Goal: Information Seeking & Learning: Learn about a topic

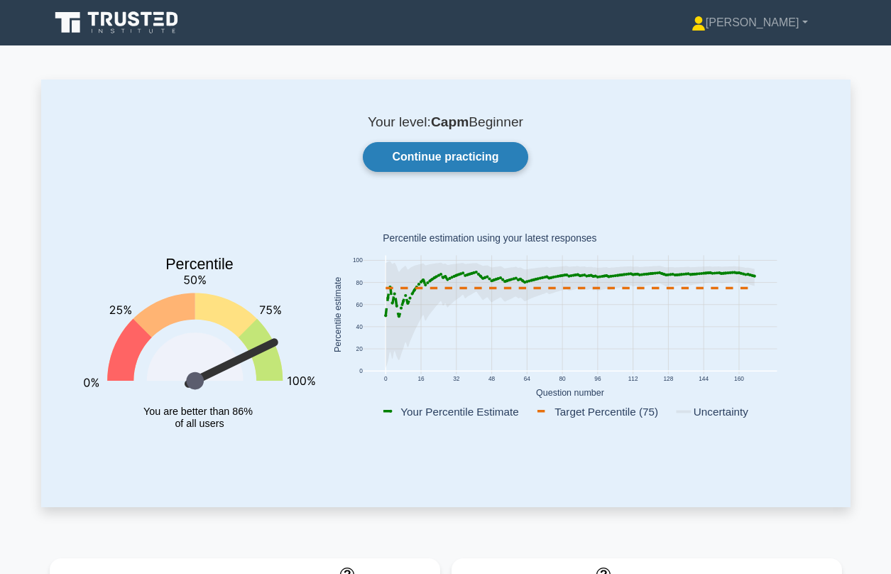
click at [419, 166] on link "Continue practicing" at bounding box center [445, 157] width 165 height 30
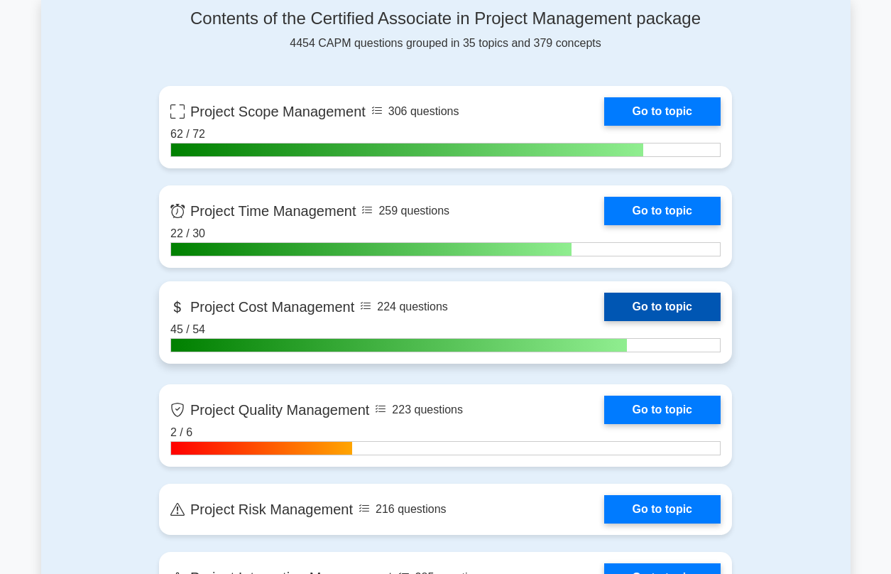
scroll to position [609, 0]
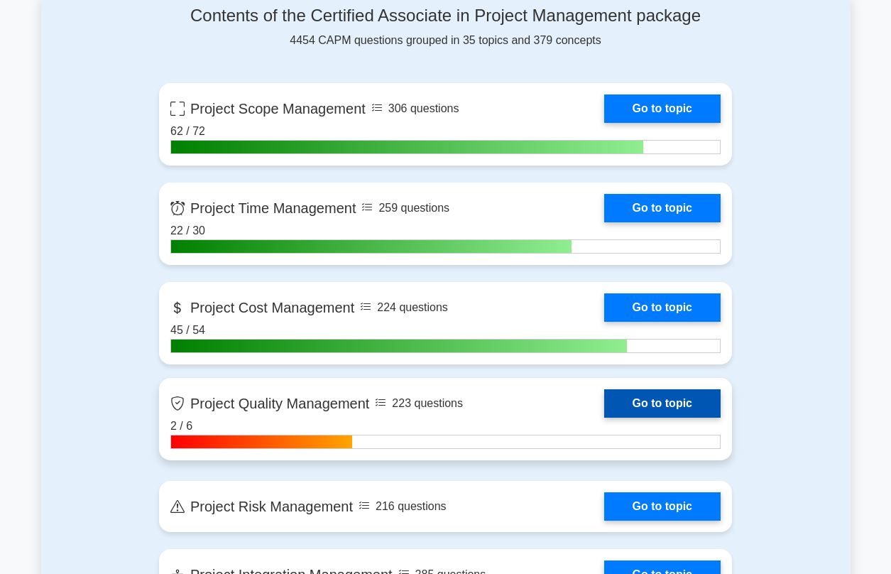
click at [604, 414] on link "Go to topic" at bounding box center [662, 403] width 116 height 28
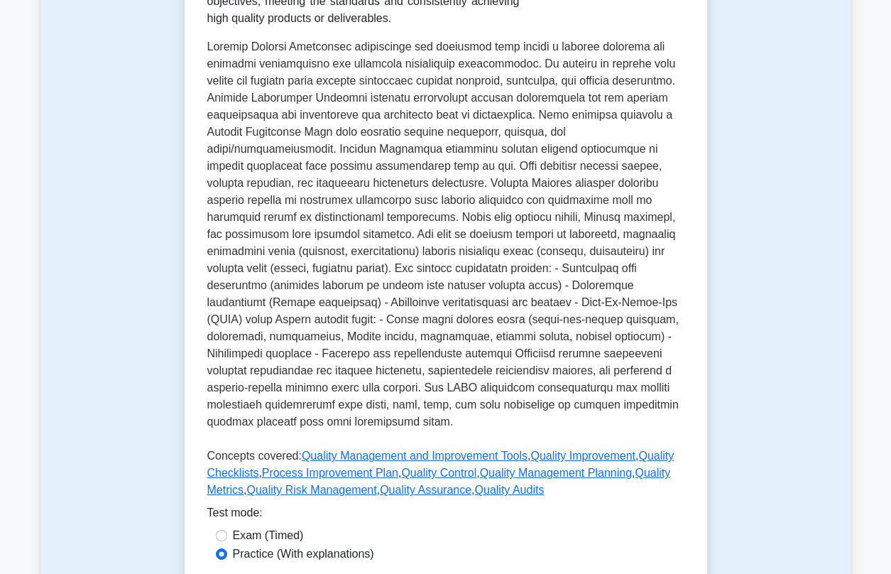
scroll to position [322, 0]
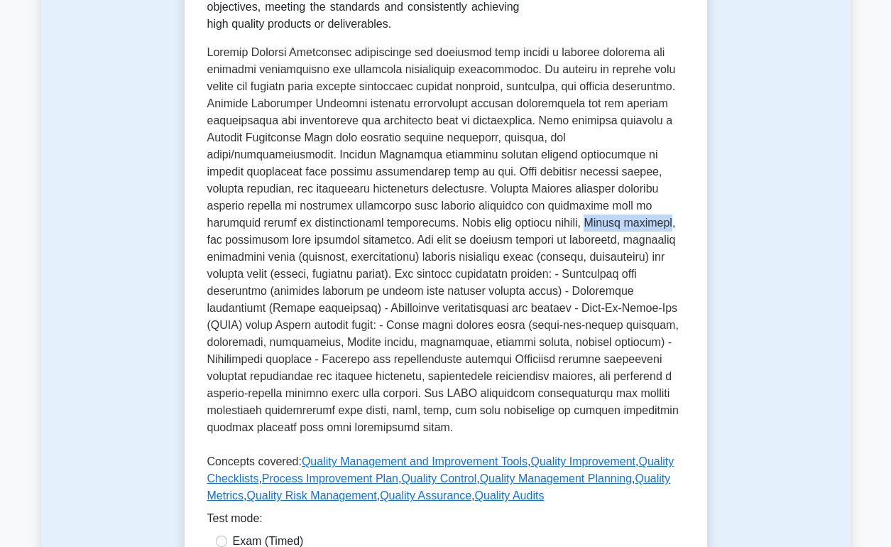
drag, startPoint x: 476, startPoint y: 224, endPoint x: 555, endPoint y: 229, distance: 79.0
click at [555, 229] on p at bounding box center [445, 243] width 477 height 398
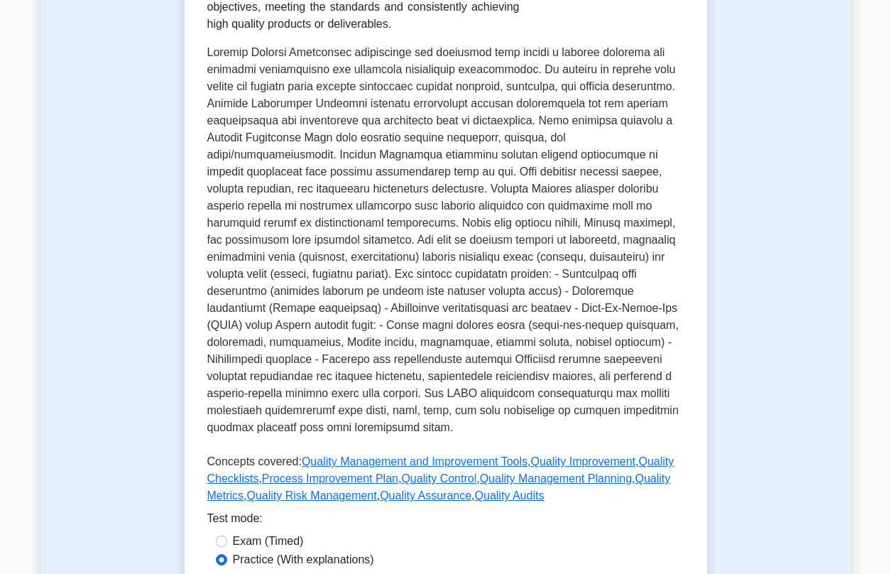
click at [534, 261] on p at bounding box center [445, 243] width 477 height 398
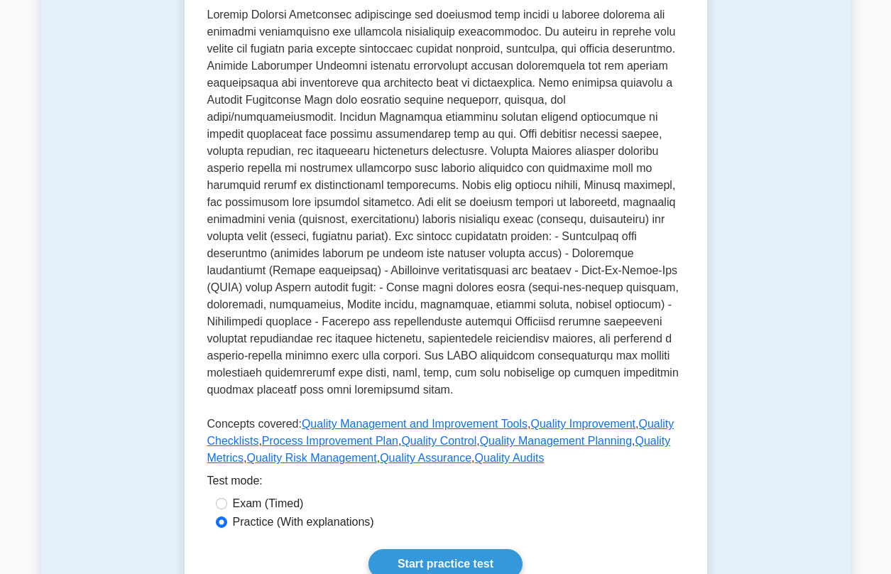
scroll to position [39, 0]
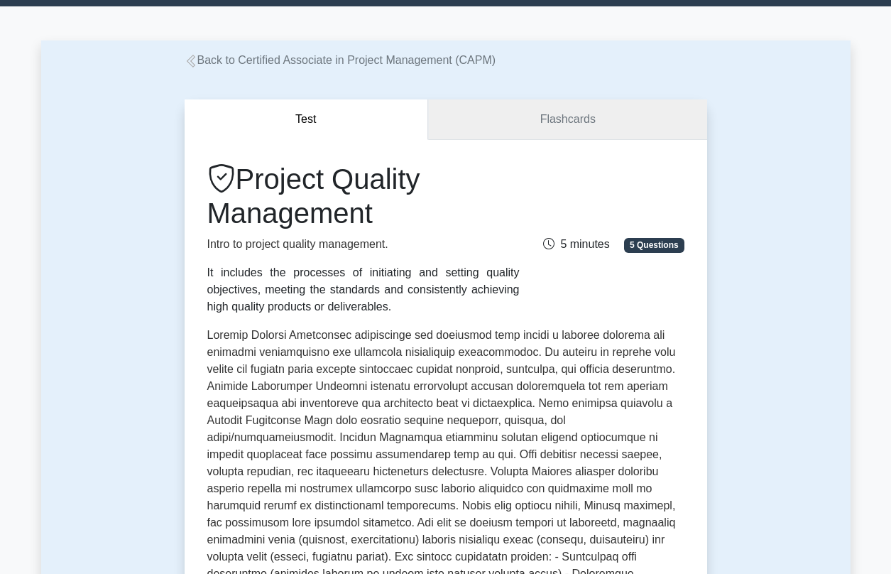
click at [581, 121] on link "Flashcards" at bounding box center [567, 119] width 278 height 40
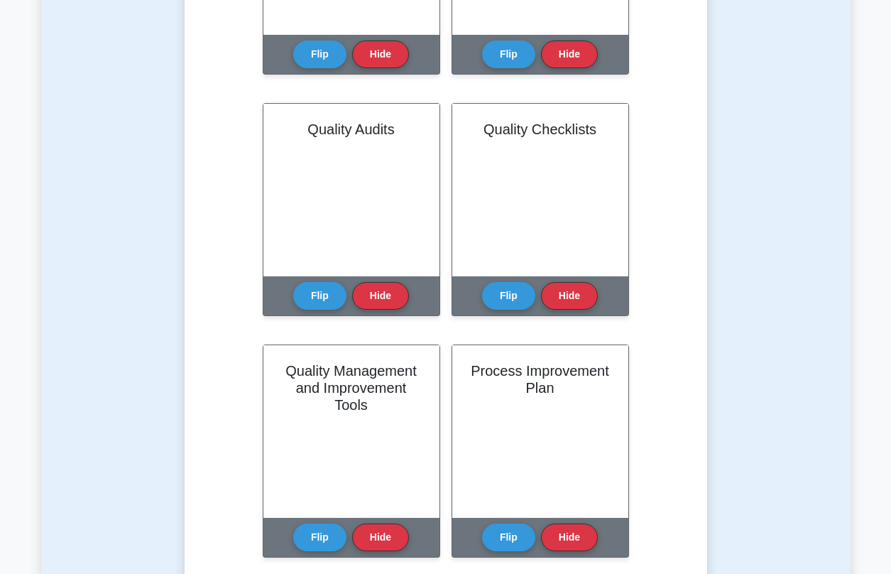
scroll to position [1418, 0]
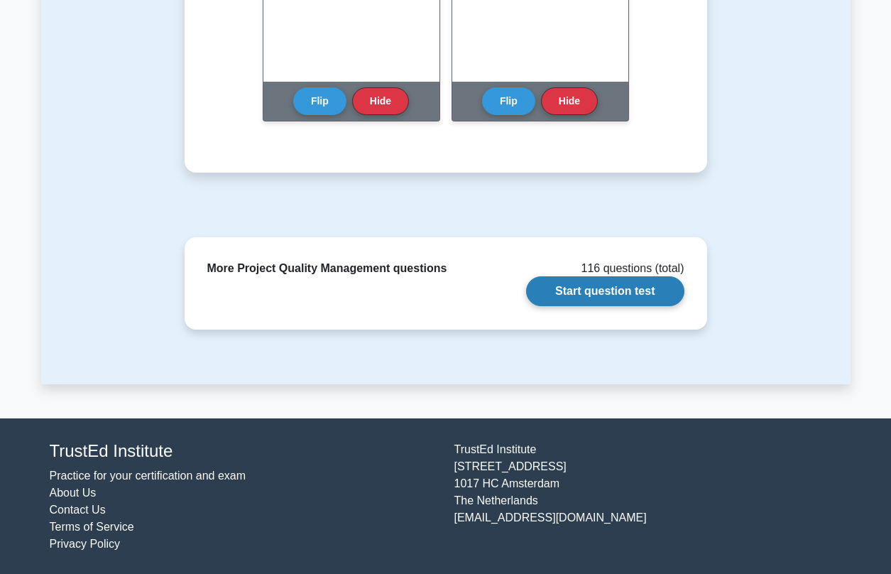
click at [581, 291] on link "Start question test" at bounding box center [605, 291] width 158 height 30
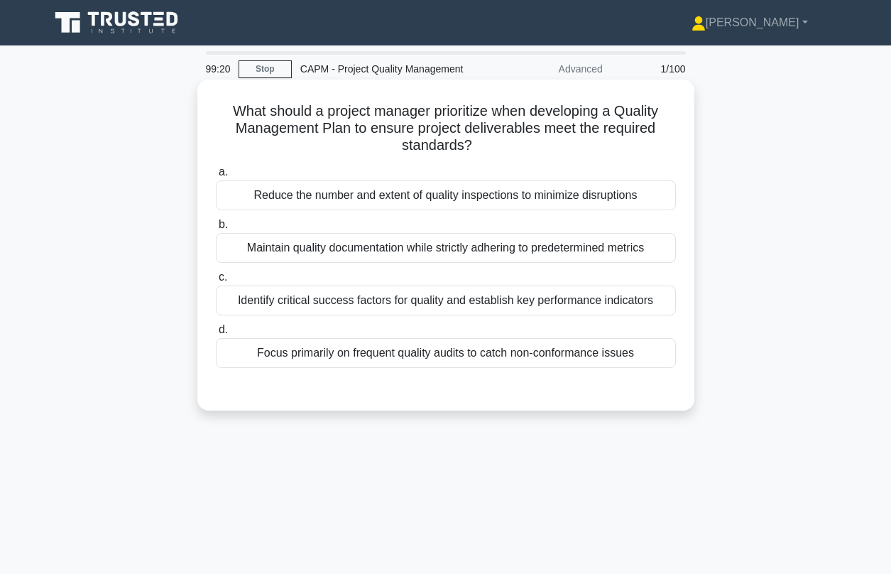
click at [344, 251] on div "Maintain quality documentation while strictly adhering to predetermined metrics" at bounding box center [446, 248] width 460 height 30
click at [216, 229] on input "b. Maintain quality documentation while strictly adhering to predetermined metr…" at bounding box center [216, 224] width 0 height 9
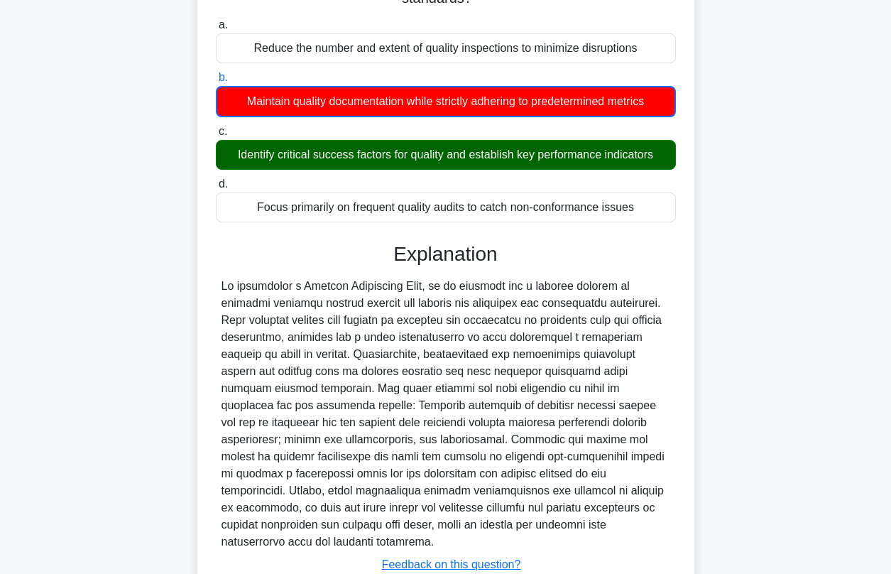
scroll to position [252, 0]
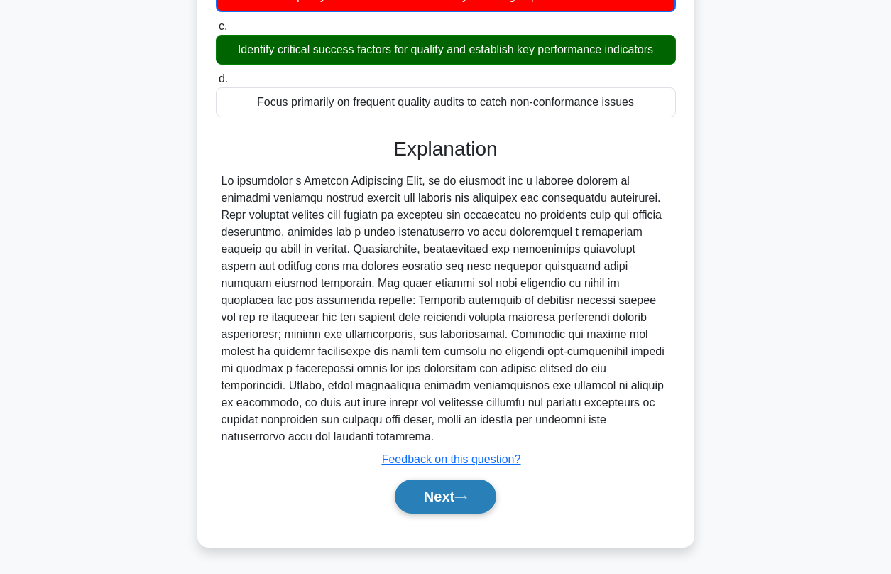
click at [438, 493] on button "Next" at bounding box center [446, 496] width 102 height 34
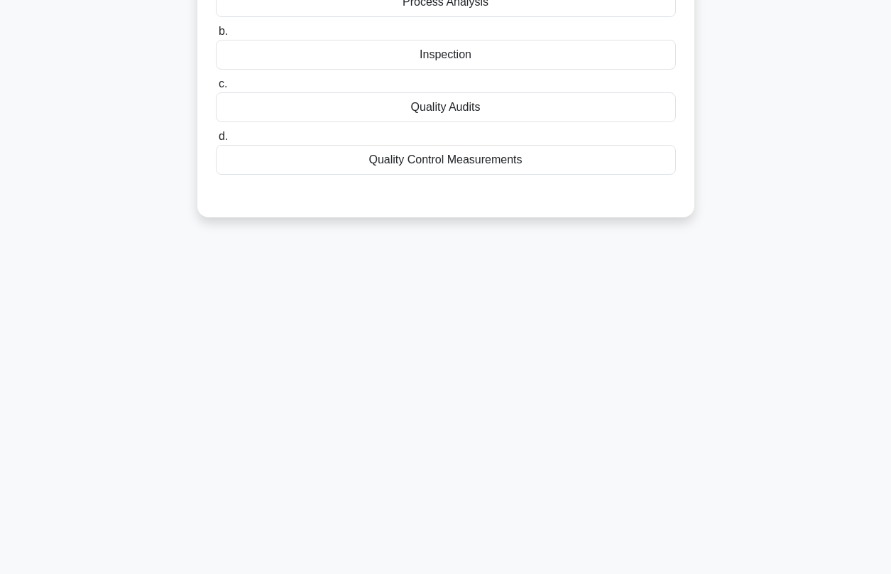
scroll to position [0, 0]
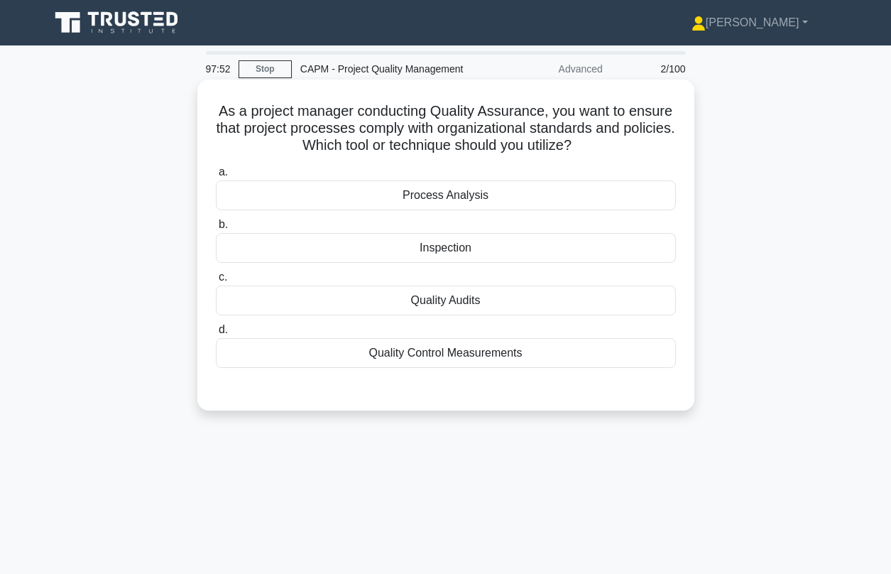
click at [480, 192] on div "Process Analysis" at bounding box center [446, 195] width 460 height 30
click at [216, 177] on input "a. Process Analysis" at bounding box center [216, 172] width 0 height 9
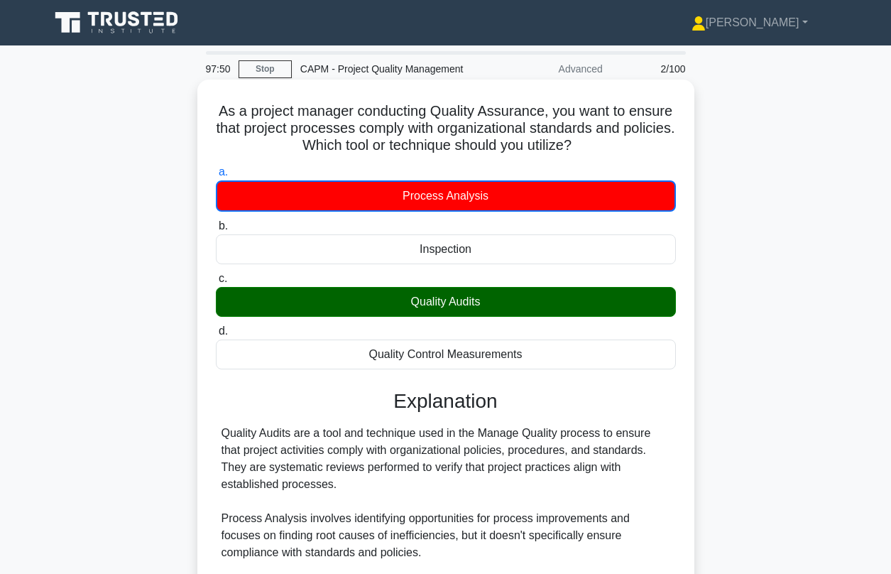
click at [441, 305] on div "Quality Audits" at bounding box center [446, 302] width 460 height 30
click at [216, 283] on input "c. Quality Audits" at bounding box center [216, 278] width 0 height 9
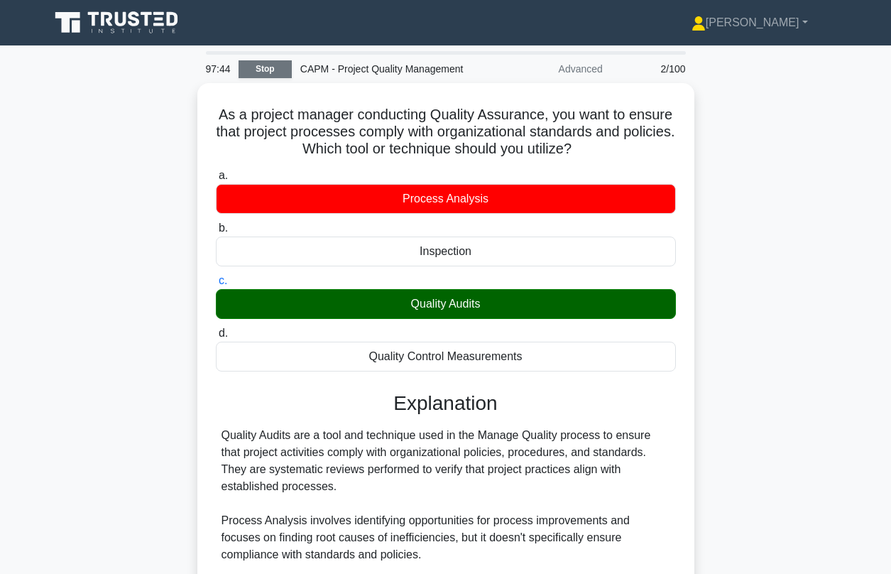
click at [271, 74] on link "Stop" at bounding box center [265, 69] width 53 height 18
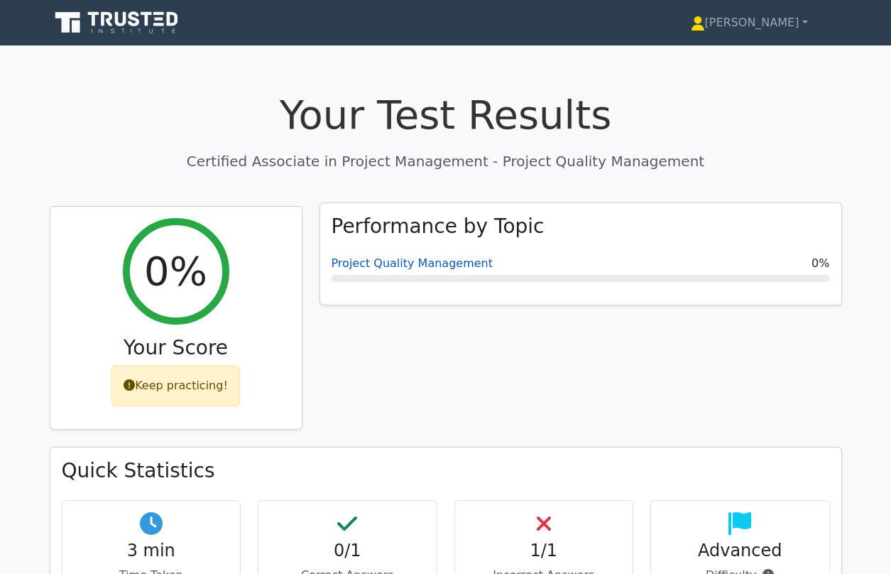
click at [426, 266] on link "Project Quality Management" at bounding box center [412, 262] width 161 height 13
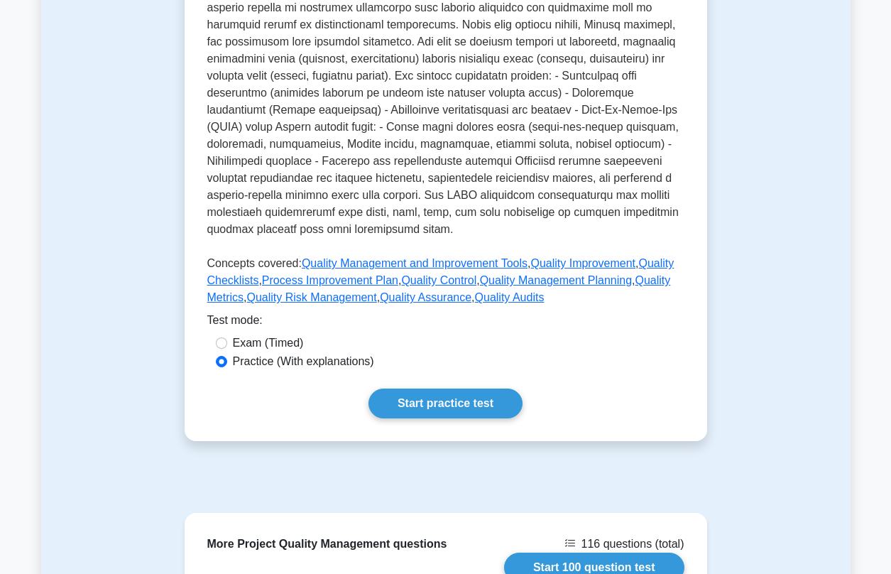
scroll to position [634, 0]
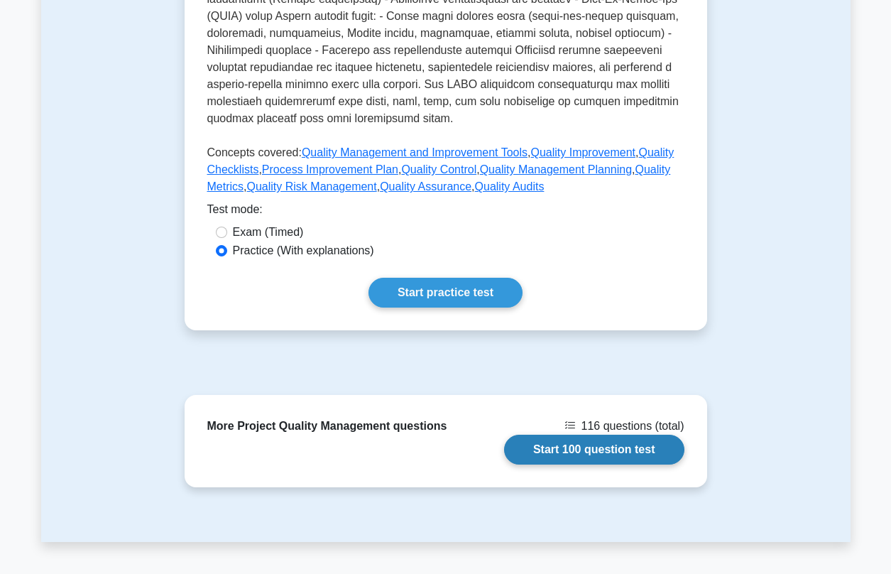
click at [580, 445] on link "Start 100 question test" at bounding box center [594, 449] width 180 height 30
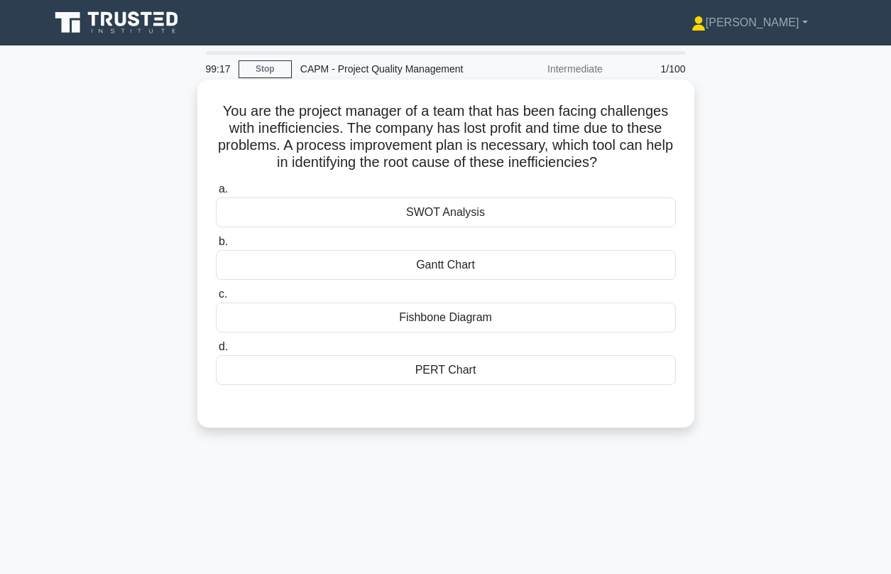
click at [438, 217] on div "SWOT Analysis" at bounding box center [446, 212] width 460 height 30
click at [216, 194] on input "a. SWOT Analysis" at bounding box center [216, 189] width 0 height 9
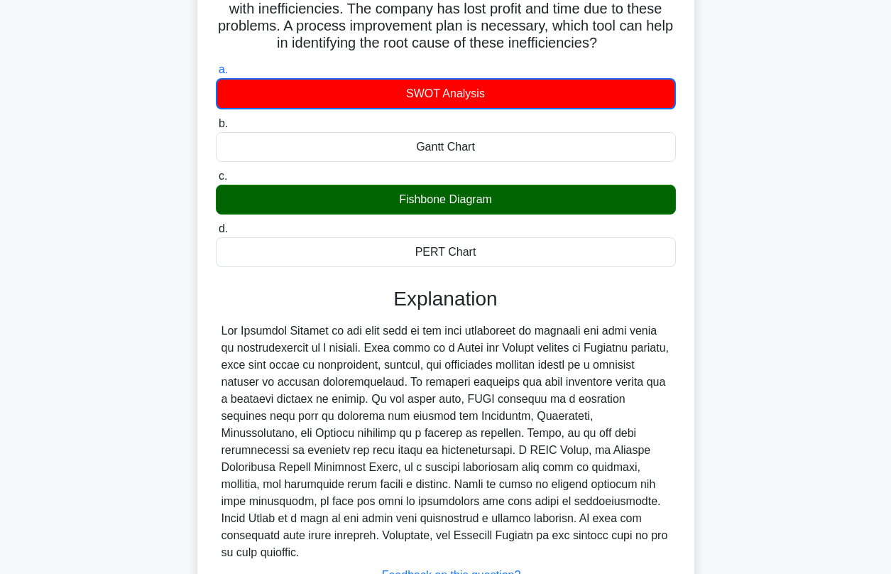
scroll to position [182, 0]
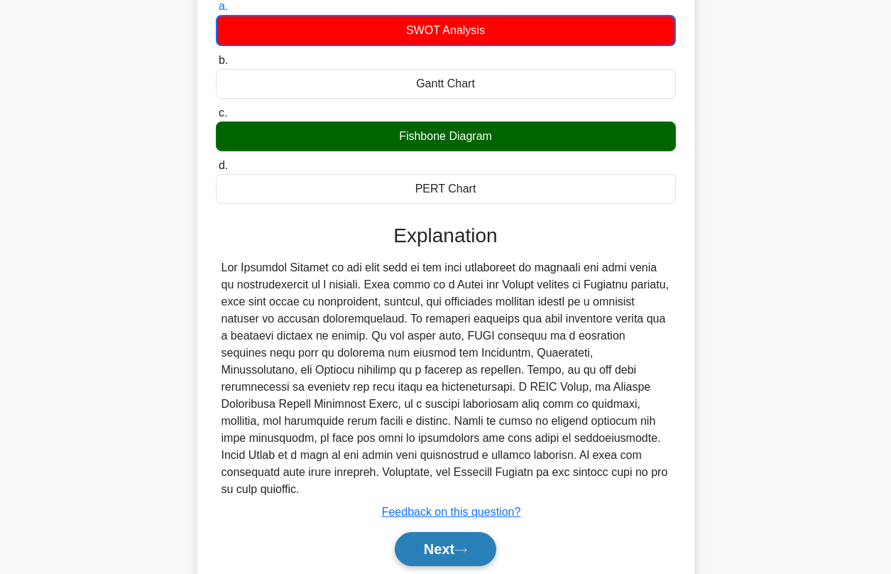
click at [425, 542] on button "Next" at bounding box center [446, 549] width 102 height 34
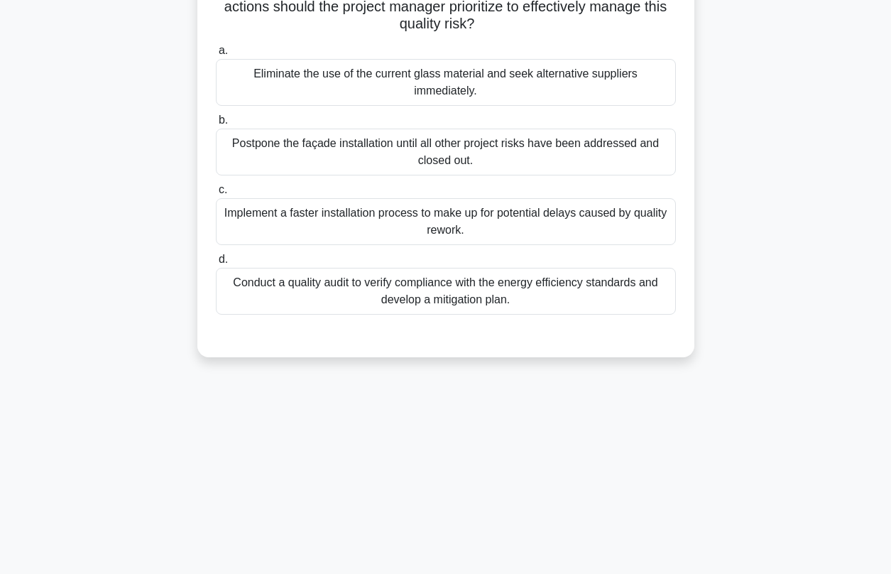
scroll to position [49, 0]
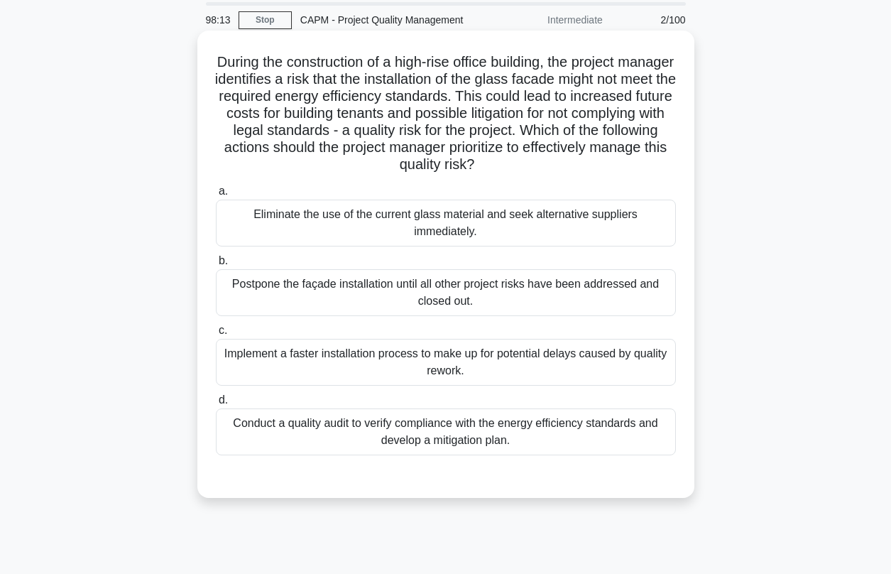
click at [446, 436] on div "Conduct a quality audit to verify compliance with the energy efficiency standar…" at bounding box center [446, 431] width 460 height 47
click at [216, 405] on input "d. Conduct a quality audit to verify compliance with the energy efficiency stan…" at bounding box center [216, 399] width 0 height 9
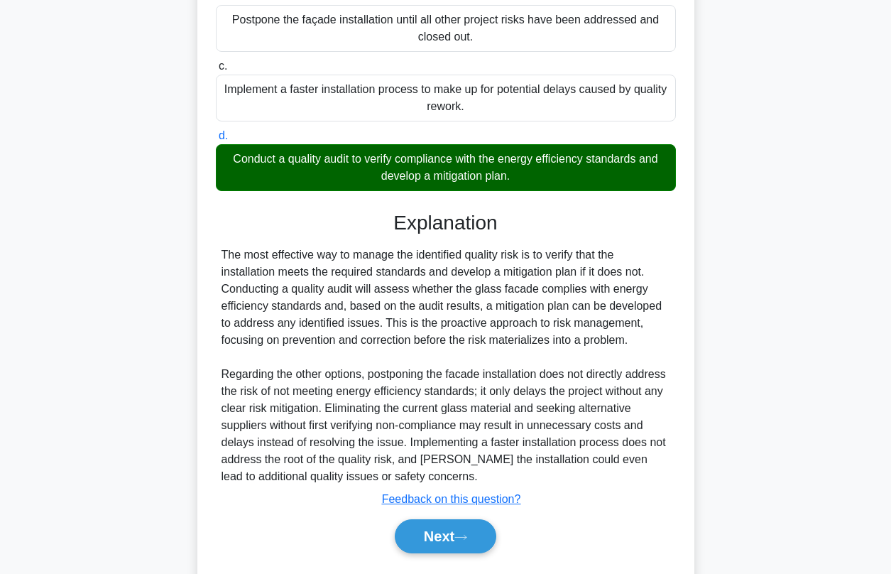
scroll to position [353, 0]
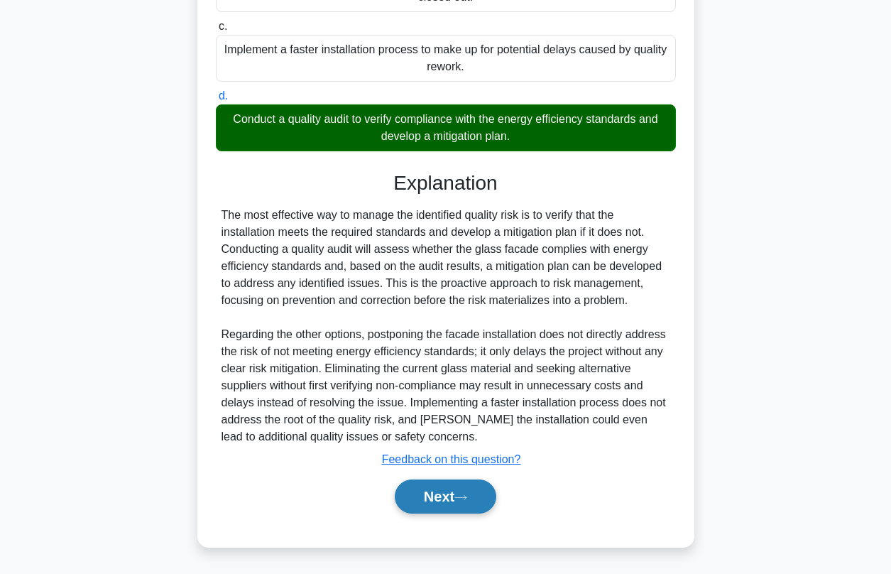
click at [436, 494] on button "Next" at bounding box center [446, 496] width 102 height 34
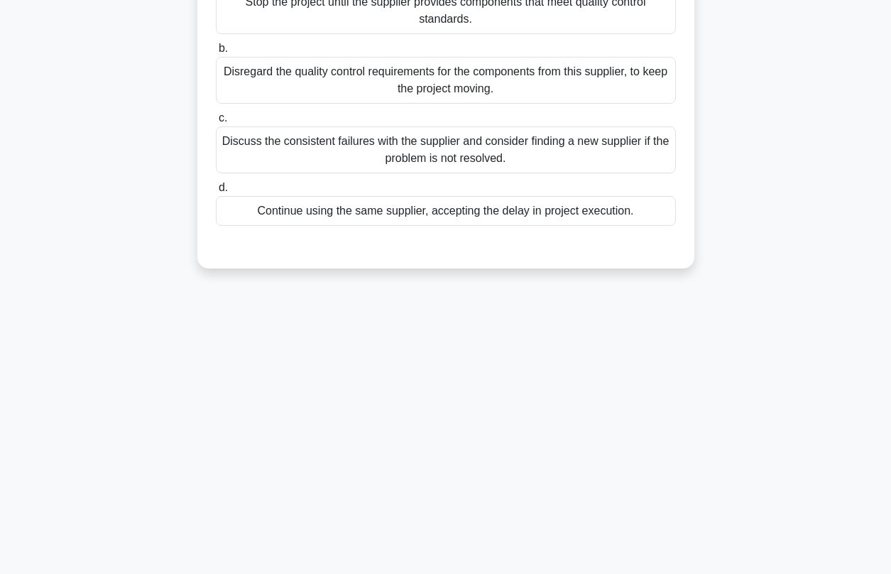
scroll to position [0, 0]
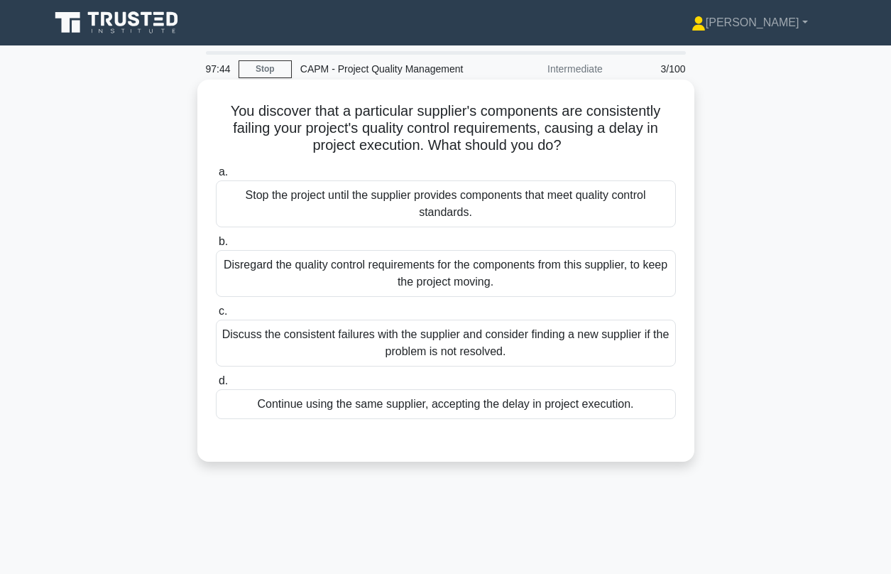
click at [377, 339] on div "Discuss the consistent failures with the supplier and consider finding a new su…" at bounding box center [446, 342] width 460 height 47
click at [216, 316] on input "c. Discuss the consistent failures with the supplier and consider finding a new…" at bounding box center [216, 311] width 0 height 9
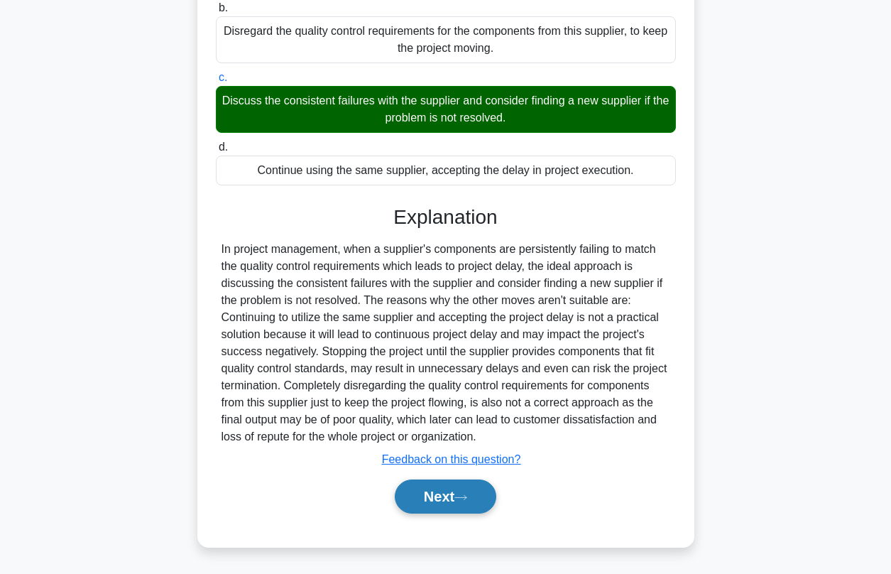
click at [439, 500] on button "Next" at bounding box center [446, 496] width 102 height 34
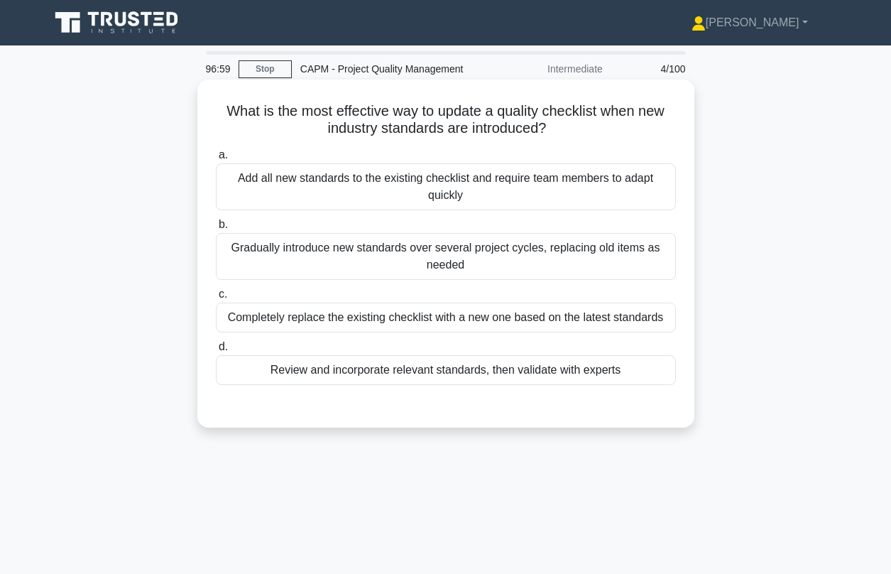
click at [407, 371] on div "Review and incorporate relevant standards, then validate with experts" at bounding box center [446, 370] width 460 height 30
click at [216, 351] on input "d. Review and incorporate relevant standards, then validate with experts" at bounding box center [216, 346] width 0 height 9
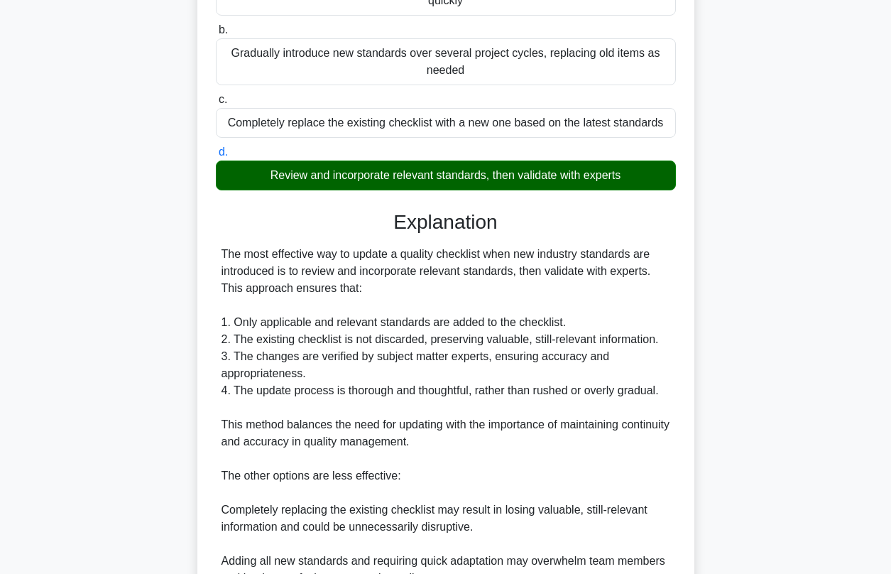
scroll to position [404, 0]
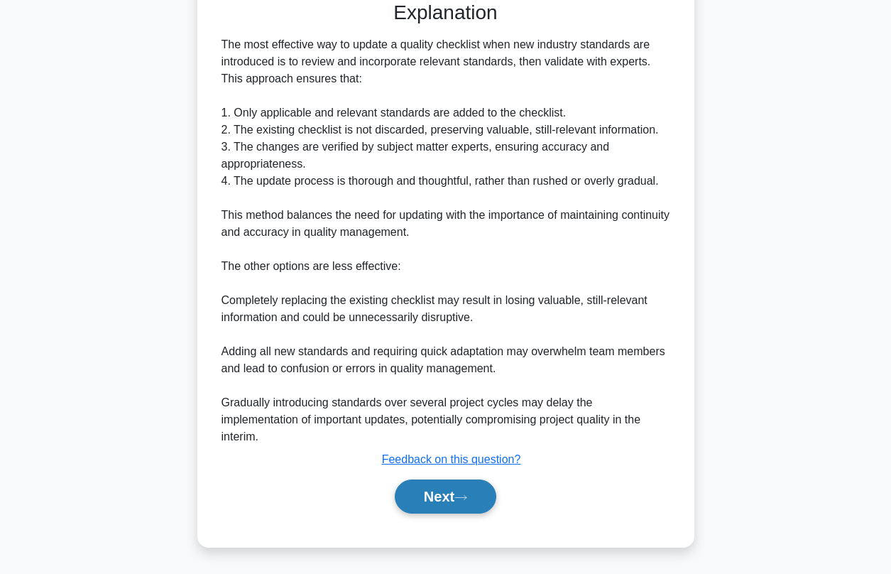
click at [455, 501] on button "Next" at bounding box center [446, 496] width 102 height 34
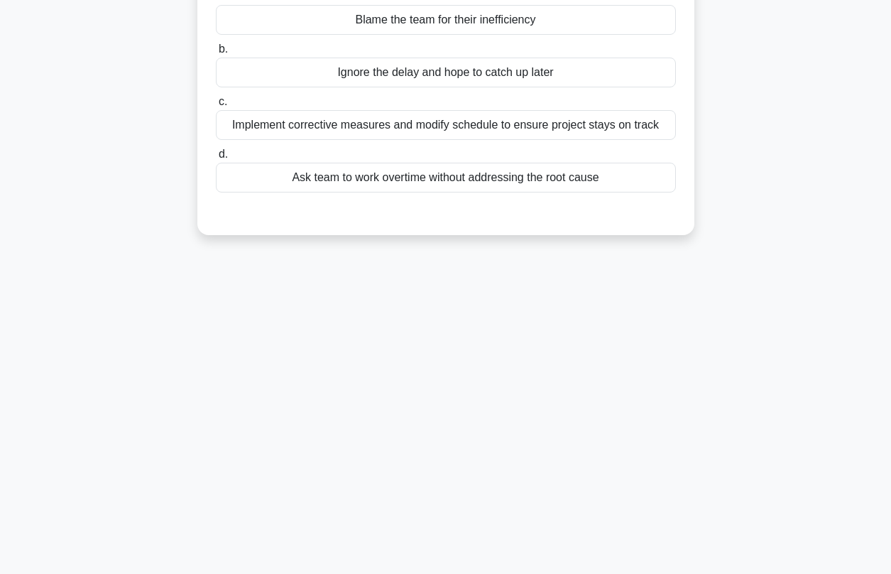
scroll to position [25, 0]
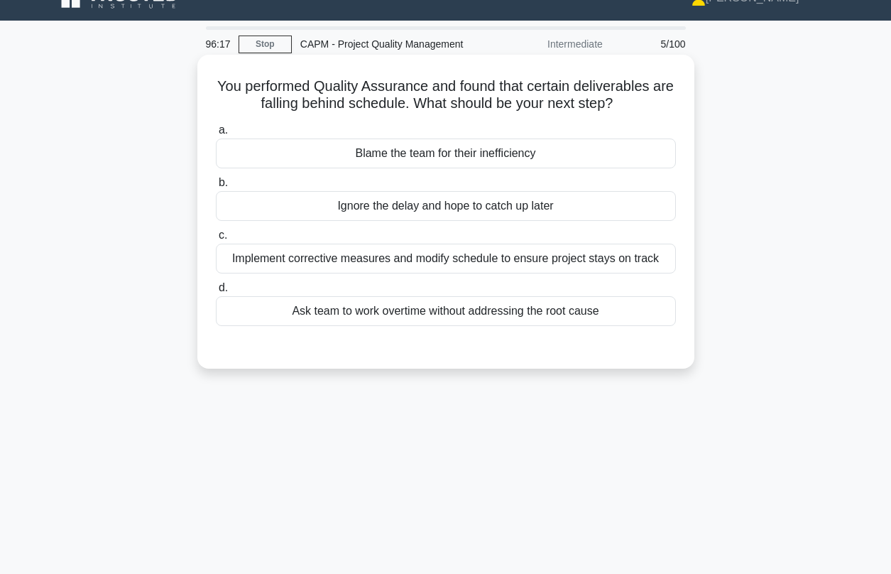
click at [359, 266] on div "Implement corrective measures and modify schedule to ensure project stays on tr…" at bounding box center [446, 259] width 460 height 30
click at [216, 240] on input "c. Implement corrective measures and modify schedule to ensure project stays on…" at bounding box center [216, 235] width 0 height 9
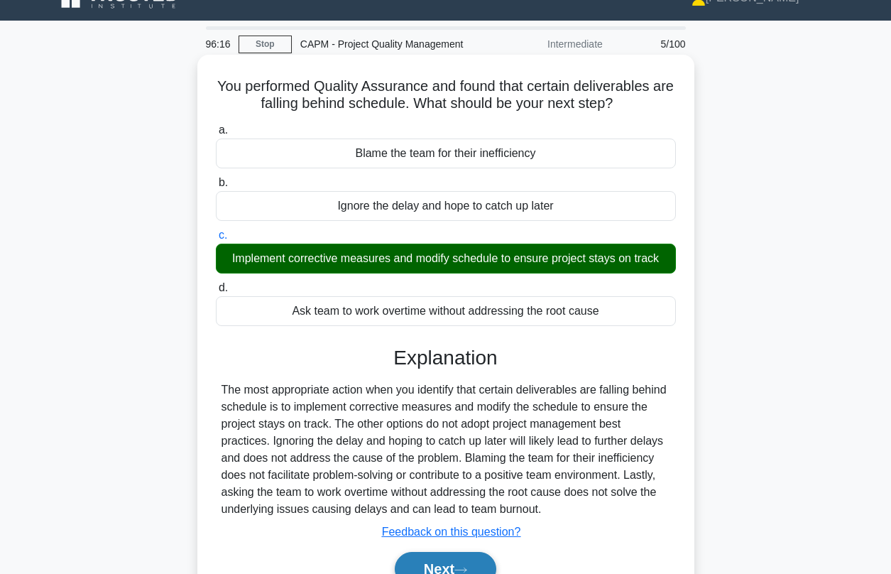
click at [443, 562] on button "Next" at bounding box center [446, 569] width 102 height 34
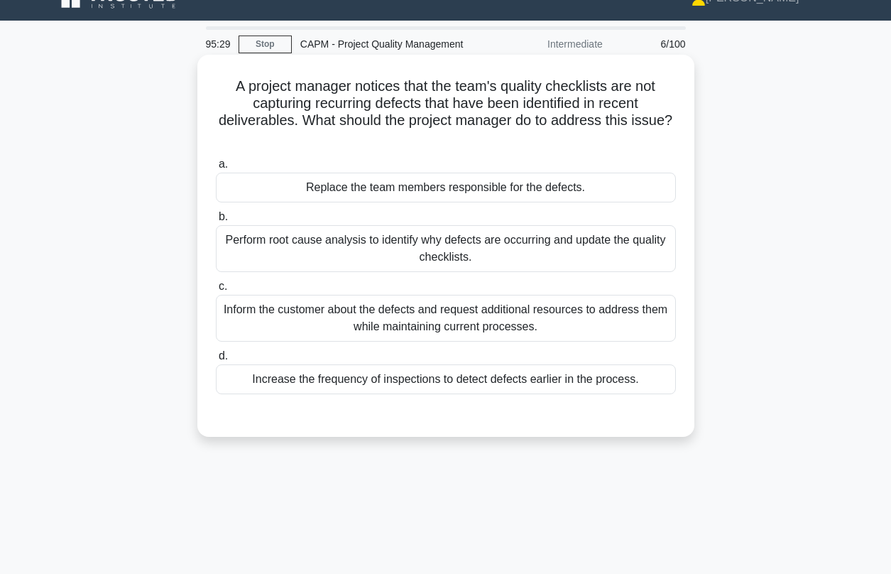
click at [341, 247] on div "Perform root cause analysis to identify why defects are occurring and update th…" at bounding box center [446, 248] width 460 height 47
click at [216, 221] on input "b. Perform root cause analysis to identify why defects are occurring and update…" at bounding box center [216, 216] width 0 height 9
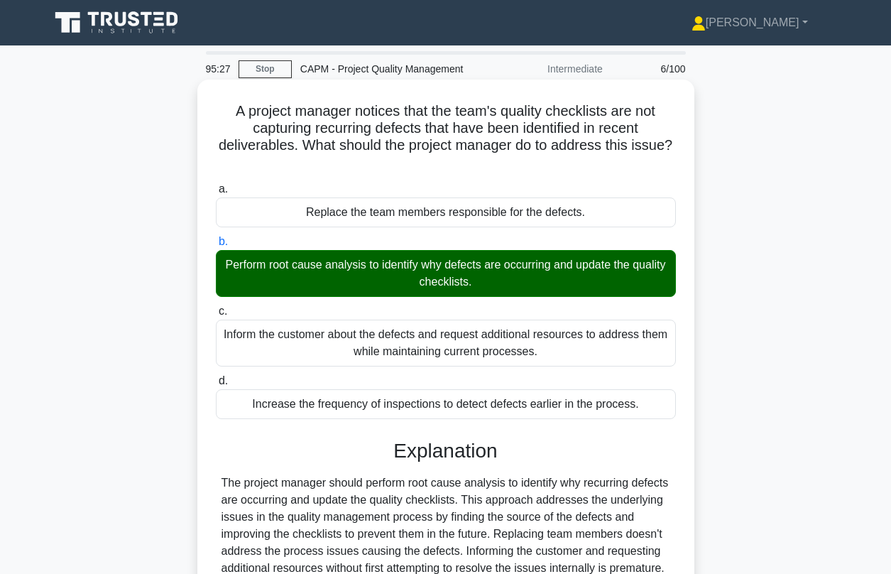
scroll to position [193, 0]
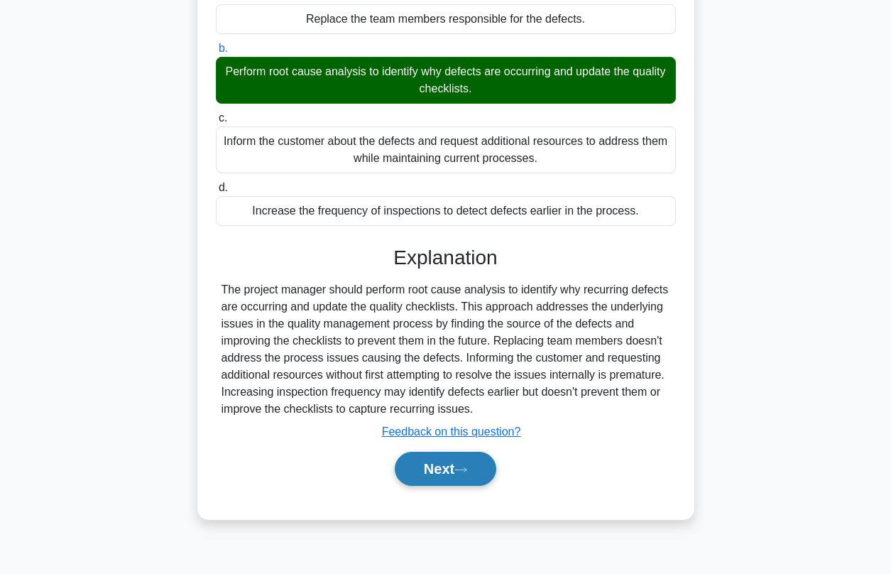
click at [427, 478] on button "Next" at bounding box center [446, 469] width 102 height 34
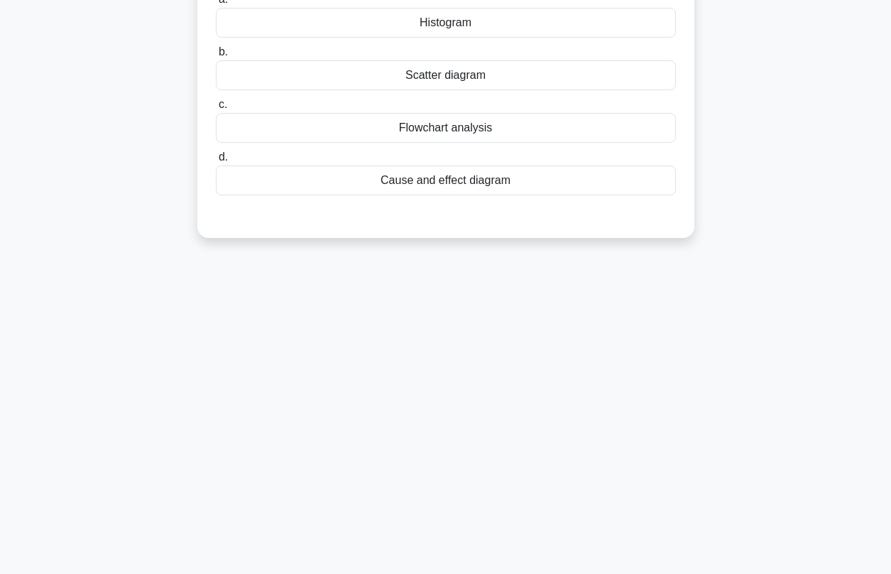
scroll to position [0, 0]
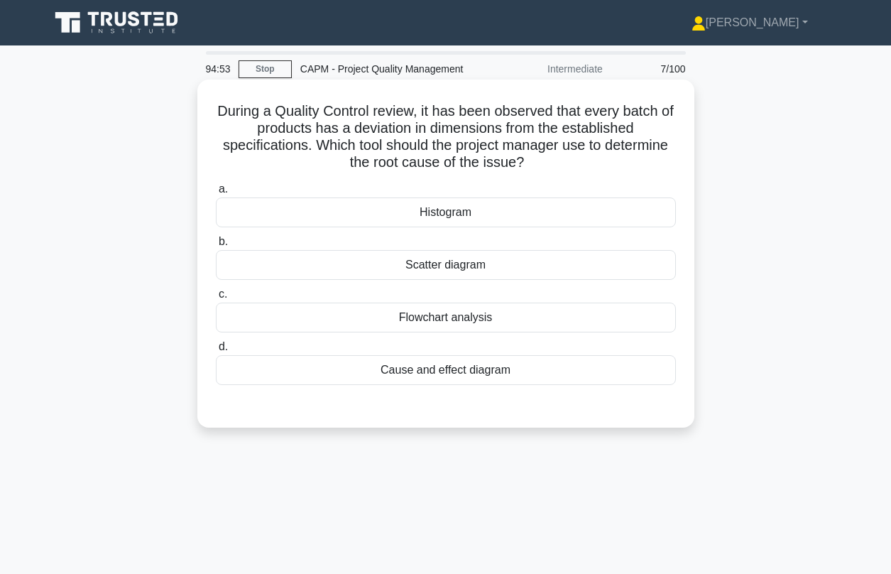
click at [425, 376] on div "Cause and effect diagram" at bounding box center [446, 370] width 460 height 30
click at [216, 351] on input "d. Cause and effect diagram" at bounding box center [216, 346] width 0 height 9
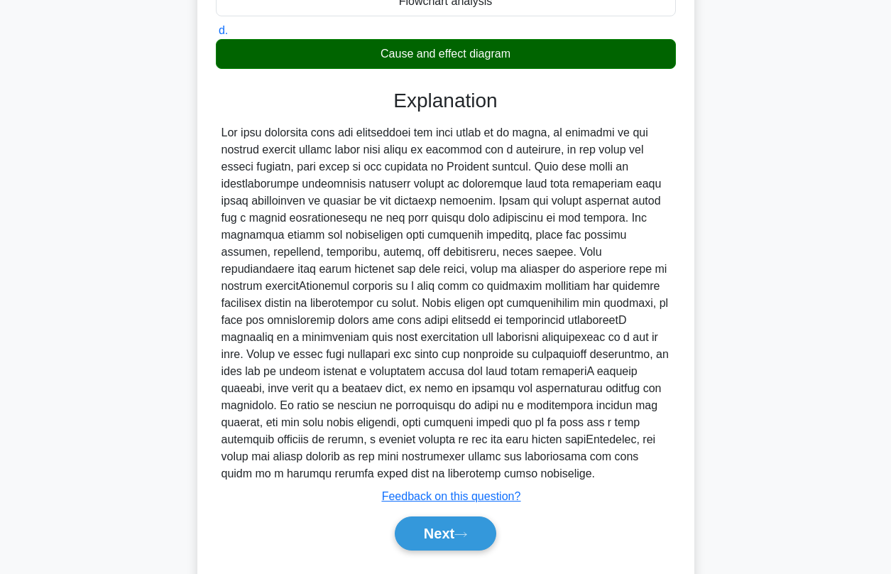
scroll to position [353, 0]
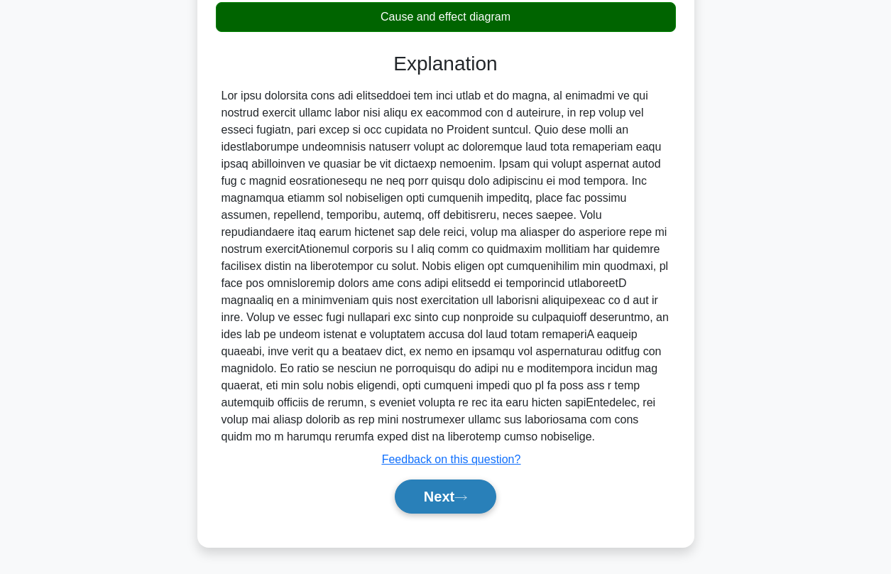
click at [440, 498] on button "Next" at bounding box center [446, 496] width 102 height 34
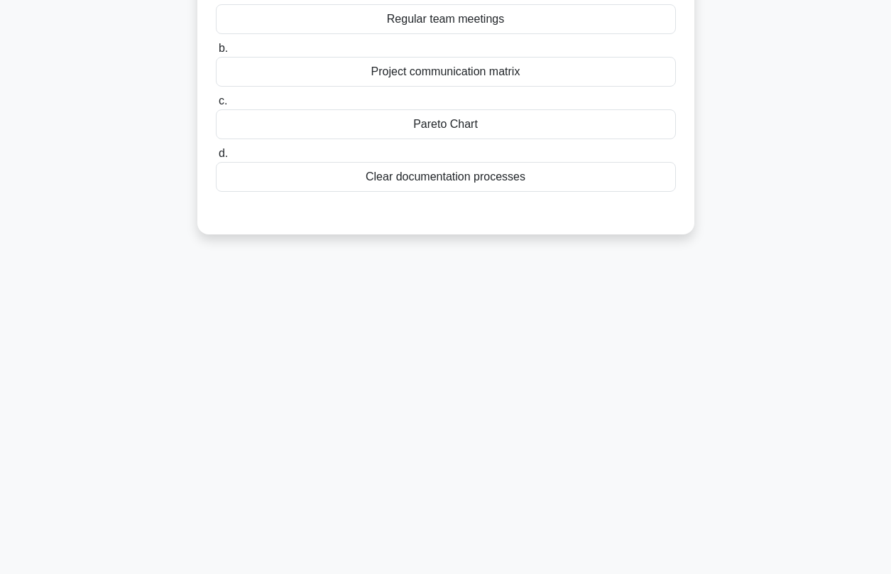
scroll to position [0, 0]
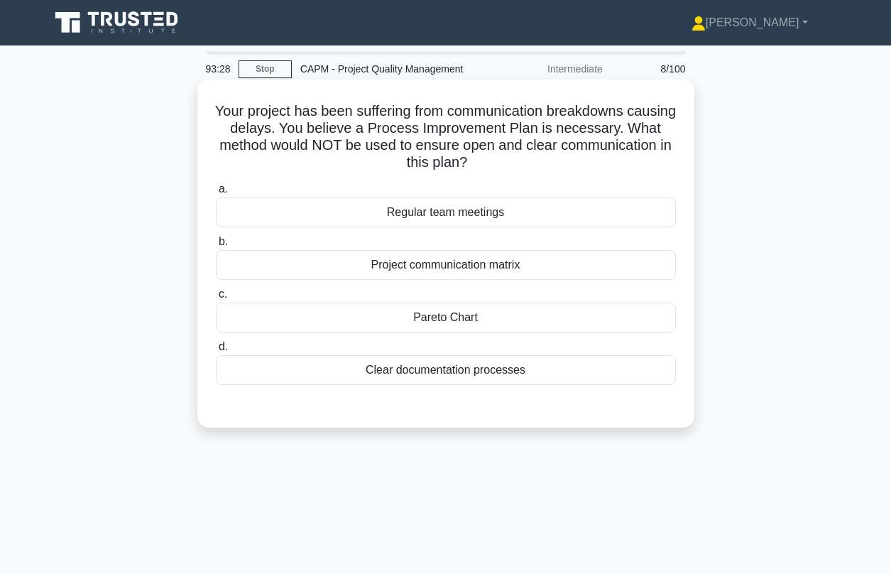
click at [454, 317] on div "Pareto Chart" at bounding box center [446, 317] width 460 height 30
click at [216, 299] on input "c. Pareto Chart" at bounding box center [216, 294] width 0 height 9
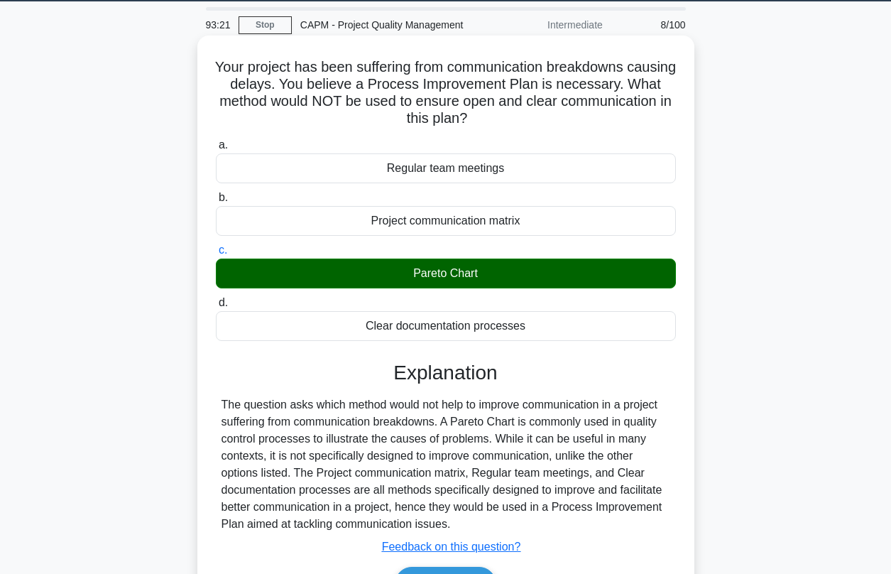
scroll to position [145, 0]
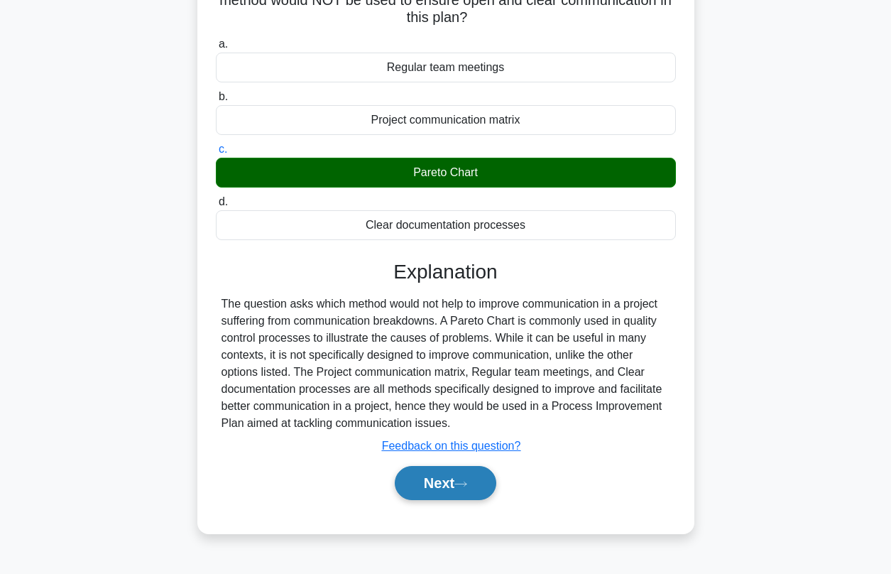
click at [437, 482] on button "Next" at bounding box center [446, 483] width 102 height 34
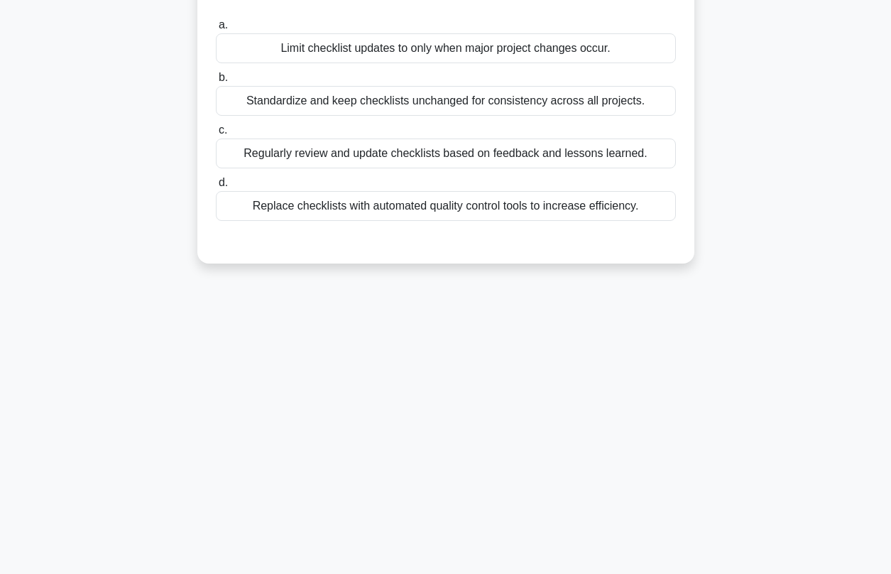
scroll to position [0, 0]
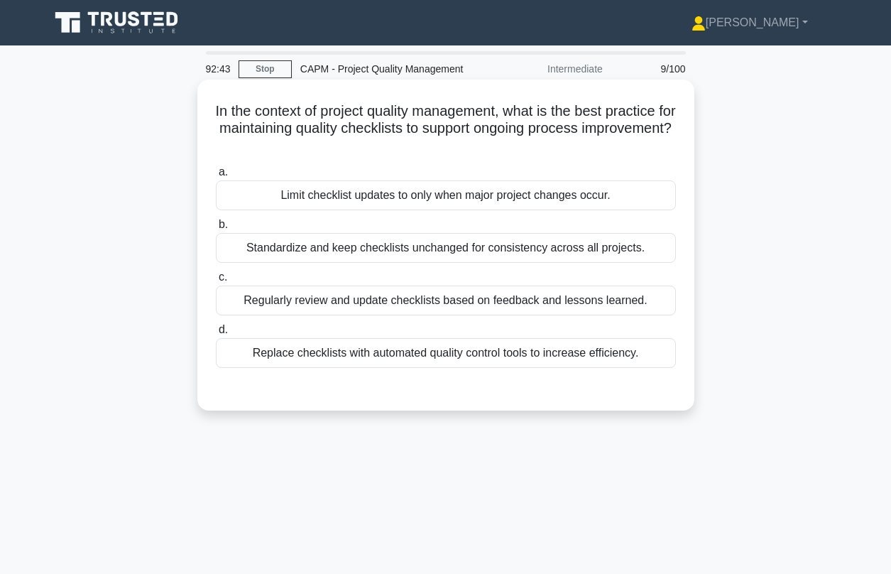
click at [343, 303] on div "Regularly review and update checklists based on feedback and lessons learned." at bounding box center [446, 300] width 460 height 30
click at [216, 282] on input "c. Regularly review and update checklists based on feedback and lessons learned." at bounding box center [216, 277] width 0 height 9
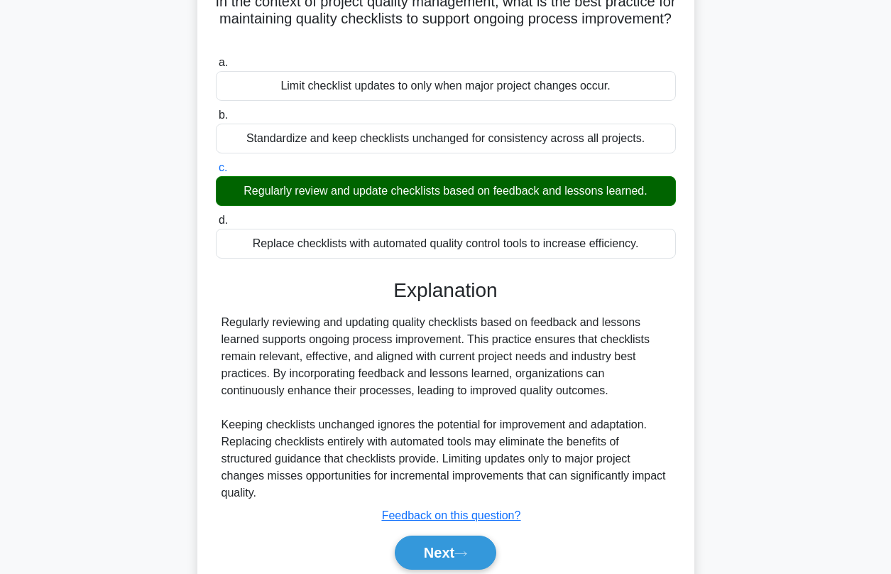
scroll to position [193, 0]
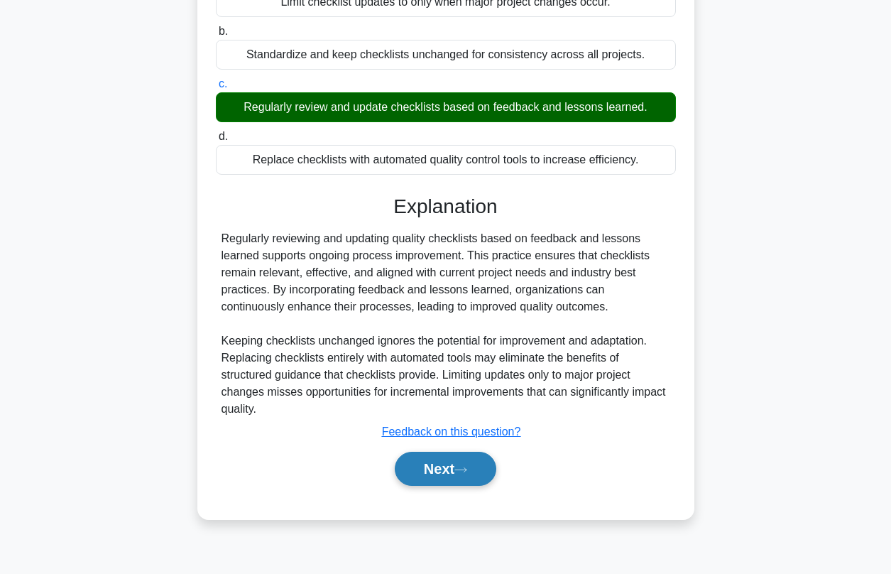
click at [454, 481] on button "Next" at bounding box center [446, 469] width 102 height 34
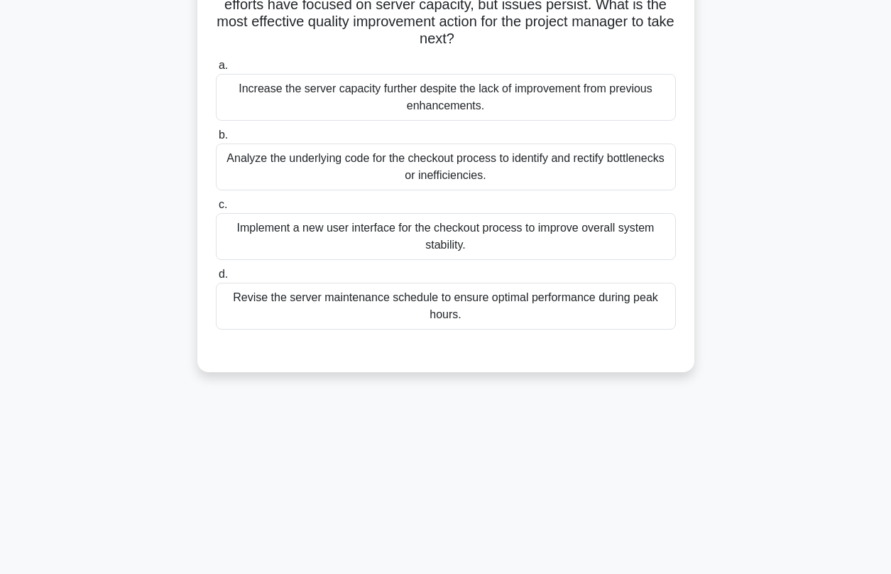
scroll to position [17, 0]
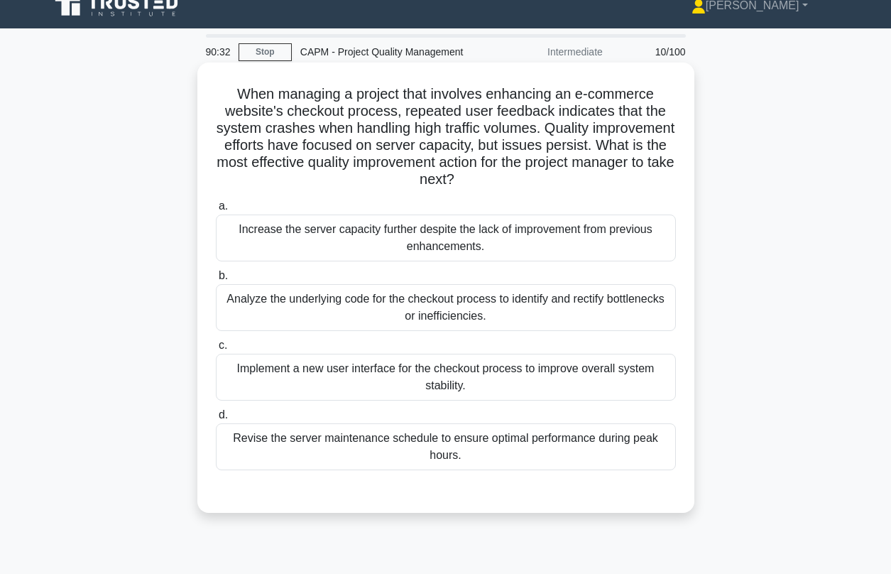
click at [361, 319] on div "Analyze the underlying code for the checkout process to identify and rectify bo…" at bounding box center [446, 307] width 460 height 47
click at [216, 280] on input "b. Analyze the underlying code for the checkout process to identify and rectify…" at bounding box center [216, 275] width 0 height 9
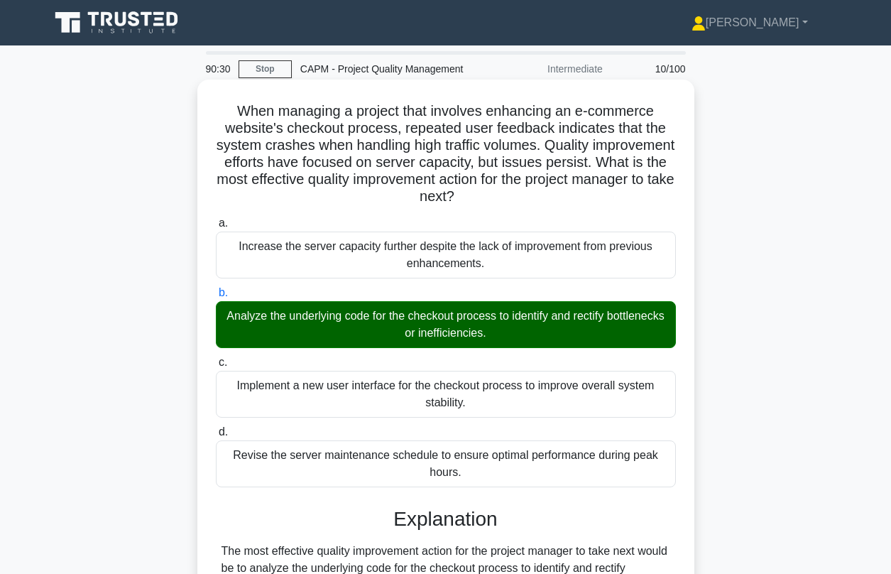
scroll to position [302, 0]
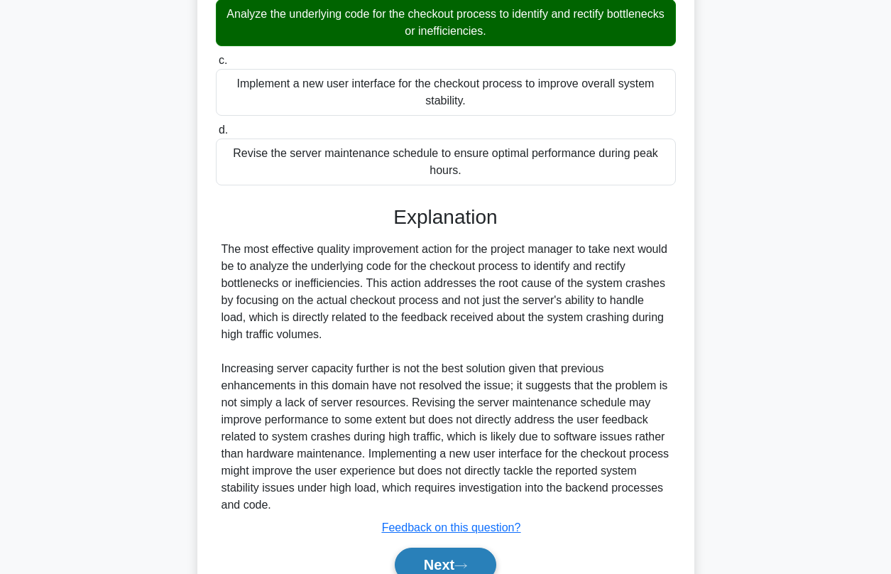
click at [464, 571] on button "Next" at bounding box center [446, 564] width 102 height 34
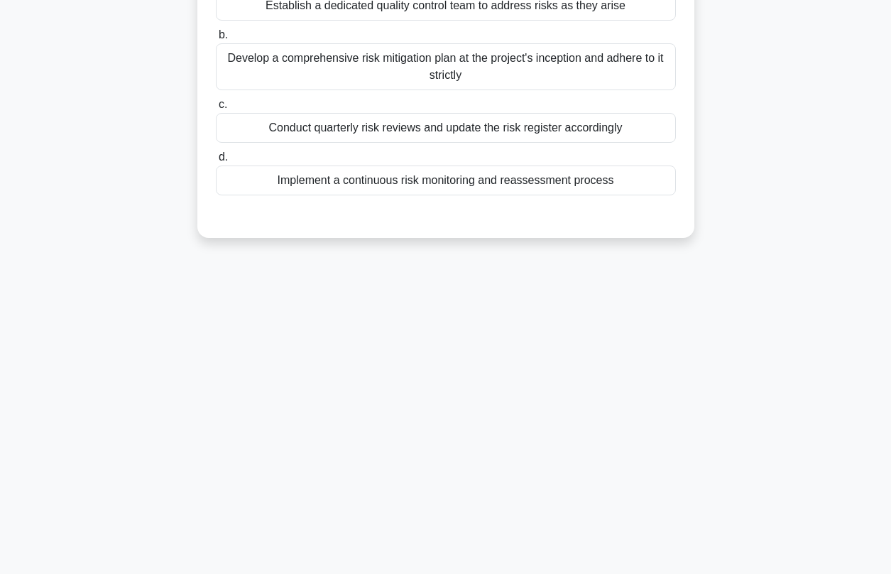
scroll to position [193, 0]
click at [464, 564] on div "90:29 Stop CAPM - Project Quality Management Intermediate 11/100 In a project w…" at bounding box center [445, 213] width 809 height 710
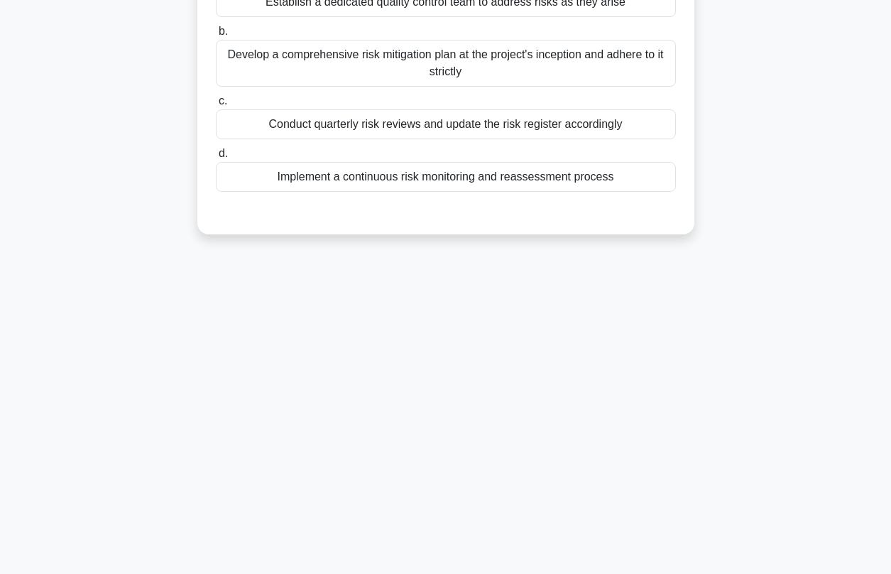
scroll to position [0, 0]
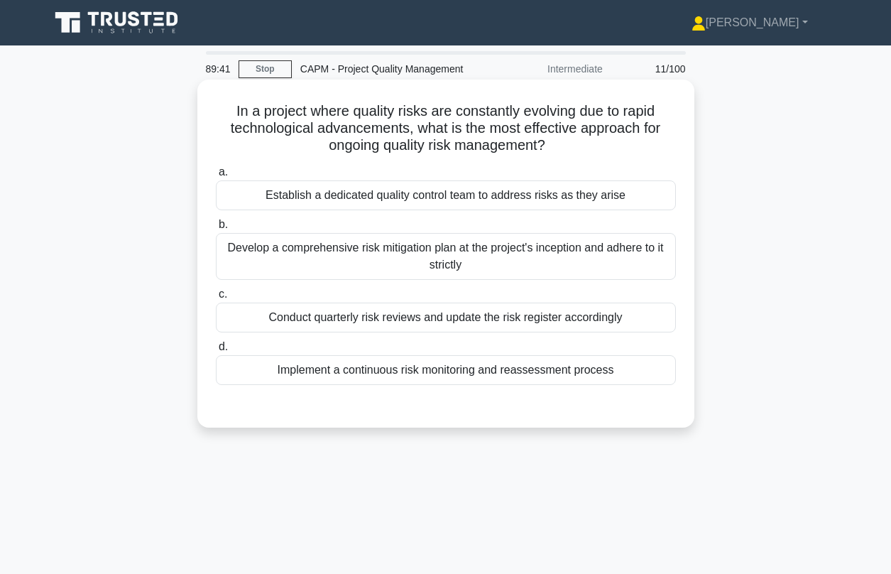
click at [414, 376] on div "Implement a continuous risk monitoring and reassessment process" at bounding box center [446, 370] width 460 height 30
click at [216, 351] on input "d. Implement a continuous risk monitoring and reassessment process" at bounding box center [216, 346] width 0 height 9
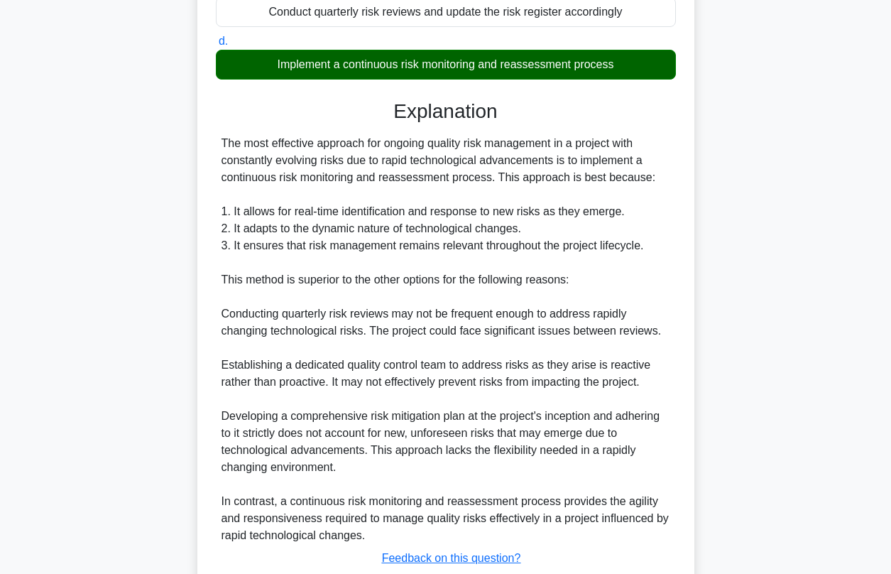
scroll to position [404, 0]
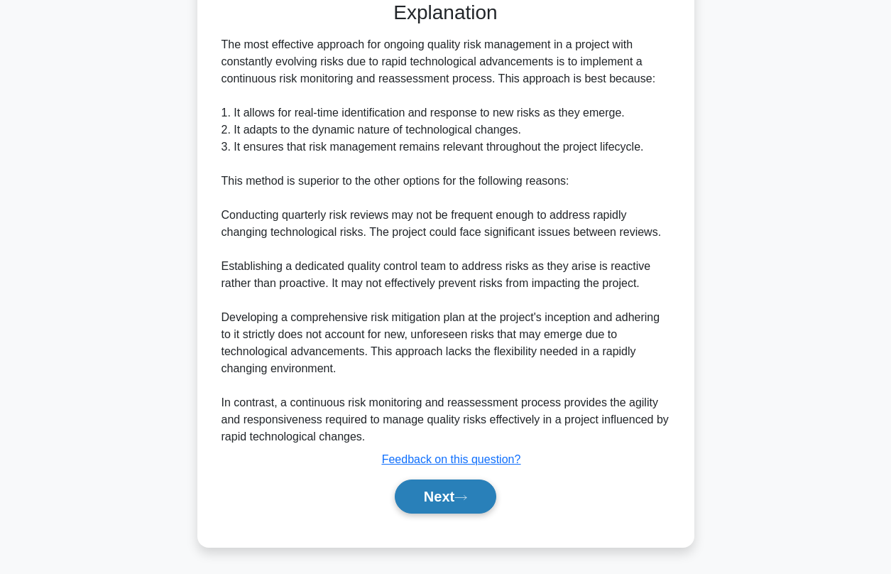
click at [442, 500] on button "Next" at bounding box center [446, 496] width 102 height 34
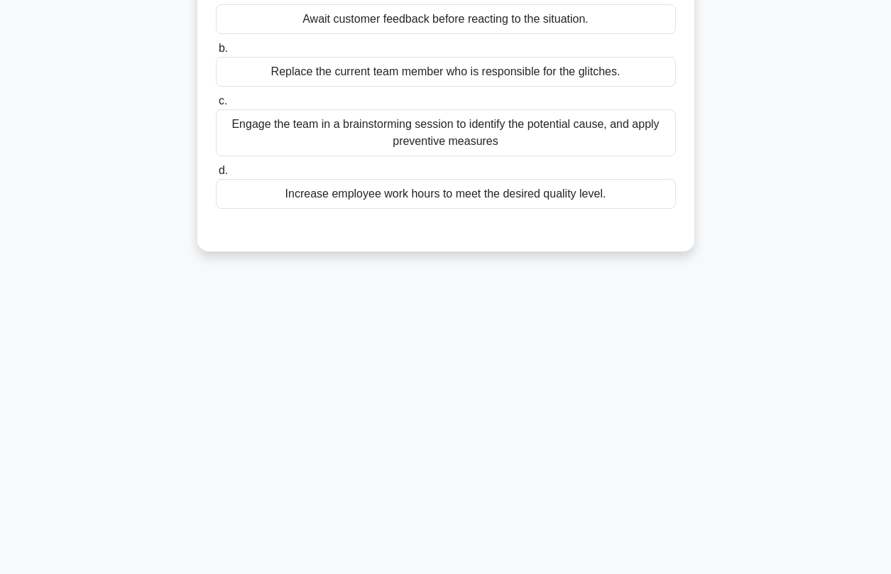
scroll to position [50, 0]
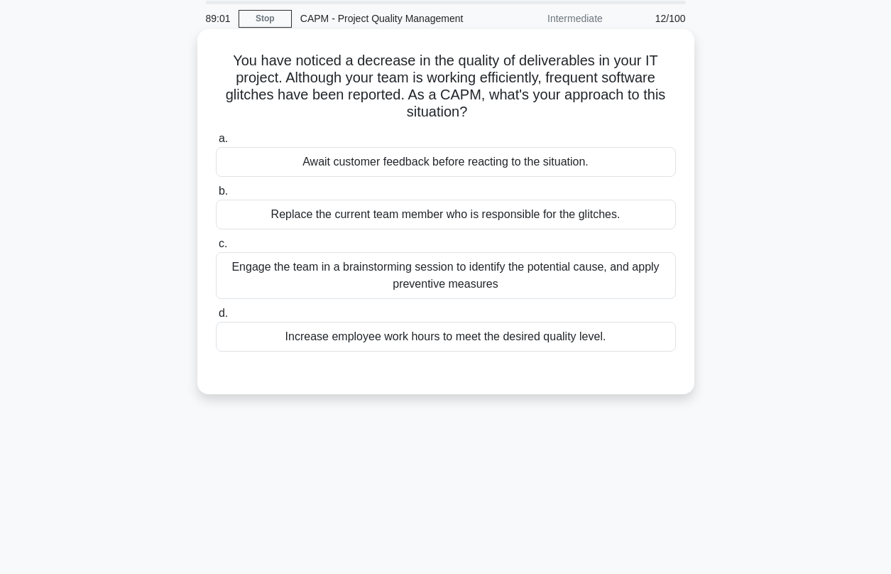
click at [317, 268] on div "Engage the team in a brainstorming session to identify the potential cause, and…" at bounding box center [446, 275] width 460 height 47
click at [216, 248] on input "c. Engage the team in a brainstorming session to identify the potential cause, …" at bounding box center [216, 243] width 0 height 9
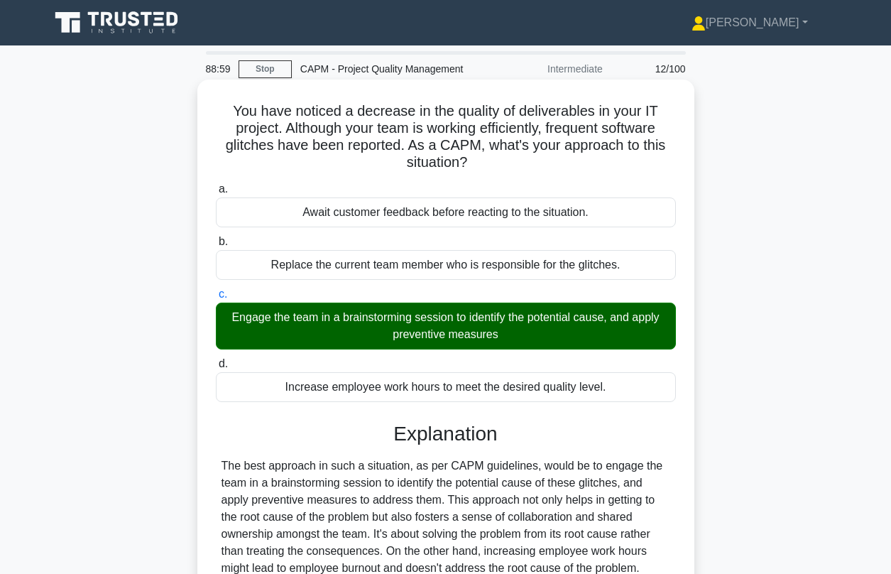
scroll to position [217, 0]
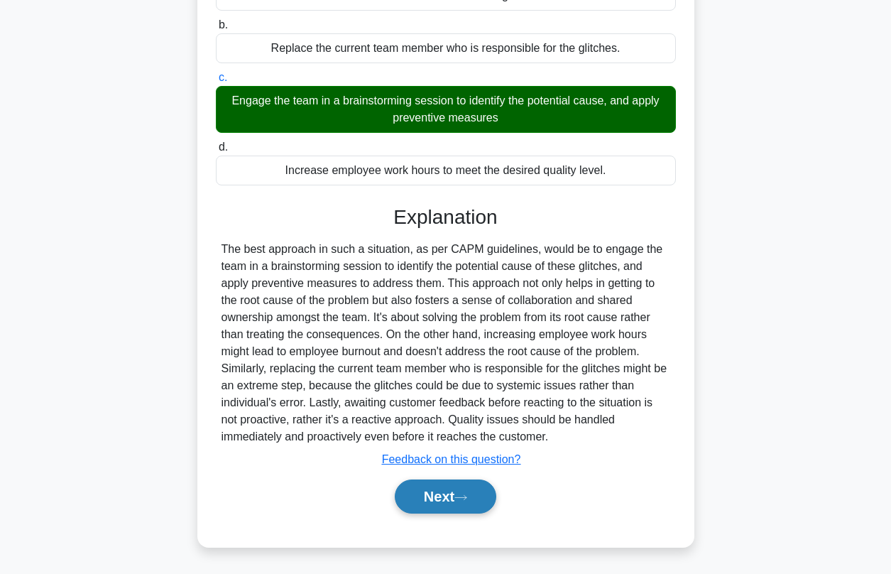
click at [421, 497] on button "Next" at bounding box center [446, 496] width 102 height 34
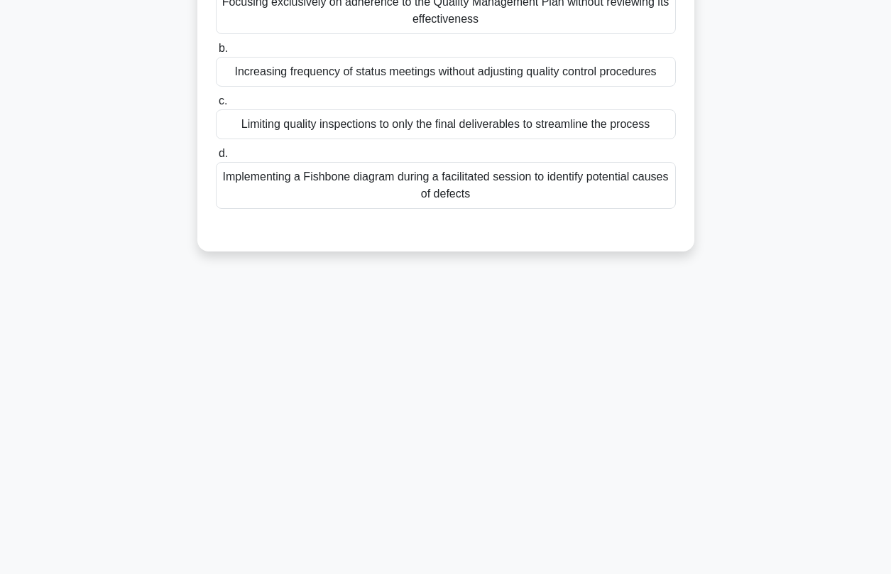
scroll to position [0, 0]
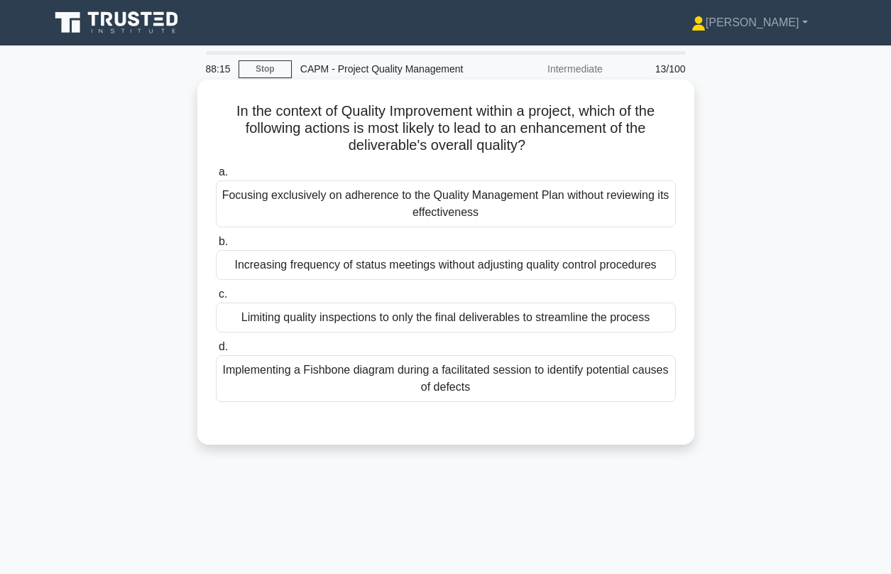
click at [387, 378] on div "Implementing a Fishbone diagram during a facilitated session to identify potent…" at bounding box center [446, 378] width 460 height 47
click at [216, 351] on input "d. Implementing a Fishbone diagram during a facilitated session to identify pot…" at bounding box center [216, 346] width 0 height 9
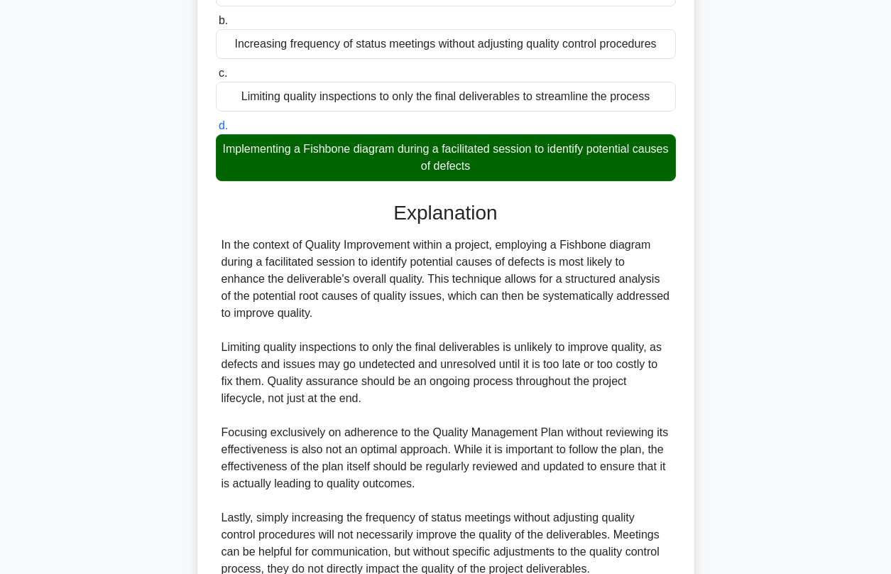
scroll to position [353, 0]
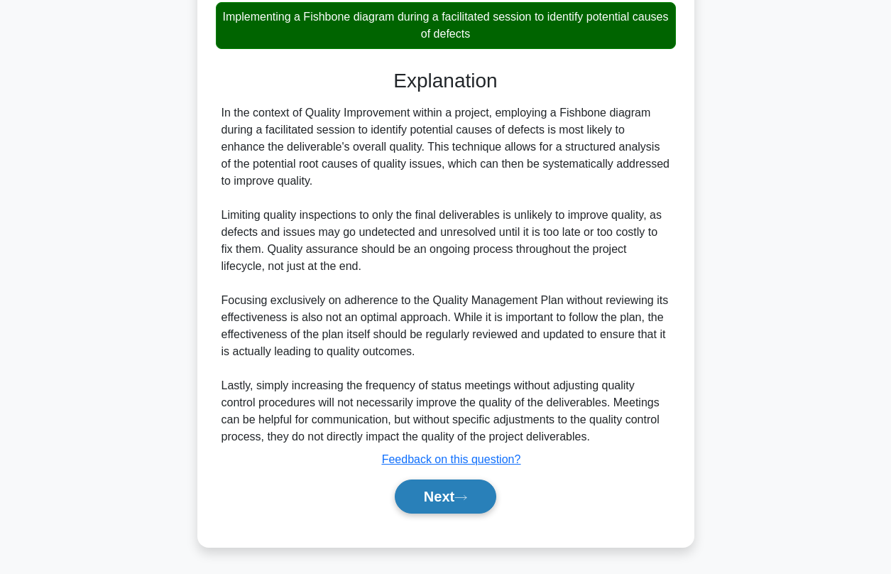
click at [444, 501] on button "Next" at bounding box center [446, 496] width 102 height 34
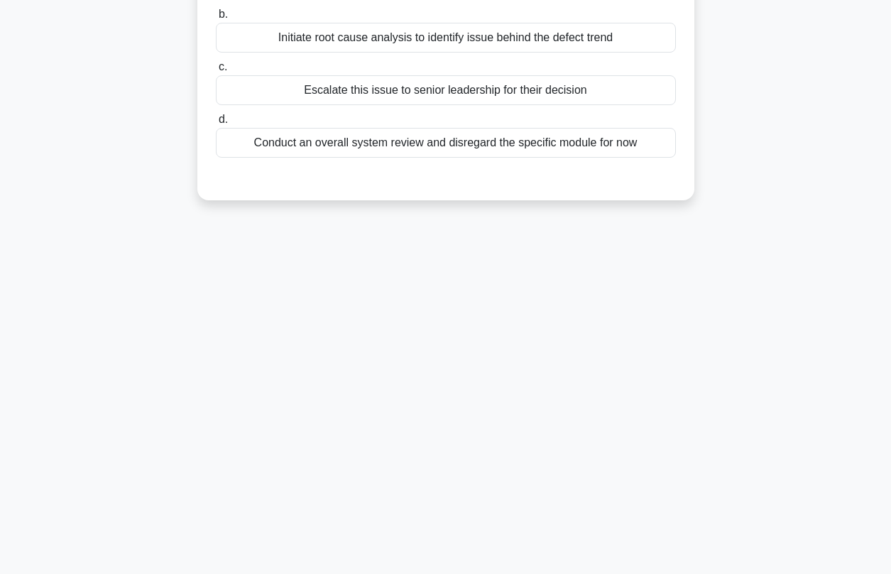
scroll to position [0, 0]
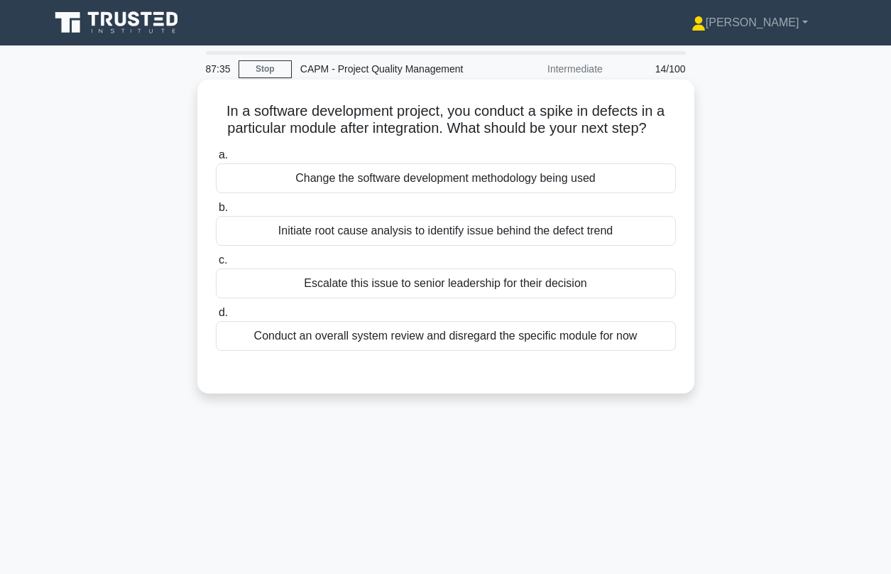
click at [362, 234] on div "Initiate root cause analysis to identify issue behind the defect trend" at bounding box center [446, 231] width 460 height 30
click at [216, 212] on input "b. Initiate root cause analysis to identify issue behind the defect trend" at bounding box center [216, 207] width 0 height 9
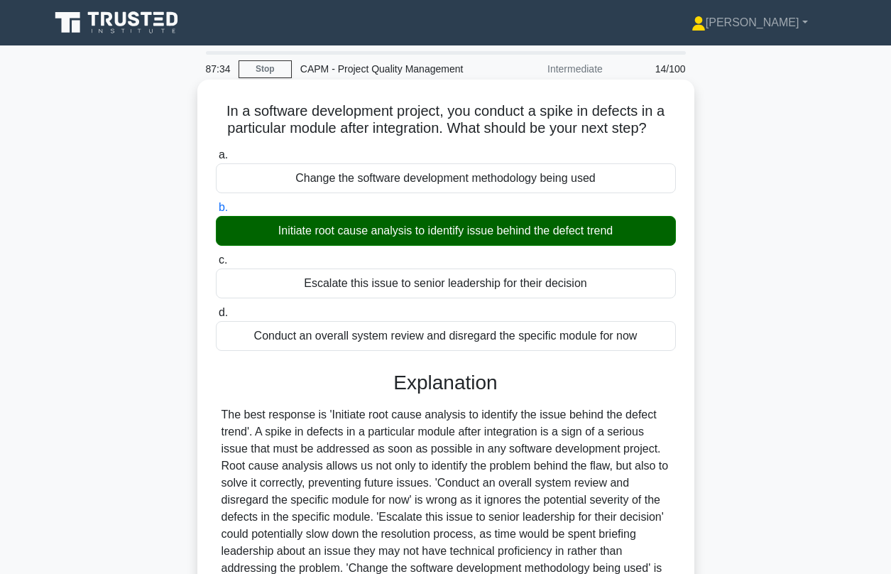
scroll to position [193, 0]
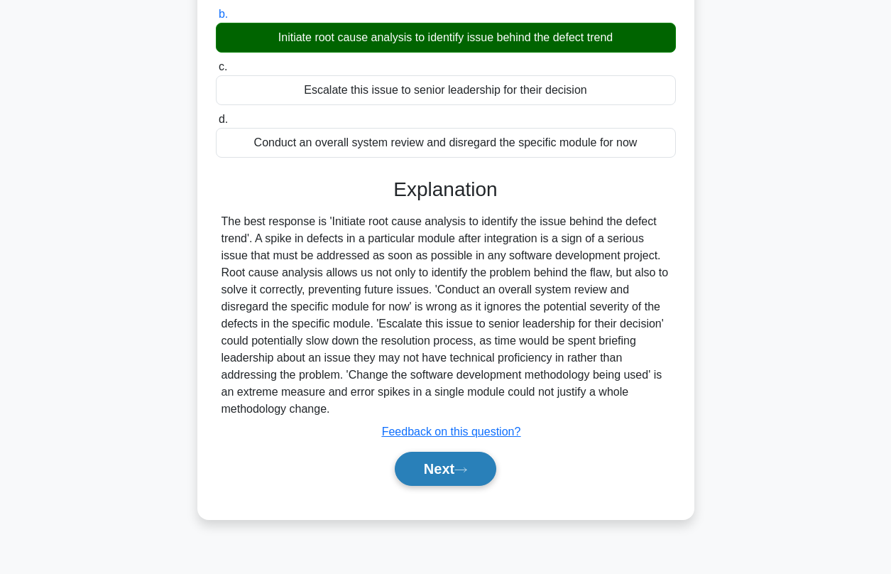
click at [466, 466] on icon at bounding box center [460, 470] width 13 height 8
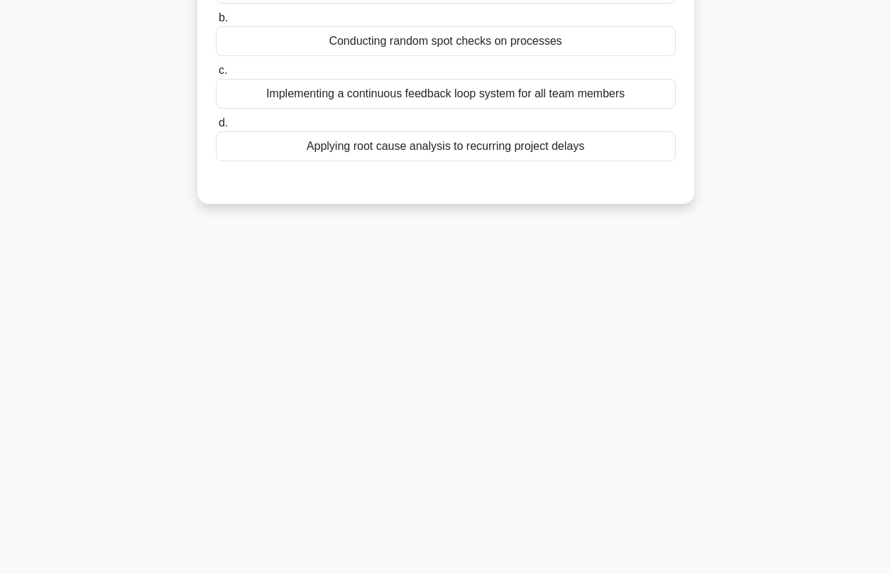
scroll to position [0, 0]
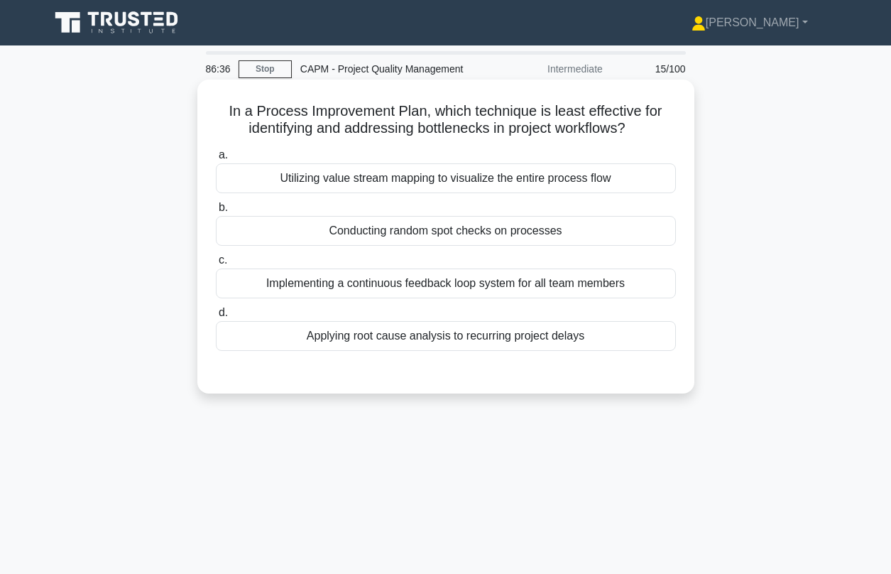
click at [424, 284] on div "Implementing a continuous feedback loop system for all team members" at bounding box center [446, 283] width 460 height 30
click at [216, 265] on input "c. Implementing a continuous feedback loop system for all team members" at bounding box center [216, 260] width 0 height 9
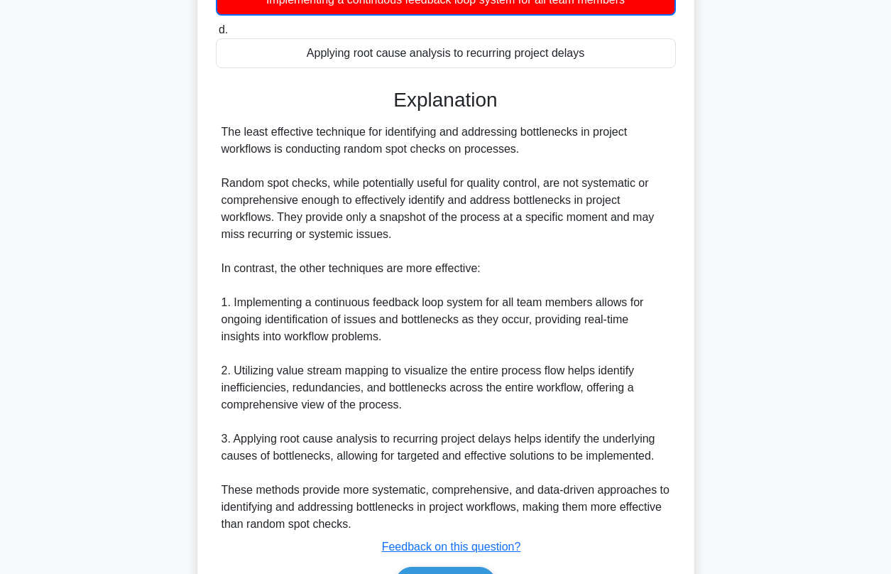
scroll to position [371, 0]
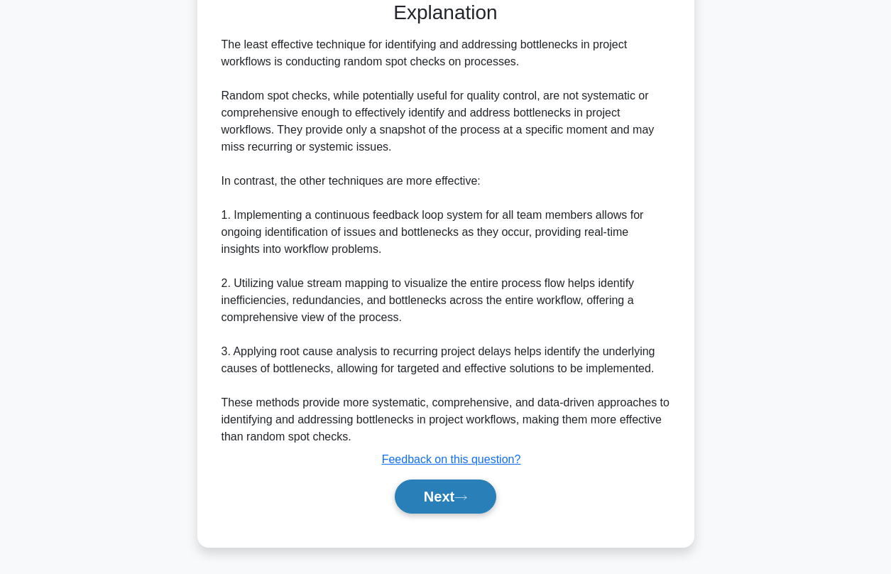
click at [425, 489] on button "Next" at bounding box center [446, 496] width 102 height 34
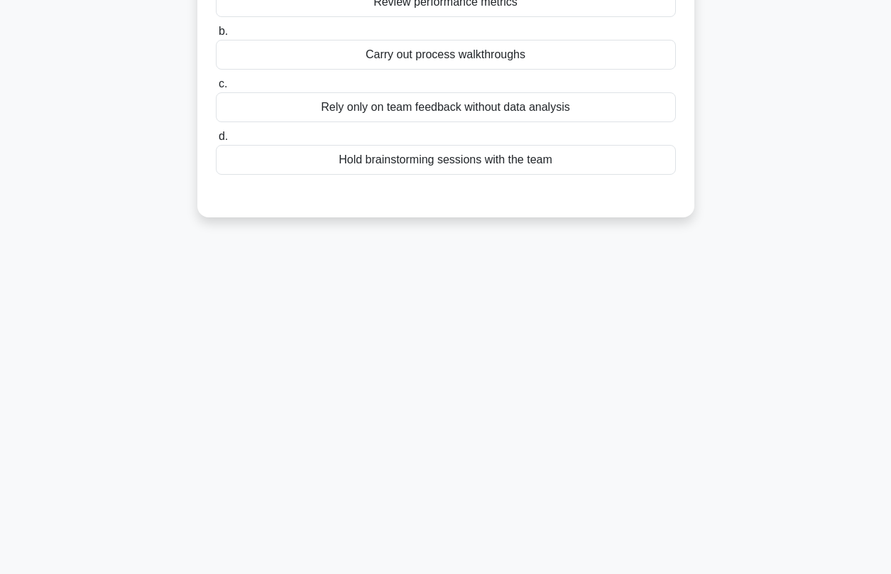
scroll to position [0, 0]
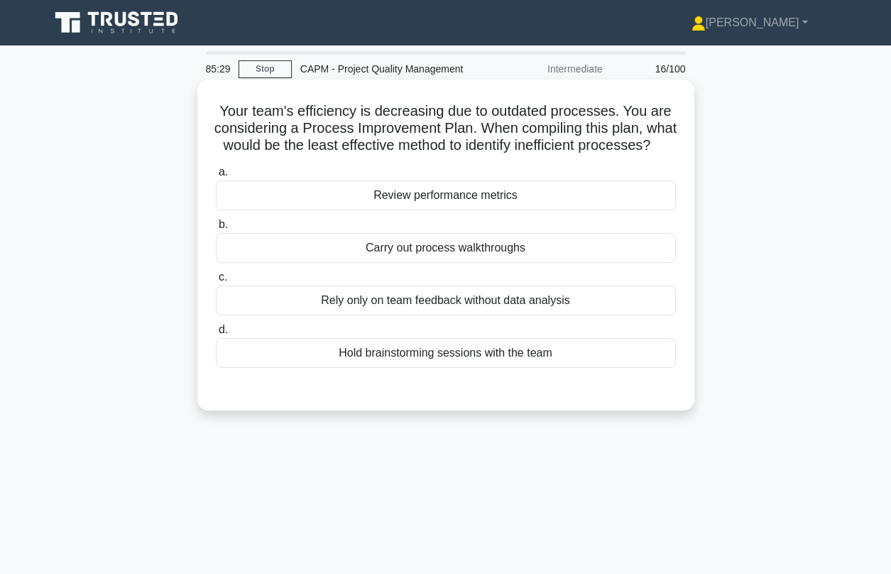
click at [395, 305] on div "Rely only on team feedback without data analysis" at bounding box center [446, 300] width 460 height 30
click at [216, 282] on input "c. Rely only on team feedback without data analysis" at bounding box center [216, 277] width 0 height 9
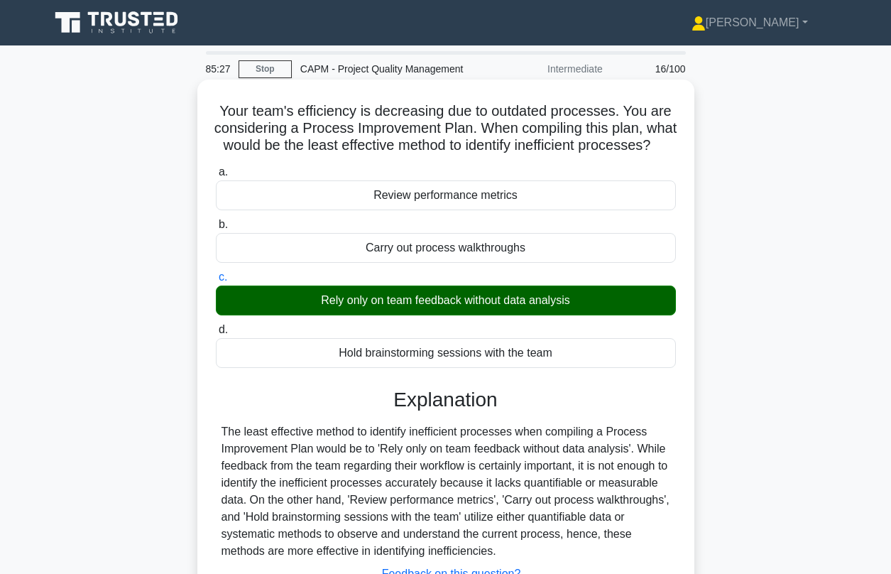
scroll to position [193, 0]
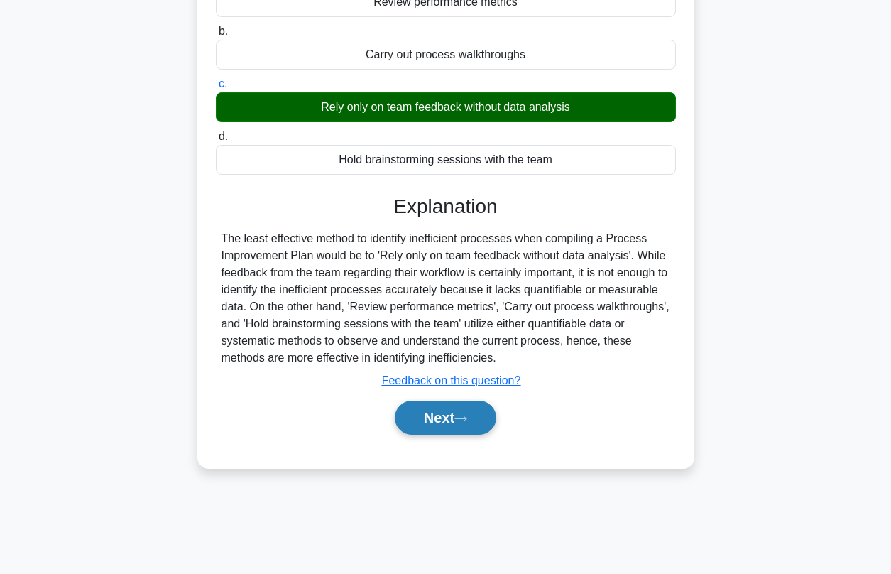
click at [452, 412] on button "Next" at bounding box center [446, 417] width 102 height 34
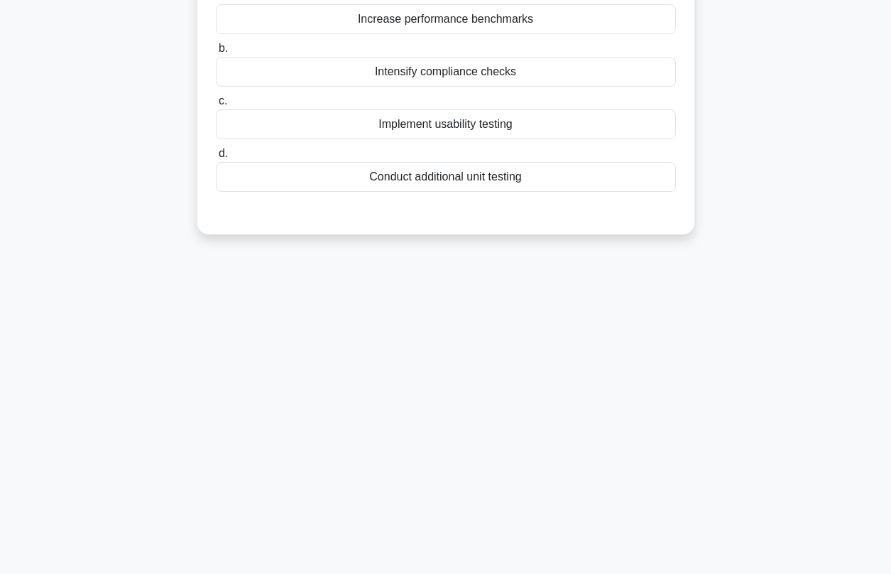
scroll to position [0, 0]
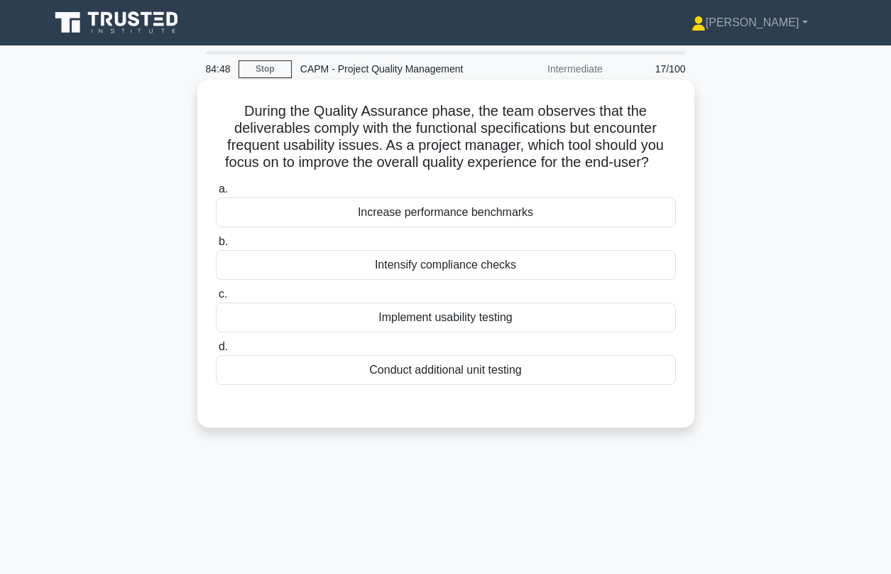
click at [444, 318] on div "Implement usability testing" at bounding box center [446, 317] width 460 height 30
click at [216, 299] on input "c. Implement usability testing" at bounding box center [216, 294] width 0 height 9
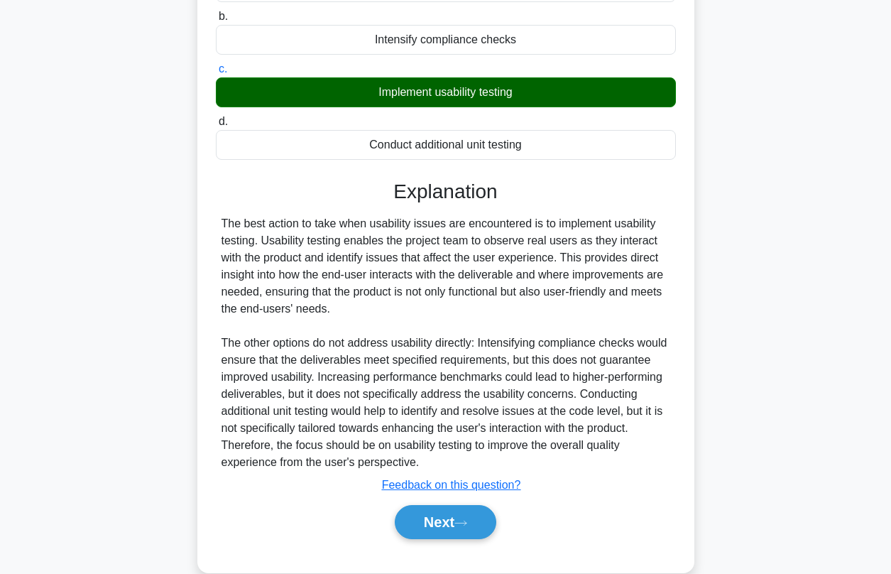
scroll to position [238, 0]
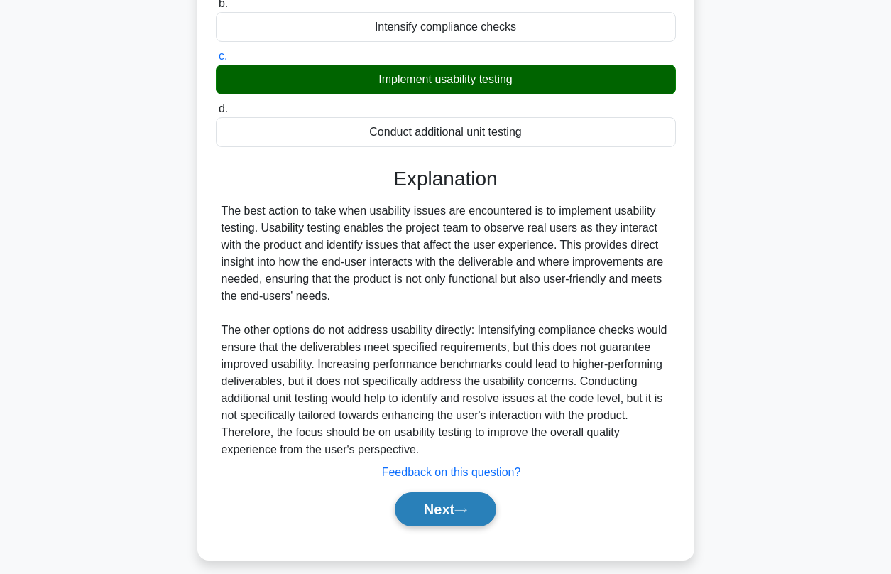
click at [416, 509] on button "Next" at bounding box center [446, 509] width 102 height 34
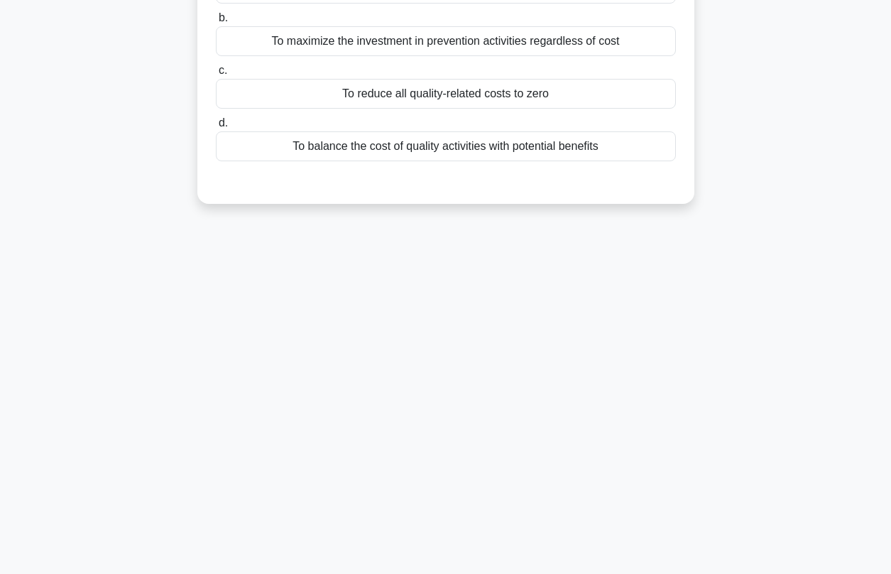
scroll to position [0, 0]
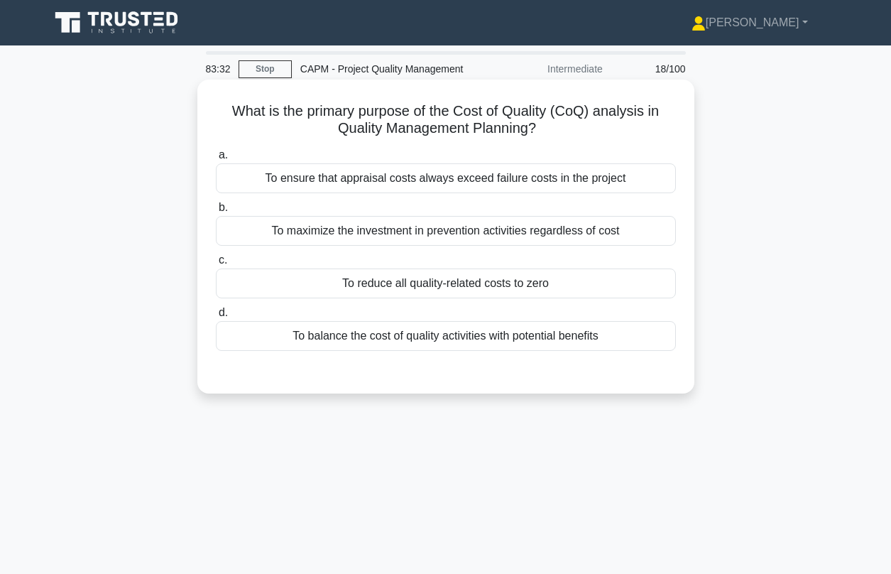
click at [351, 343] on div "To balance the cost of quality activities with potential benefits" at bounding box center [446, 336] width 460 height 30
click at [216, 317] on input "d. To balance the cost of quality activities with potential benefits" at bounding box center [216, 312] width 0 height 9
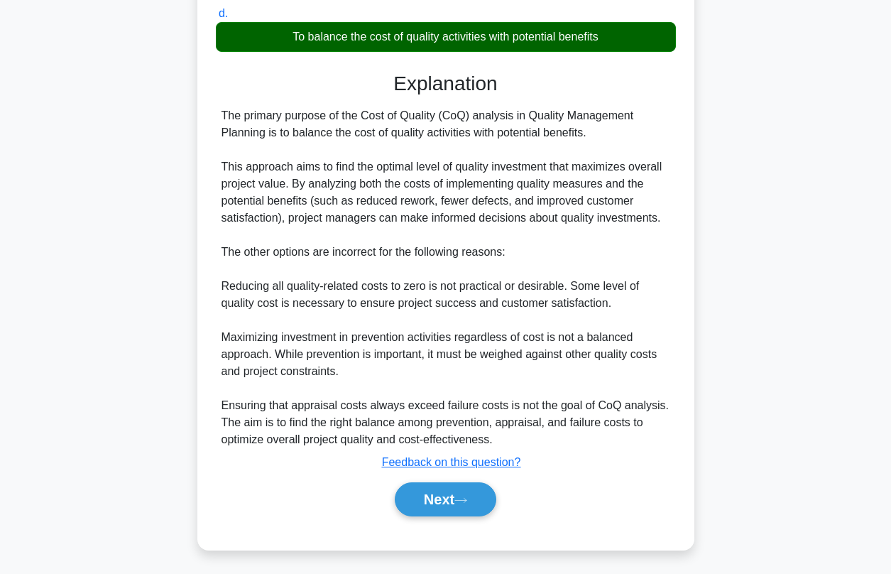
scroll to position [302, 0]
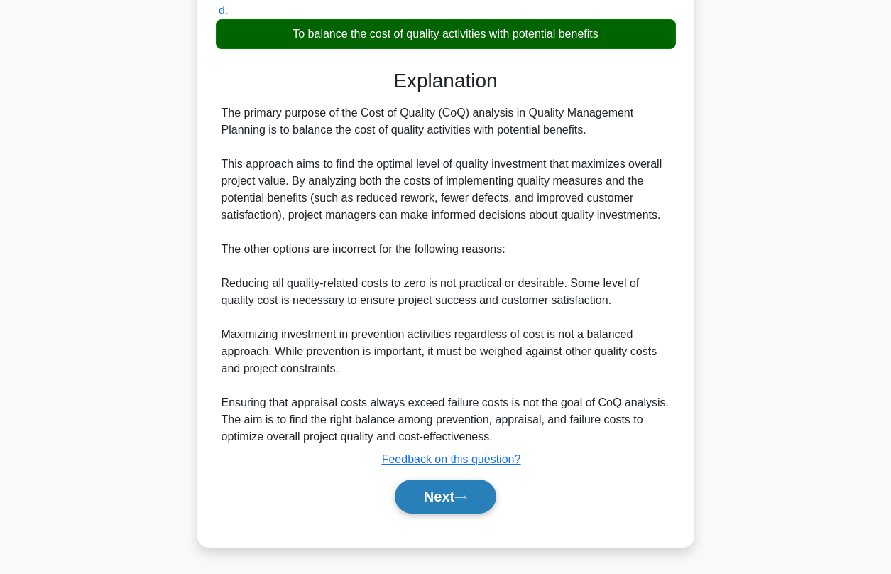
click at [428, 510] on button "Next" at bounding box center [446, 496] width 102 height 34
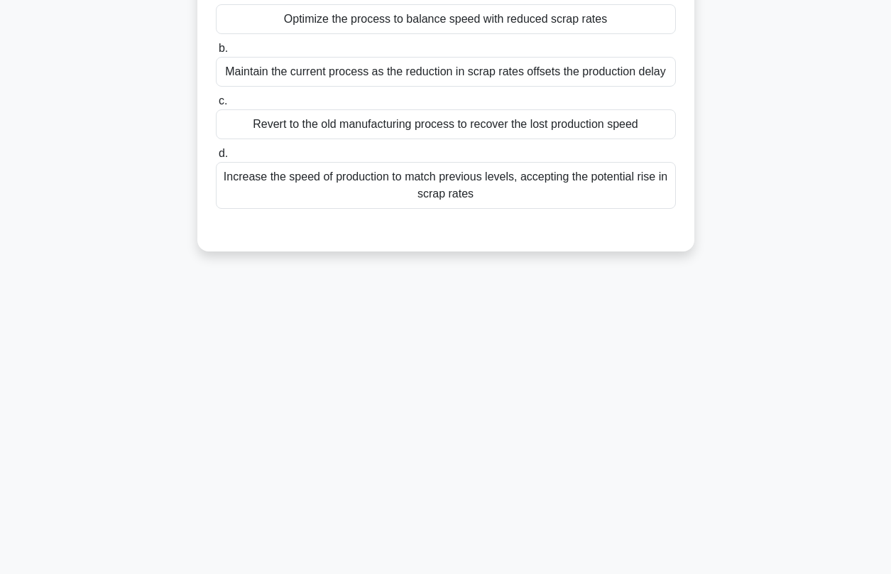
scroll to position [0, 0]
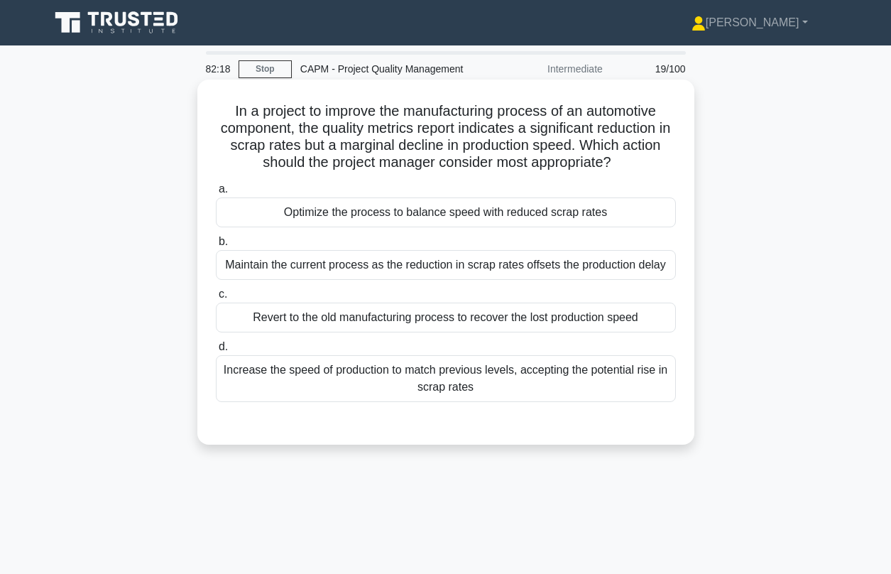
click at [426, 214] on div "Optimize the process to balance speed with reduced scrap rates" at bounding box center [446, 212] width 460 height 30
click at [216, 194] on input "a. Optimize the process to balance speed with reduced scrap rates" at bounding box center [216, 189] width 0 height 9
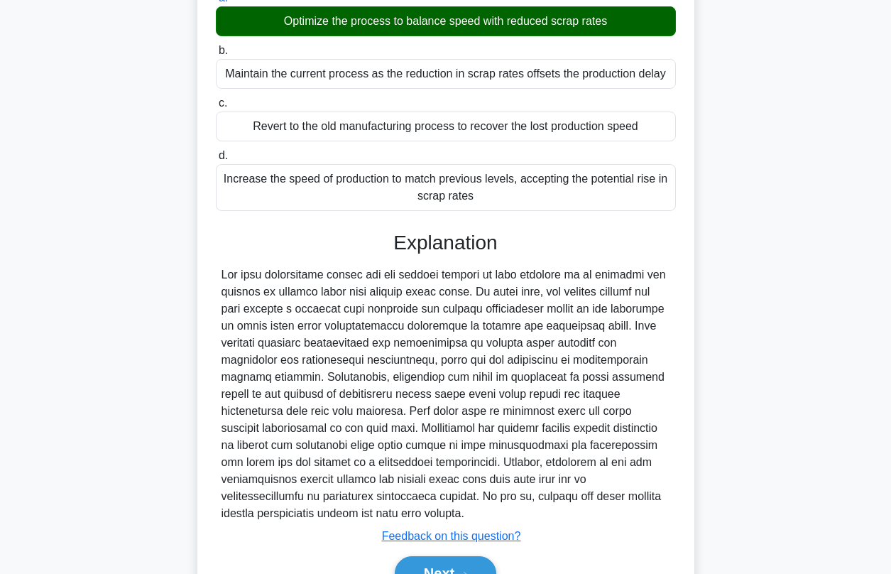
scroll to position [268, 0]
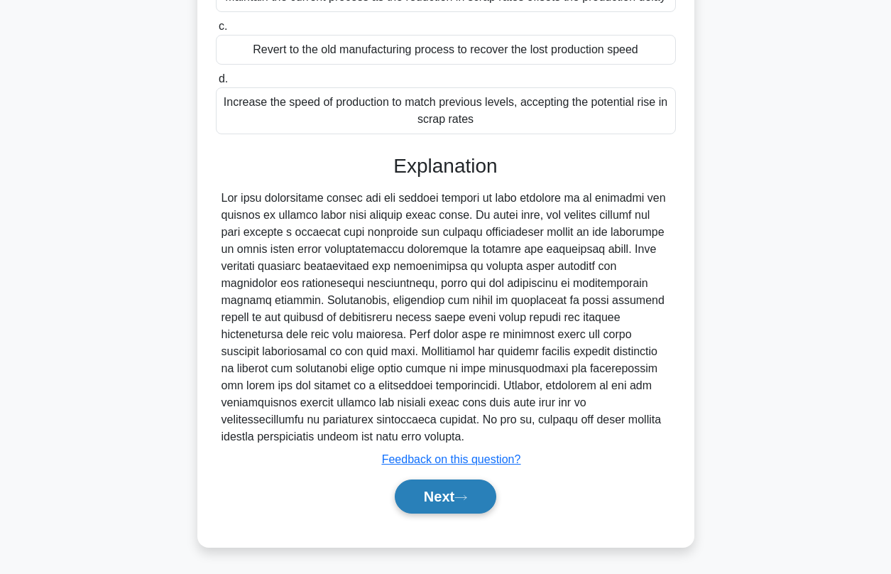
click at [454, 497] on button "Next" at bounding box center [446, 496] width 102 height 34
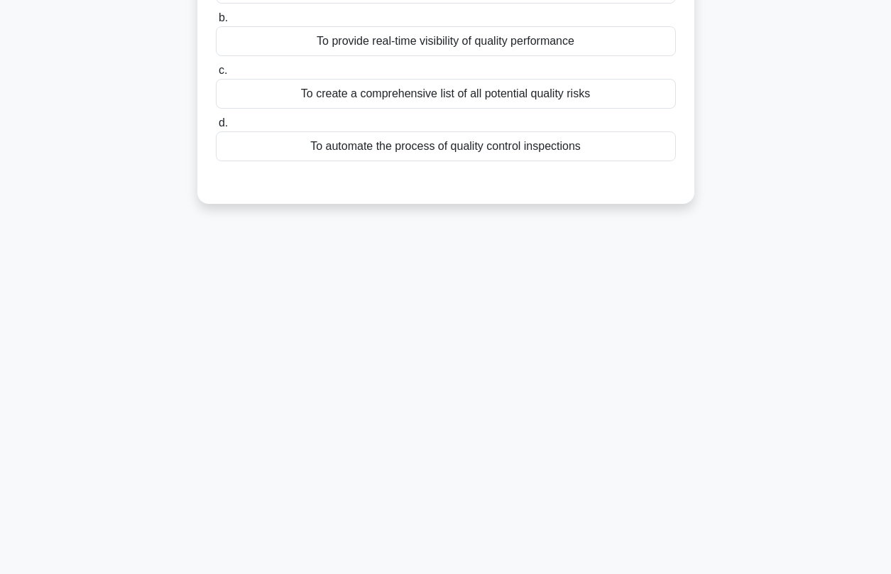
scroll to position [0, 0]
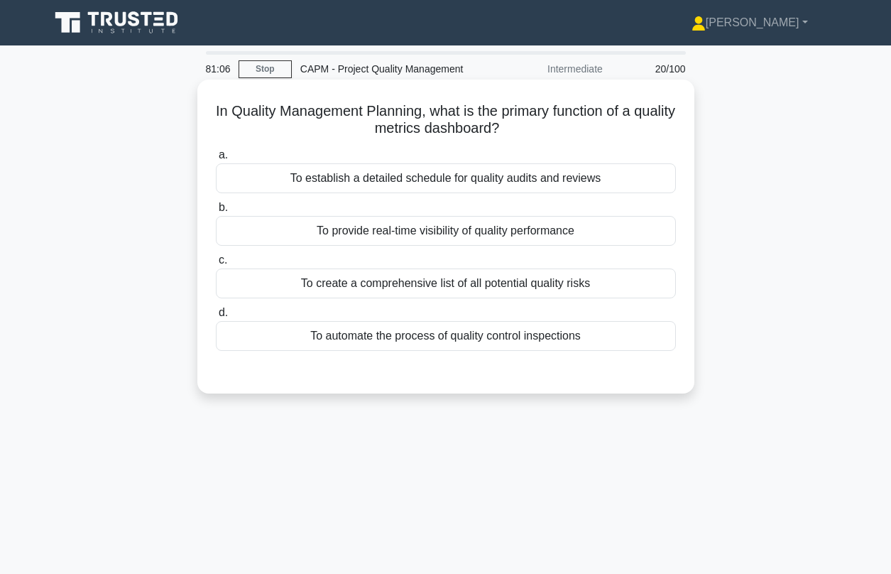
click at [428, 239] on div "To provide real-time visibility of quality performance" at bounding box center [446, 231] width 460 height 30
click at [216, 212] on input "b. To provide real-time visibility of quality performance" at bounding box center [216, 207] width 0 height 9
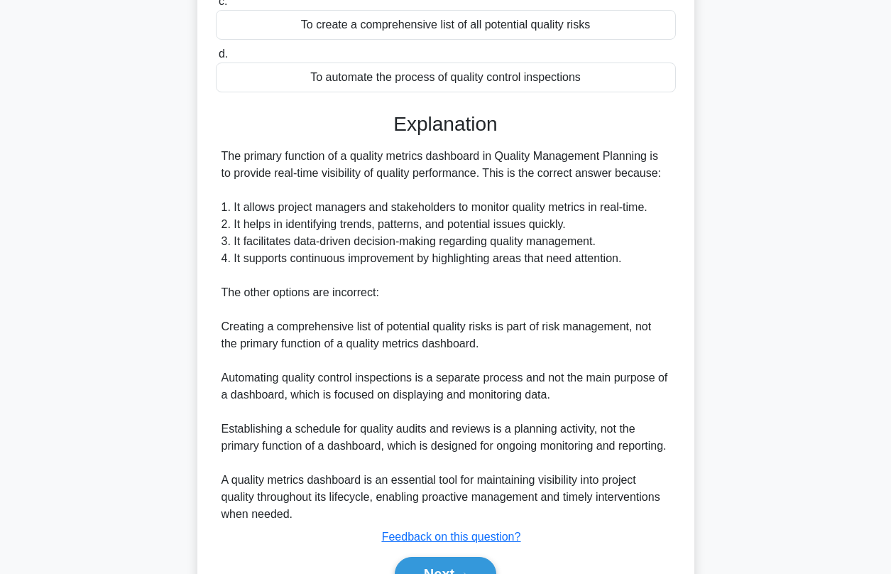
scroll to position [353, 0]
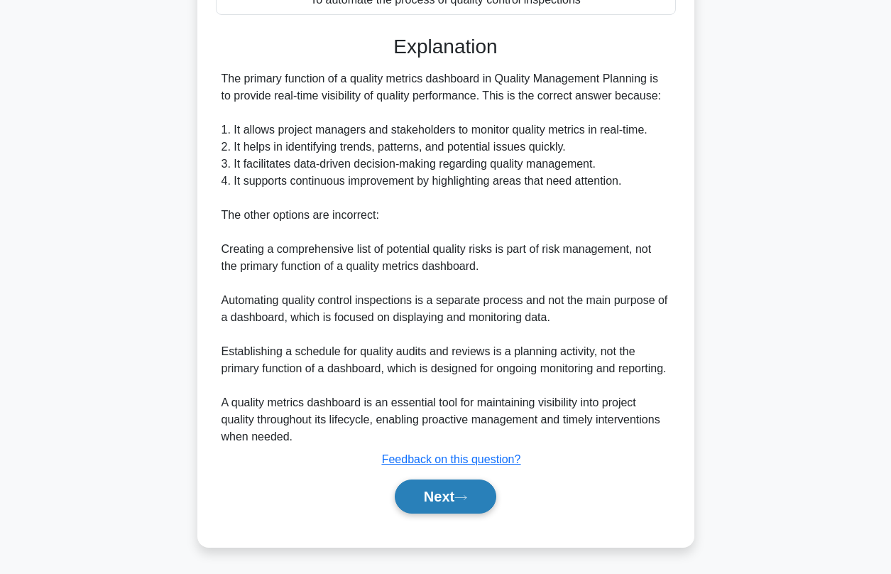
click at [431, 508] on button "Next" at bounding box center [446, 496] width 102 height 34
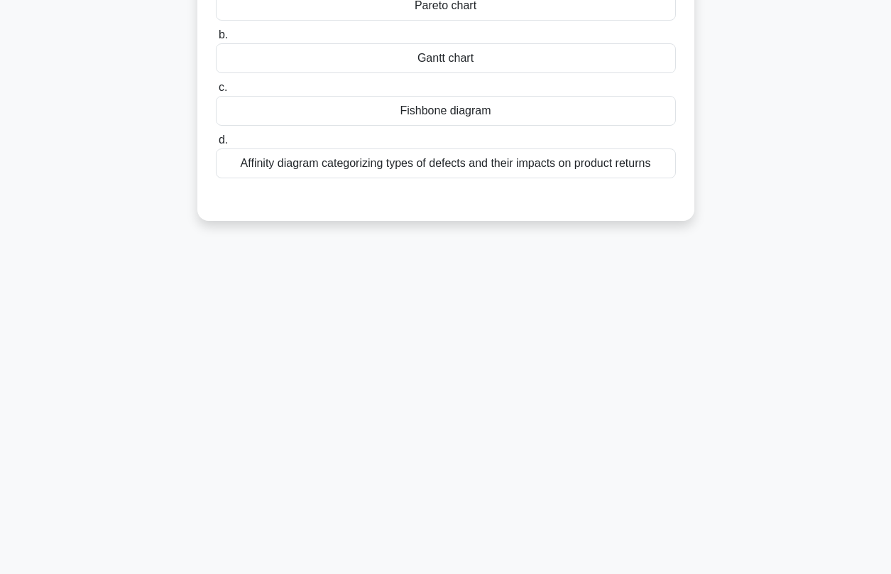
scroll to position [0, 0]
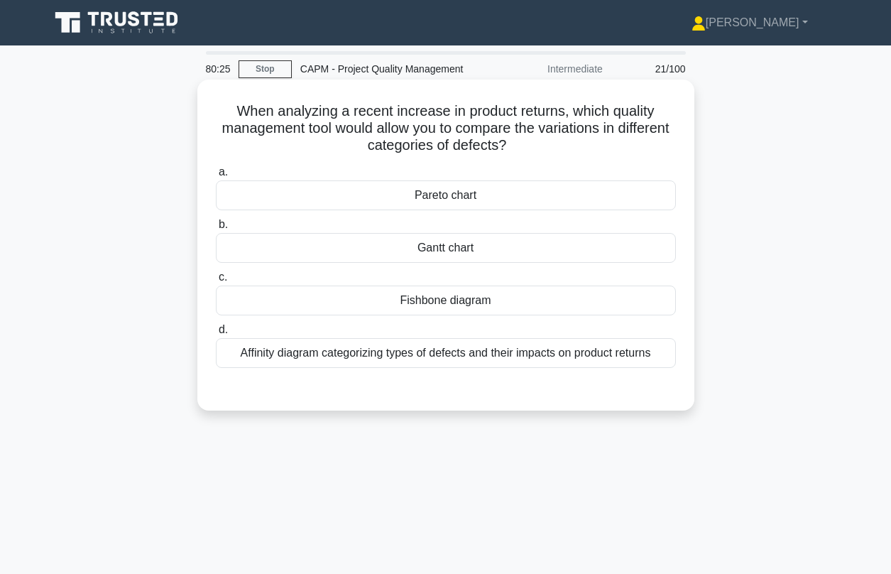
click at [344, 365] on div "Affinity diagram categorizing types of defects and their impacts on product ret…" at bounding box center [446, 353] width 460 height 30
click at [216, 334] on input "d. Affinity diagram categorizing types of defects and their impacts on product …" at bounding box center [216, 329] width 0 height 9
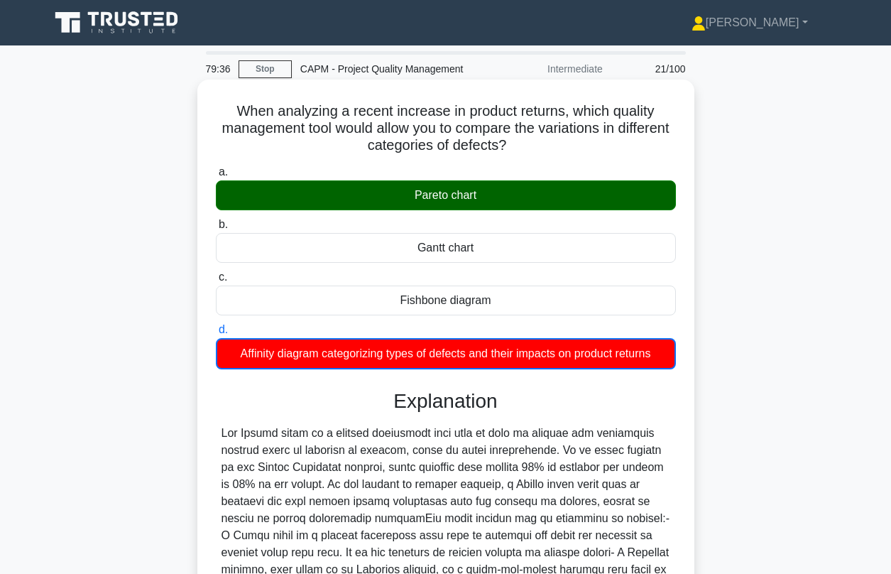
scroll to position [235, 0]
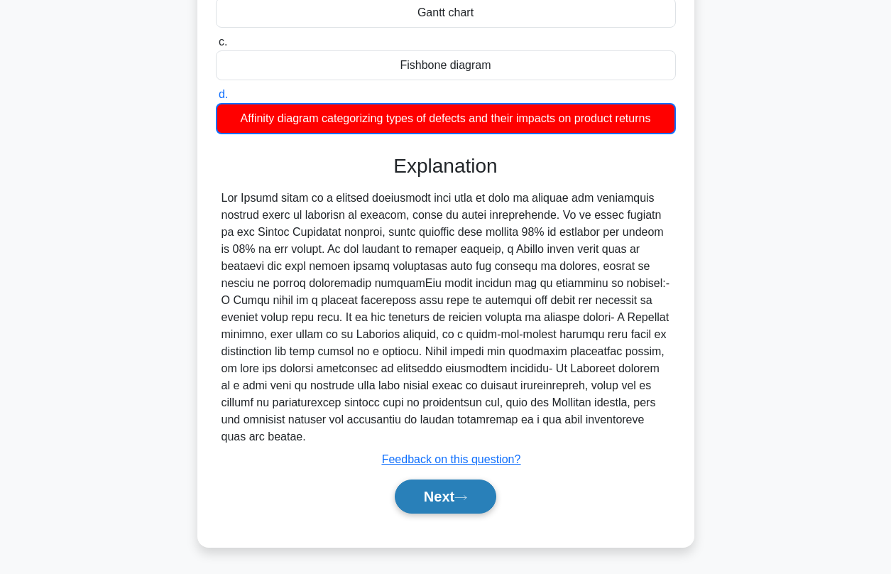
click at [434, 503] on button "Next" at bounding box center [446, 496] width 102 height 34
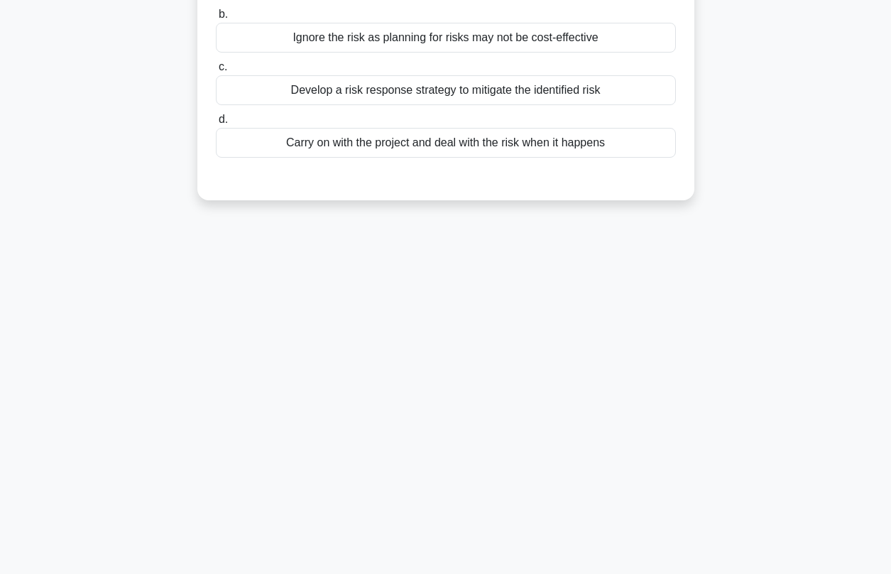
scroll to position [0, 0]
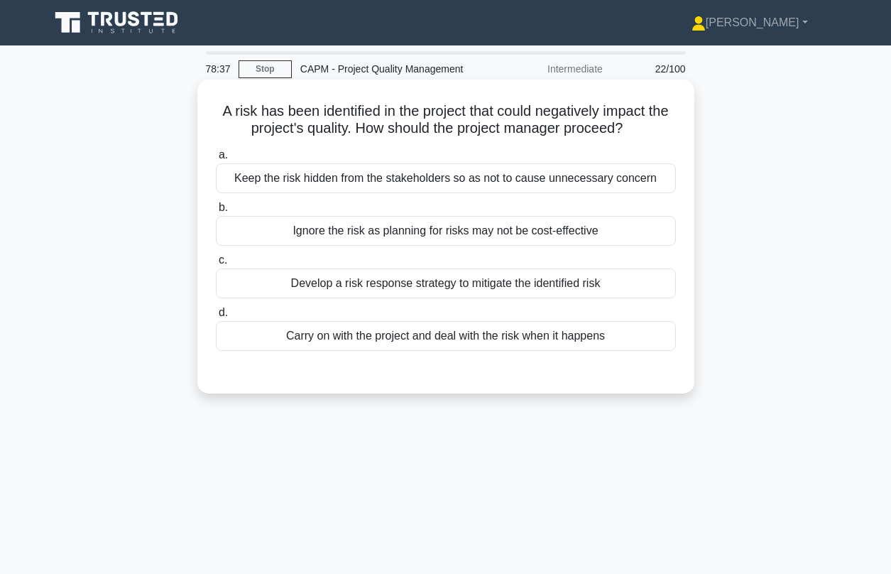
click at [381, 290] on div "Develop a risk response strategy to mitigate the identified risk" at bounding box center [446, 283] width 460 height 30
click at [216, 265] on input "c. Develop a risk response strategy to mitigate the identified risk" at bounding box center [216, 260] width 0 height 9
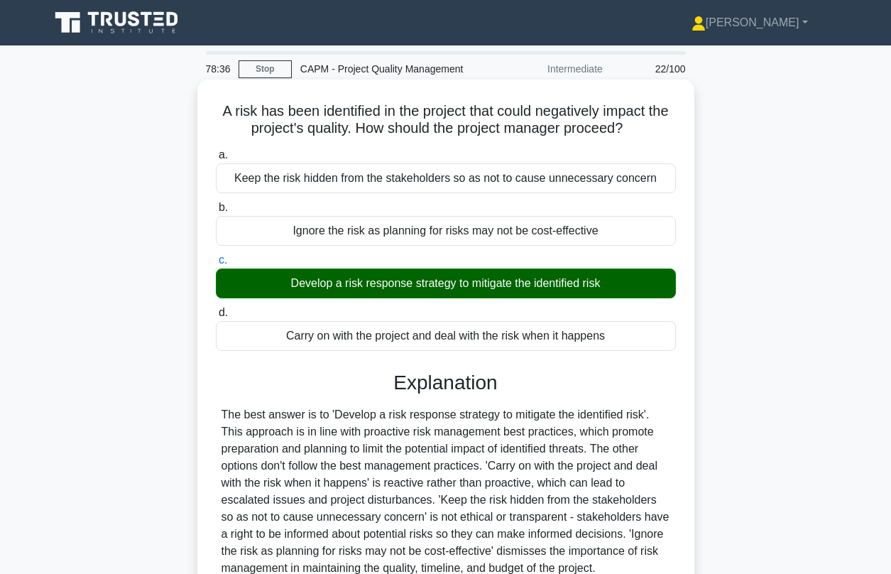
scroll to position [193, 0]
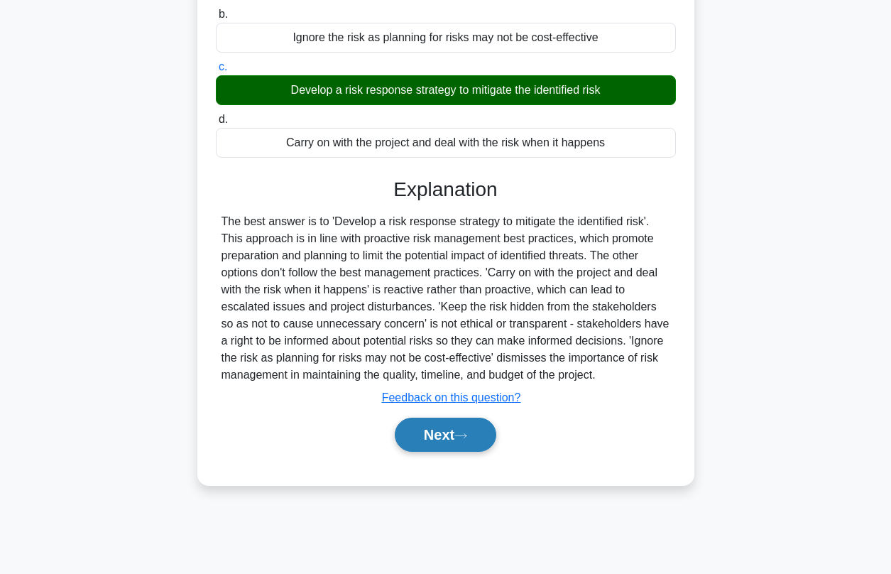
click at [466, 440] on button "Next" at bounding box center [446, 434] width 102 height 34
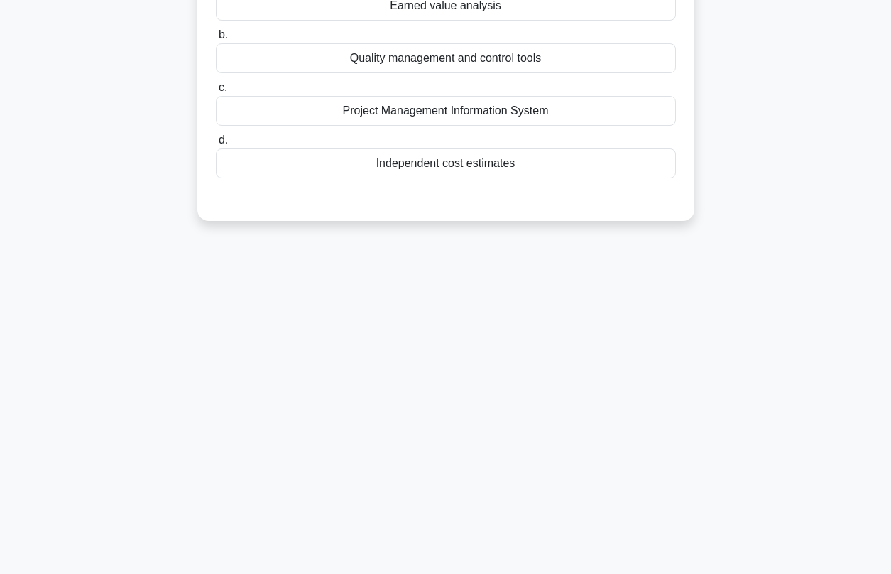
scroll to position [47, 0]
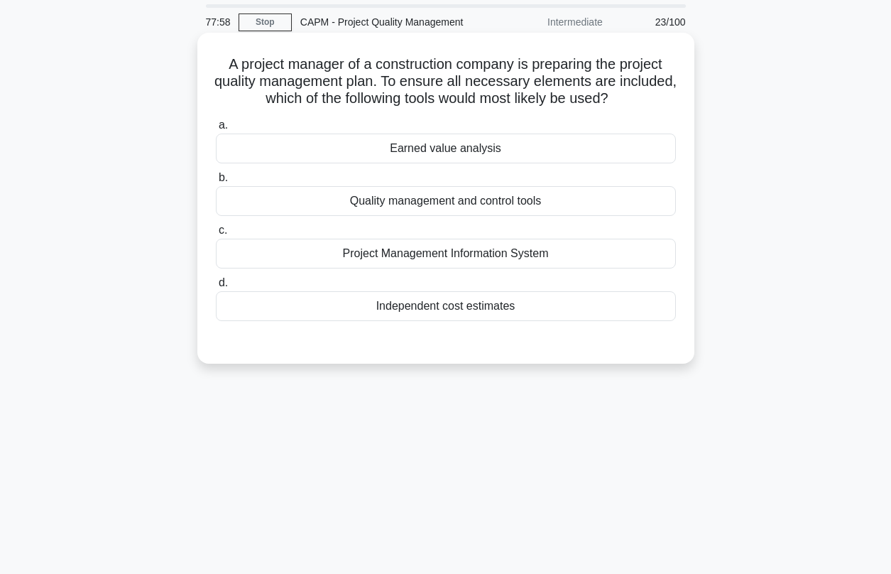
click at [447, 257] on div "Project Management Information System" at bounding box center [446, 254] width 460 height 30
click at [216, 235] on input "c. Project Management Information System" at bounding box center [216, 230] width 0 height 9
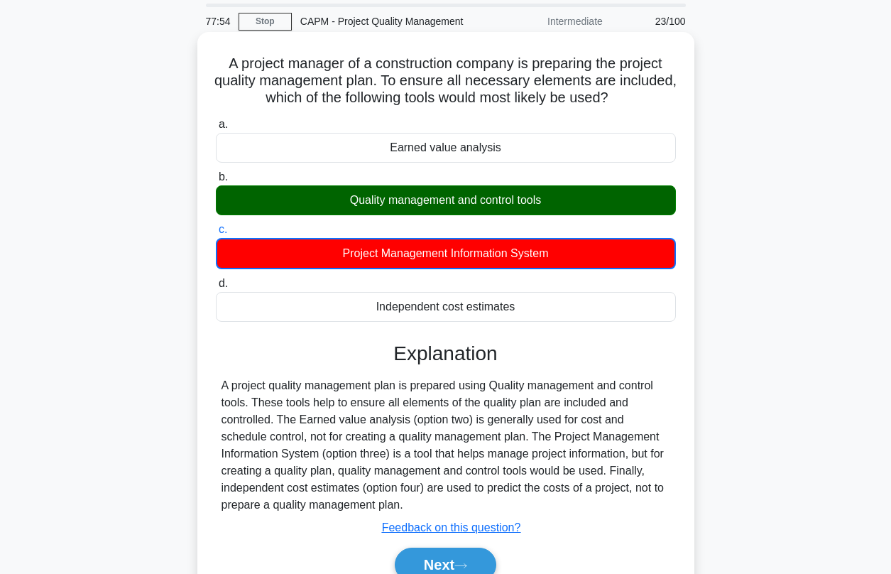
scroll to position [80, 0]
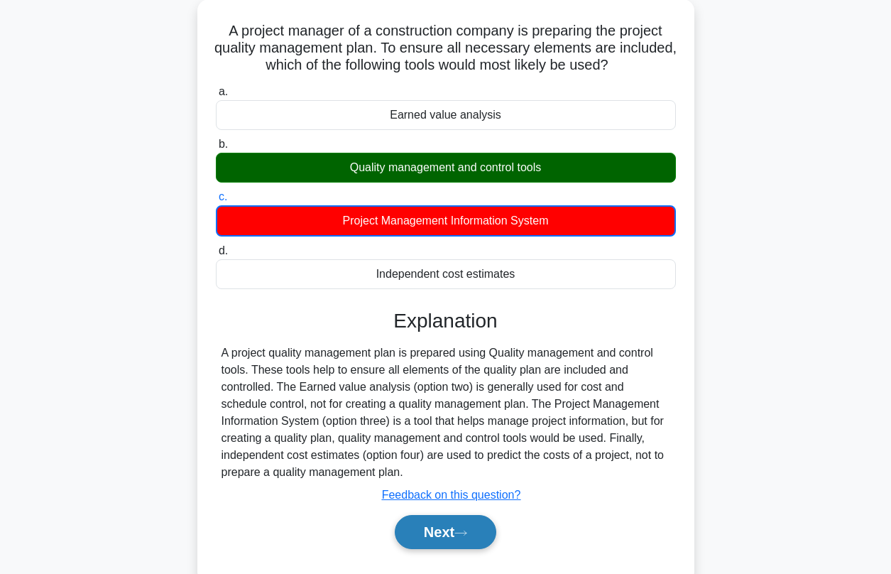
click at [439, 529] on button "Next" at bounding box center [446, 532] width 102 height 34
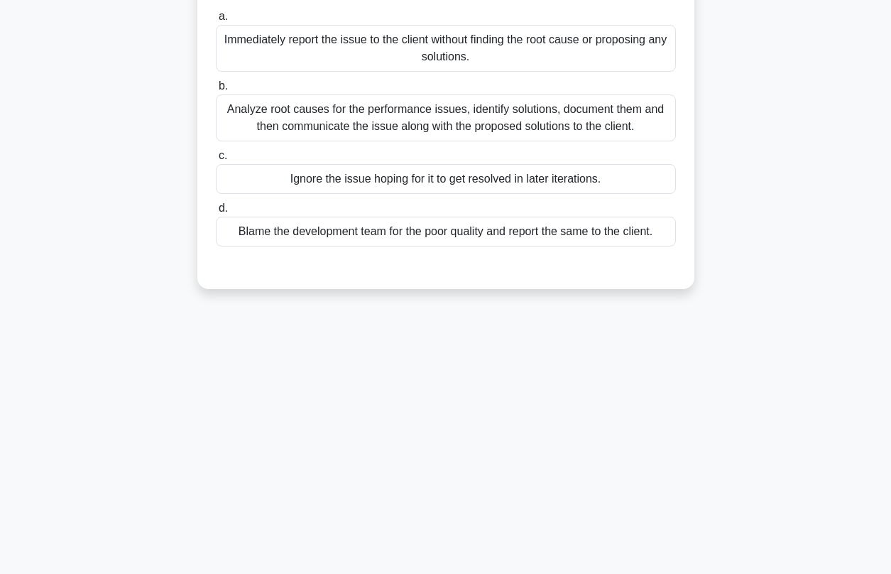
scroll to position [21, 0]
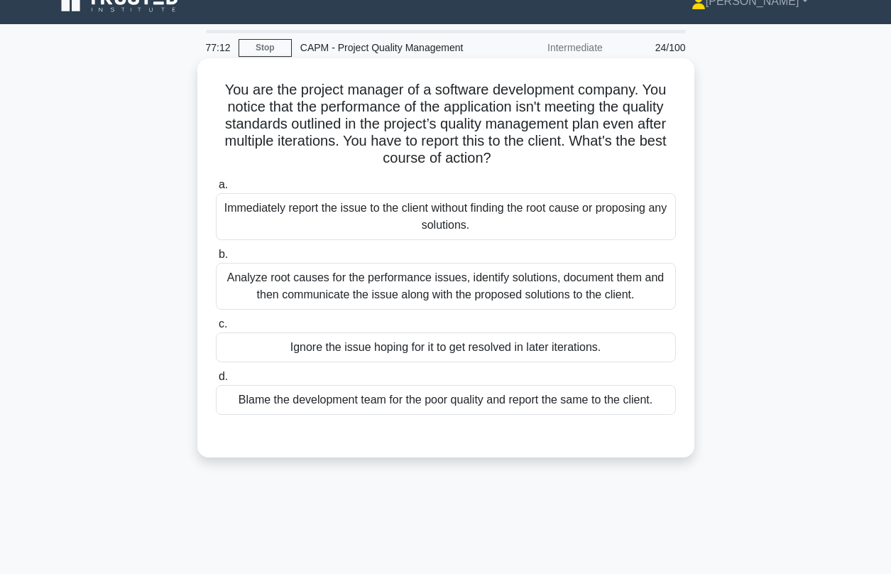
click at [390, 289] on div "Analyze root causes for the performance issues, identify solutions, document th…" at bounding box center [446, 286] width 460 height 47
click at [216, 259] on input "b. Analyze root causes for the performance issues, identify solutions, document…" at bounding box center [216, 254] width 0 height 9
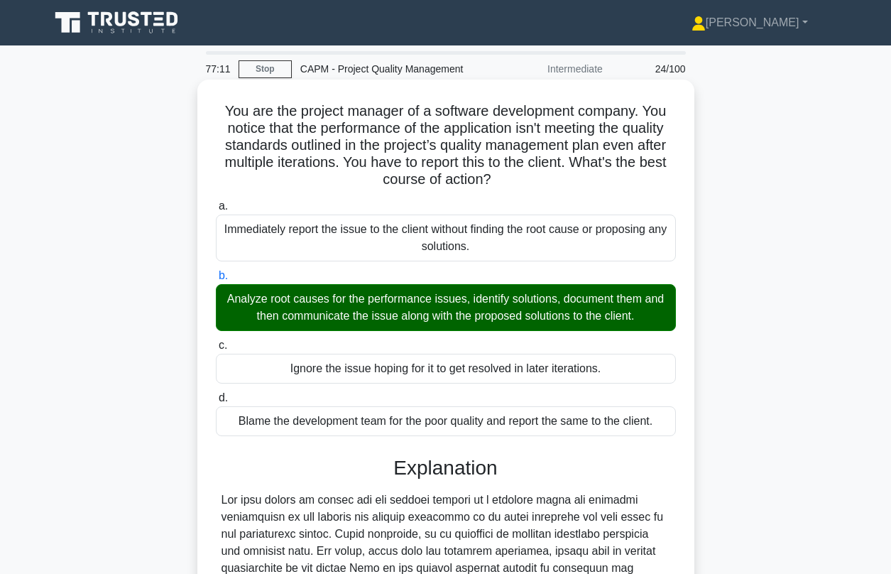
scroll to position [387, 0]
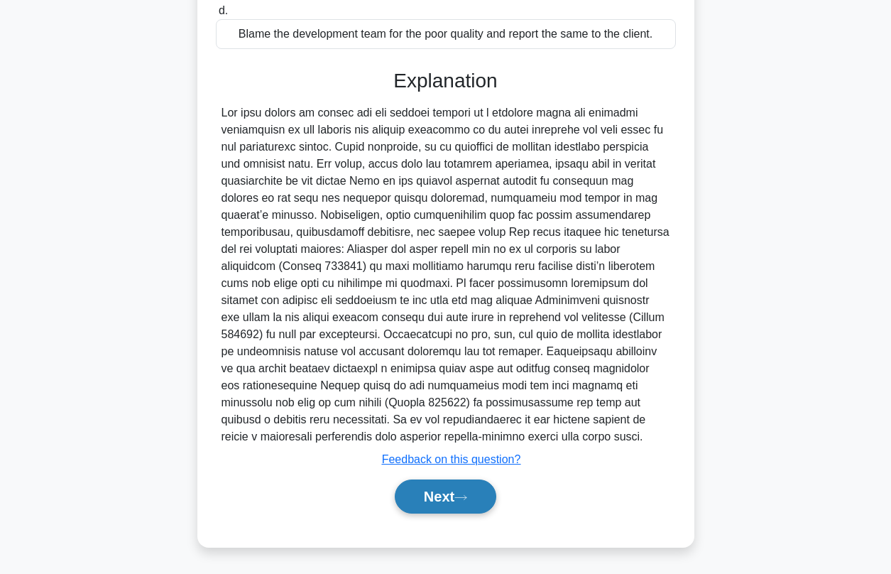
click at [449, 491] on button "Next" at bounding box center [446, 496] width 102 height 34
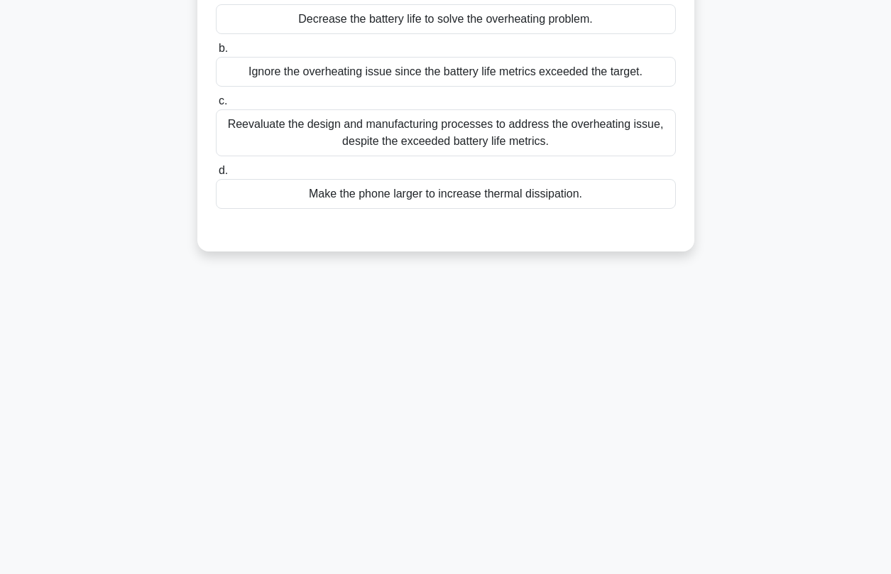
scroll to position [0, 0]
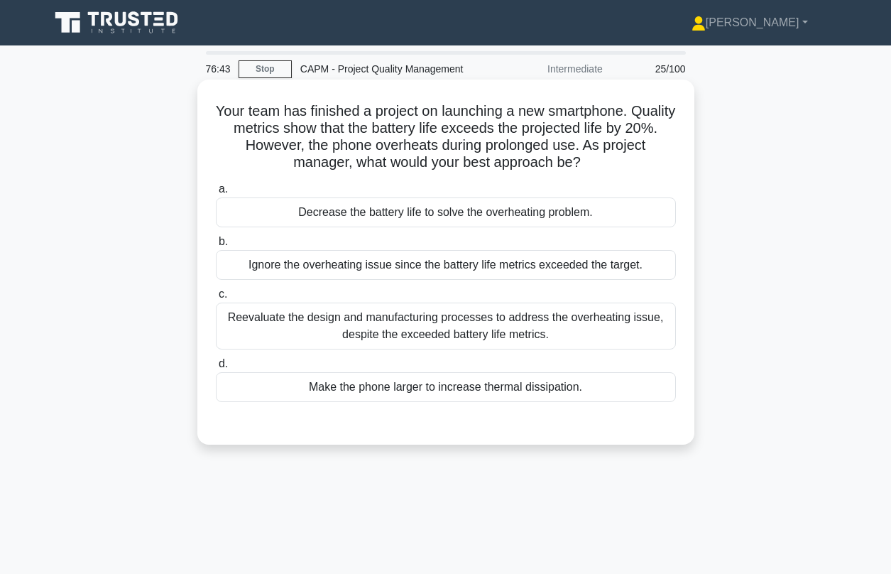
click at [408, 322] on div "Reevaluate the design and manufacturing processes to address the overheating is…" at bounding box center [446, 325] width 460 height 47
click at [216, 299] on input "c. Reevaluate the design and manufacturing processes to address the overheating…" at bounding box center [216, 294] width 0 height 9
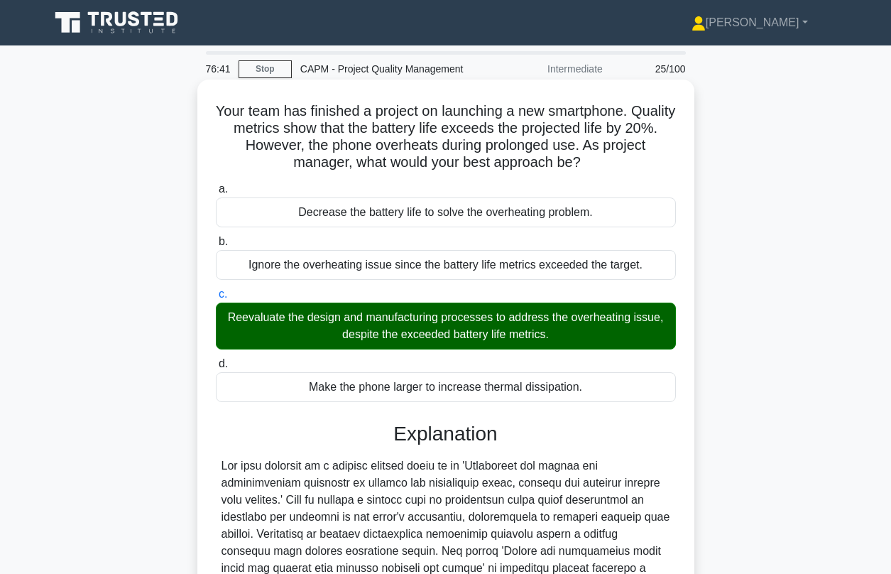
scroll to position [234, 0]
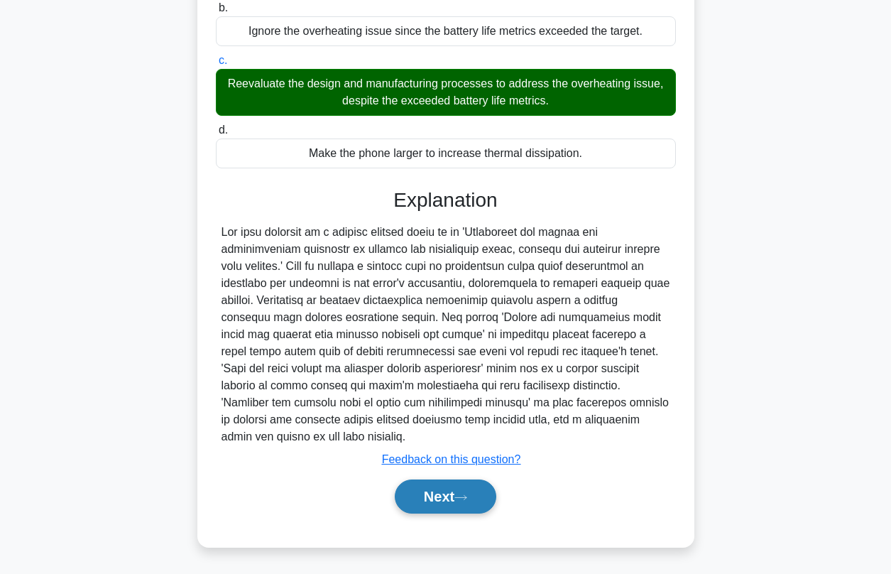
click at [475, 496] on button "Next" at bounding box center [446, 496] width 102 height 34
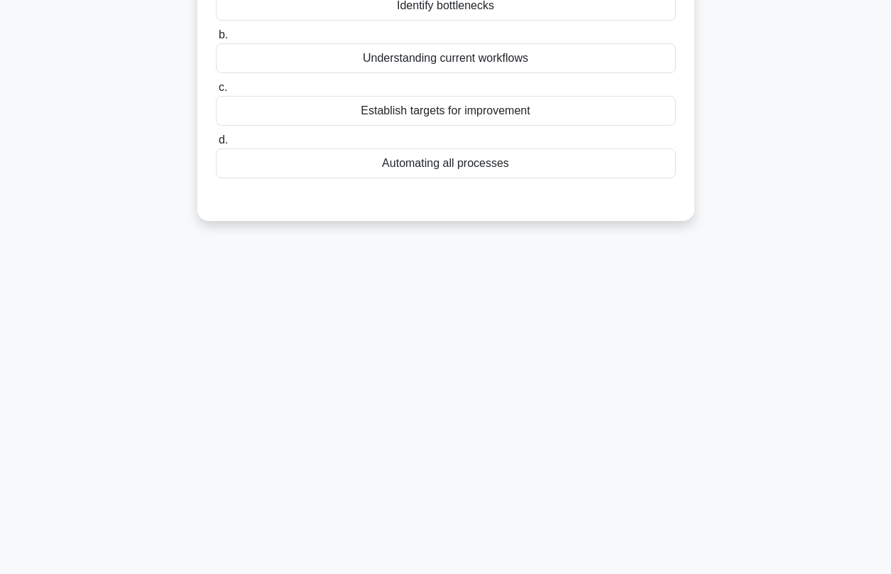
scroll to position [0, 0]
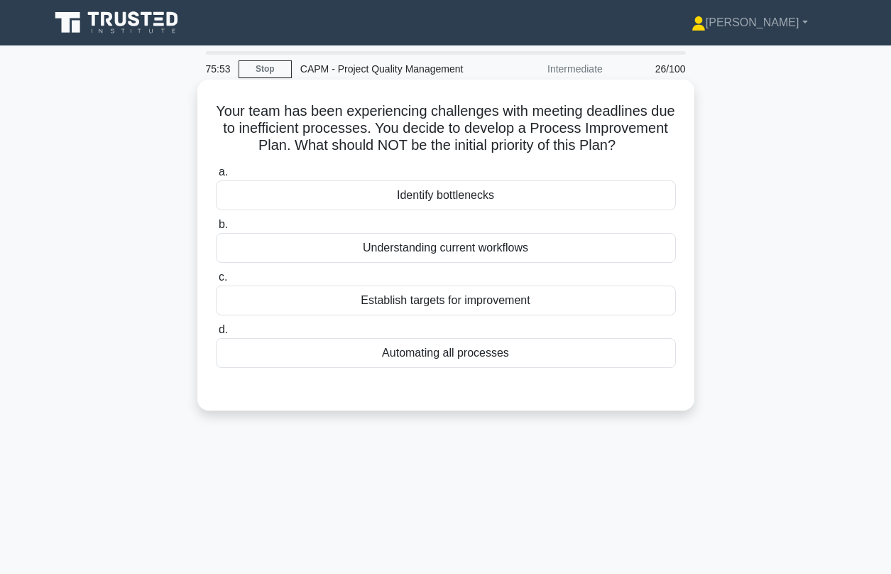
click at [419, 359] on div "Automating all processes" at bounding box center [446, 353] width 460 height 30
click at [216, 334] on input "d. Automating all processes" at bounding box center [216, 329] width 0 height 9
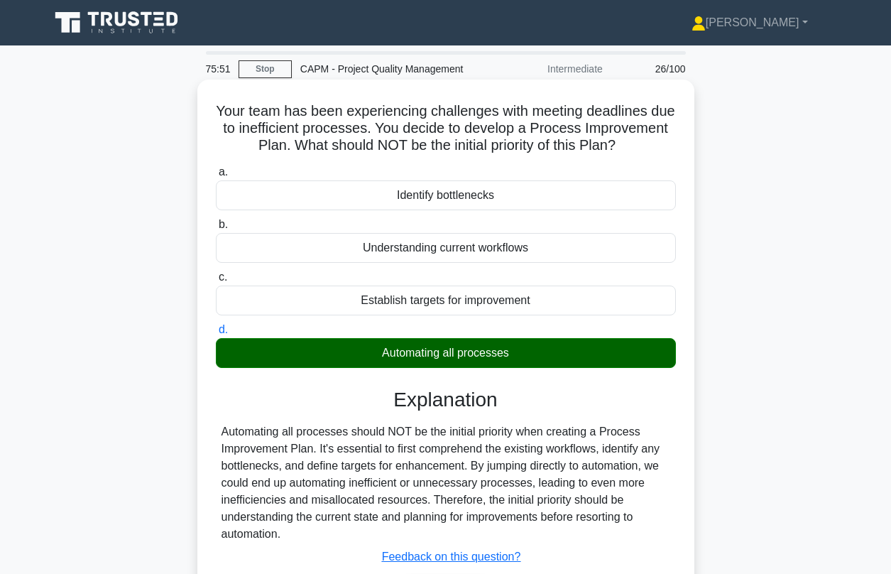
scroll to position [160, 0]
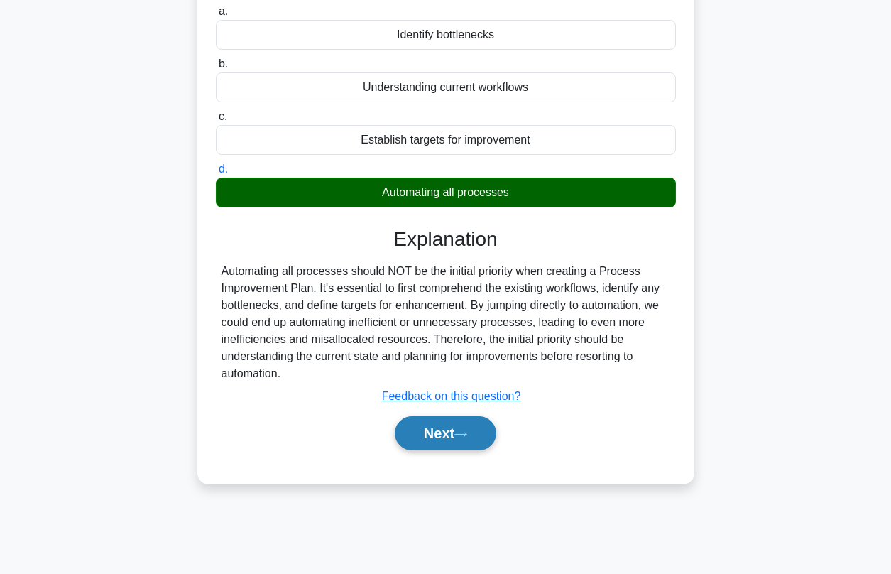
click at [426, 433] on button "Next" at bounding box center [446, 433] width 102 height 34
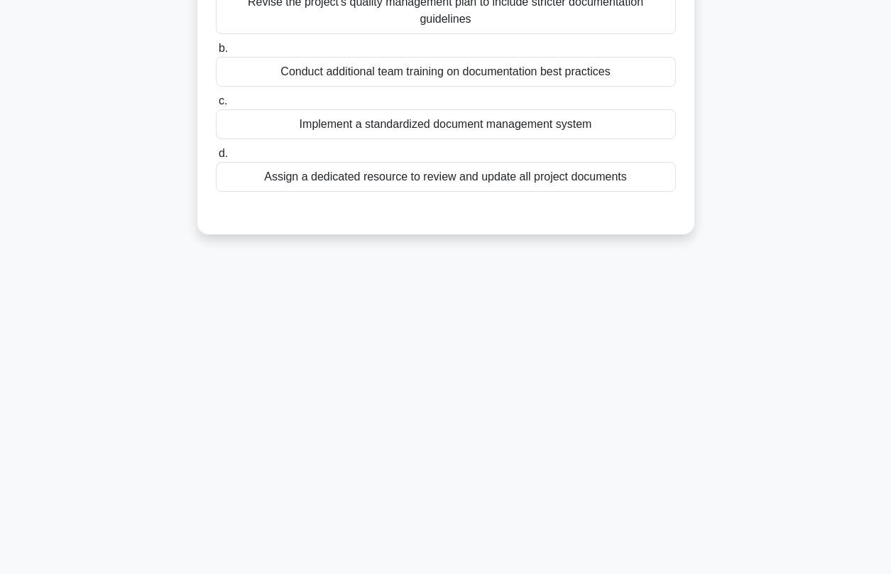
scroll to position [0, 0]
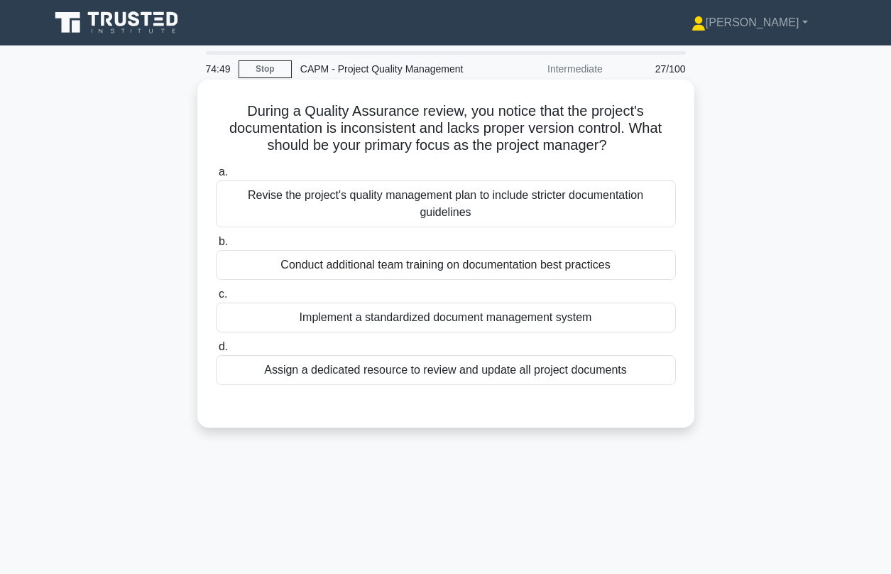
click at [387, 321] on div "Implement a standardized document management system" at bounding box center [446, 317] width 460 height 30
click at [216, 299] on input "c. Implement a standardized document management system" at bounding box center [216, 294] width 0 height 9
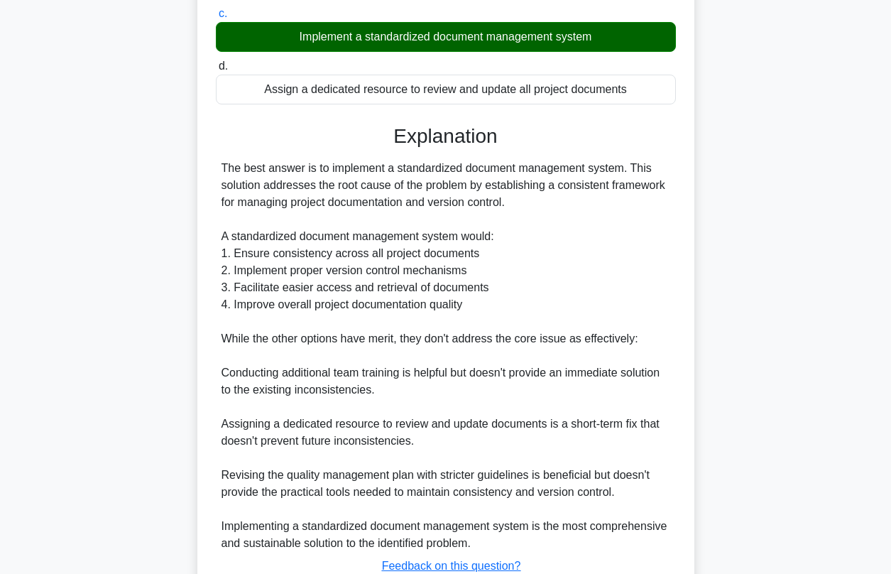
scroll to position [387, 0]
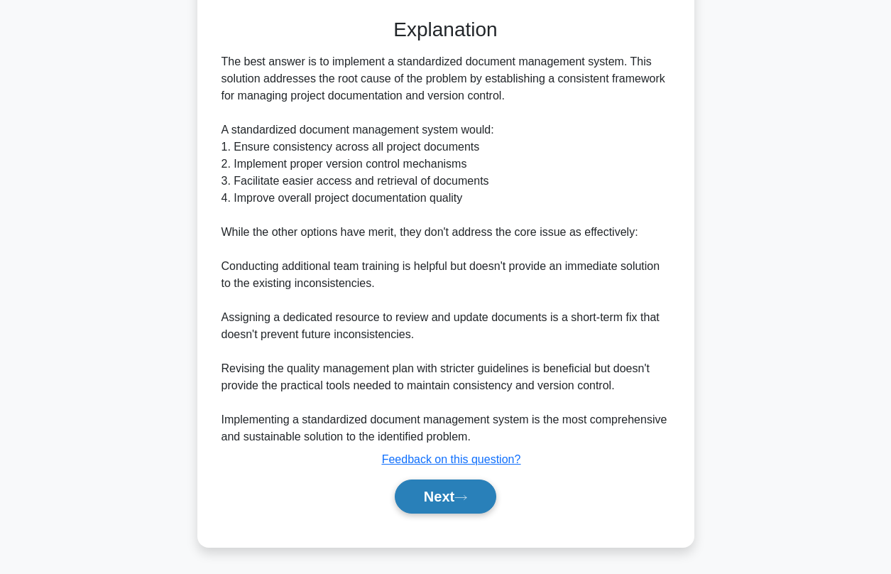
click at [424, 503] on button "Next" at bounding box center [446, 496] width 102 height 34
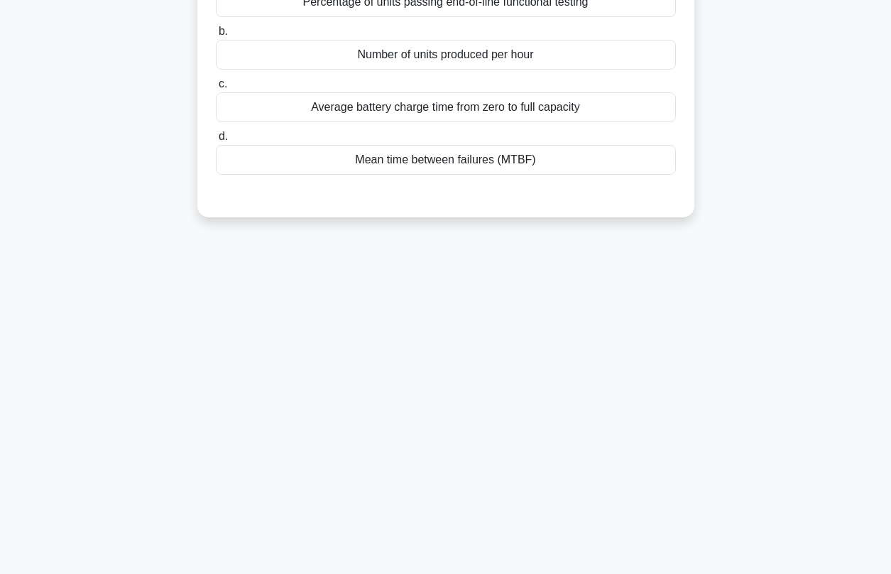
scroll to position [0, 0]
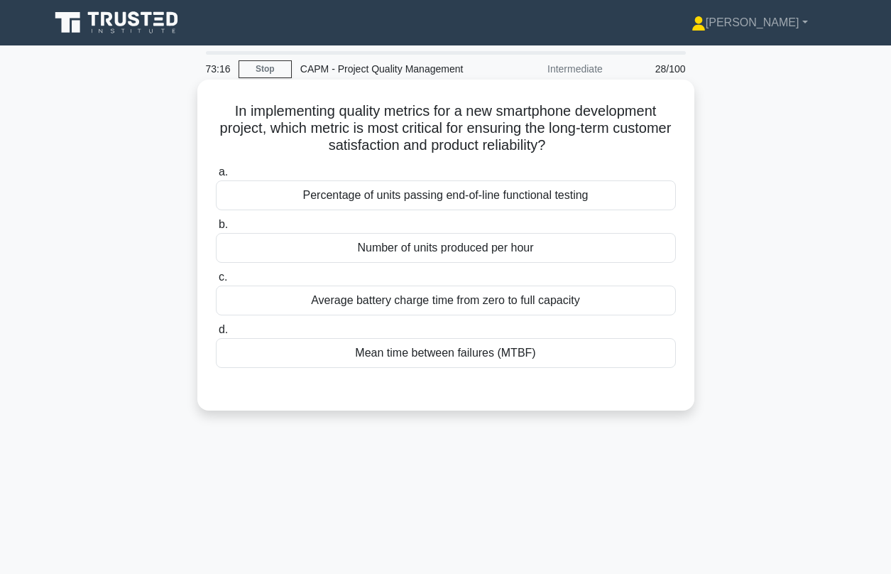
click at [434, 351] on div "Mean time between failures (MTBF)" at bounding box center [446, 353] width 460 height 30
click at [216, 334] on input "d. Mean time between failures (MTBF)" at bounding box center [216, 329] width 0 height 9
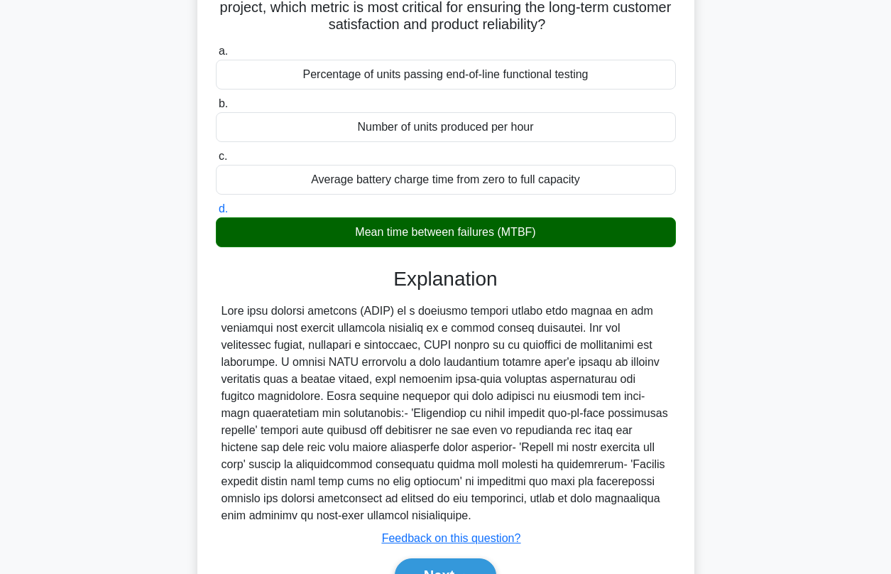
scroll to position [199, 0]
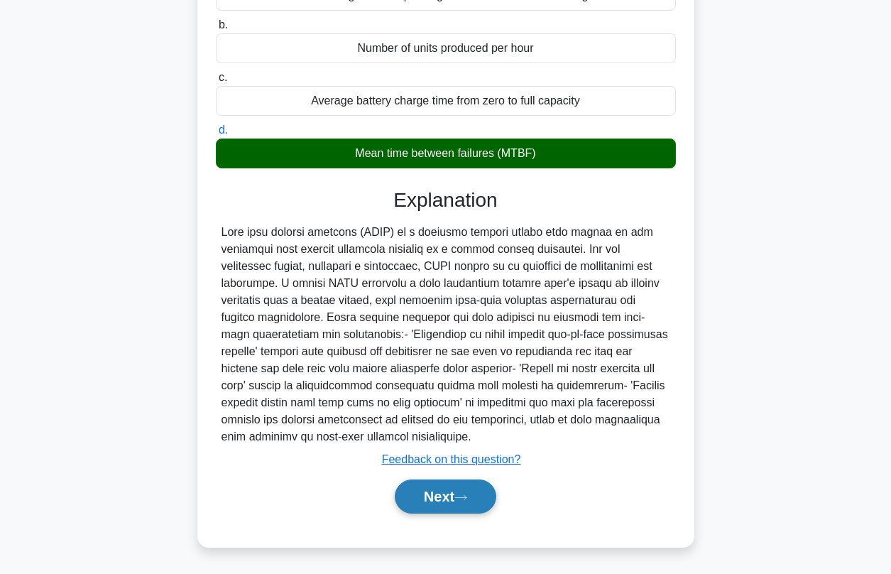
click at [447, 500] on button "Next" at bounding box center [446, 496] width 102 height 34
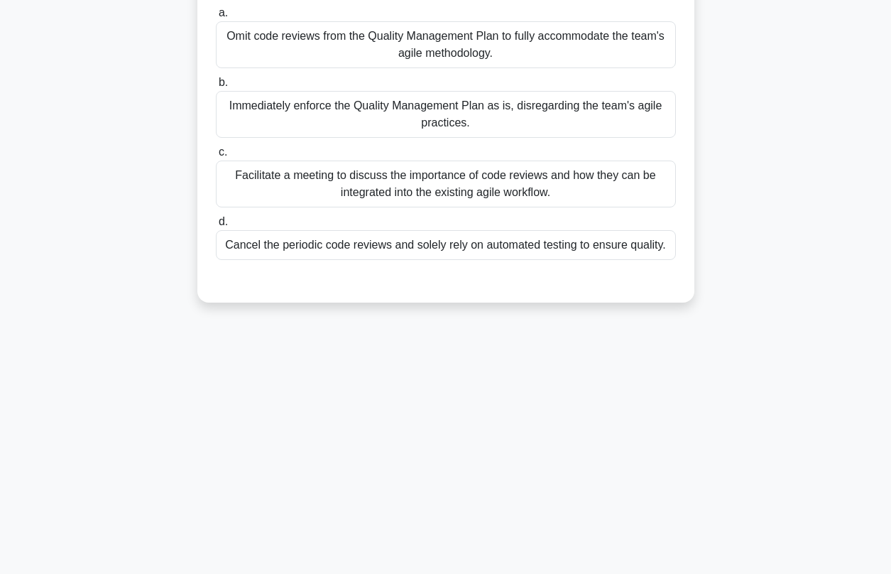
scroll to position [0, 0]
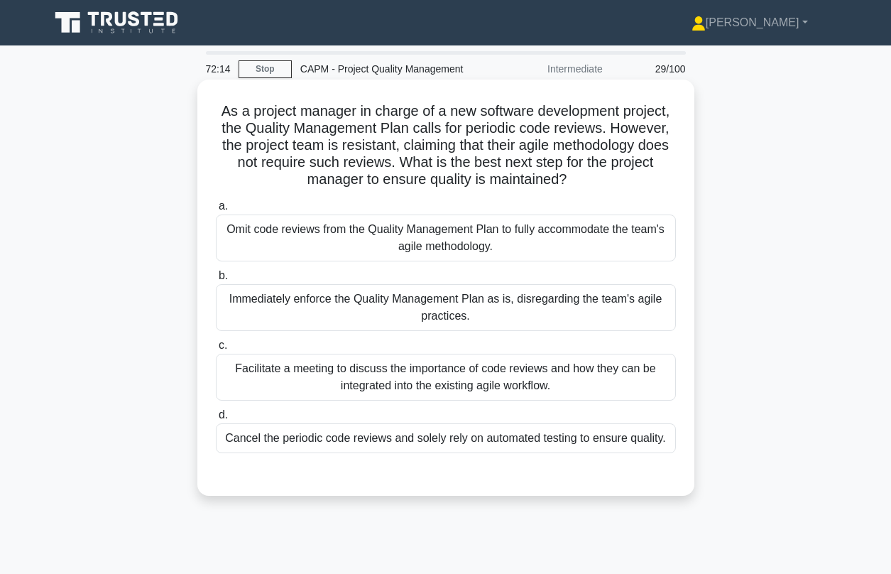
click at [306, 373] on div "Facilitate a meeting to discuss the importance of code reviews and how they can…" at bounding box center [446, 377] width 460 height 47
click at [216, 350] on input "c. Facilitate a meeting to discuss the importance of code reviews and how they …" at bounding box center [216, 345] width 0 height 9
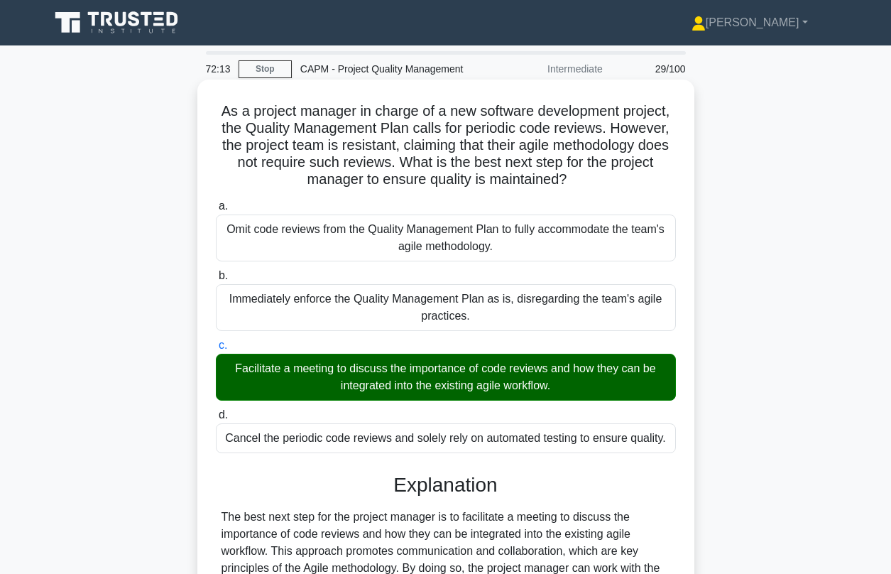
scroll to position [324, 0]
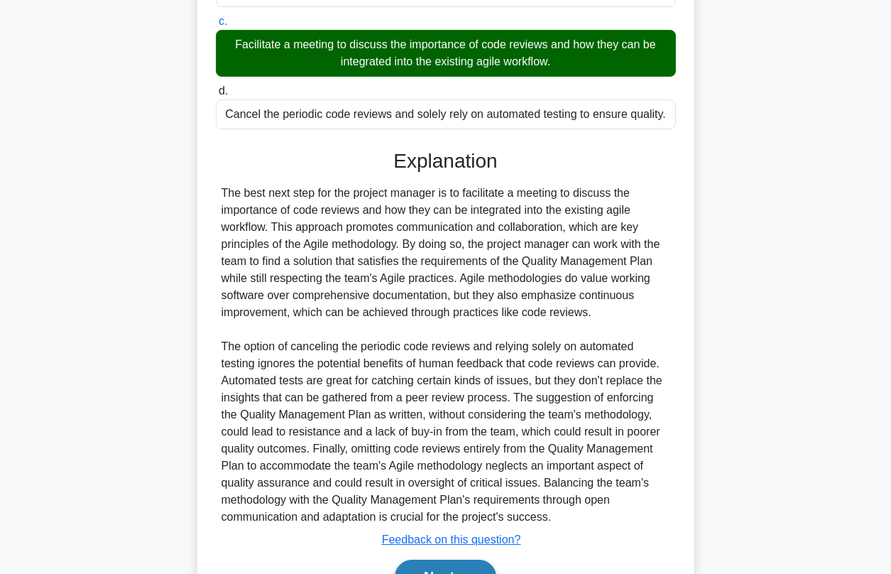
click at [435, 565] on button "Next" at bounding box center [446, 576] width 102 height 34
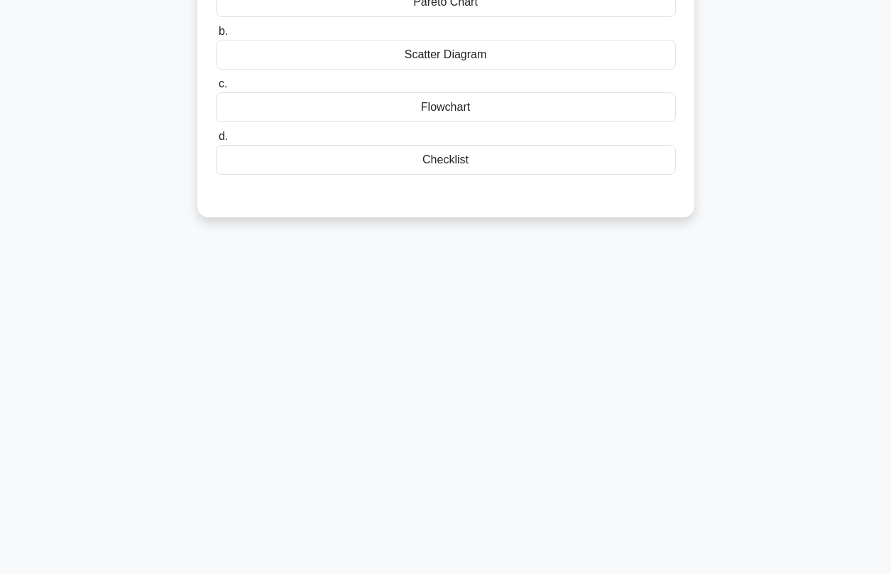
scroll to position [0, 0]
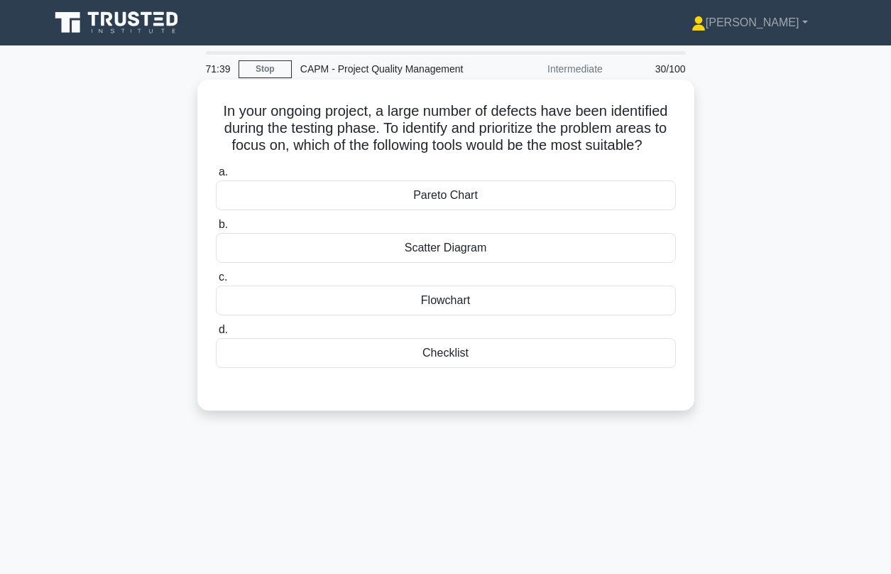
click at [440, 195] on div "Pareto Chart" at bounding box center [446, 195] width 460 height 30
click at [216, 177] on input "a. Pareto Chart" at bounding box center [216, 172] width 0 height 9
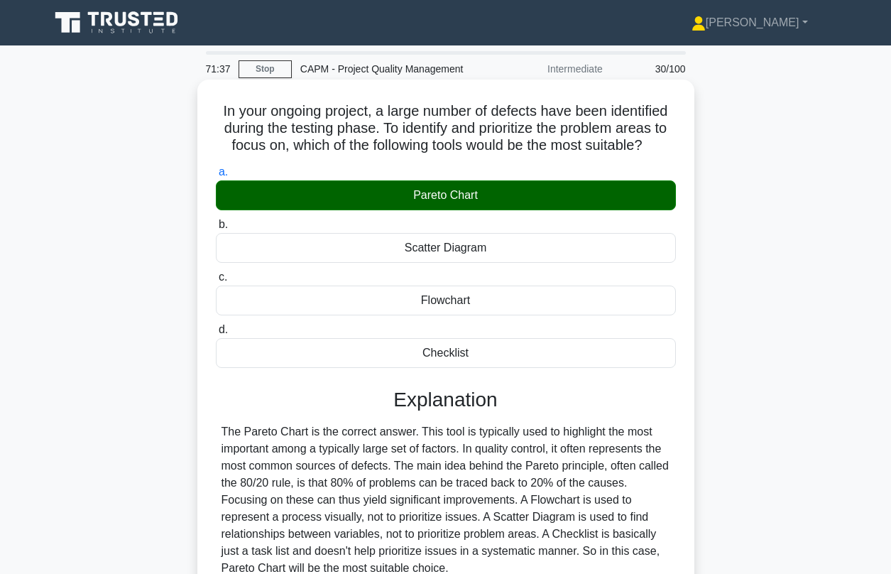
scroll to position [193, 0]
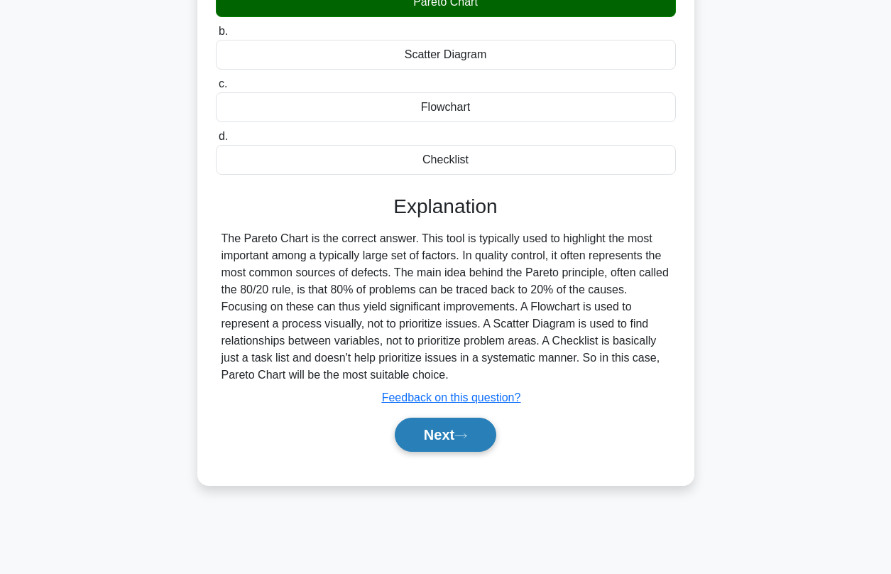
click at [476, 439] on button "Next" at bounding box center [446, 434] width 102 height 34
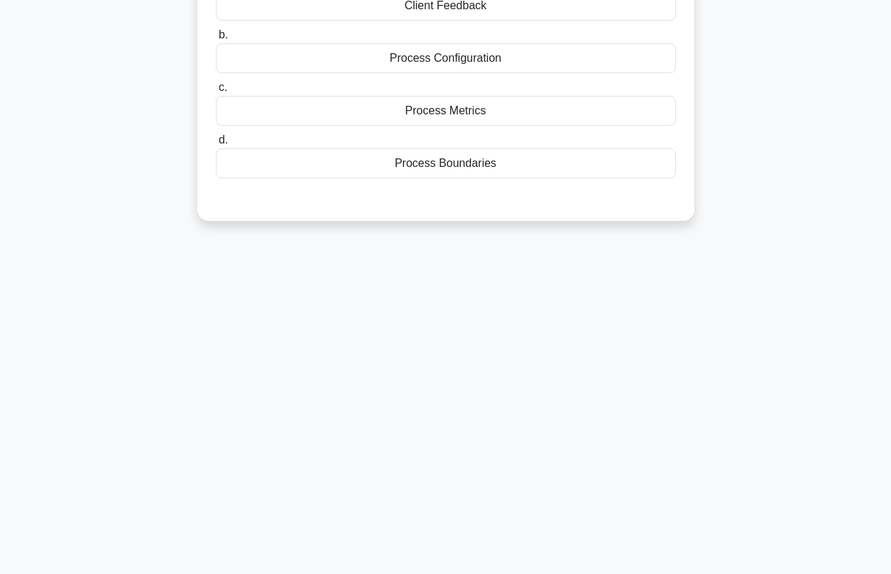
scroll to position [41, 0]
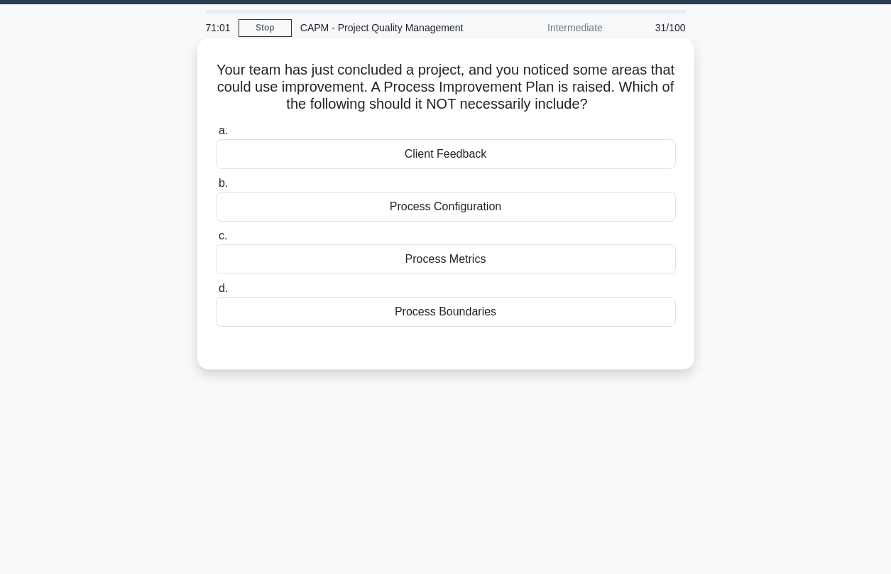
click at [439, 147] on div "Client Feedback" at bounding box center [446, 154] width 460 height 30
click at [216, 136] on input "a. Client Feedback" at bounding box center [216, 130] width 0 height 9
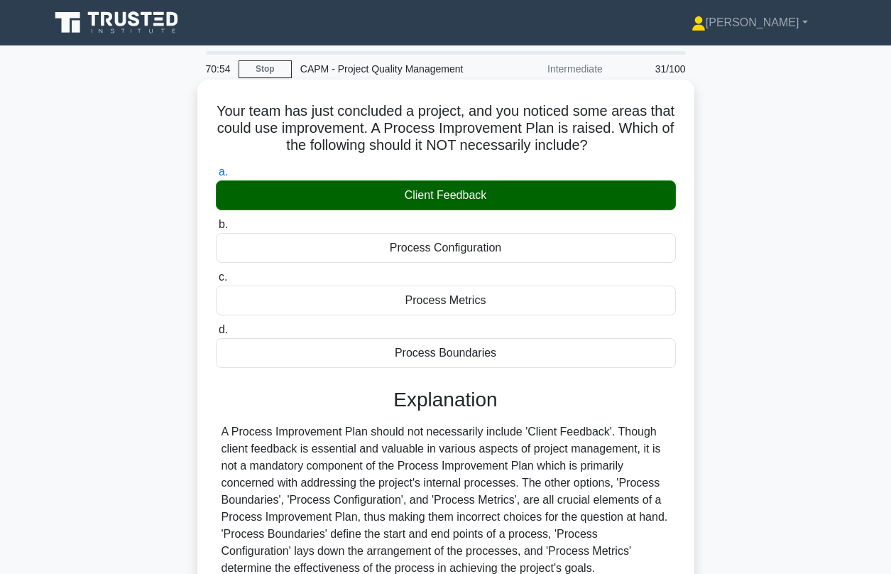
scroll to position [124, 0]
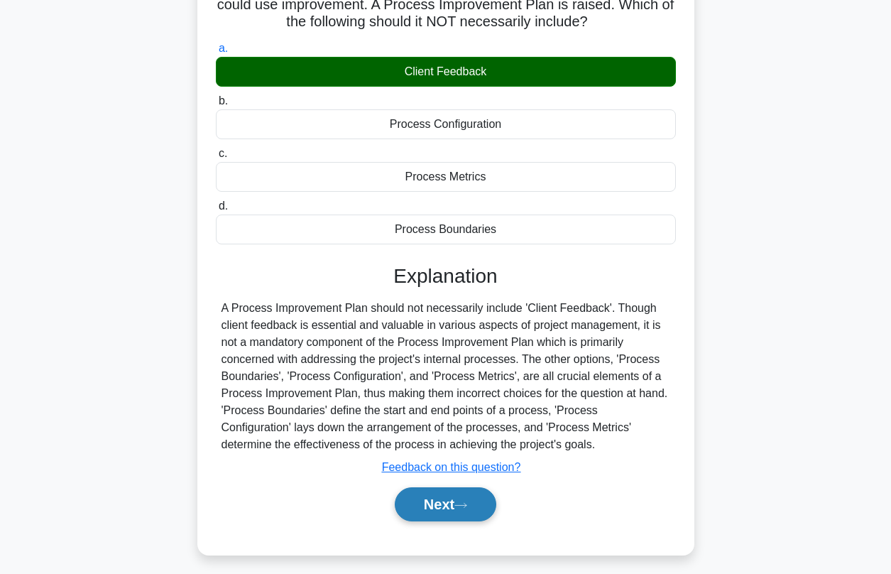
click at [452, 498] on button "Next" at bounding box center [446, 504] width 102 height 34
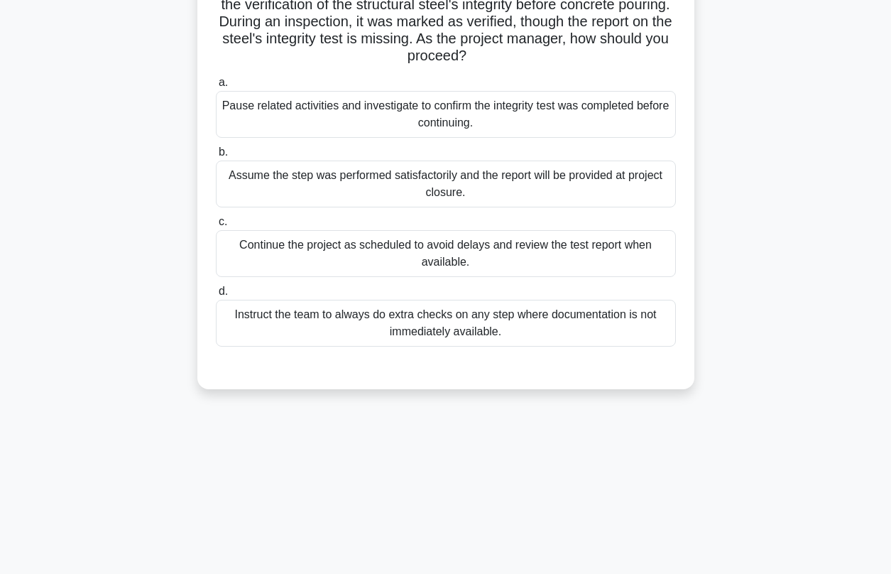
scroll to position [0, 0]
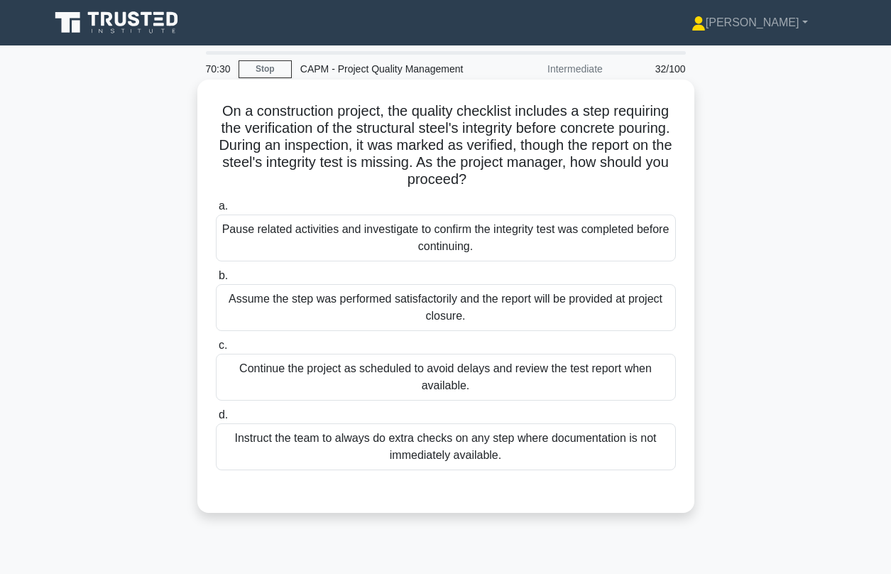
click at [353, 453] on div "Instruct the team to always do extra checks on any step where documentation is …" at bounding box center [446, 446] width 460 height 47
click at [216, 420] on input "d. Instruct the team to always do extra checks on any step where documentation …" at bounding box center [216, 414] width 0 height 9
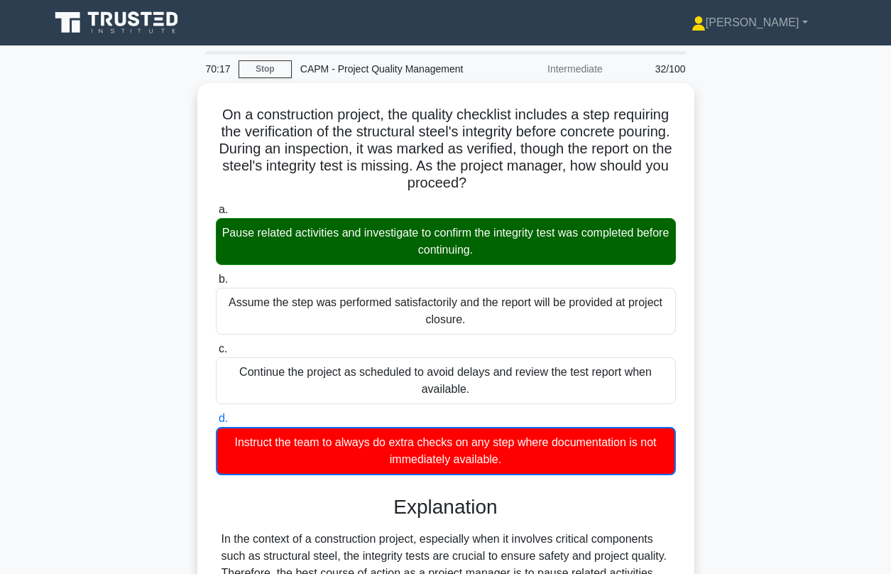
scroll to position [354, 0]
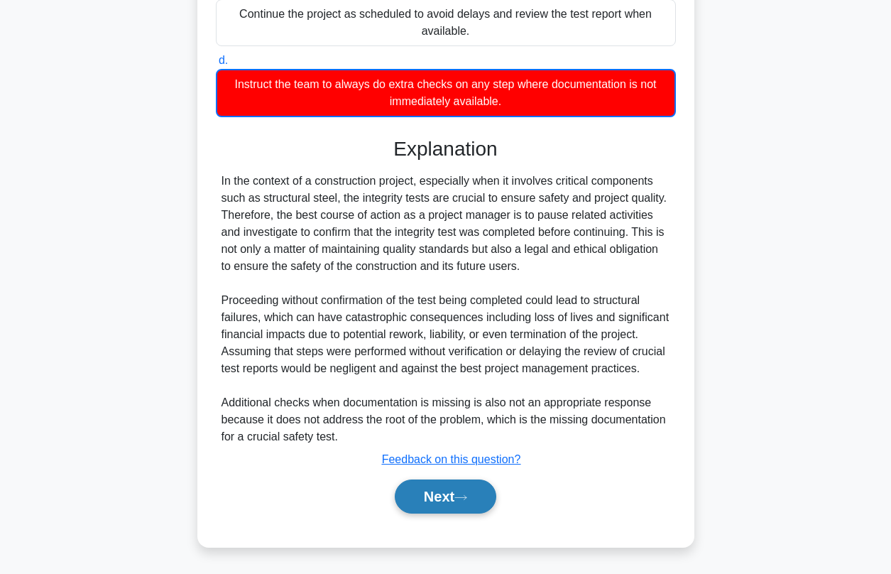
click at [456, 497] on button "Next" at bounding box center [446, 496] width 102 height 34
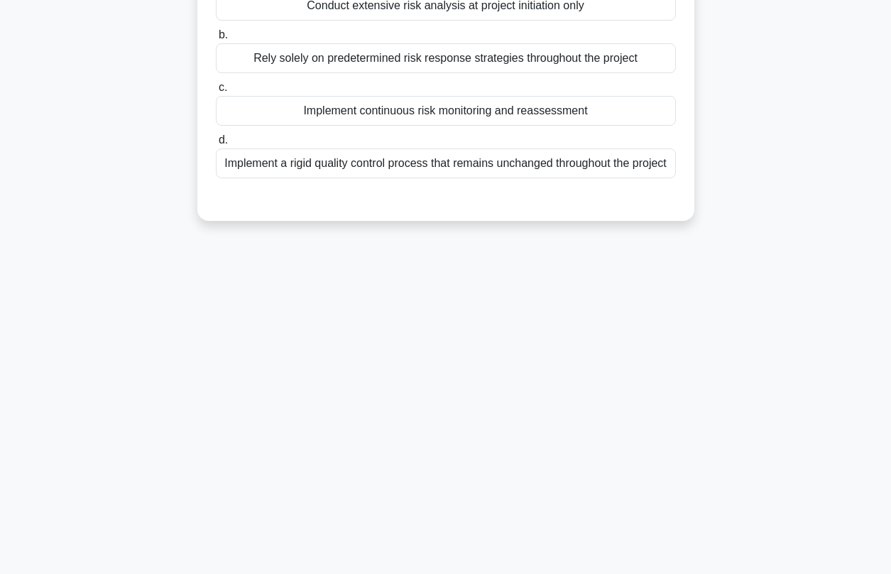
scroll to position [0, 0]
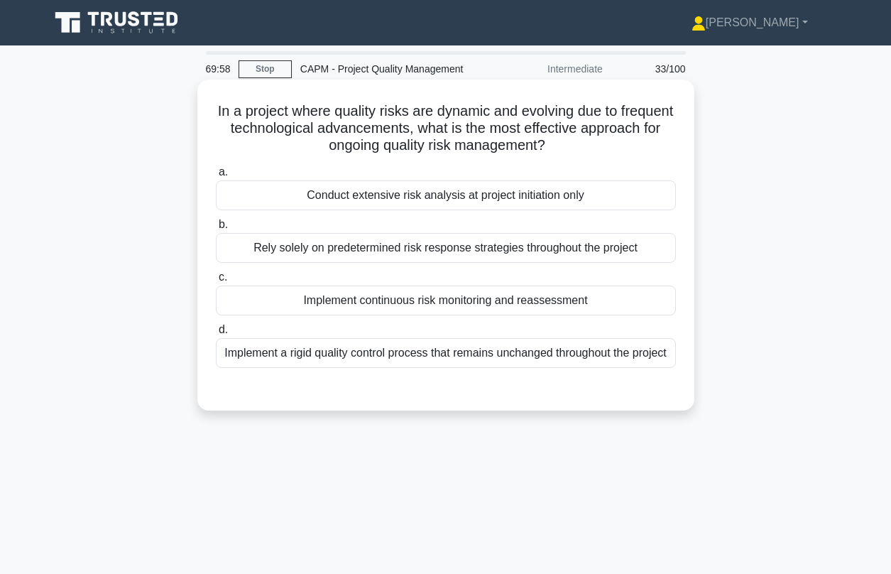
click at [378, 297] on div "Implement continuous risk monitoring and reassessment" at bounding box center [446, 300] width 460 height 30
click at [216, 282] on input "c. Implement continuous risk monitoring and reassessment" at bounding box center [216, 277] width 0 height 9
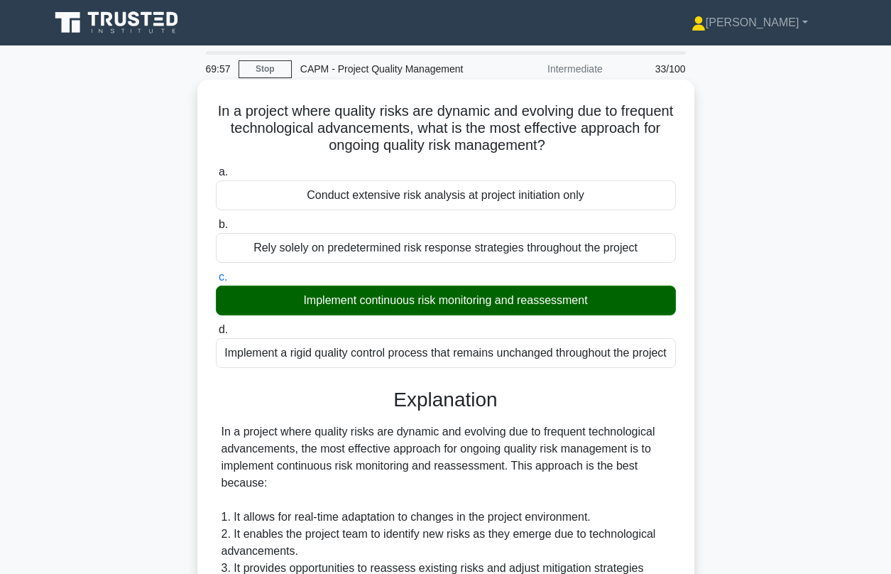
scroll to position [488, 0]
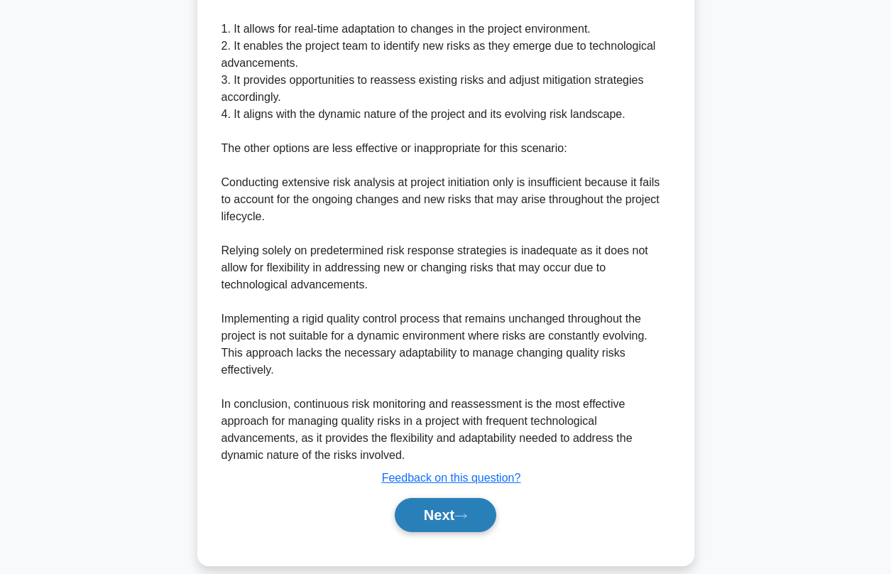
click at [465, 524] on button "Next" at bounding box center [446, 515] width 102 height 34
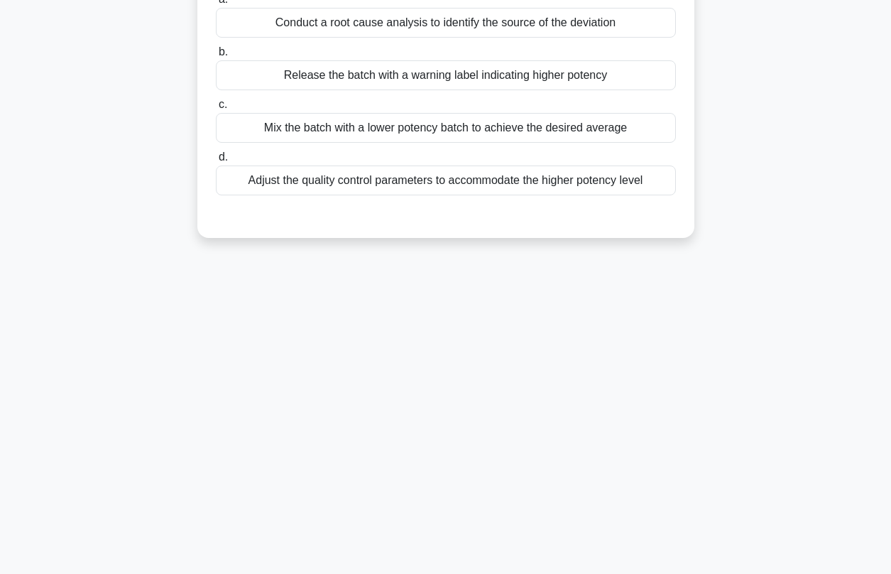
scroll to position [0, 0]
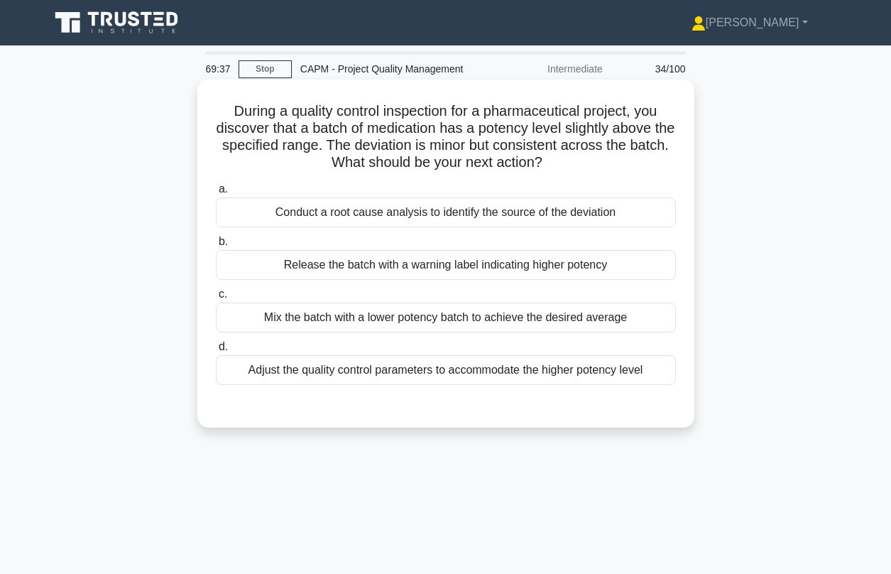
click at [363, 216] on div "Conduct a root cause analysis to identify the source of the deviation" at bounding box center [446, 212] width 460 height 30
click at [216, 194] on input "a. Conduct a root cause analysis to identify the source of the deviation" at bounding box center [216, 189] width 0 height 9
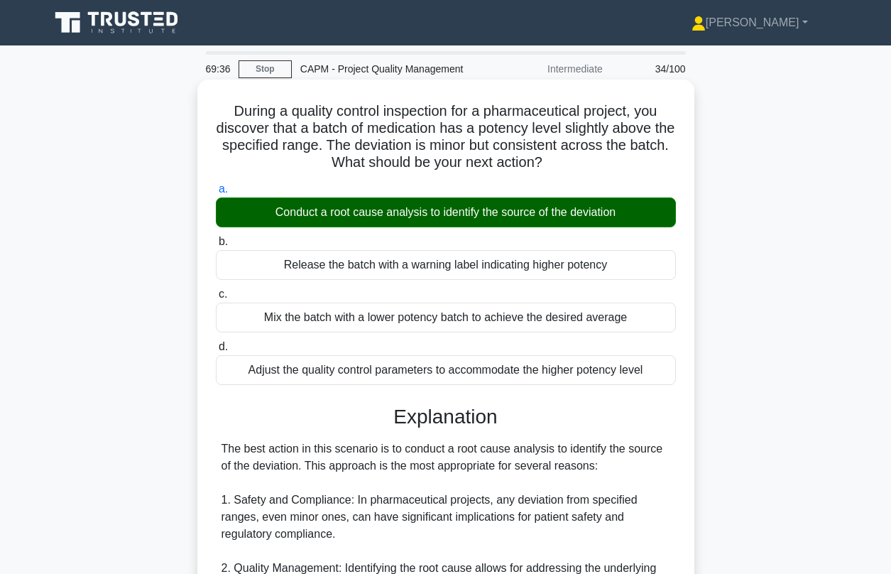
scroll to position [489, 0]
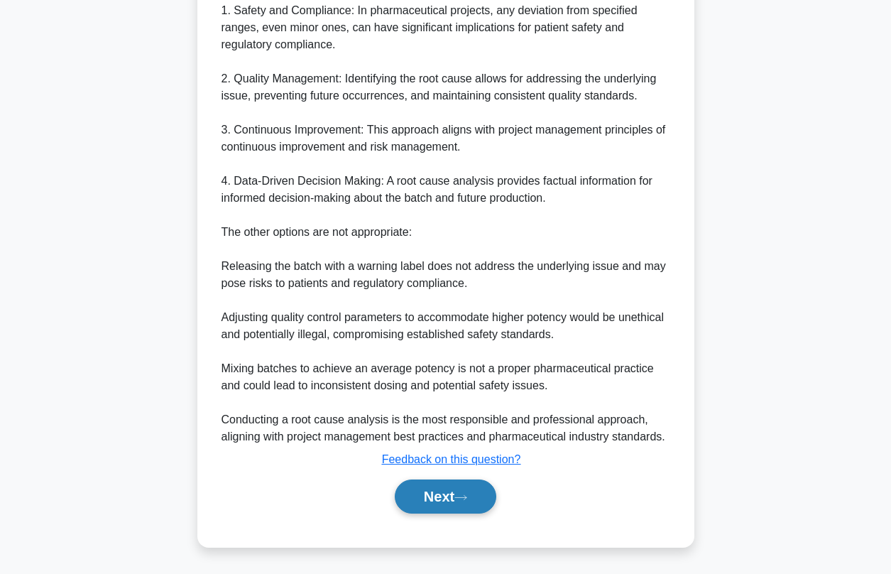
click at [434, 493] on button "Next" at bounding box center [446, 496] width 102 height 34
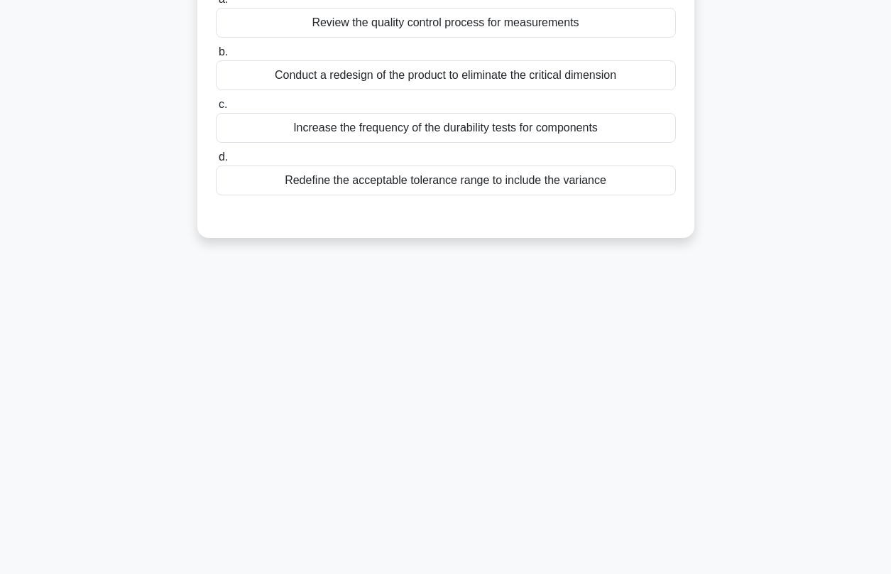
scroll to position [41, 0]
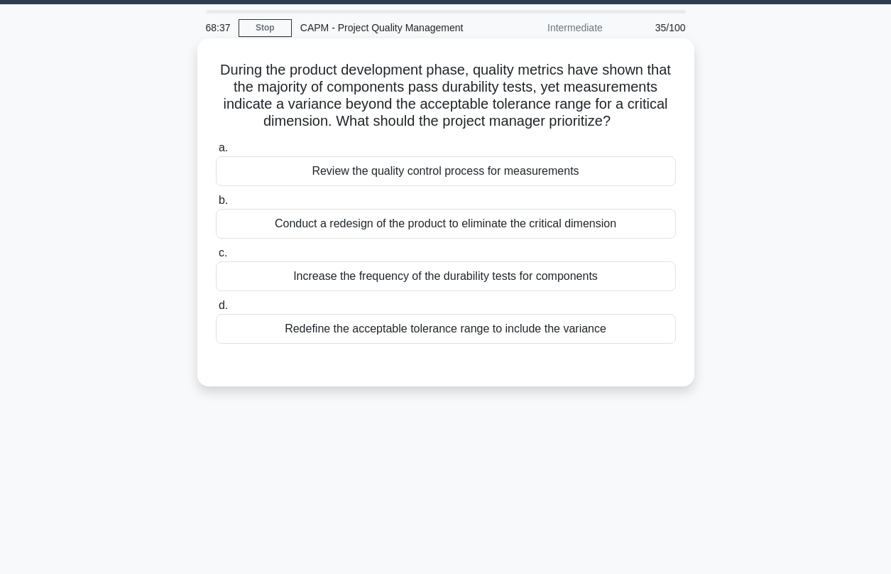
click at [350, 176] on div "Review the quality control process for measurements" at bounding box center [446, 171] width 460 height 30
click at [216, 153] on input "a. Review the quality control process for measurements" at bounding box center [216, 147] width 0 height 9
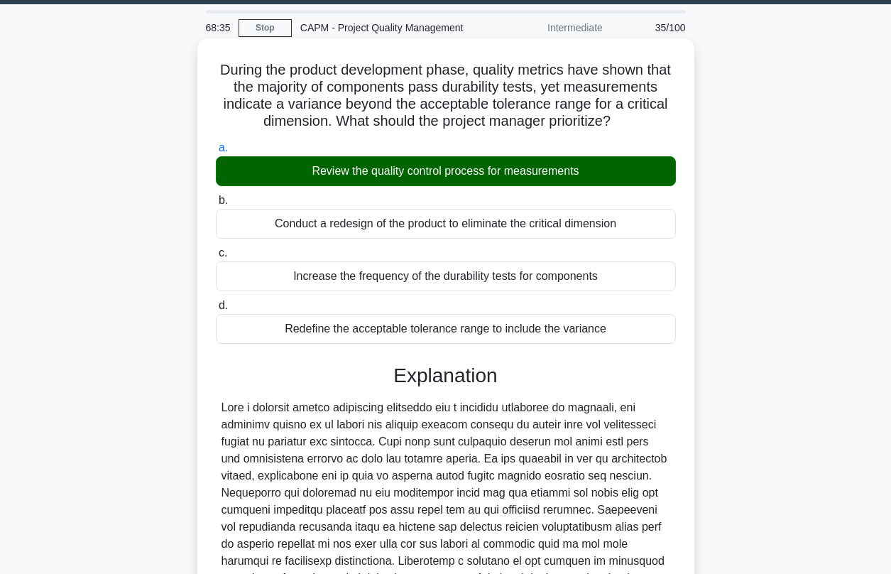
scroll to position [217, 0]
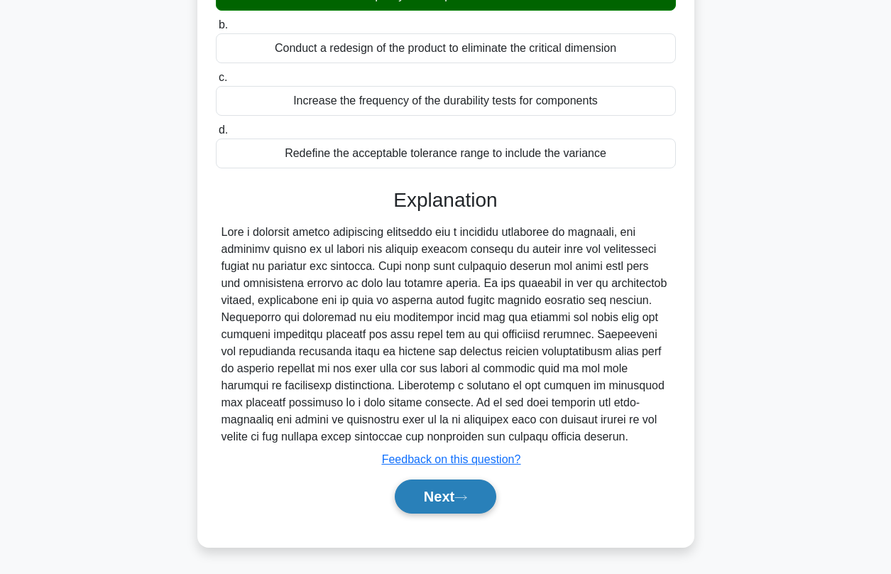
click at [453, 483] on button "Next" at bounding box center [446, 496] width 102 height 34
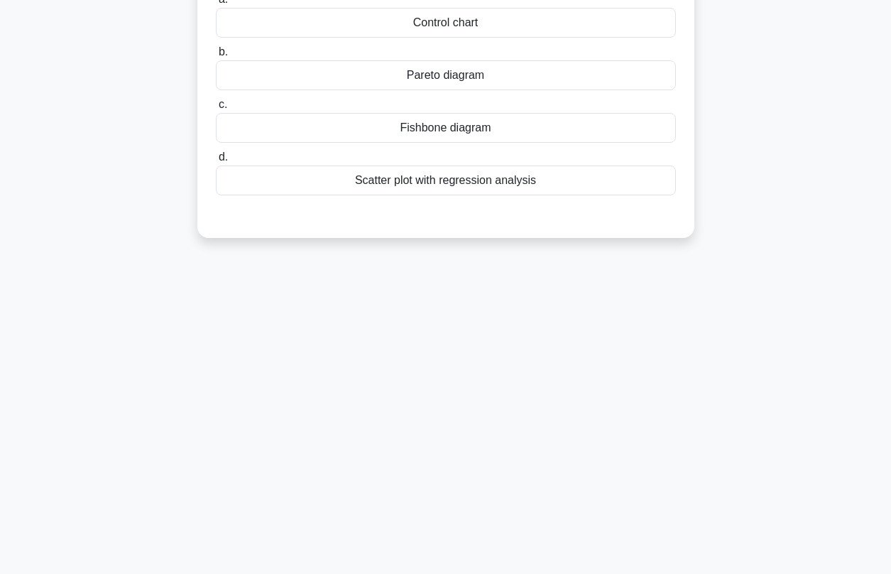
scroll to position [0, 0]
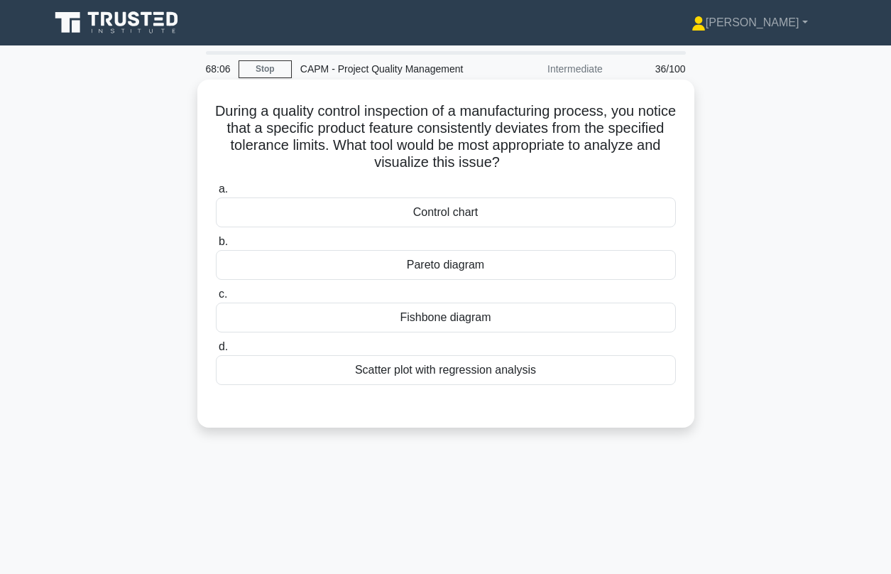
click at [427, 320] on div "Fishbone diagram" at bounding box center [446, 317] width 460 height 30
click at [216, 299] on input "c. Fishbone diagram" at bounding box center [216, 294] width 0 height 9
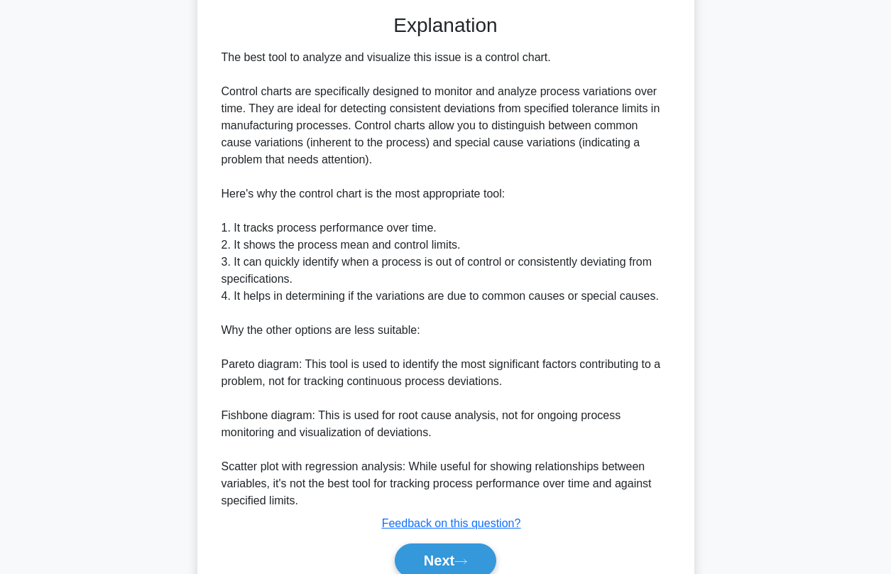
scroll to position [438, 0]
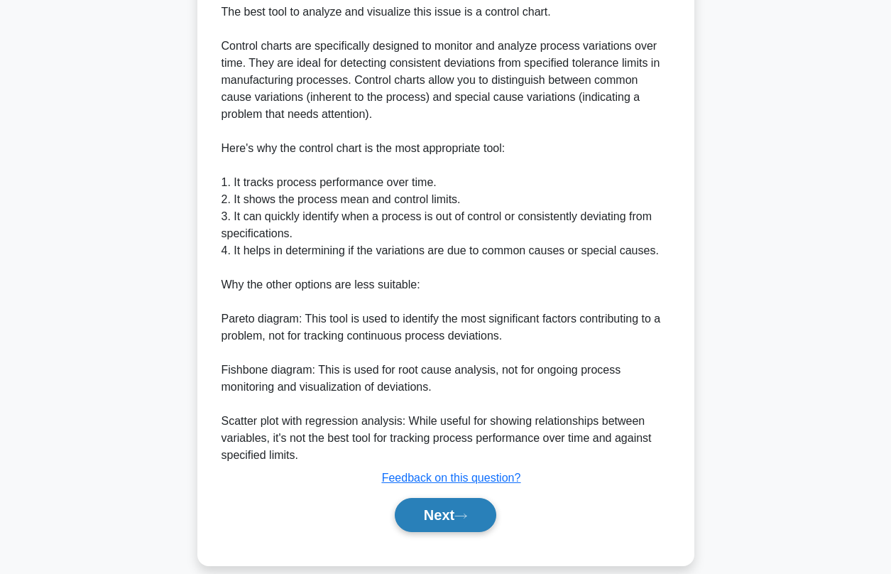
click at [448, 520] on button "Next" at bounding box center [446, 515] width 102 height 34
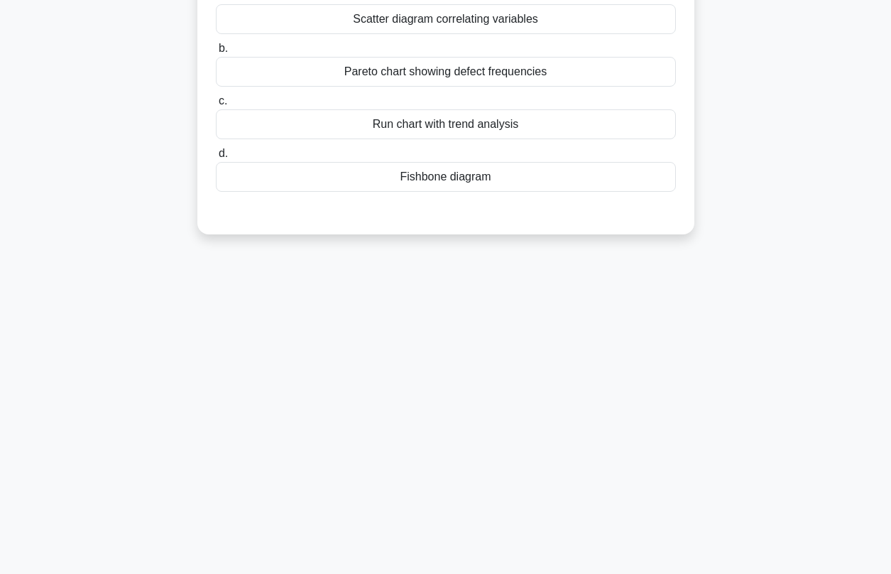
scroll to position [20, 0]
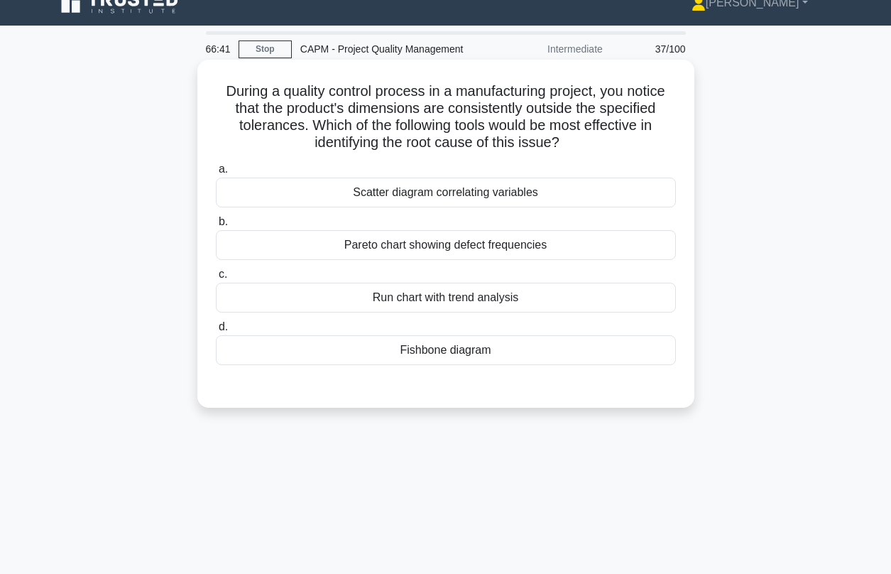
click at [410, 243] on div "Pareto chart showing defect frequencies" at bounding box center [446, 245] width 460 height 30
click at [216, 226] on input "b. Pareto chart showing defect frequencies" at bounding box center [216, 221] width 0 height 9
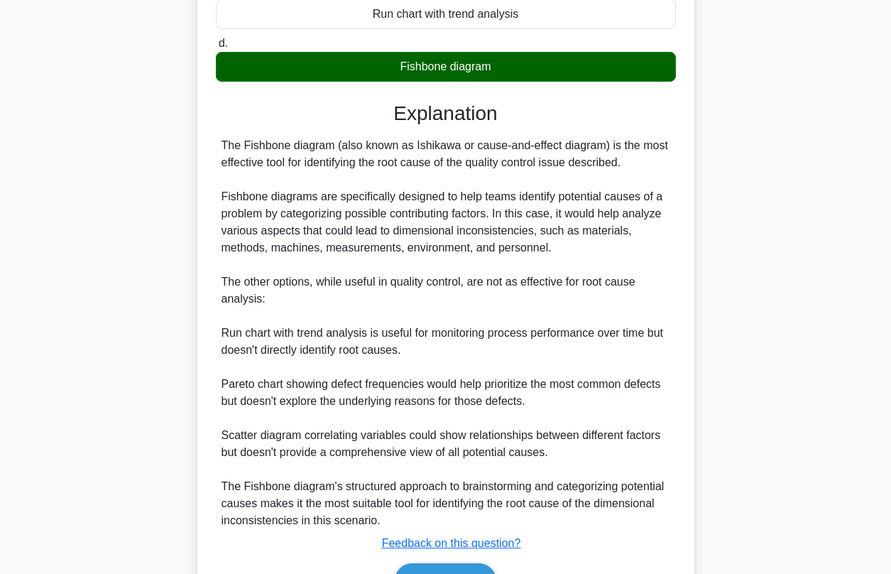
scroll to position [388, 0]
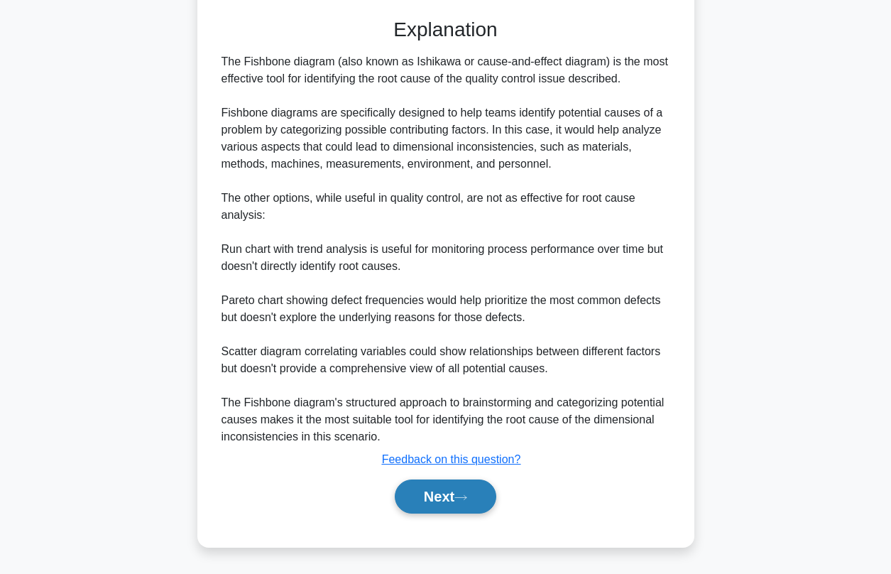
click at [459, 499] on button "Next" at bounding box center [446, 496] width 102 height 34
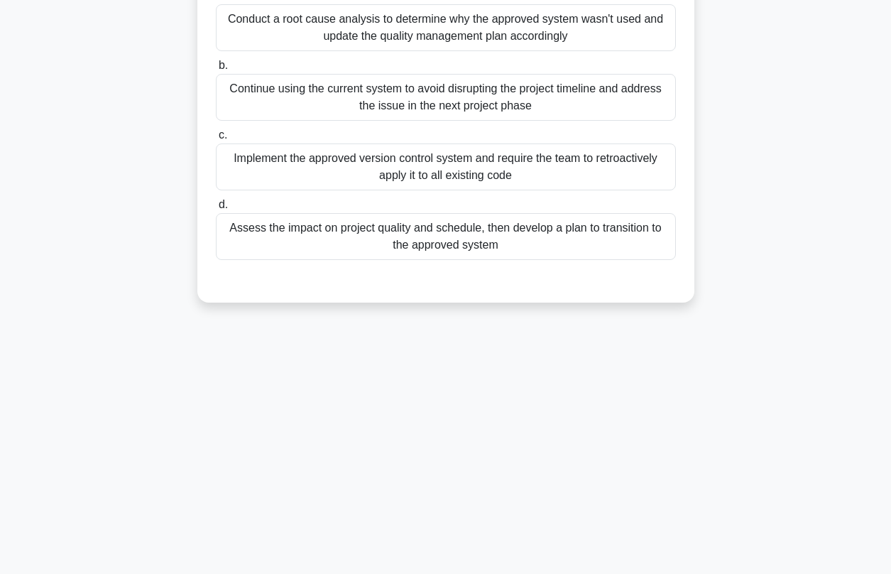
scroll to position [0, 0]
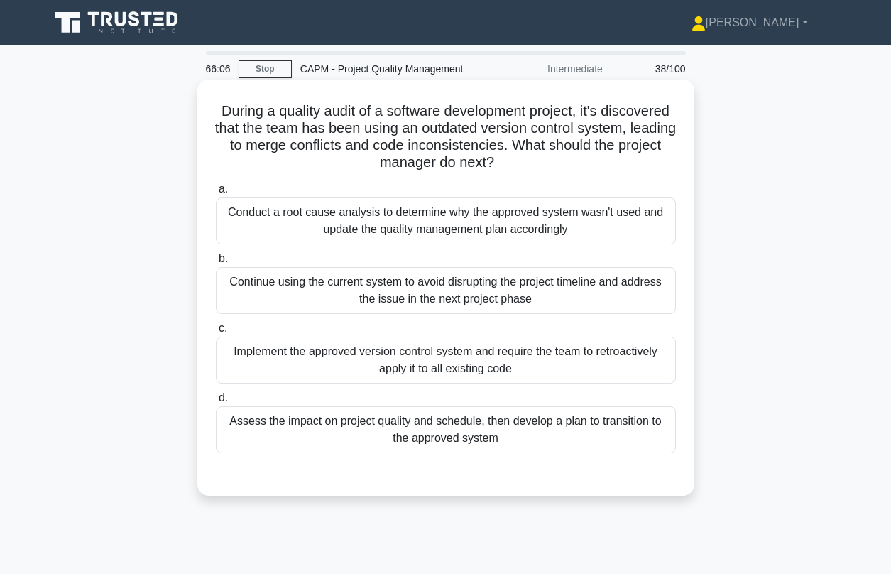
click at [310, 222] on div "Conduct a root cause analysis to determine why the approved system wasn't used …" at bounding box center [446, 220] width 460 height 47
click at [216, 194] on input "a. Conduct a root cause analysis to determine why the approved system wasn't us…" at bounding box center [216, 189] width 0 height 9
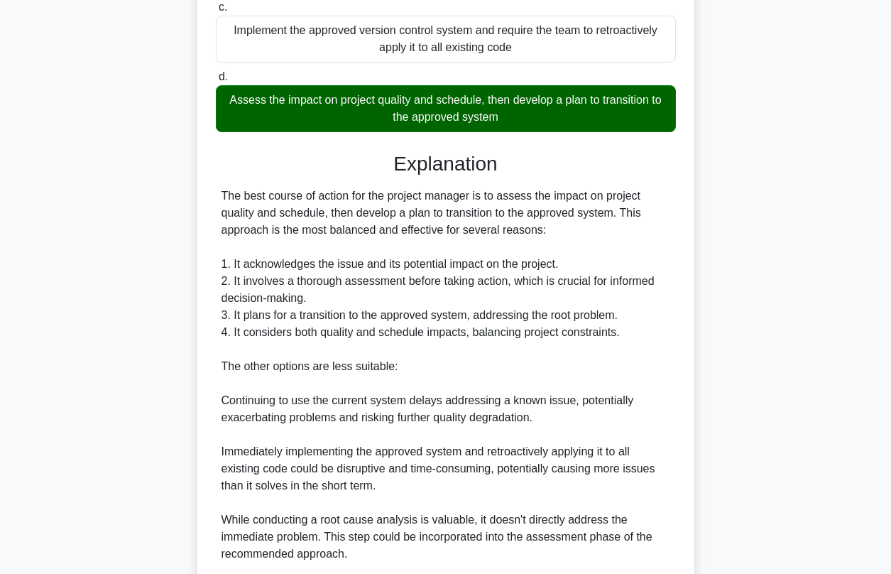
scroll to position [508, 0]
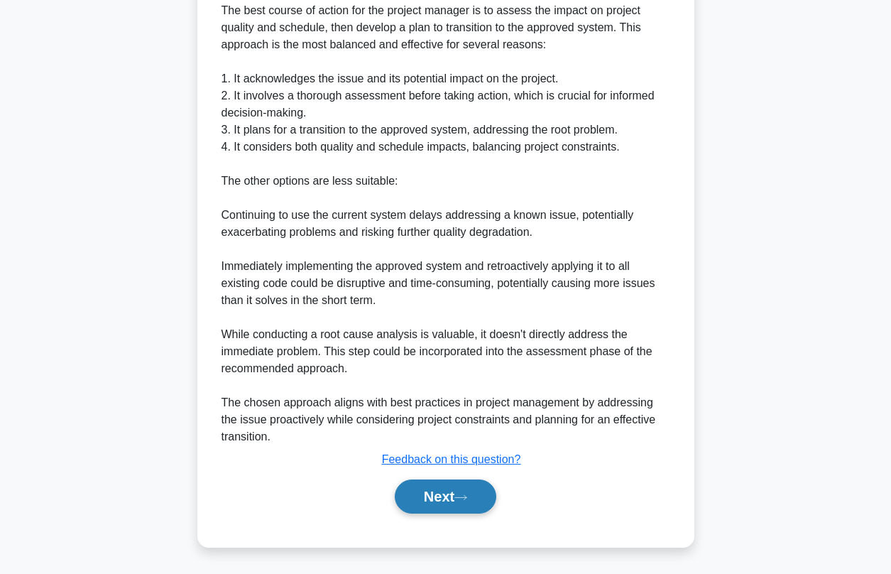
click at [449, 502] on button "Next" at bounding box center [446, 496] width 102 height 34
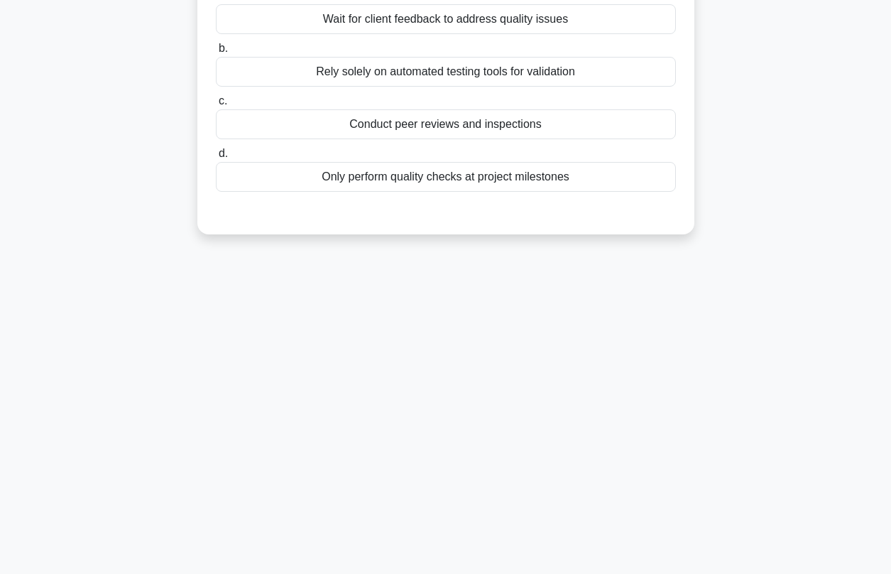
scroll to position [0, 0]
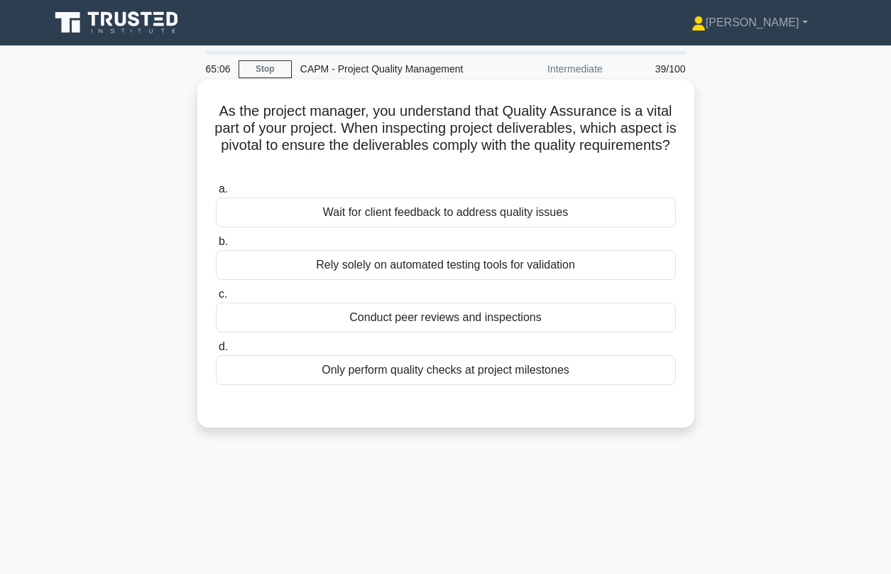
click at [399, 319] on div "Conduct peer reviews and inspections" at bounding box center [446, 317] width 460 height 30
click at [216, 299] on input "c. Conduct peer reviews and inspections" at bounding box center [216, 294] width 0 height 9
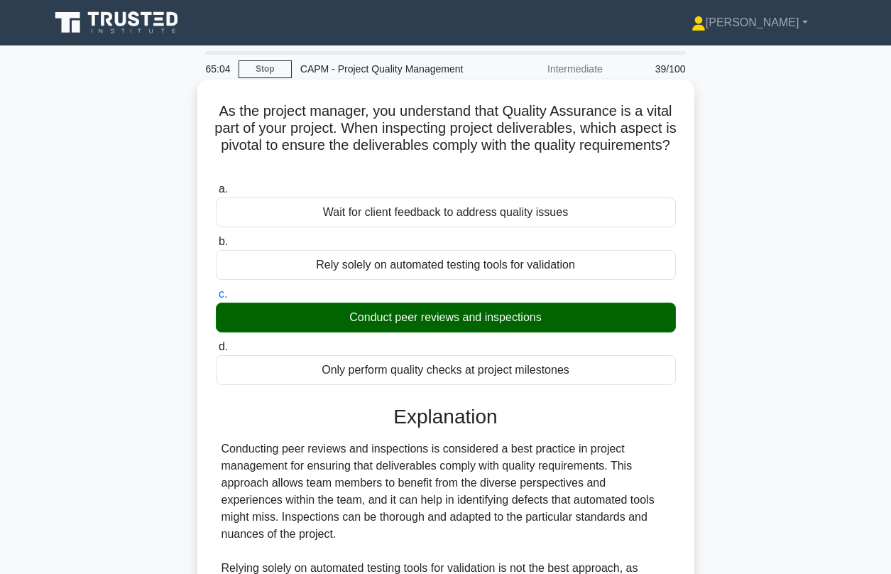
scroll to position [319, 0]
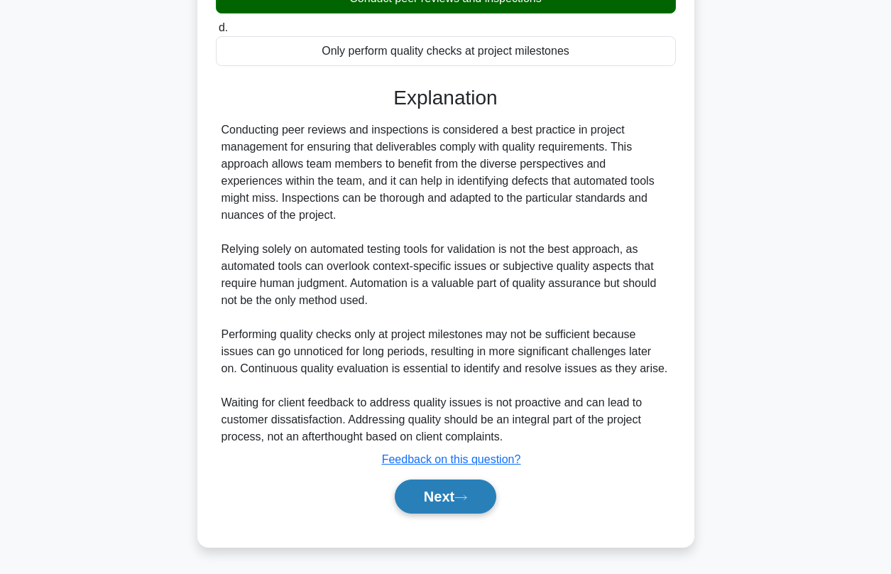
click at [446, 496] on button "Next" at bounding box center [446, 496] width 102 height 34
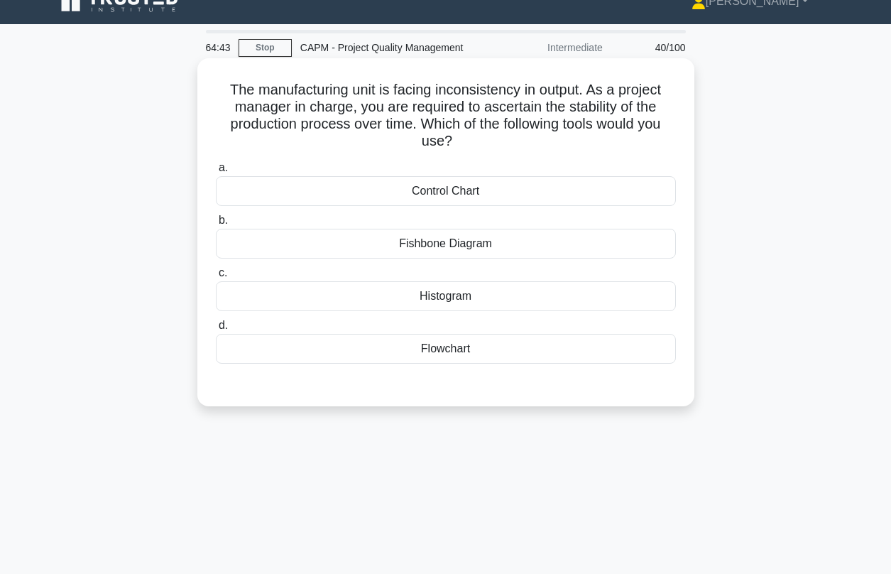
scroll to position [24, 0]
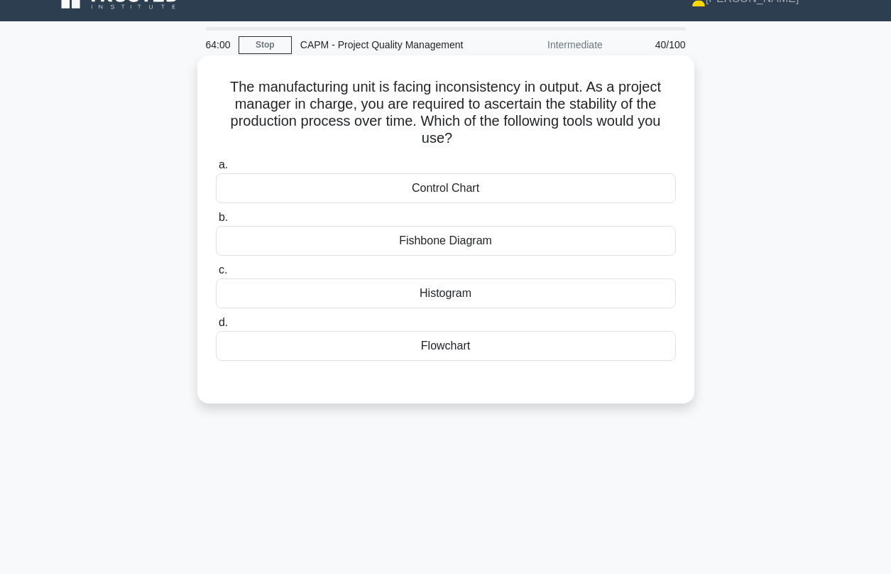
click at [449, 300] on div "Histogram" at bounding box center [446, 293] width 460 height 30
click at [216, 275] on input "c. Histogram" at bounding box center [216, 270] width 0 height 9
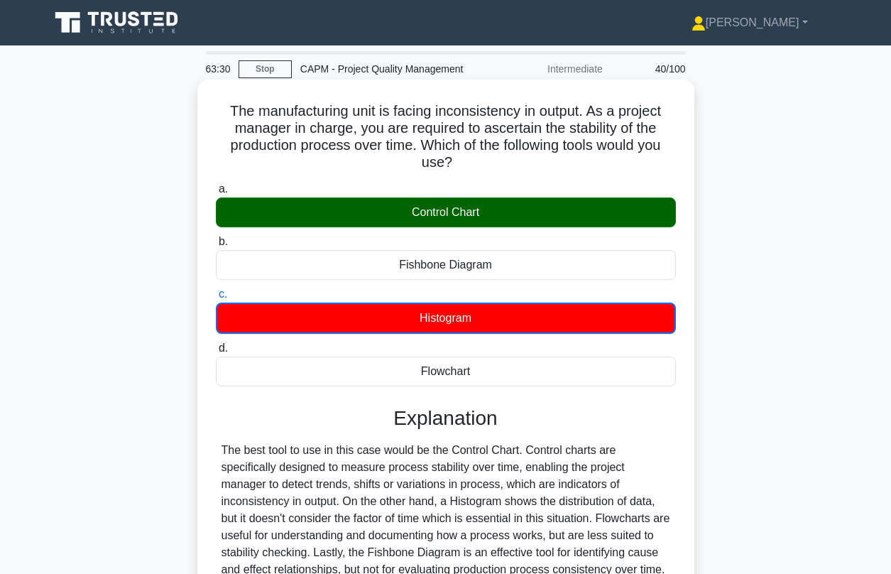
scroll to position [193, 0]
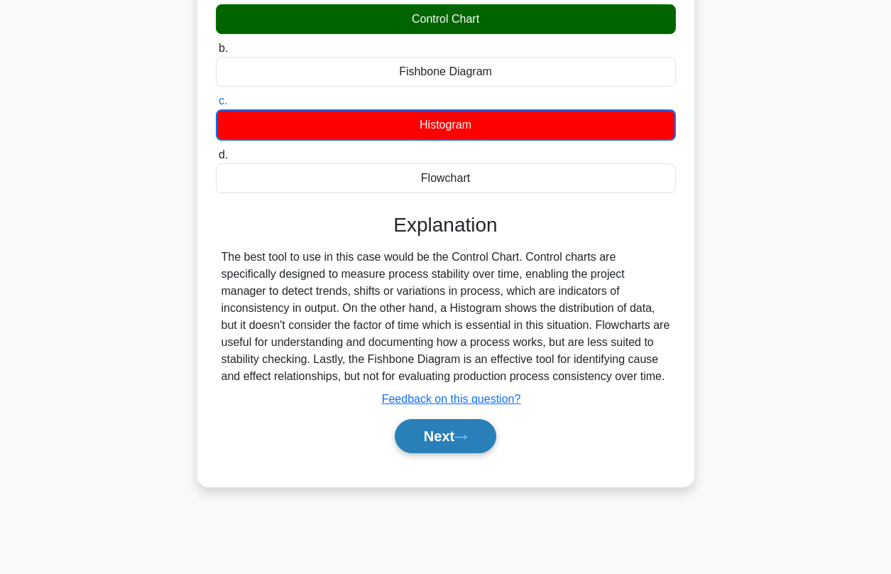
click at [441, 451] on button "Next" at bounding box center [446, 436] width 102 height 34
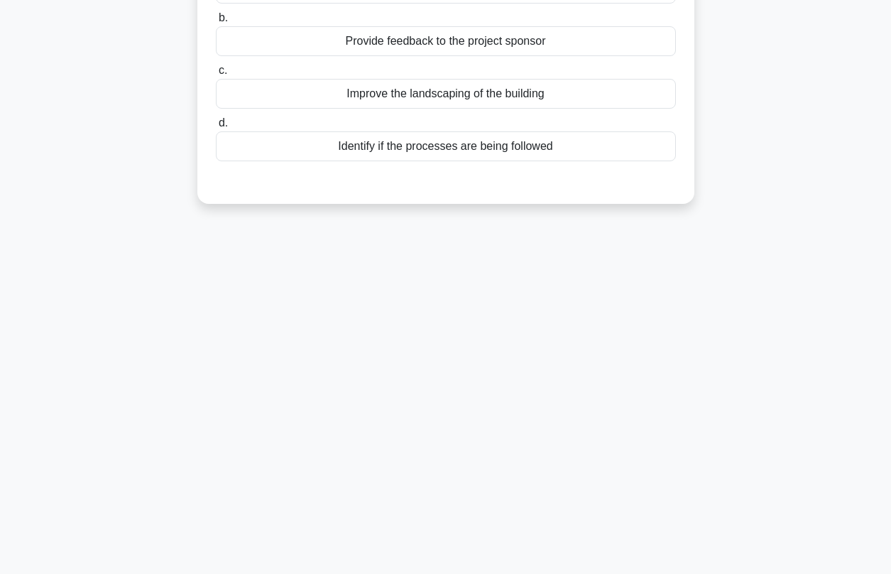
scroll to position [36, 0]
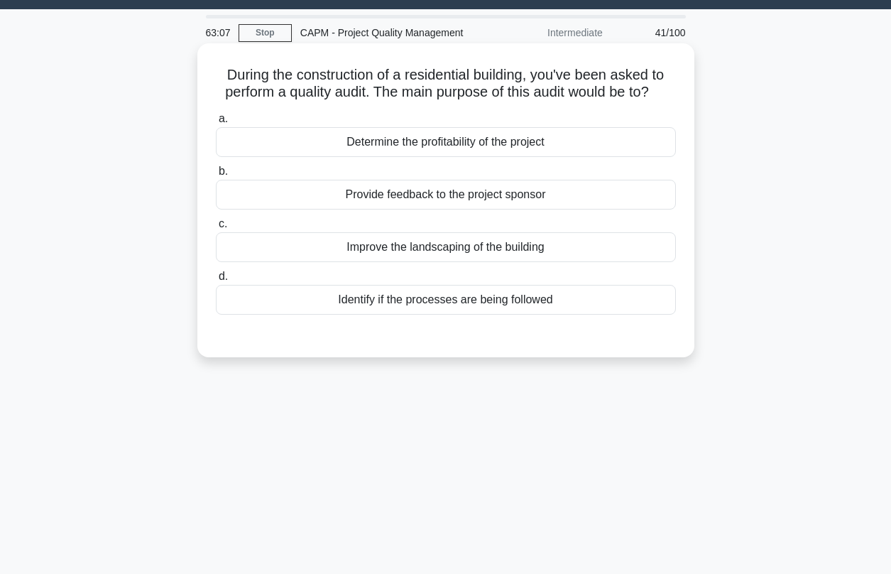
click at [378, 303] on div "Identify if the processes are being followed" at bounding box center [446, 300] width 460 height 30
click at [216, 281] on input "d. Identify if the processes are being followed" at bounding box center [216, 276] width 0 height 9
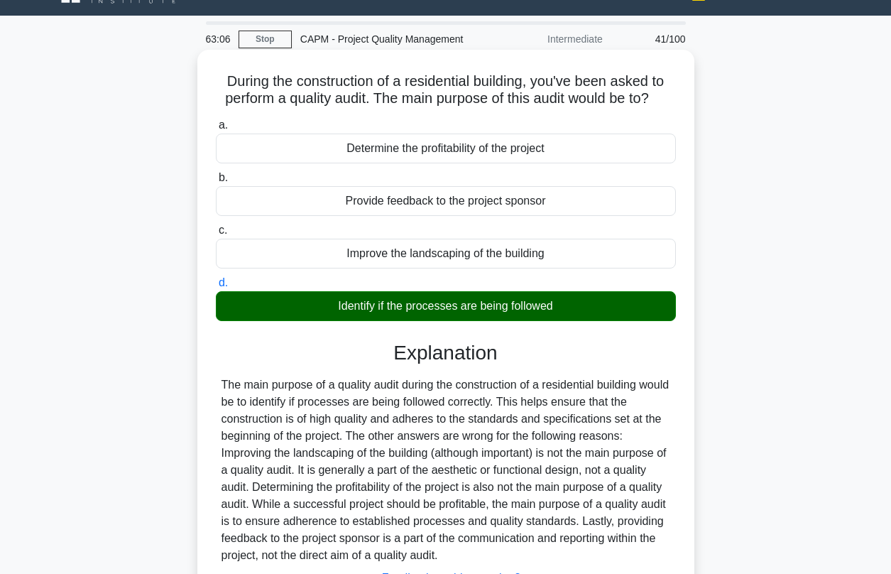
scroll to position [193, 0]
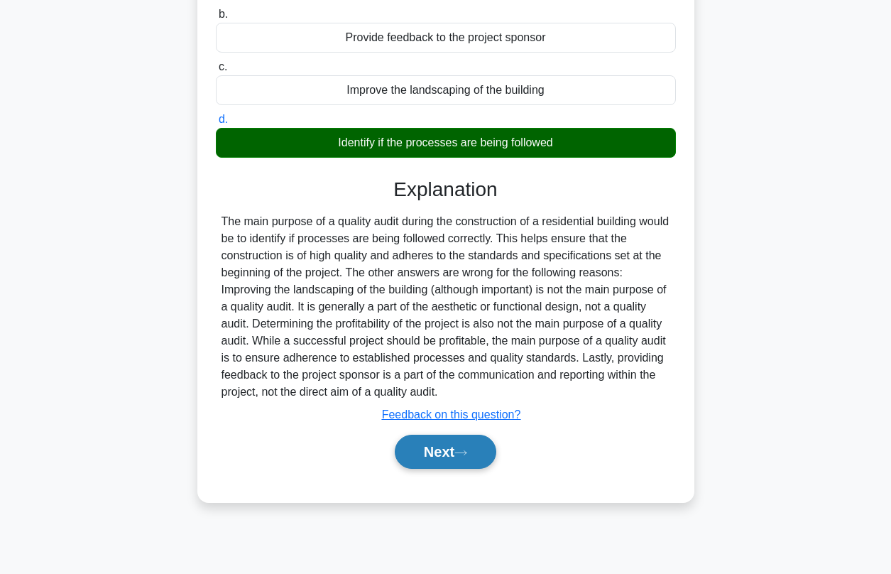
click at [424, 452] on button "Next" at bounding box center [446, 451] width 102 height 34
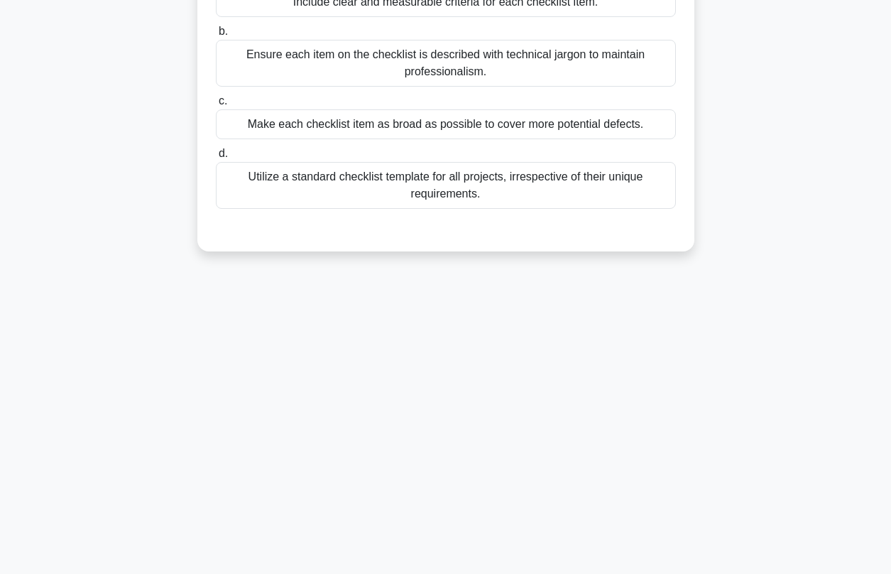
scroll to position [0, 0]
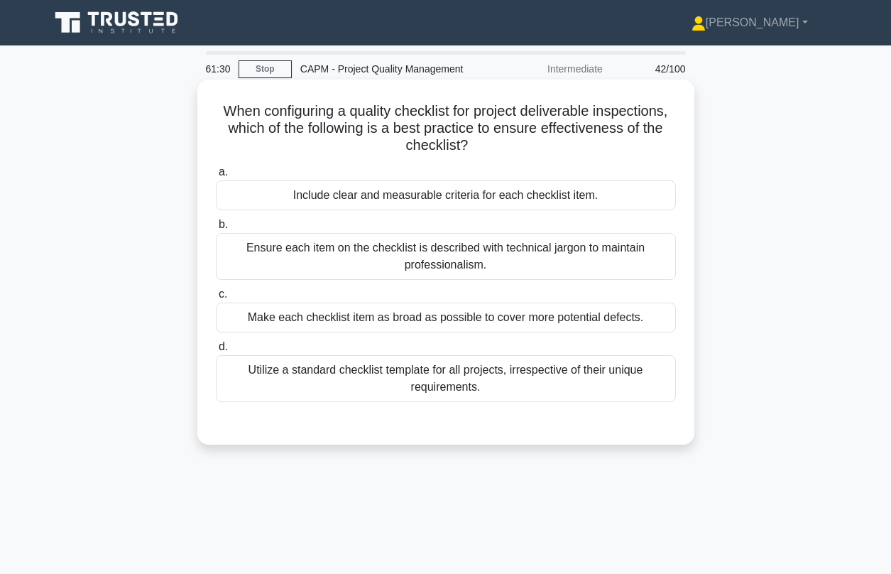
click at [371, 196] on div "Include clear and measurable criteria for each checklist item." at bounding box center [446, 195] width 460 height 30
click at [216, 177] on input "a. Include clear and measurable criteria for each checklist item." at bounding box center [216, 172] width 0 height 9
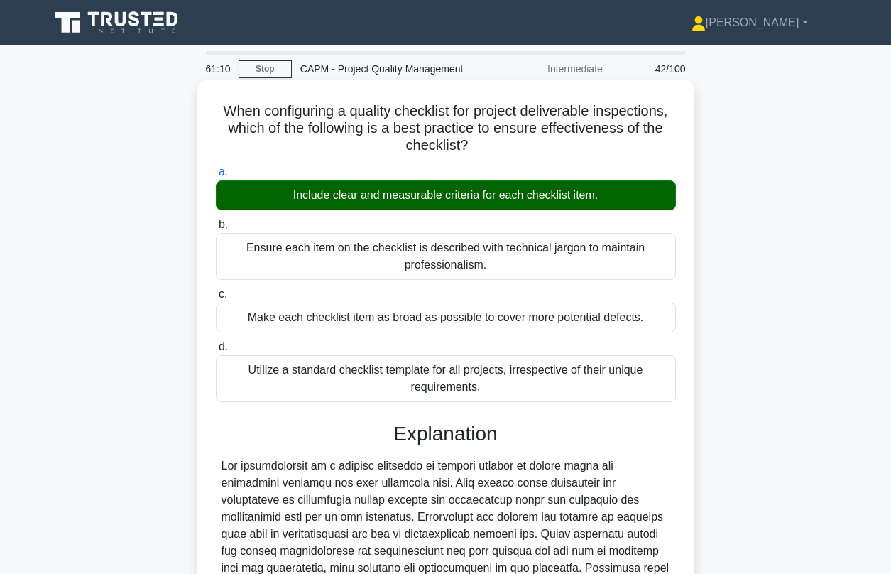
scroll to position [268, 0]
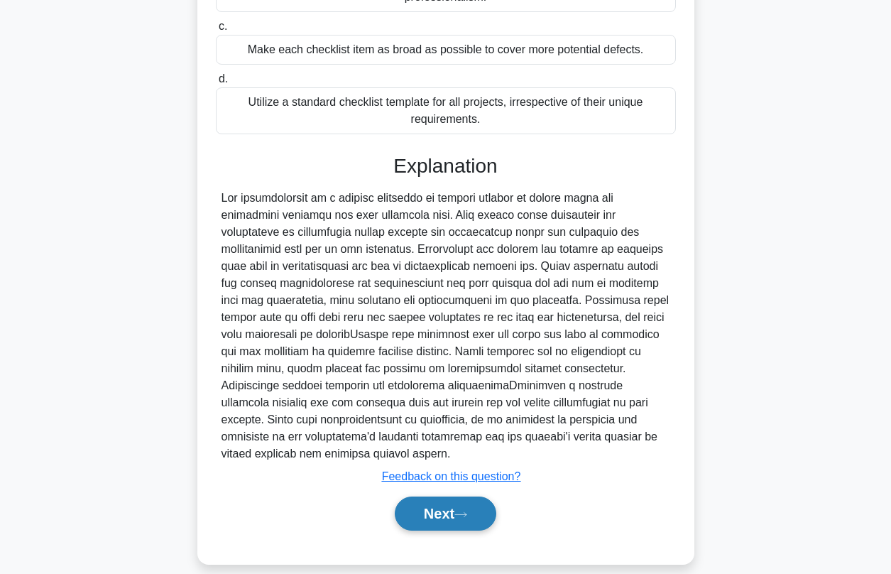
click at [437, 496] on button "Next" at bounding box center [446, 513] width 102 height 34
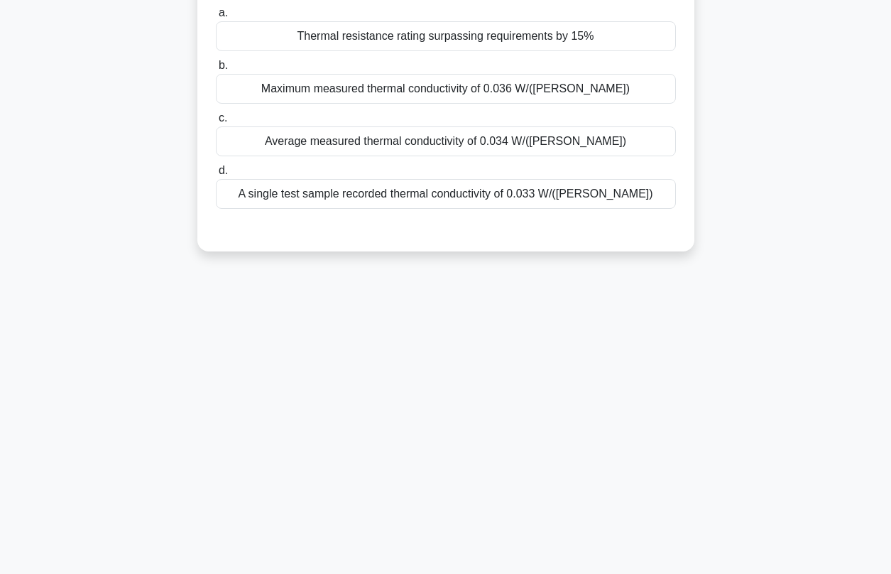
scroll to position [0, 0]
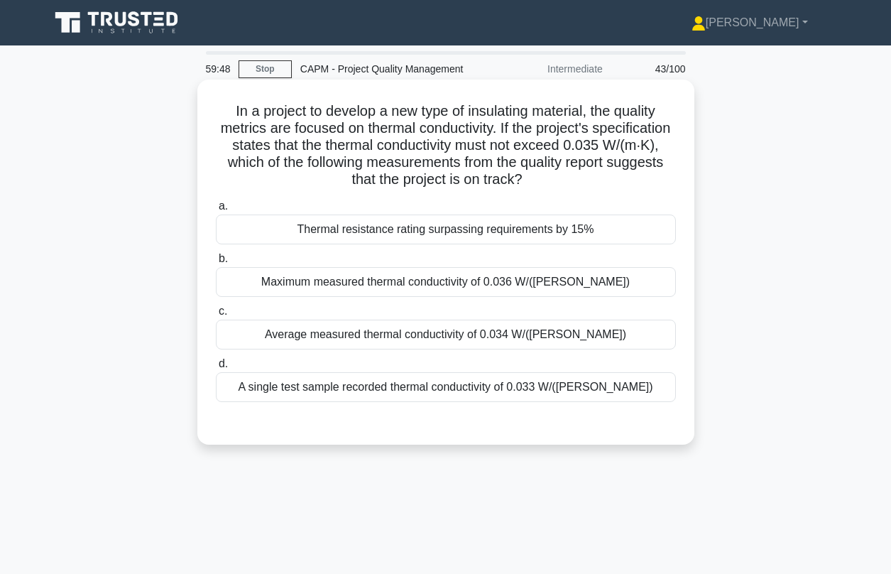
click at [366, 231] on div "Thermal resistance rating surpassing requirements by 15%" at bounding box center [446, 229] width 460 height 30
click at [216, 211] on input "a. Thermal resistance rating surpassing requirements by 15%" at bounding box center [216, 206] width 0 height 9
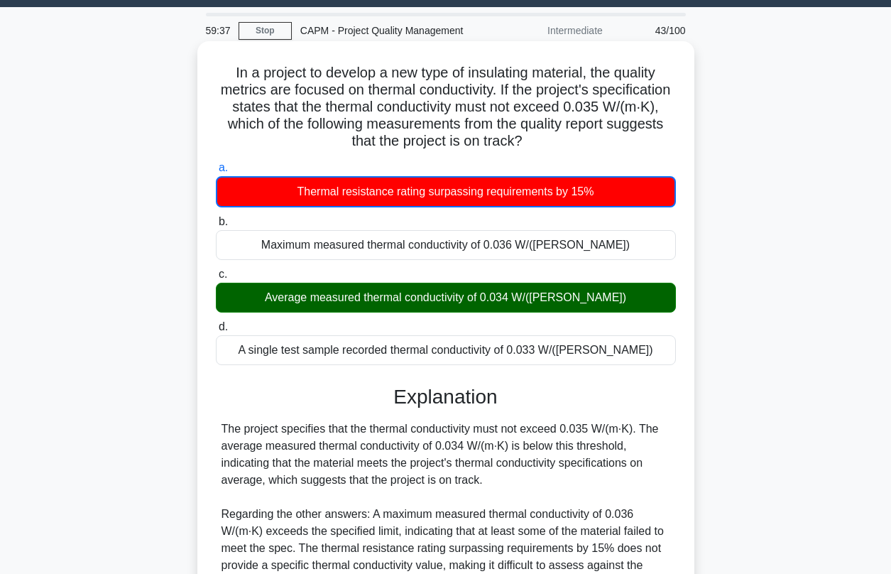
scroll to position [218, 0]
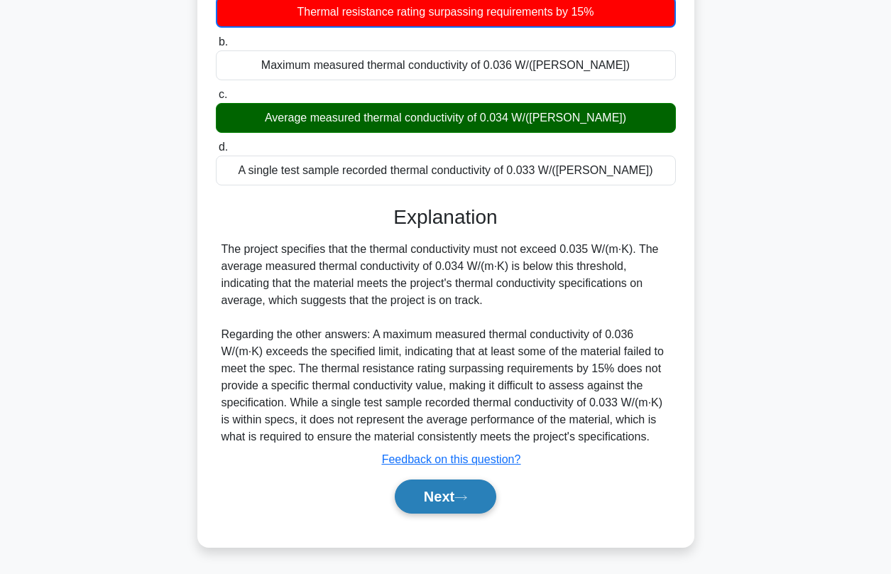
click at [466, 498] on icon at bounding box center [460, 497] width 13 height 8
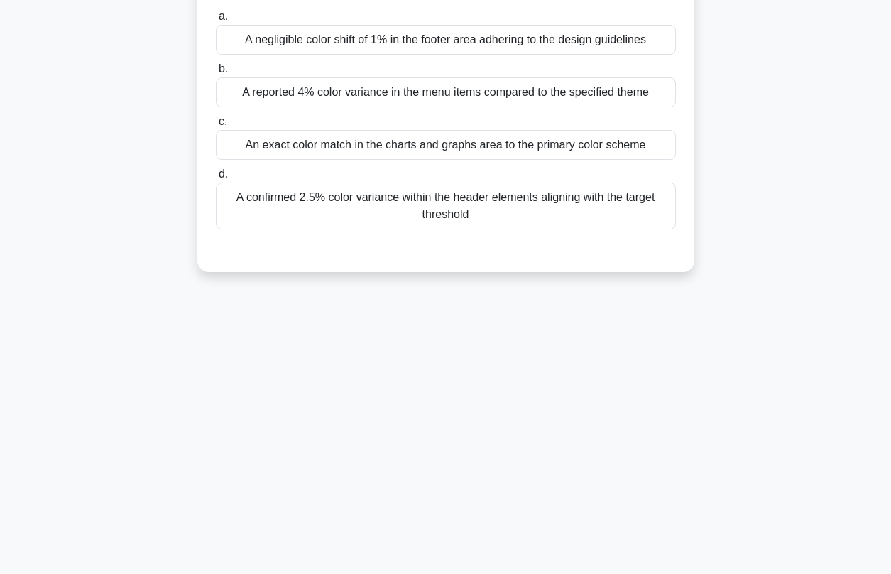
scroll to position [53, 0]
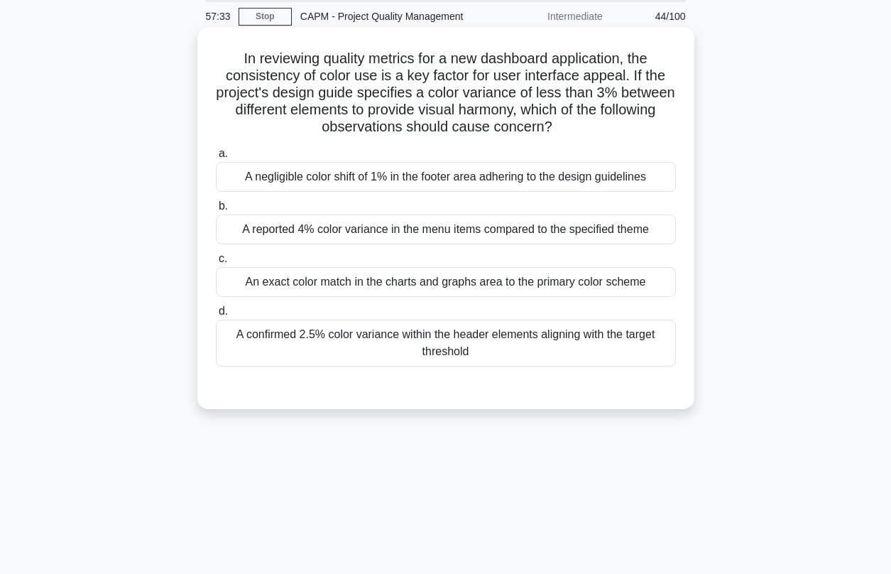
click at [348, 359] on div "A confirmed 2.5% color variance within the header elements aligning with the ta…" at bounding box center [446, 342] width 460 height 47
click at [216, 316] on input "d. A confirmed 2.5% color variance within the header elements aligning with the…" at bounding box center [216, 311] width 0 height 9
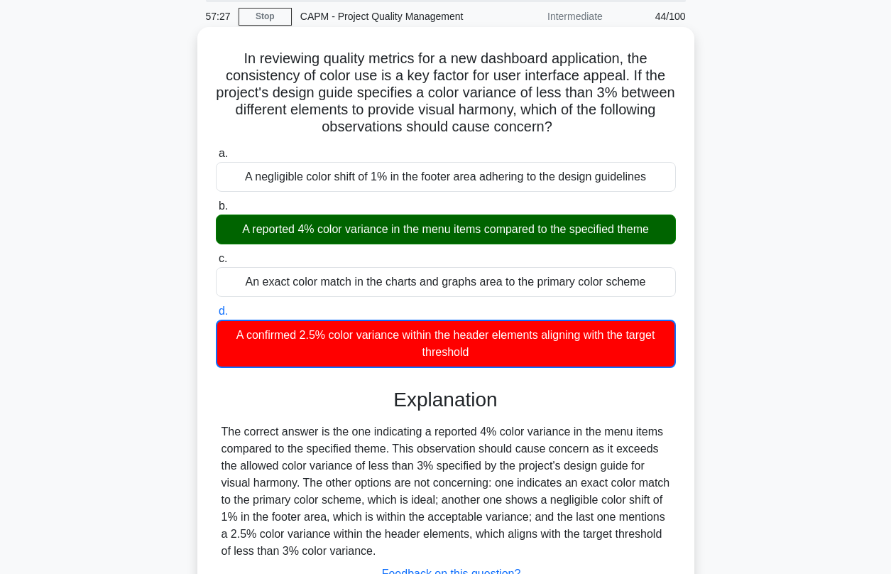
click at [381, 239] on div "A reported 4% color variance in the menu items compared to the specified theme" at bounding box center [446, 229] width 460 height 30
click at [216, 211] on input "b. A reported 4% color variance in the menu items compared to the specified the…" at bounding box center [216, 206] width 0 height 9
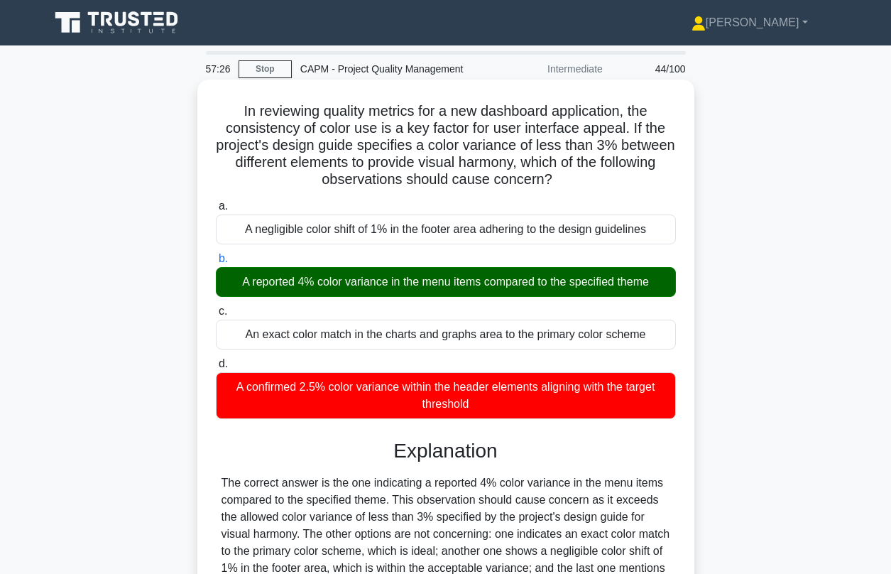
scroll to position [193, 0]
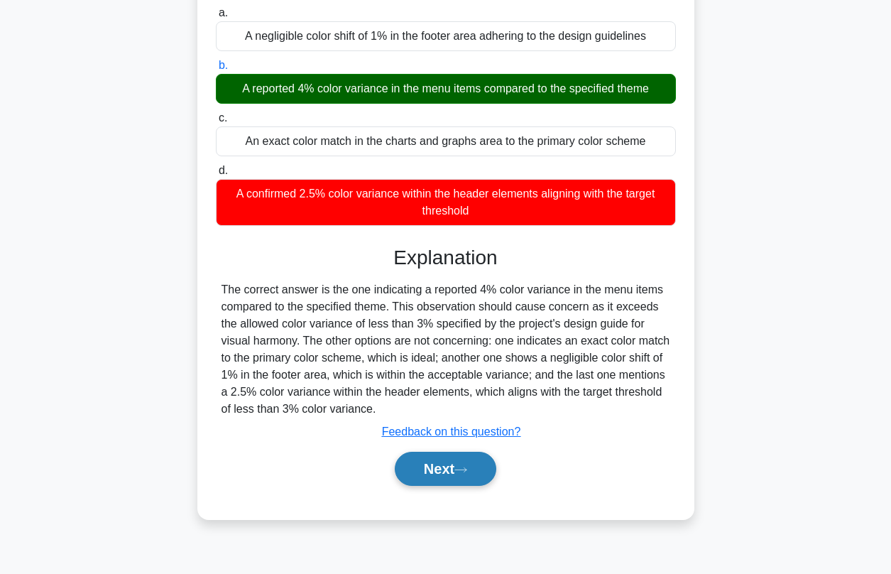
click at [425, 460] on button "Next" at bounding box center [446, 469] width 102 height 34
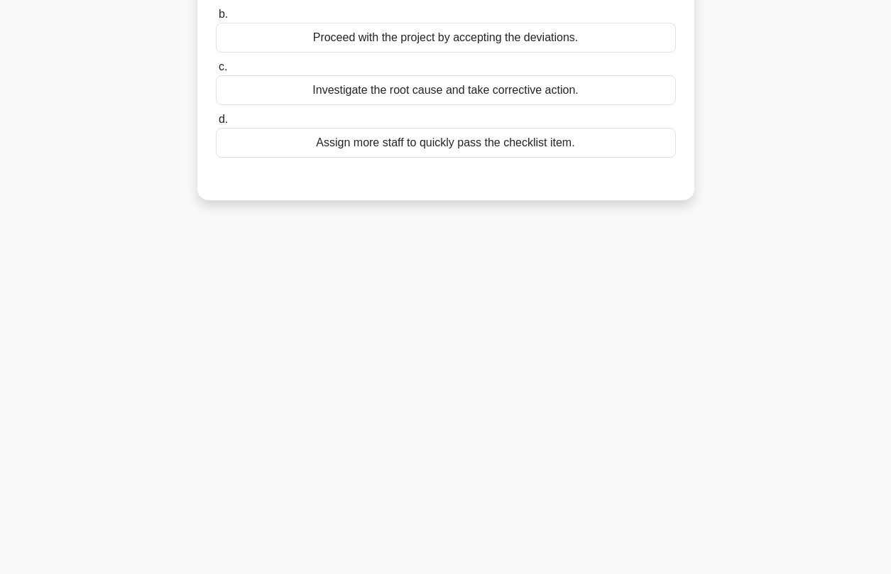
scroll to position [0, 0]
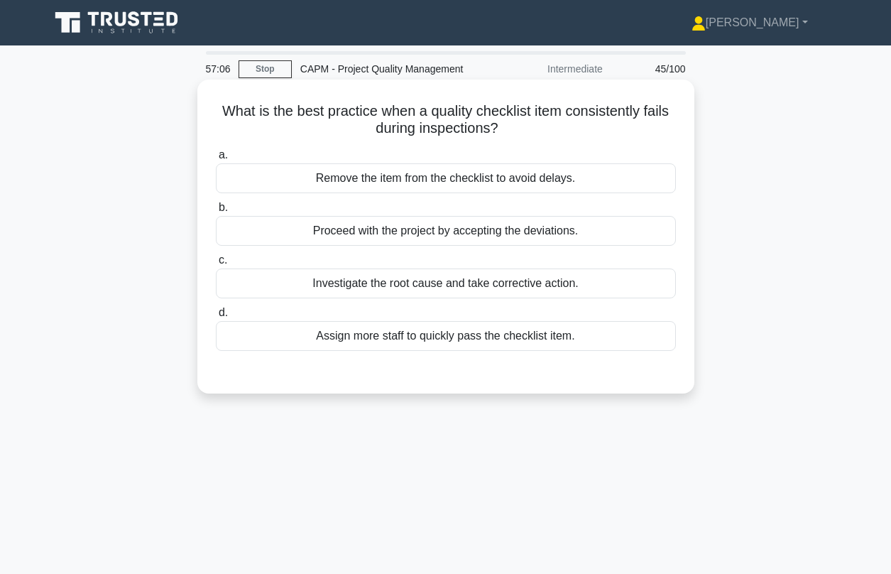
click at [390, 287] on div "Investigate the root cause and take corrective action." at bounding box center [446, 283] width 460 height 30
click at [216, 265] on input "c. Investigate the root cause and take corrective action." at bounding box center [216, 260] width 0 height 9
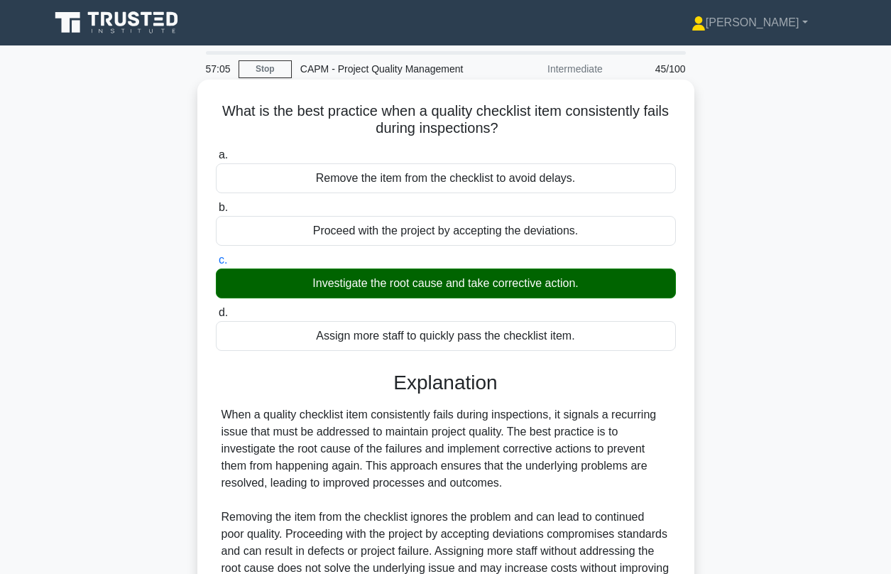
scroll to position [193, 0]
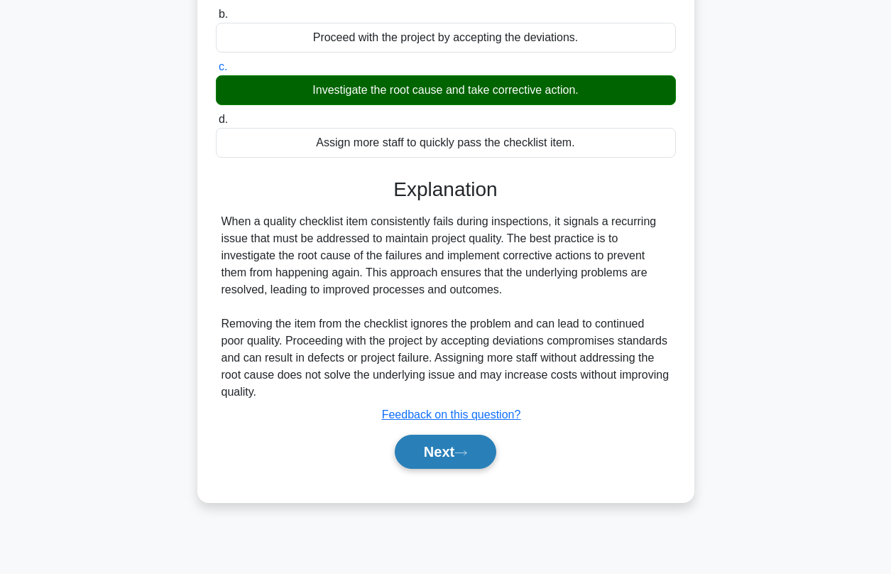
click at [459, 444] on button "Next" at bounding box center [446, 451] width 102 height 34
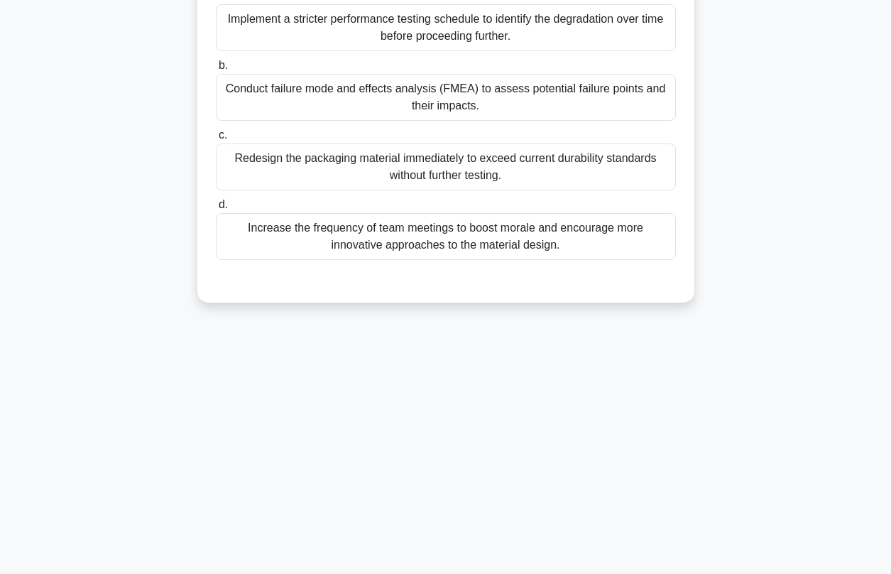
scroll to position [47, 0]
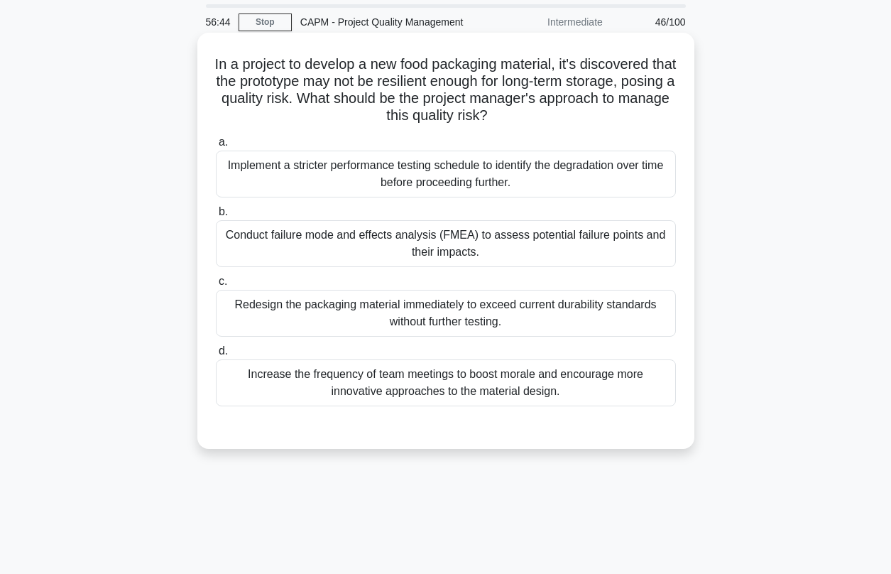
click at [348, 244] on div "Conduct failure mode and effects analysis (FMEA) to assess potential failure po…" at bounding box center [446, 243] width 460 height 47
click at [216, 217] on input "b. Conduct failure mode and effects analysis (FMEA) to assess potential failure…" at bounding box center [216, 211] width 0 height 9
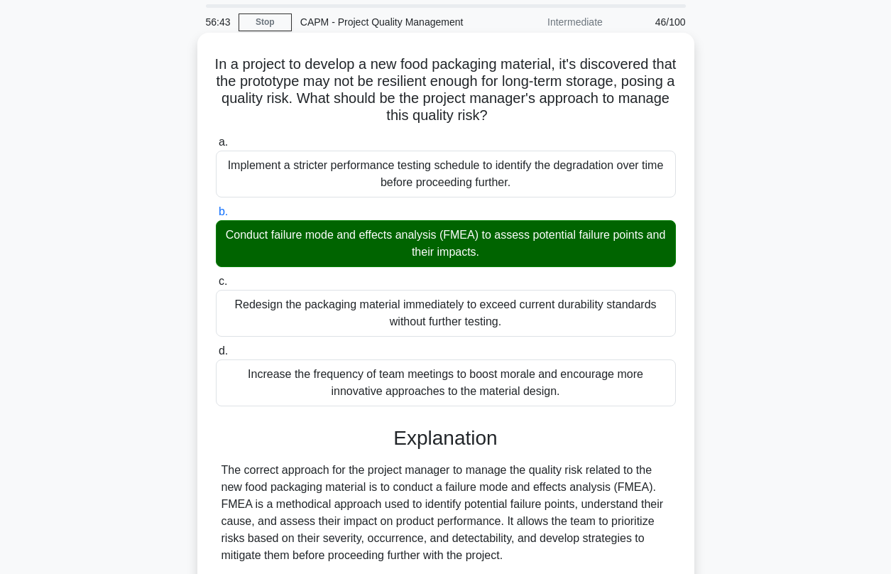
scroll to position [0, 0]
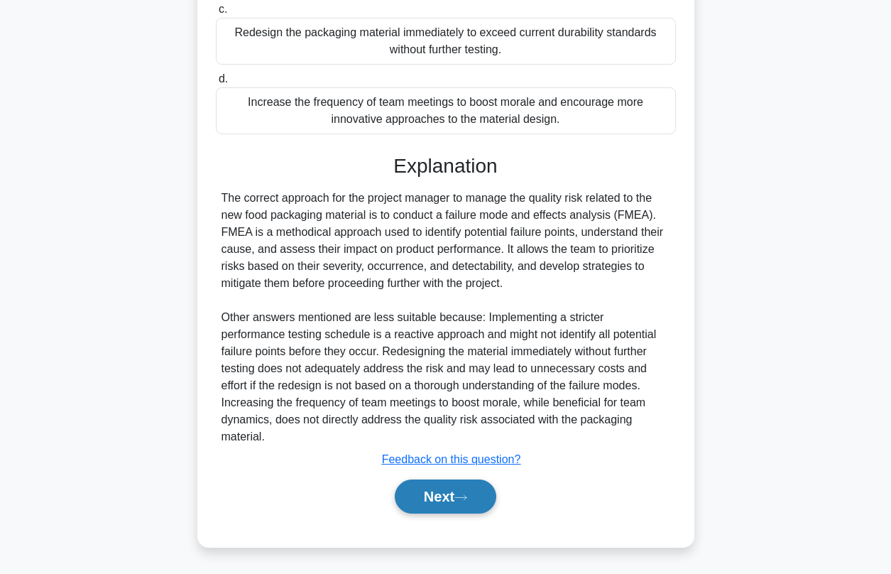
click at [422, 496] on button "Next" at bounding box center [446, 496] width 102 height 34
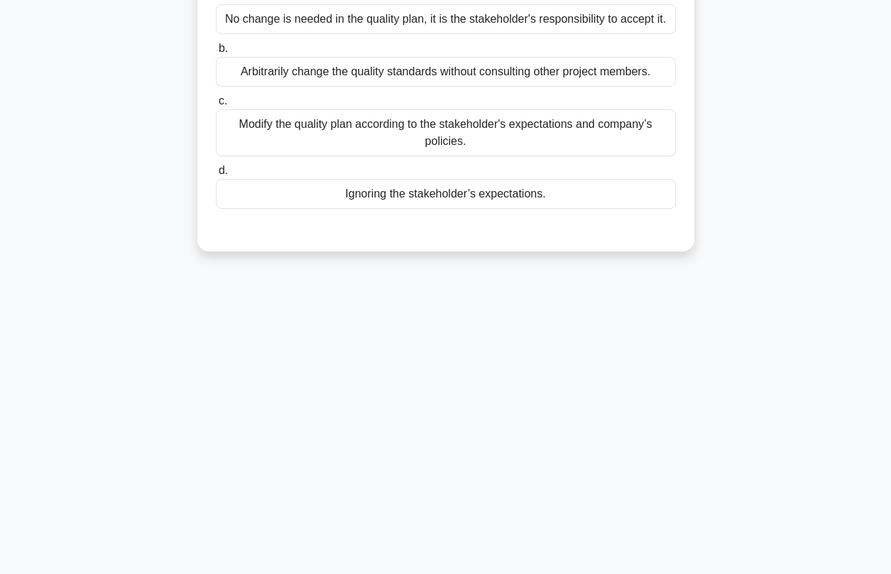
scroll to position [38, 0]
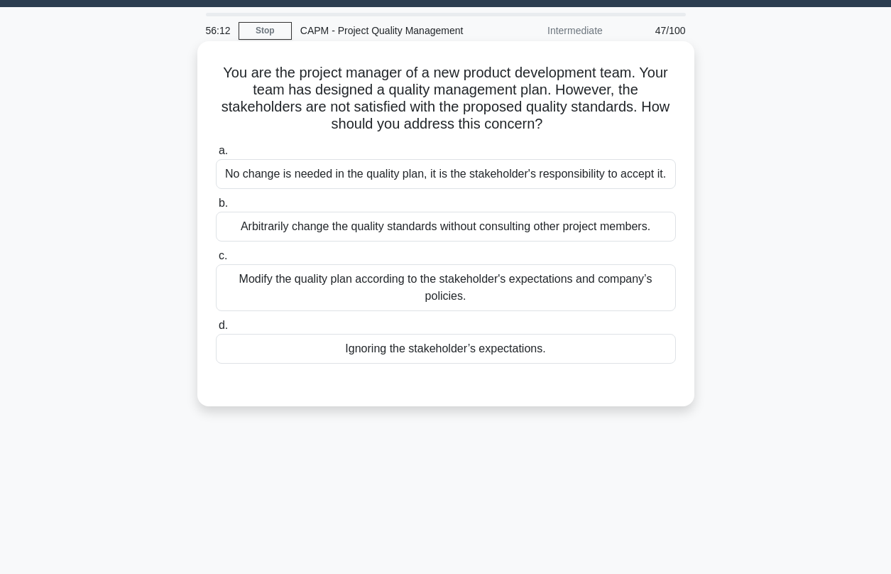
click at [329, 294] on div "Modify the quality plan according to the stakeholder's expectations and company…" at bounding box center [446, 287] width 460 height 47
click at [216, 261] on input "c. Modify the quality plan according to the stakeholder's expectations and comp…" at bounding box center [216, 255] width 0 height 9
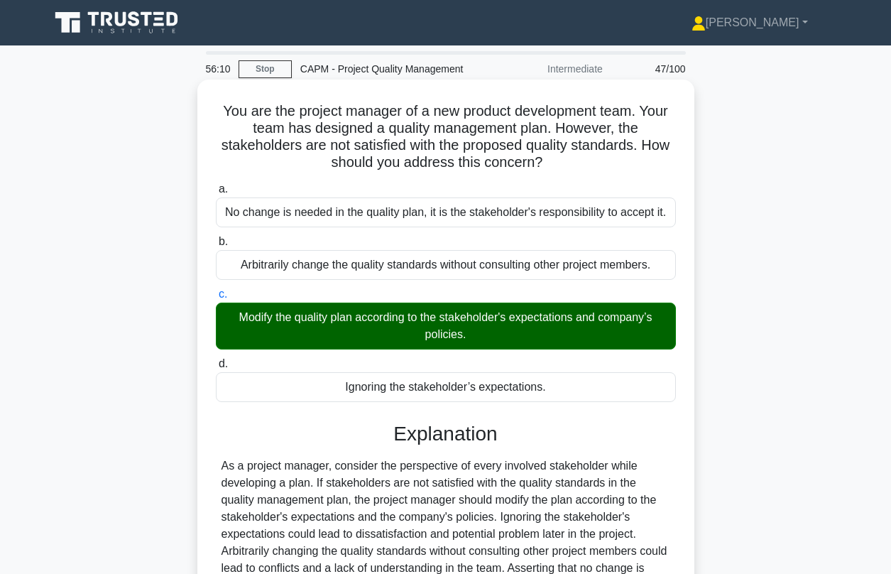
scroll to position [193, 0]
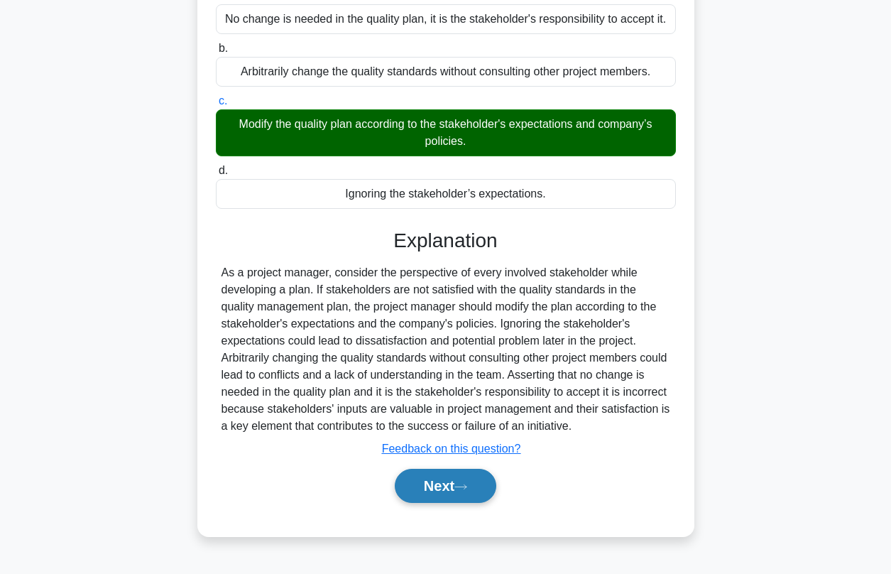
click at [414, 488] on button "Next" at bounding box center [446, 486] width 102 height 34
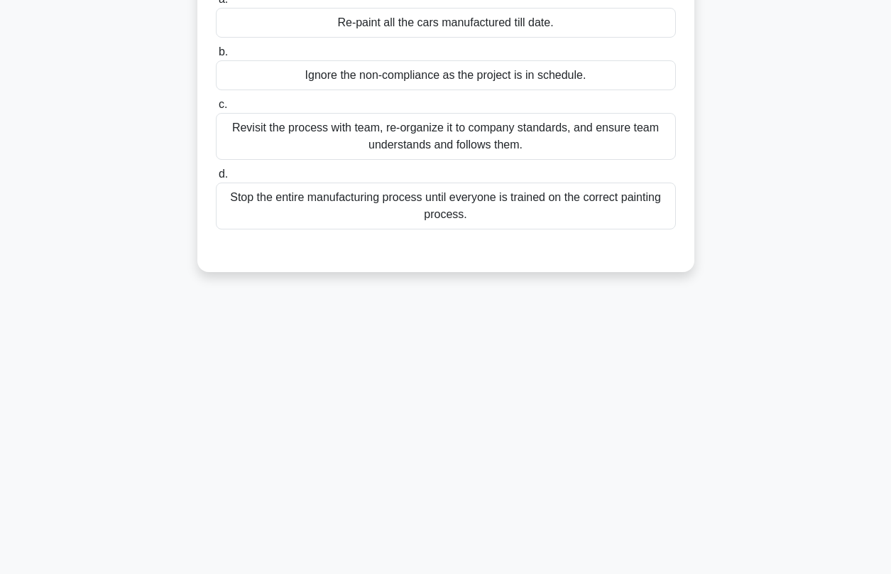
scroll to position [0, 0]
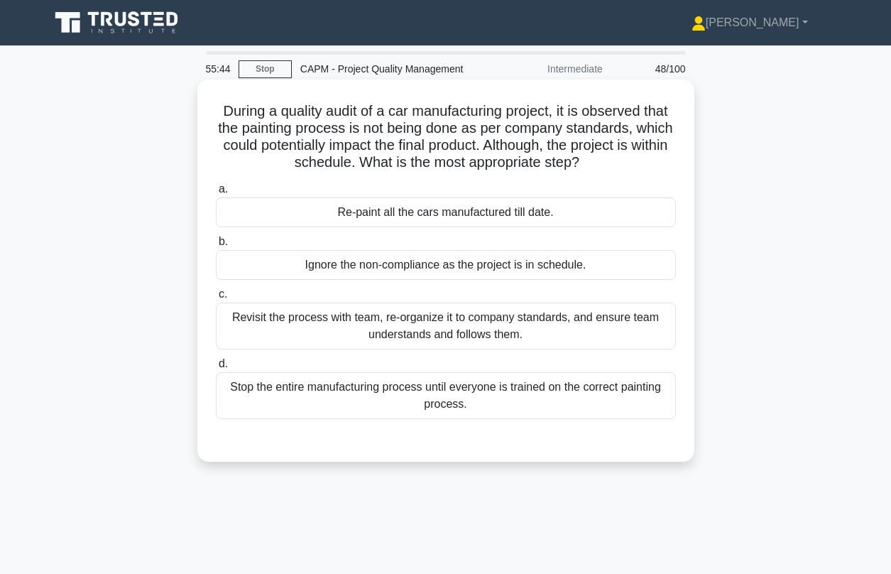
click at [357, 331] on div "Revisit the process with team, re-organize it to company standards, and ensure …" at bounding box center [446, 325] width 460 height 47
click at [216, 299] on input "c. Revisit the process with team, re-organize it to company standards, and ensu…" at bounding box center [216, 294] width 0 height 9
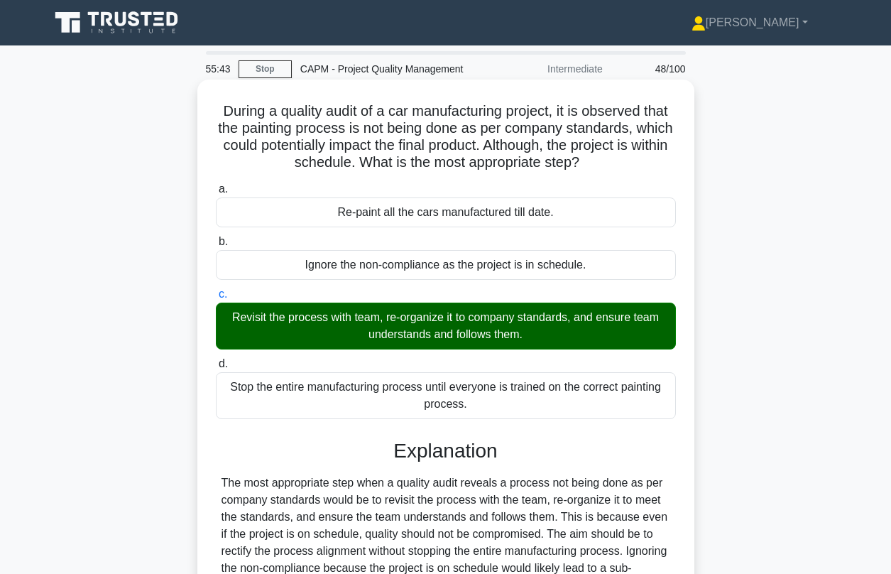
scroll to position [234, 0]
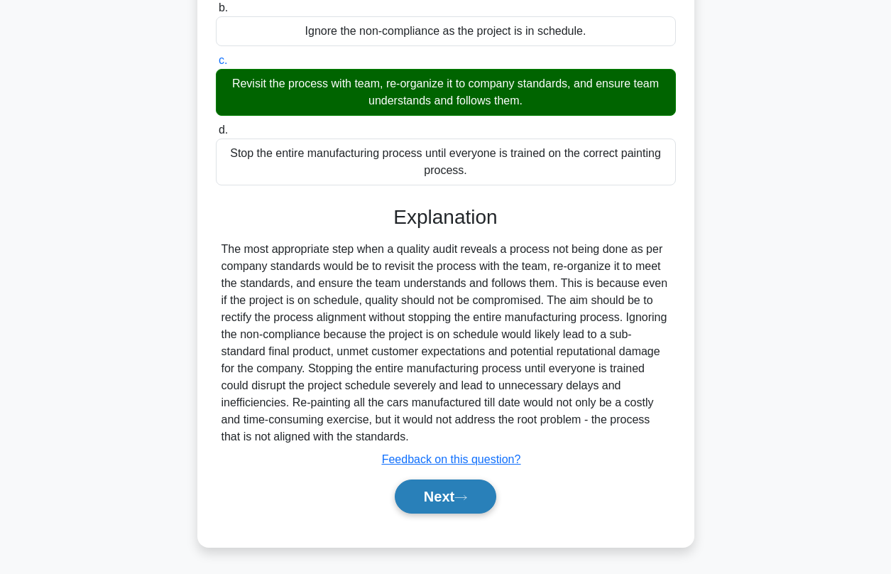
click at [429, 496] on button "Next" at bounding box center [446, 496] width 102 height 34
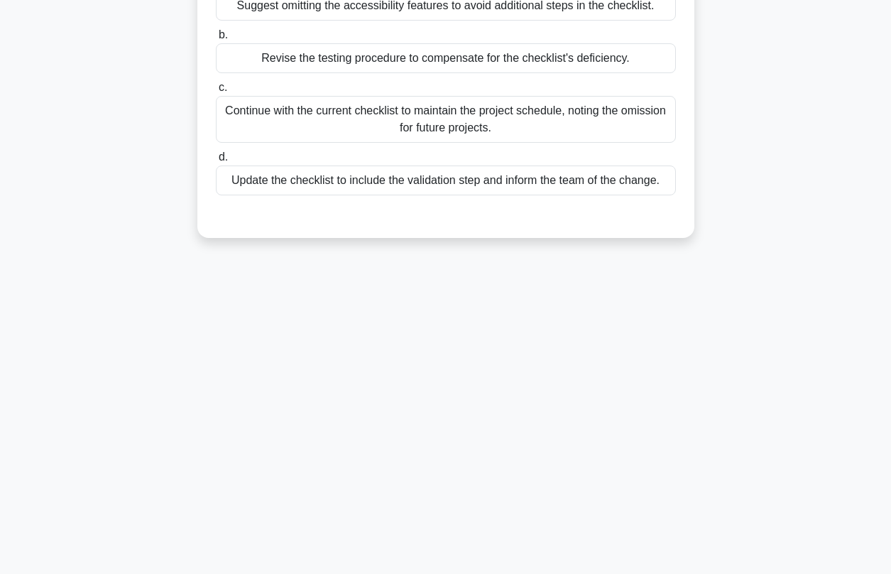
scroll to position [0, 0]
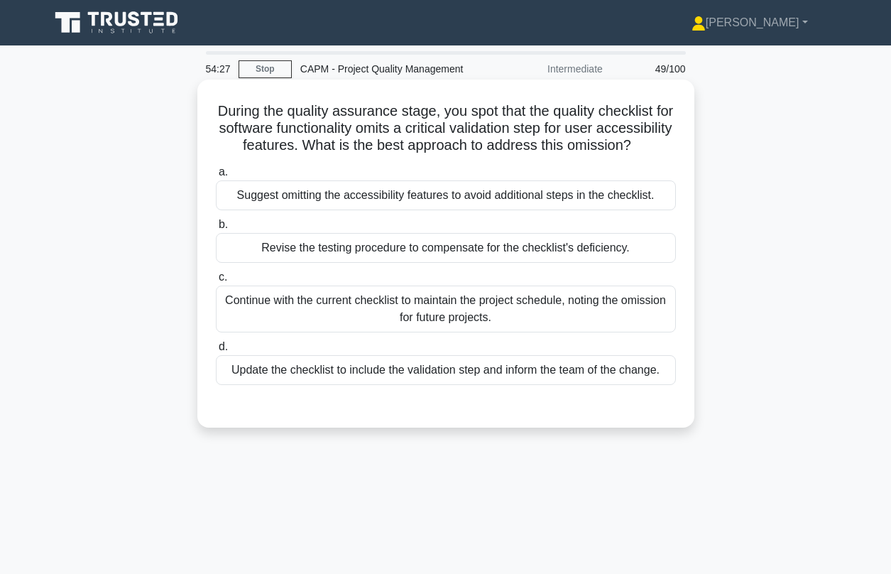
click at [287, 254] on div "Revise the testing procedure to compensate for the checklist's deficiency." at bounding box center [446, 248] width 460 height 30
click at [216, 229] on input "b. Revise the testing procedure to compensate for the checklist's deficiency." at bounding box center [216, 224] width 0 height 9
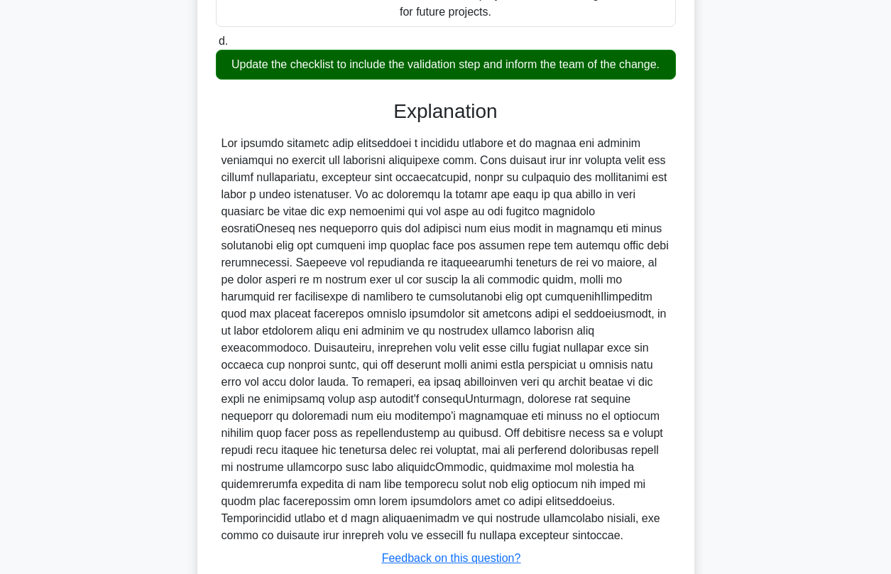
scroll to position [405, 0]
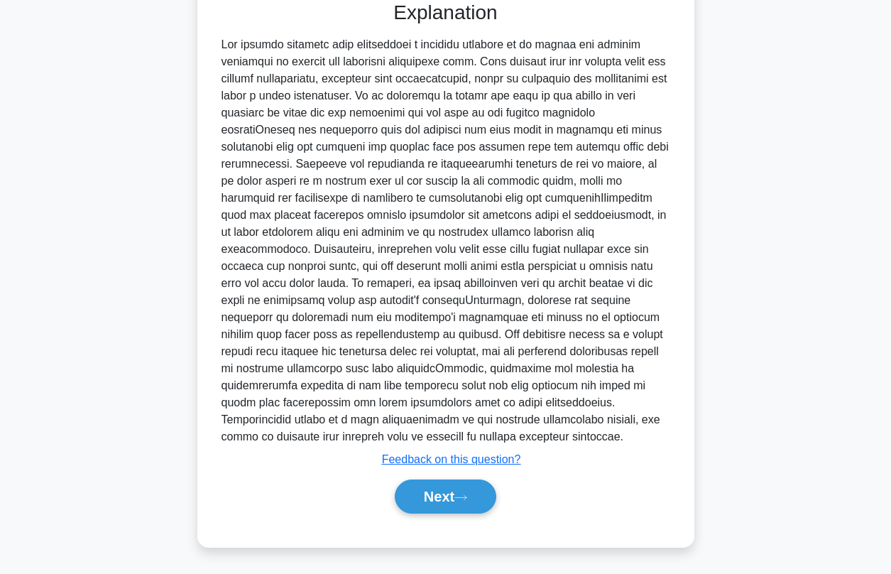
click at [439, 514] on div "Next" at bounding box center [446, 496] width 460 height 45
click at [428, 502] on button "Next" at bounding box center [446, 496] width 102 height 34
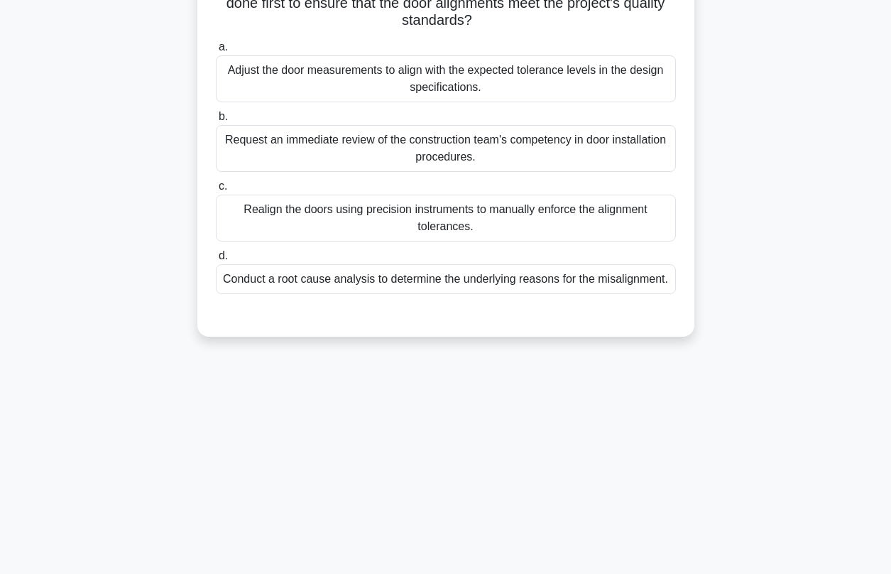
scroll to position [0, 0]
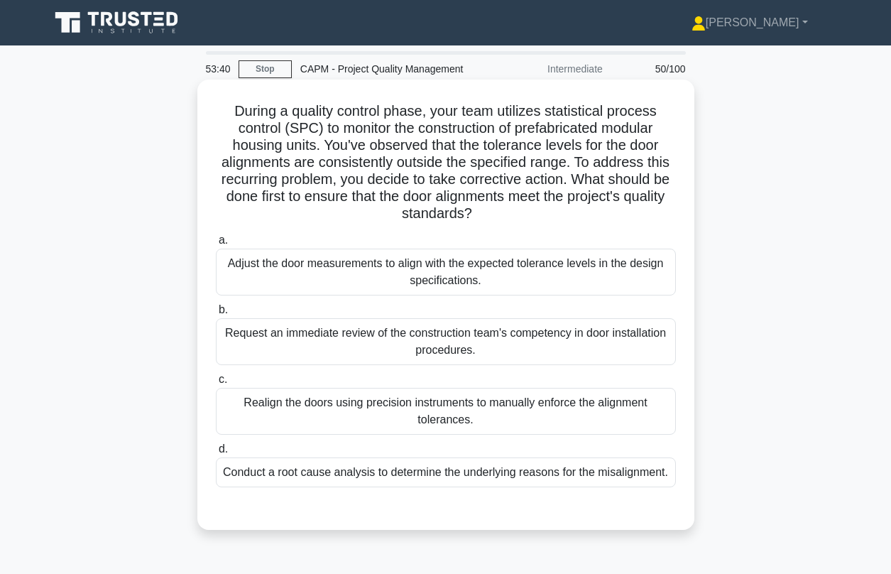
click at [345, 478] on div "Conduct a root cause analysis to determine the underlying reasons for the misal…" at bounding box center [446, 472] width 460 height 30
click at [216, 454] on input "d. Conduct a root cause analysis to determine the underlying reasons for the mi…" at bounding box center [216, 448] width 0 height 9
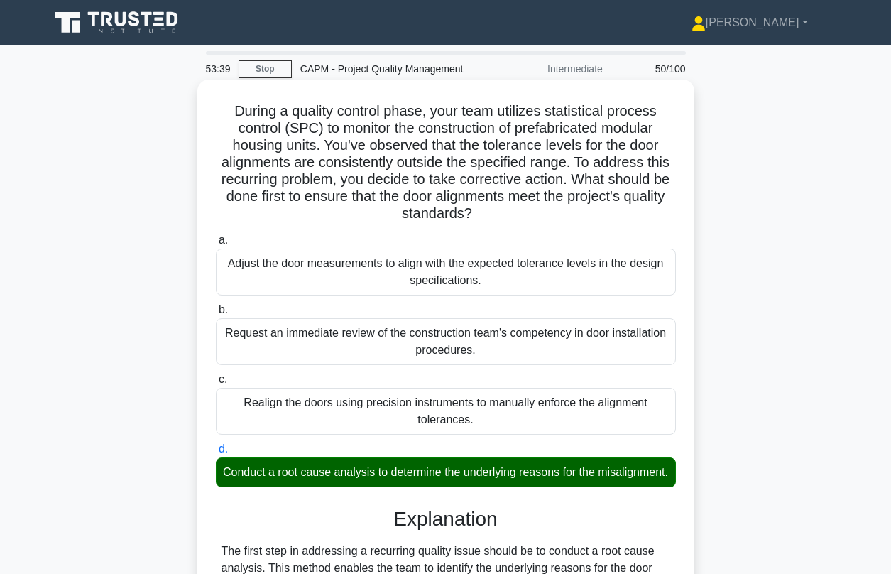
scroll to position [302, 0]
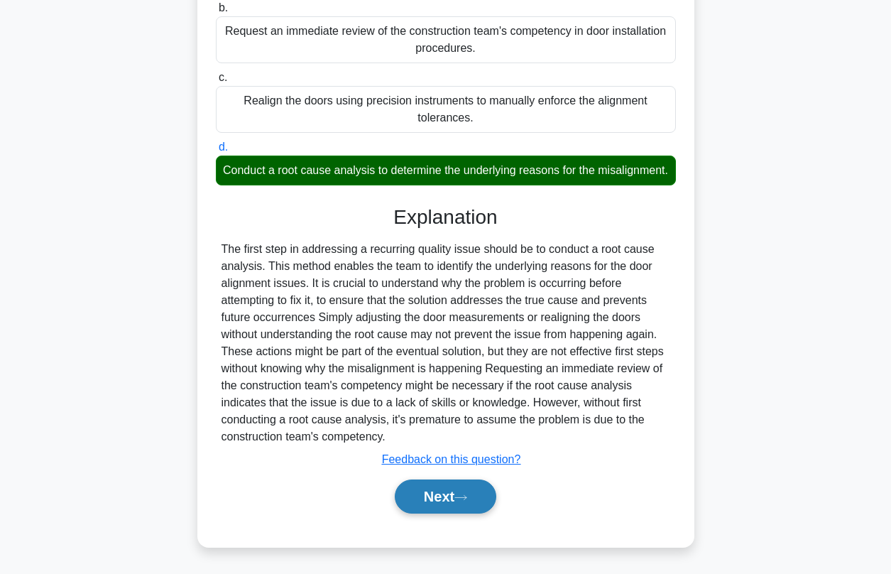
click at [445, 501] on button "Next" at bounding box center [446, 496] width 102 height 34
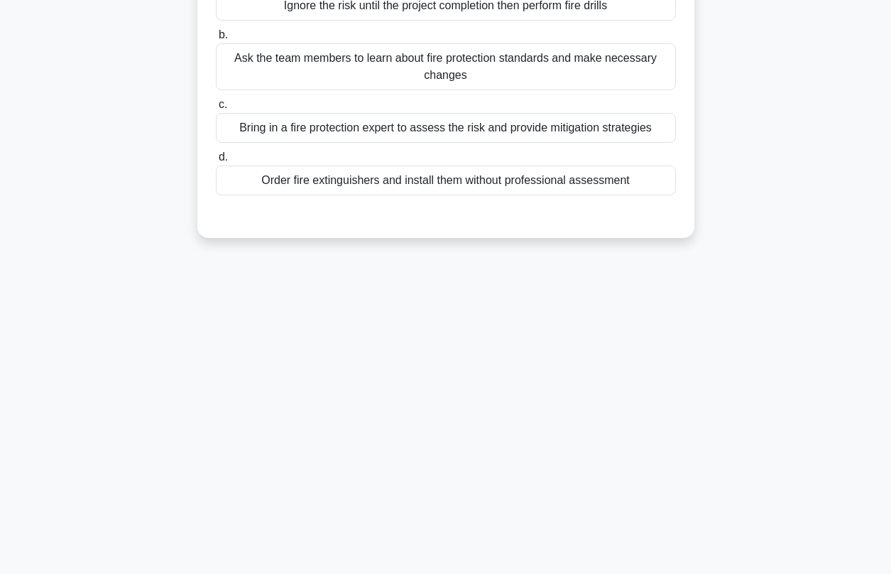
scroll to position [0, 0]
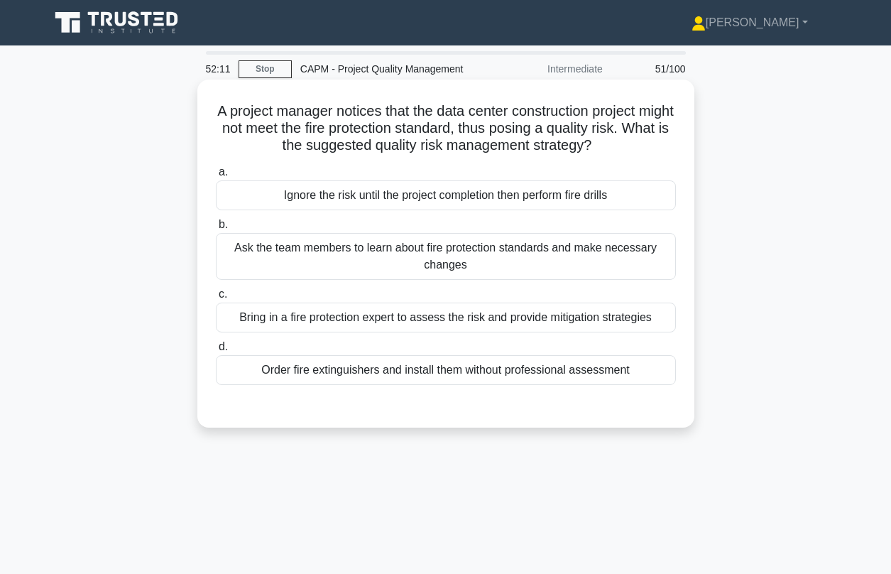
click at [403, 320] on div "Bring in a fire protection expert to assess the risk and provide mitigation str…" at bounding box center [446, 317] width 460 height 30
click at [216, 299] on input "c. Bring in a fire protection expert to assess the risk and provide mitigation …" at bounding box center [216, 294] width 0 height 9
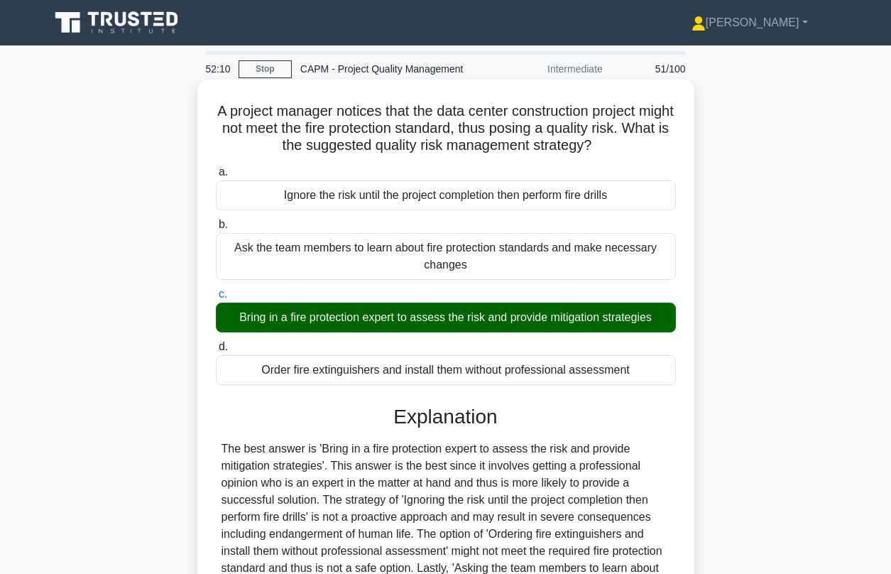
scroll to position [193, 0]
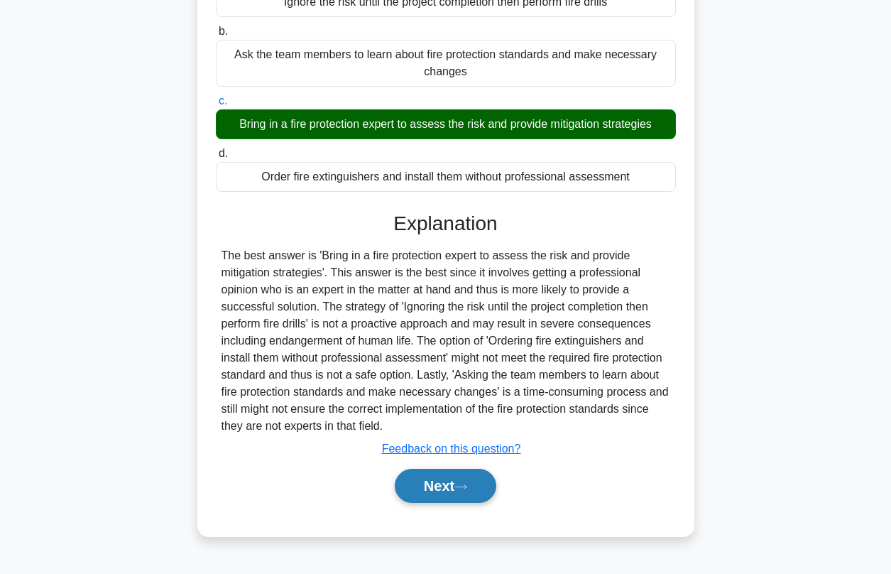
click at [430, 482] on button "Next" at bounding box center [446, 486] width 102 height 34
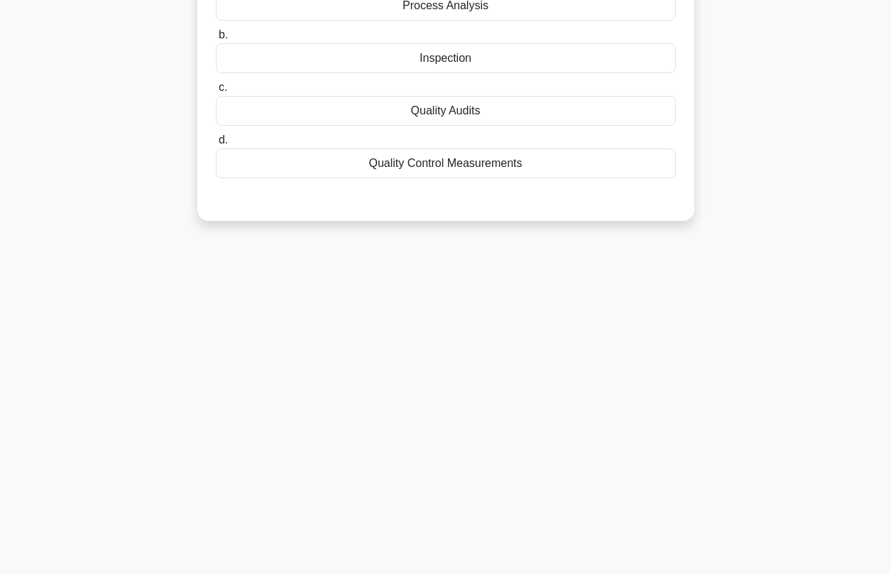
scroll to position [60, 0]
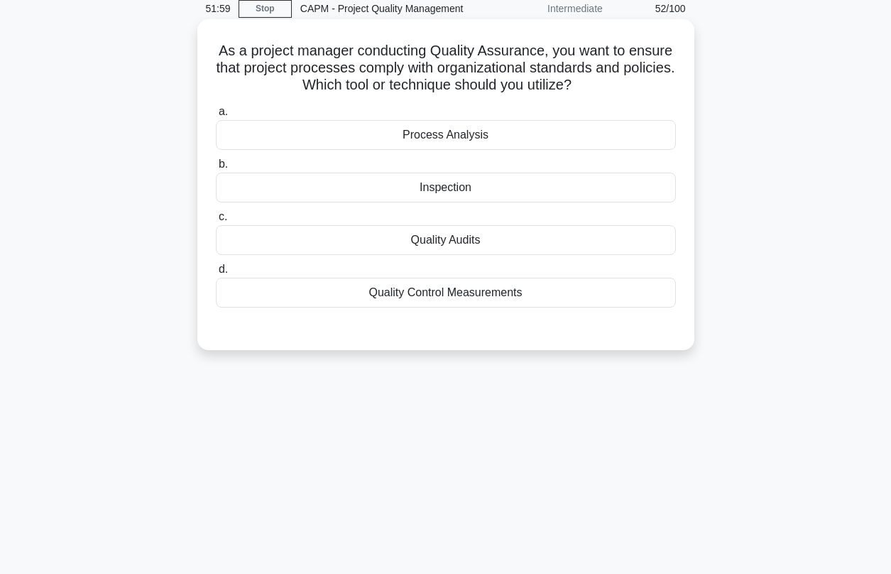
click at [441, 241] on div "Quality Audits" at bounding box center [446, 240] width 460 height 30
click at [216, 221] on input "c. Quality Audits" at bounding box center [216, 216] width 0 height 9
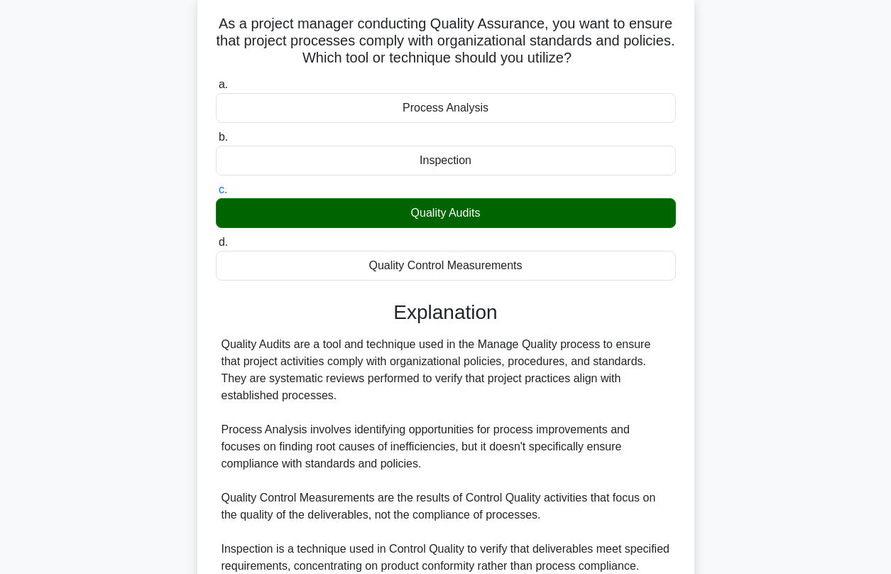
scroll to position [234, 0]
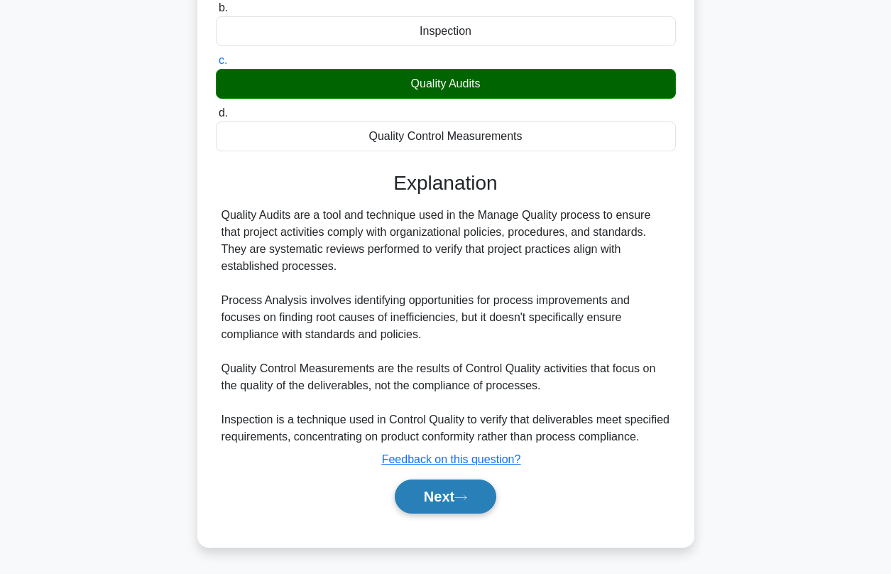
click at [440, 494] on button "Next" at bounding box center [446, 496] width 102 height 34
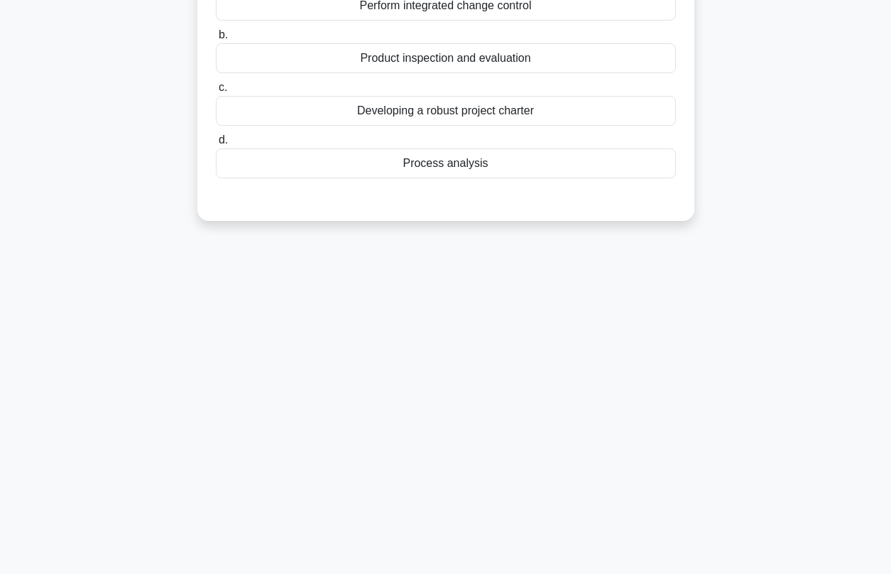
scroll to position [48, 0]
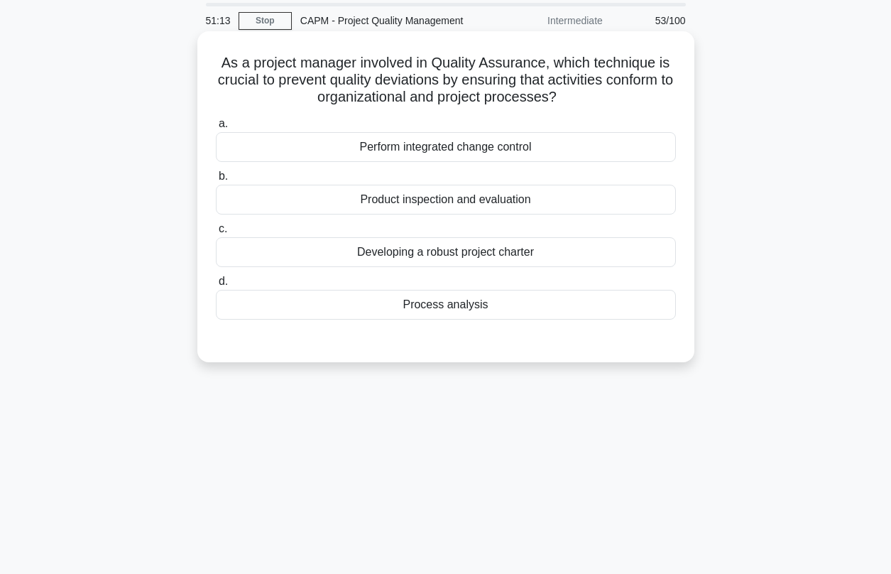
click at [465, 310] on div "Process analysis" at bounding box center [446, 305] width 460 height 30
click at [216, 286] on input "d. Process analysis" at bounding box center [216, 281] width 0 height 9
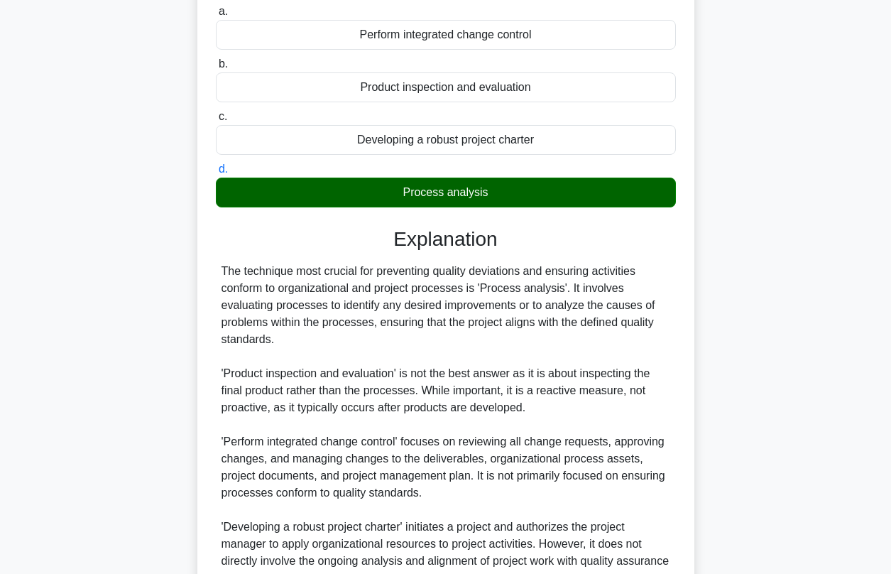
scroll to position [290, 0]
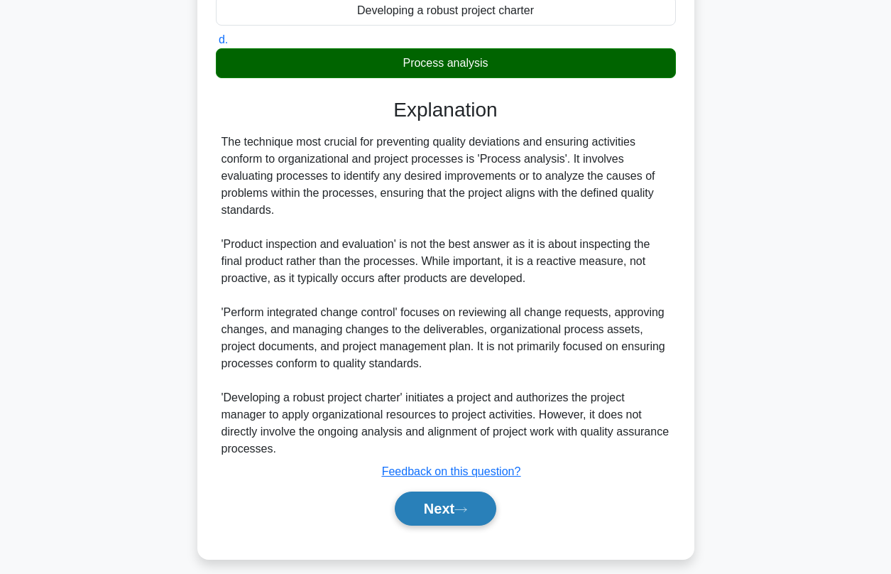
click at [444, 525] on button "Next" at bounding box center [446, 508] width 102 height 34
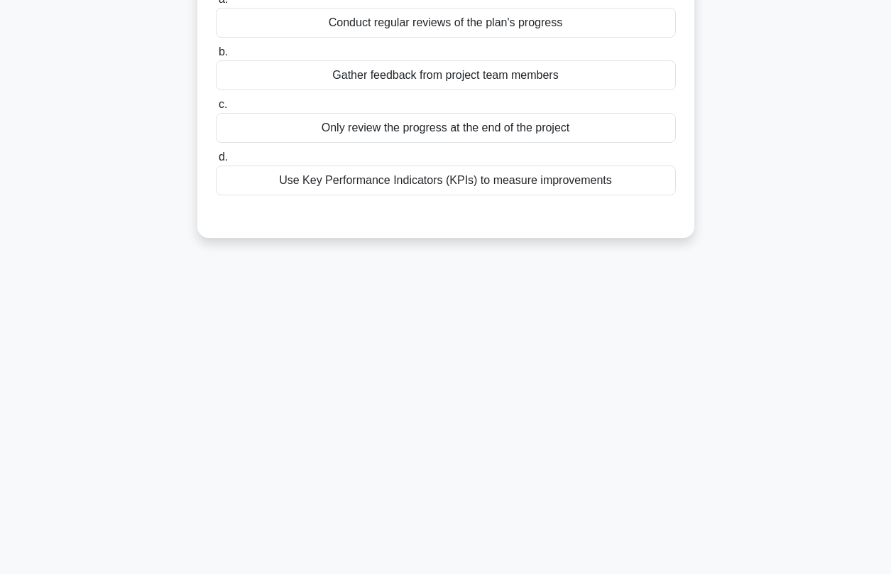
scroll to position [193, 0]
click at [441, 515] on div "51:07 Stop CAPM - Project Quality Management Intermediate 54/100 A project you …" at bounding box center [445, 213] width 809 height 710
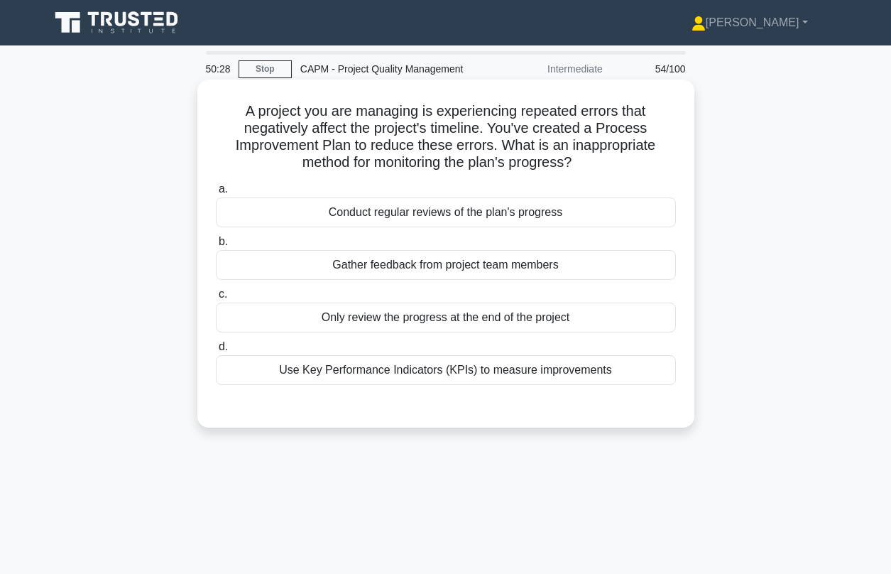
click at [430, 217] on div "Conduct regular reviews of the plan's progress" at bounding box center [446, 212] width 460 height 30
click at [216, 194] on input "a. Conduct regular reviews of the plan's progress" at bounding box center [216, 189] width 0 height 9
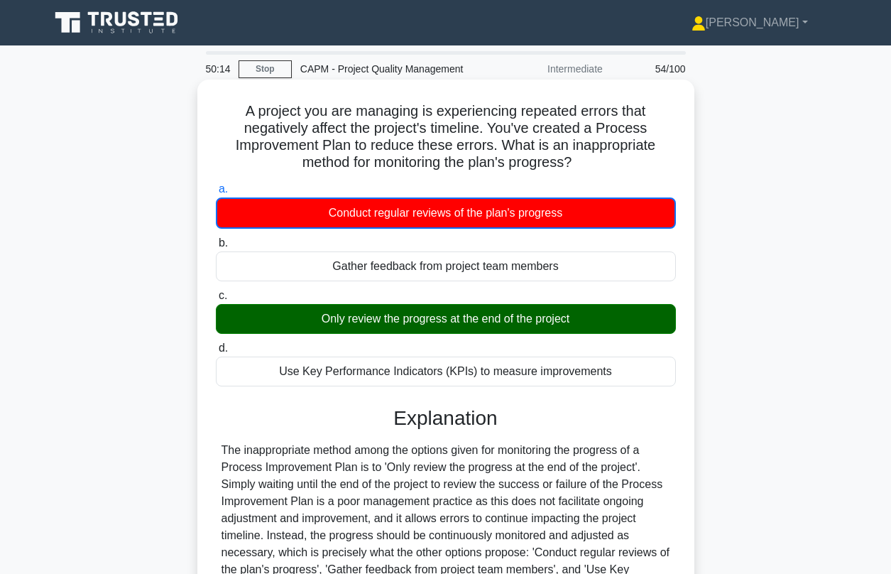
scroll to position [193, 0]
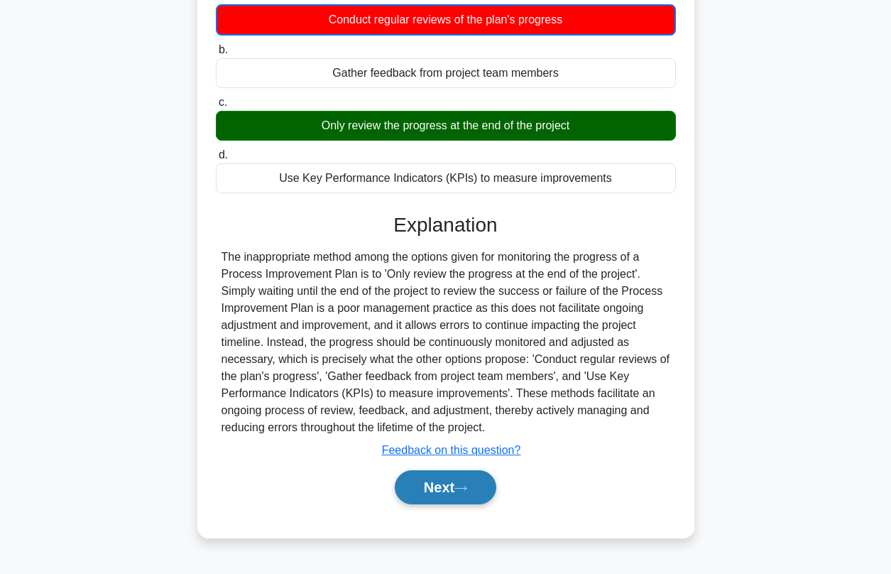
click at [464, 502] on button "Next" at bounding box center [446, 487] width 102 height 34
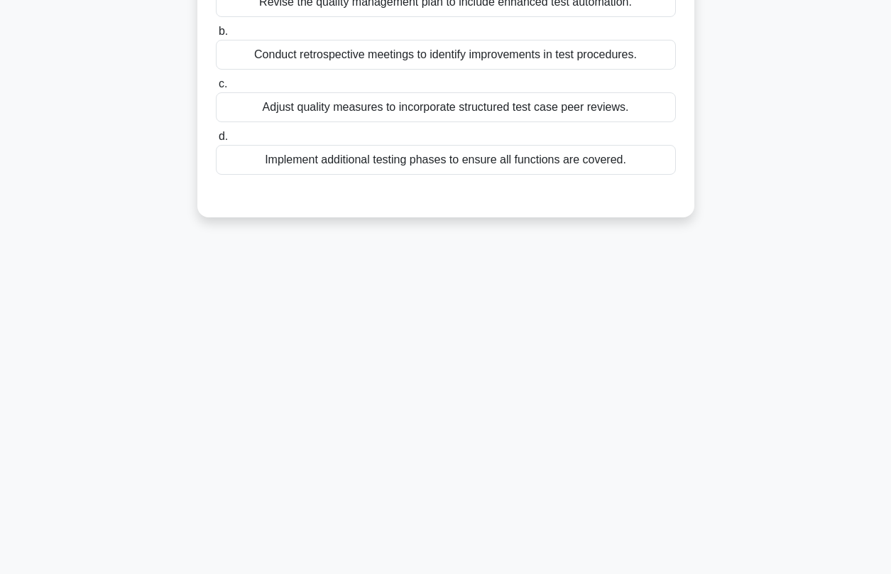
scroll to position [0, 0]
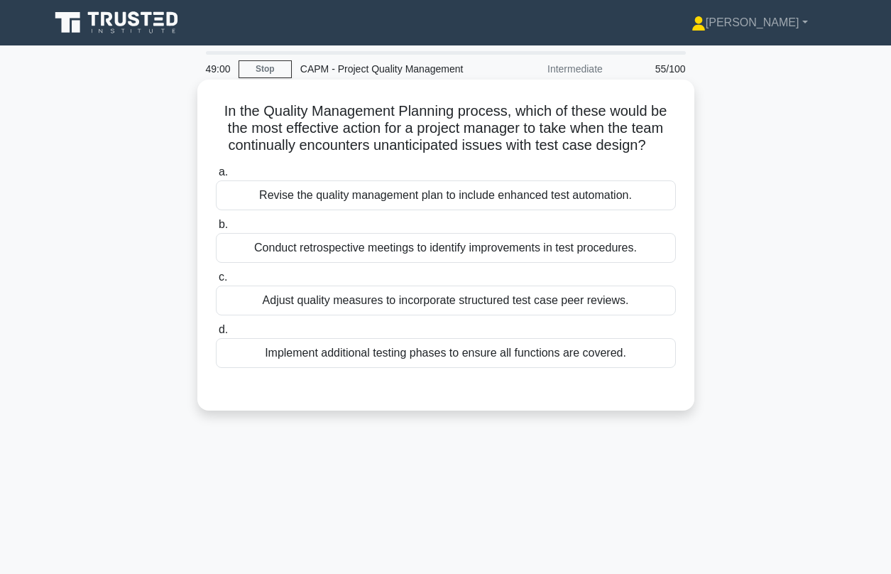
click at [324, 251] on div "Conduct retrospective meetings to identify improvements in test procedures." at bounding box center [446, 248] width 460 height 30
click at [216, 229] on input "b. Conduct retrospective meetings to identify improvements in test procedures." at bounding box center [216, 224] width 0 height 9
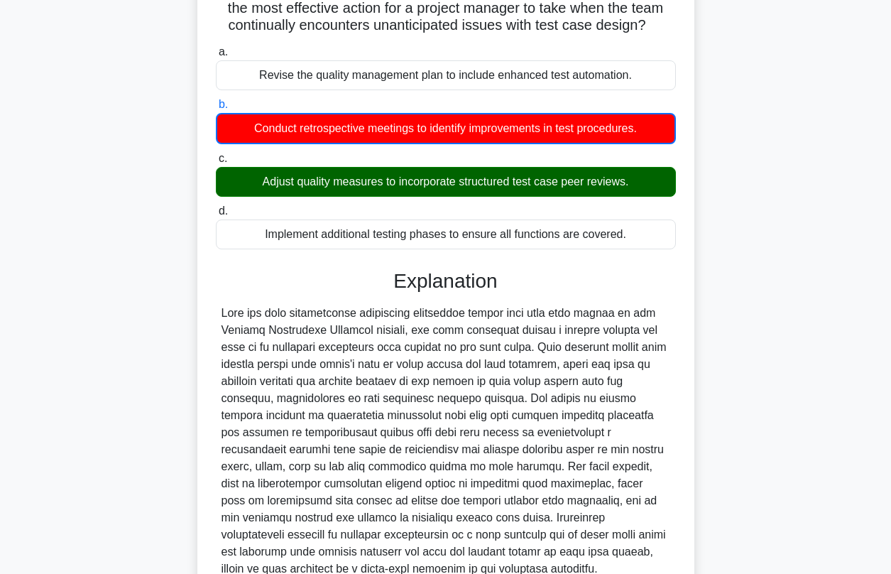
scroll to position [228, 0]
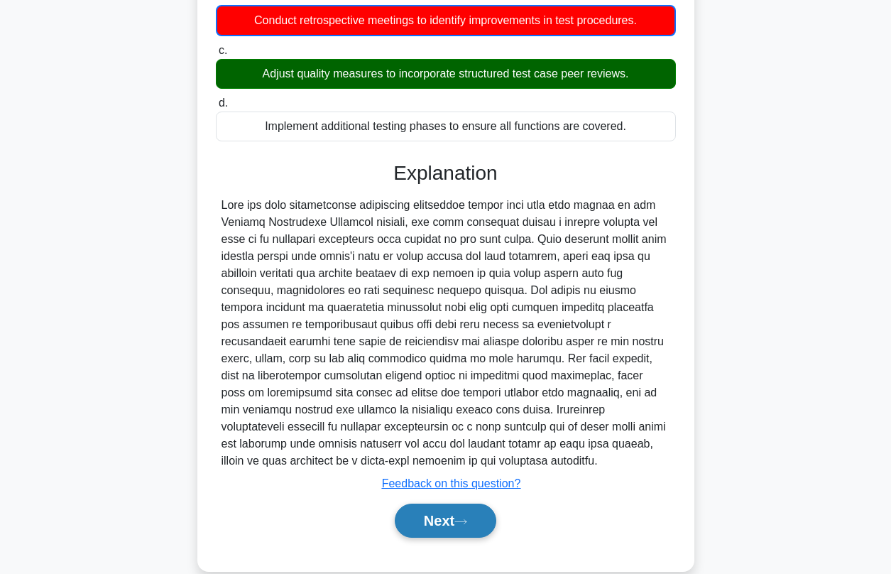
click at [447, 518] on button "Next" at bounding box center [446, 520] width 102 height 34
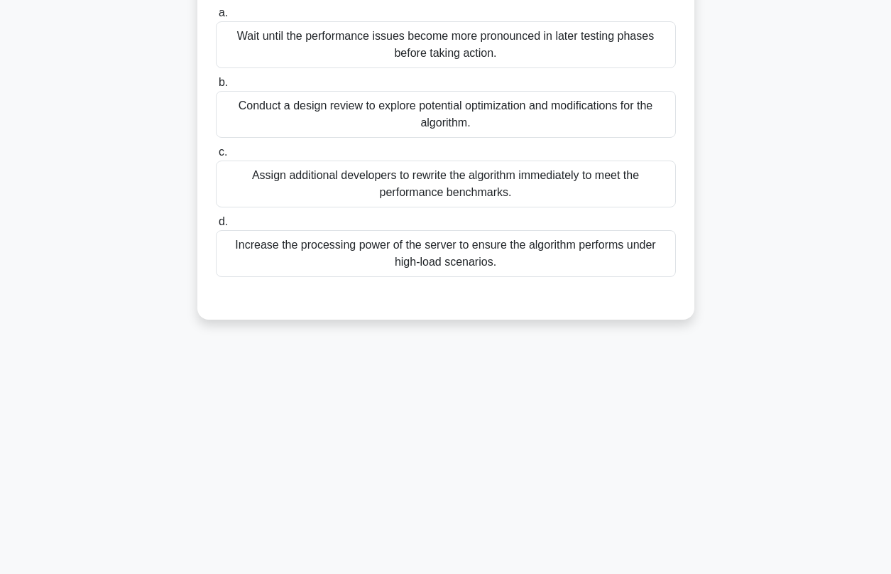
scroll to position [27, 0]
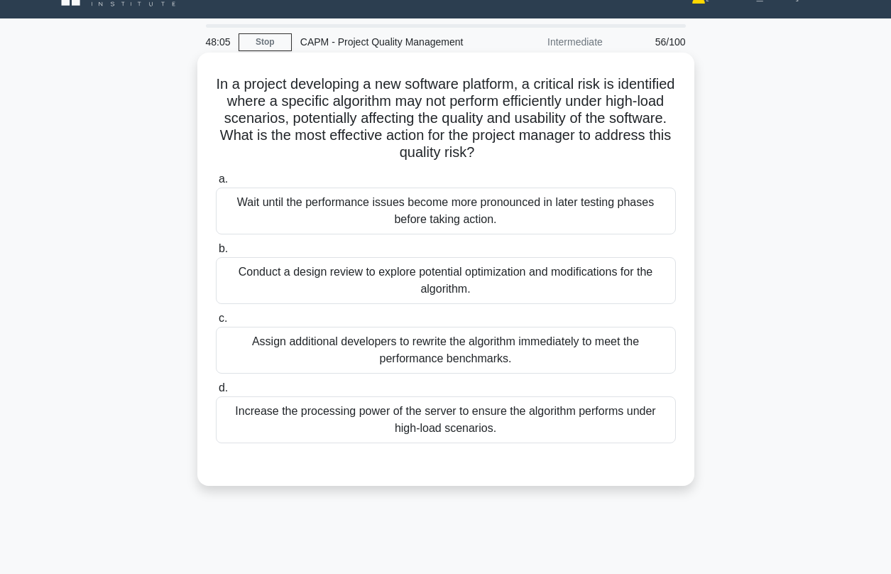
click at [345, 285] on div "Conduct a design review to explore potential optimization and modifications for…" at bounding box center [446, 280] width 460 height 47
click at [216, 253] on input "b. Conduct a design review to explore potential optimization and modifications …" at bounding box center [216, 248] width 0 height 9
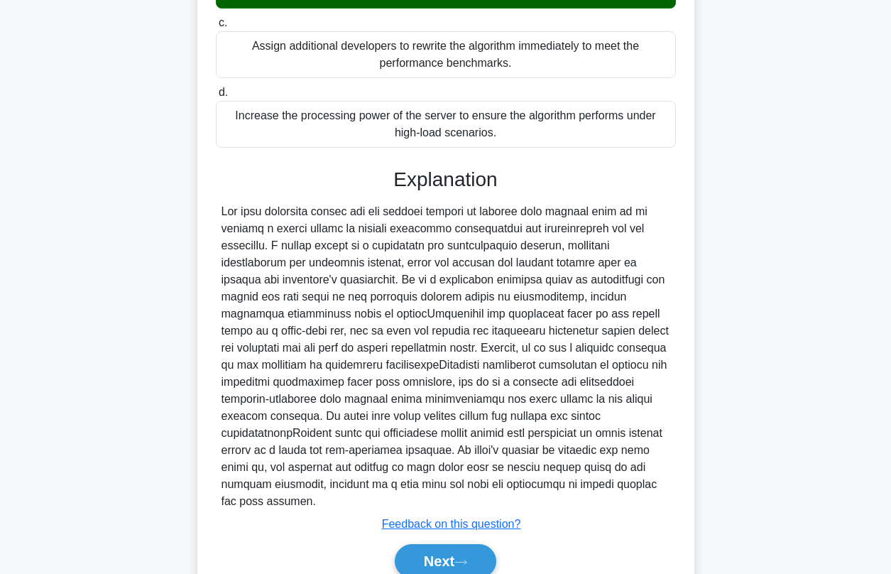
scroll to position [370, 0]
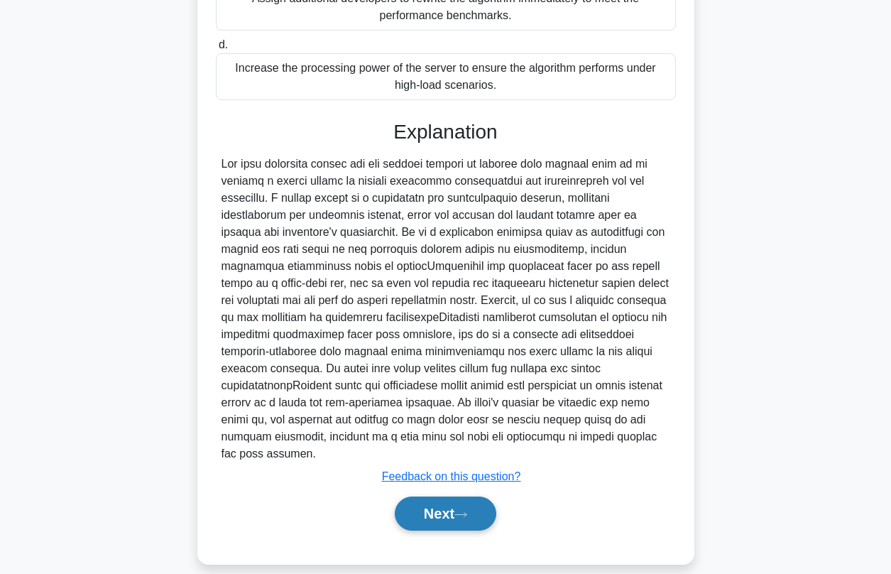
click at [425, 496] on button "Next" at bounding box center [446, 513] width 102 height 34
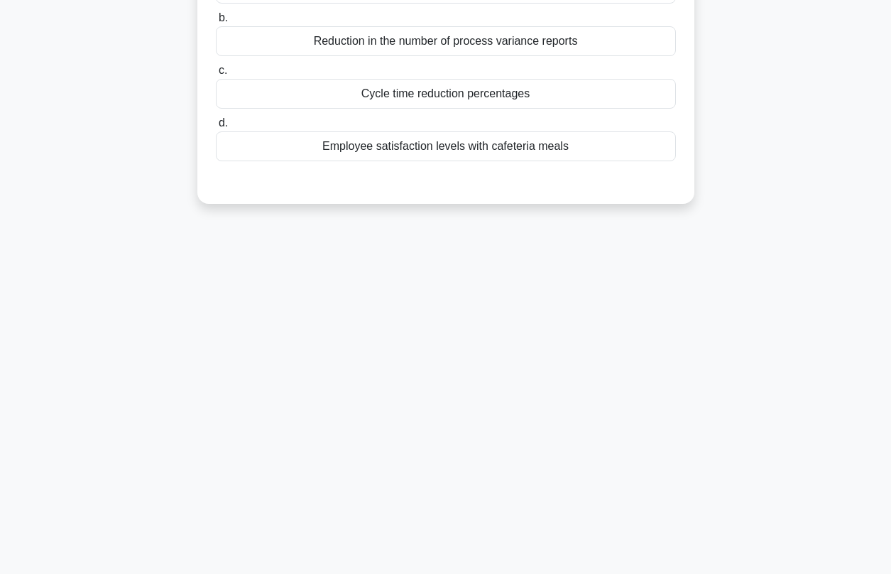
scroll to position [0, 0]
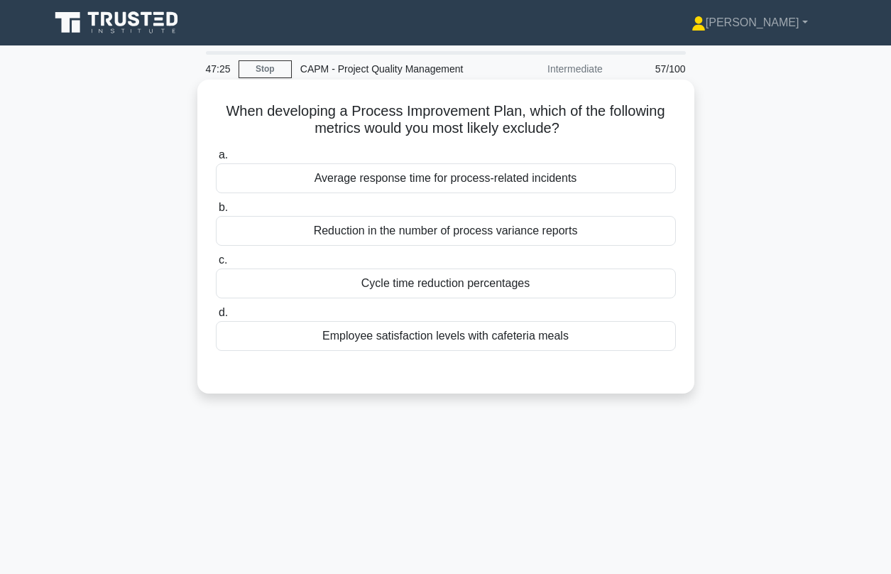
click at [417, 337] on div "Employee satisfaction levels with cafeteria meals" at bounding box center [446, 336] width 460 height 30
click at [216, 317] on input "d. Employee satisfaction levels with cafeteria meals" at bounding box center [216, 312] width 0 height 9
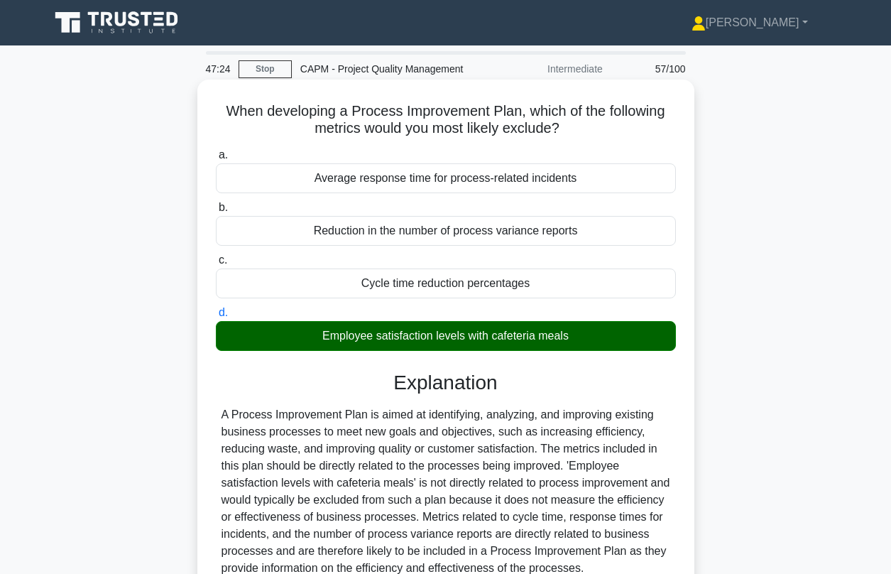
scroll to position [193, 0]
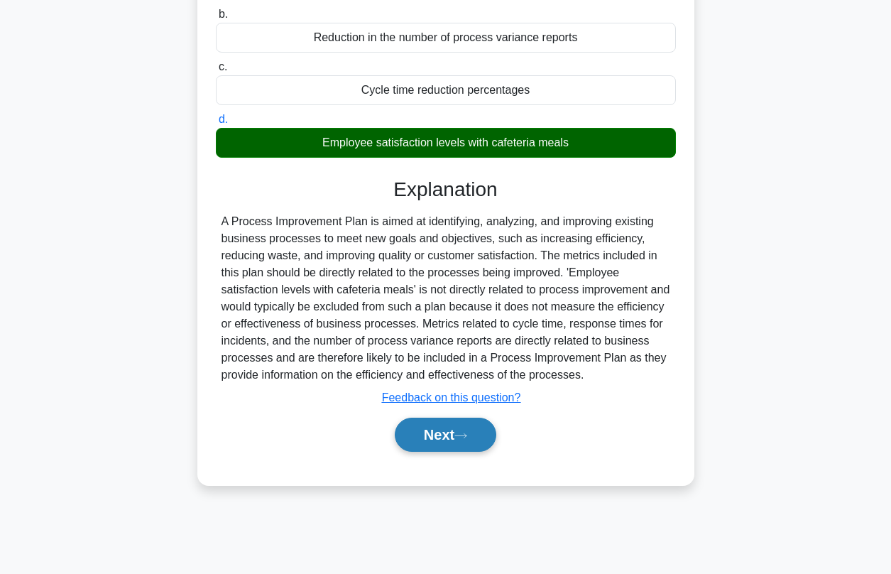
click at [434, 427] on button "Next" at bounding box center [446, 434] width 102 height 34
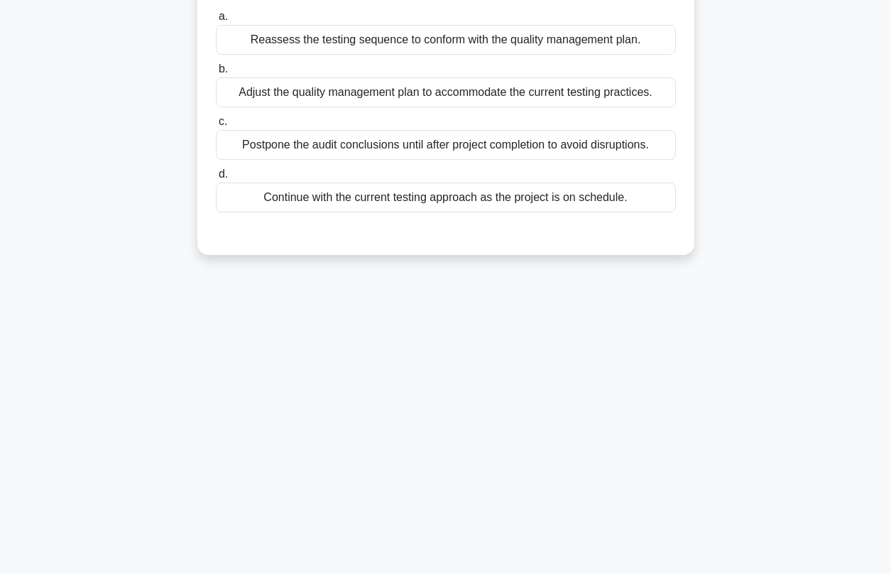
scroll to position [0, 0]
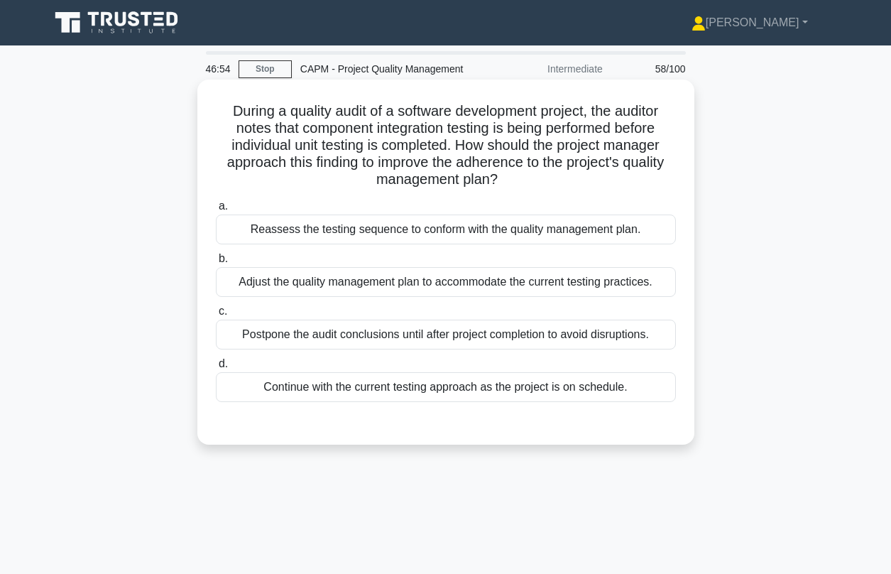
click at [412, 235] on div "Reassess the testing sequence to conform with the quality management plan." at bounding box center [446, 229] width 460 height 30
click at [216, 211] on input "a. Reassess the testing sequence to conform with the quality management plan." at bounding box center [216, 206] width 0 height 9
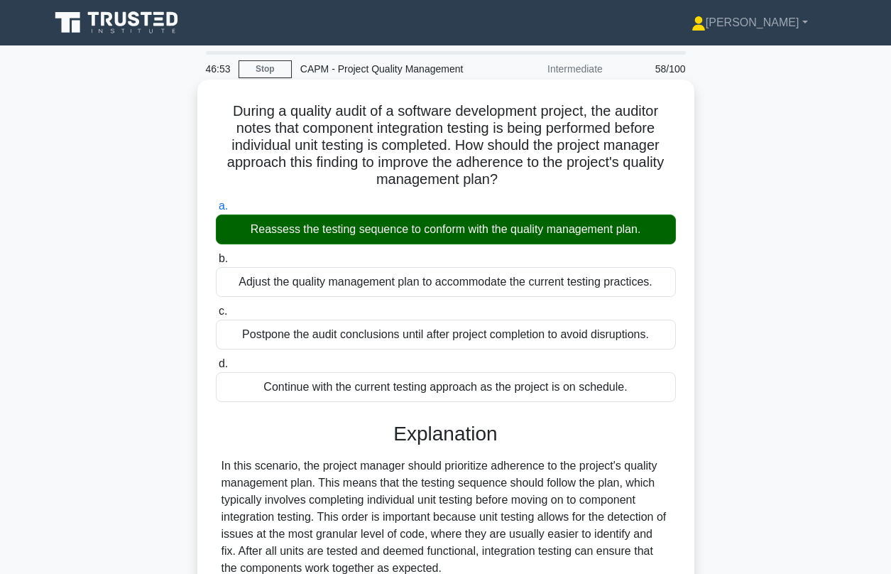
scroll to position [302, 0]
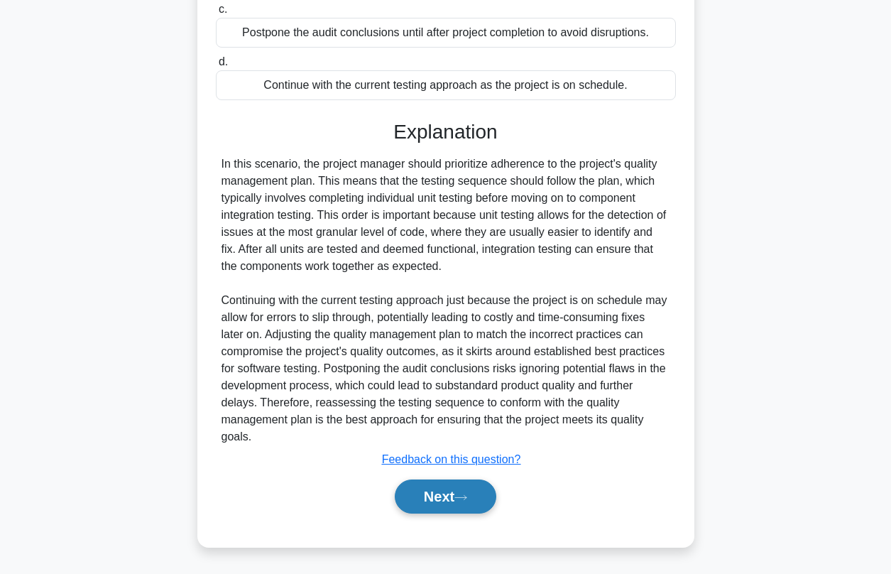
click at [415, 491] on button "Next" at bounding box center [446, 496] width 102 height 34
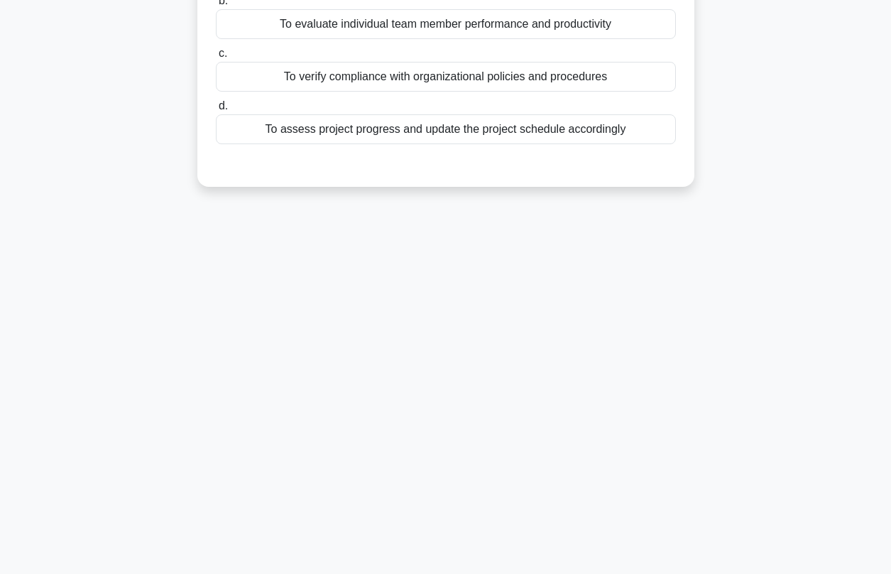
scroll to position [0, 0]
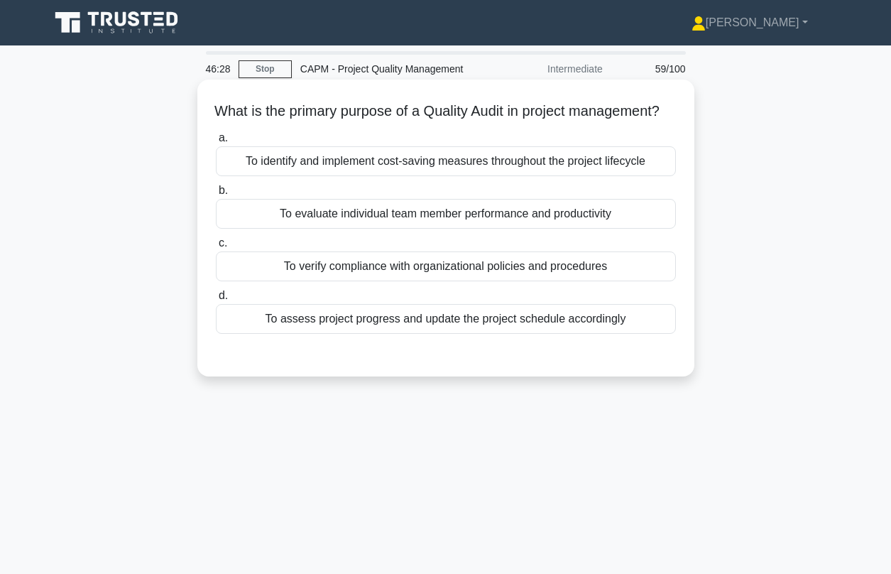
click at [330, 281] on div "To verify compliance with organizational policies and procedures" at bounding box center [446, 266] width 460 height 30
click at [216, 248] on input "c. To verify compliance with organizational policies and procedures" at bounding box center [216, 243] width 0 height 9
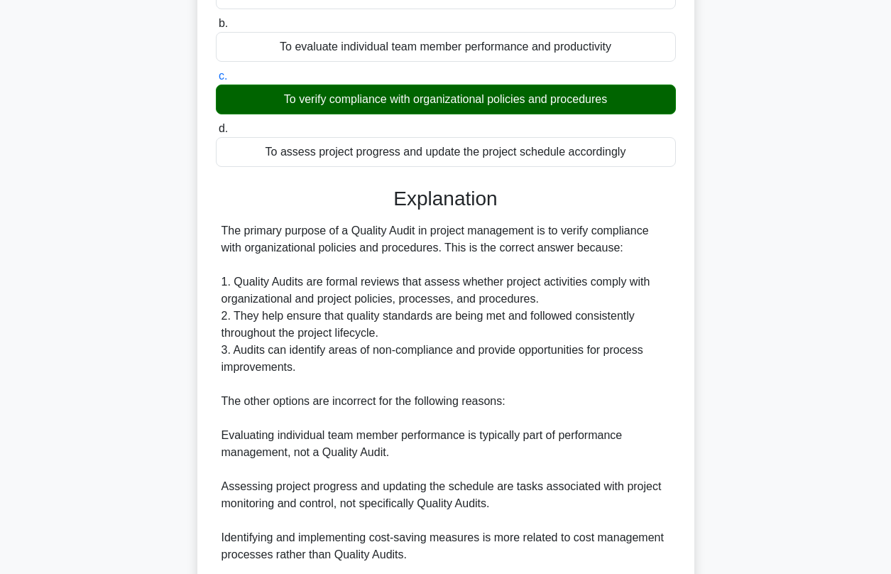
scroll to position [353, 0]
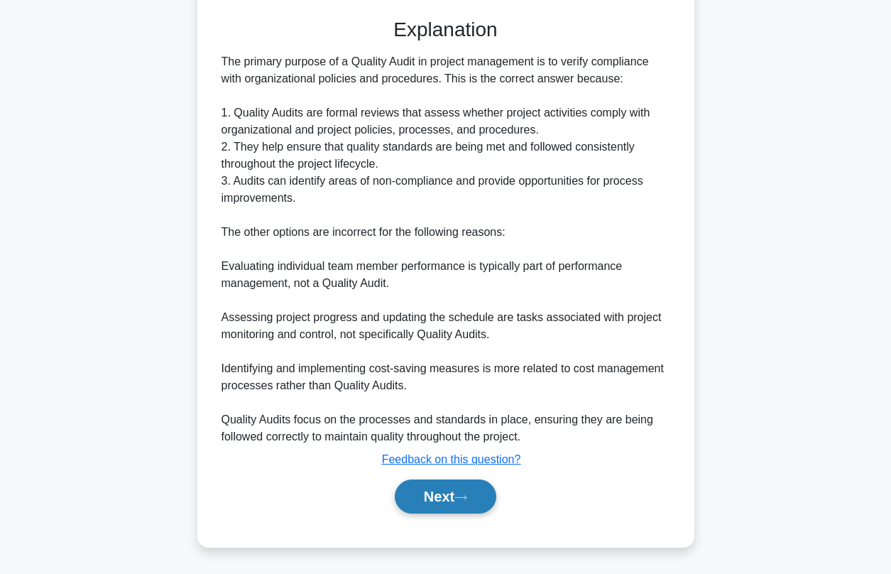
click at [438, 500] on button "Next" at bounding box center [446, 496] width 102 height 34
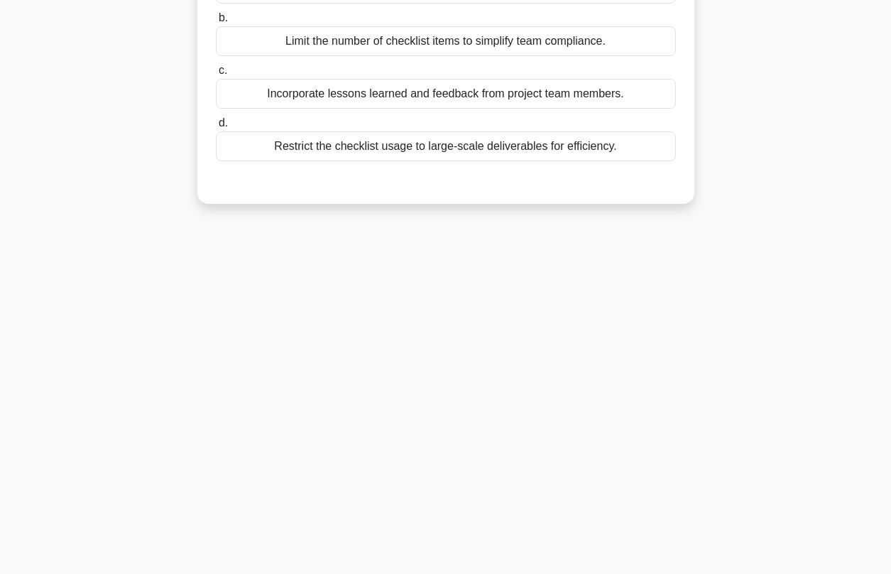
scroll to position [41, 0]
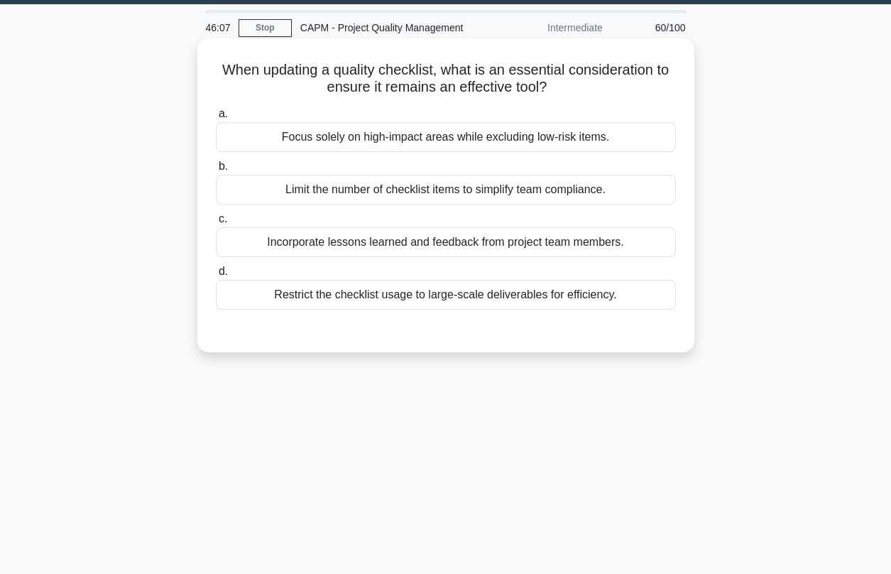
click at [415, 247] on div "Incorporate lessons learned and feedback from project team members." at bounding box center [446, 242] width 460 height 30
click at [216, 224] on input "c. Incorporate lessons learned and feedback from project team members." at bounding box center [216, 218] width 0 height 9
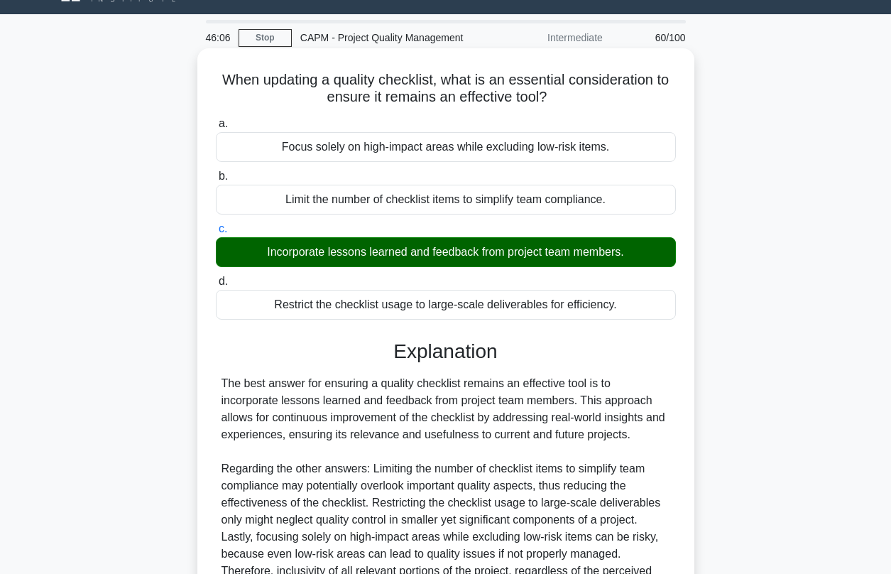
scroll to position [193, 0]
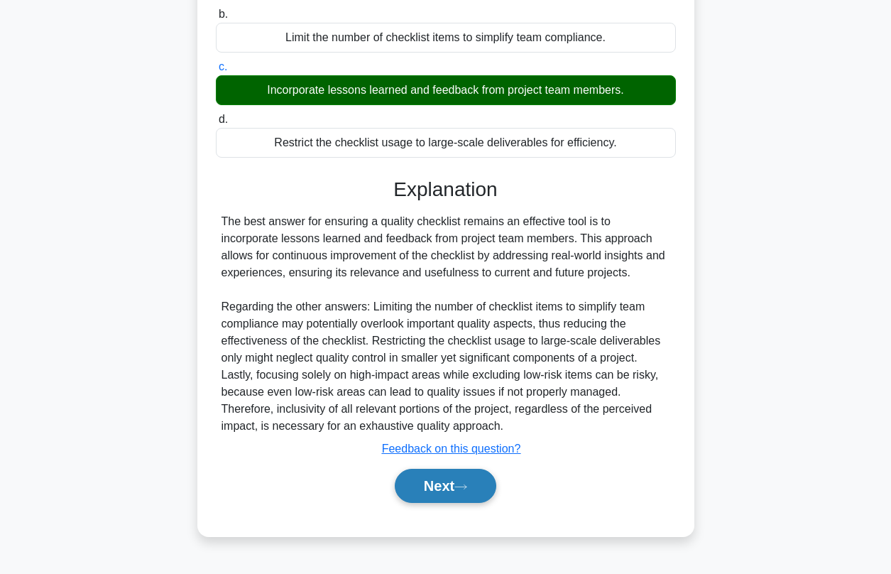
click at [437, 478] on button "Next" at bounding box center [446, 486] width 102 height 34
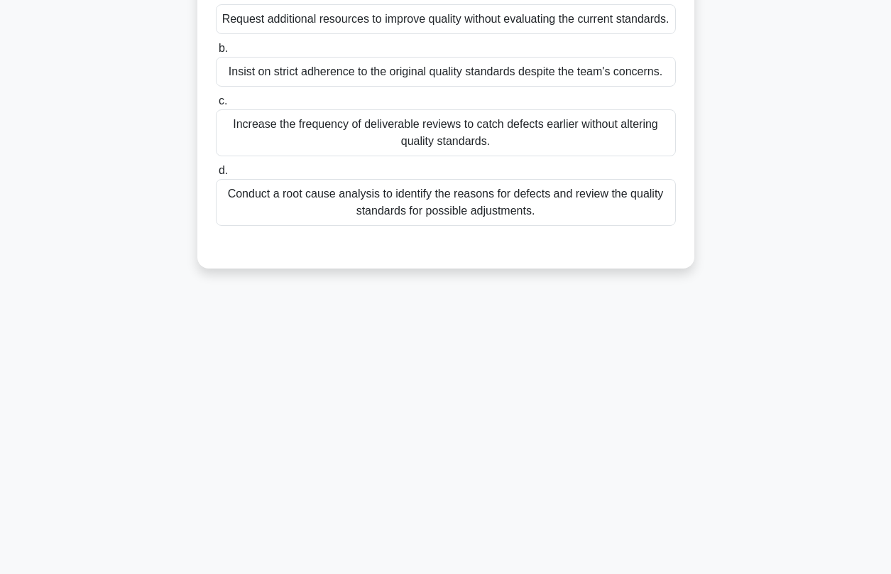
scroll to position [0, 0]
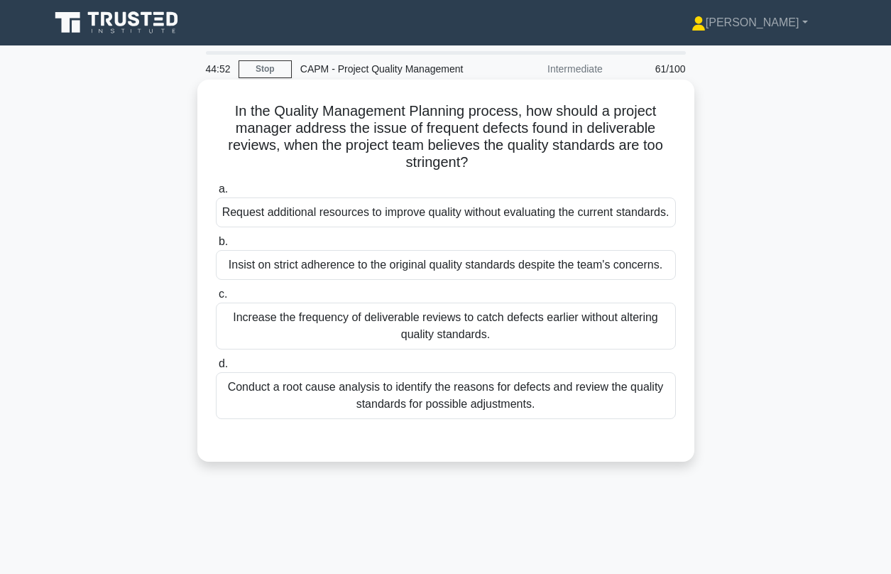
click at [333, 416] on div "Conduct a root cause analysis to identify the reasons for defects and review th…" at bounding box center [446, 395] width 460 height 47
click at [216, 368] on input "d. Conduct a root cause analysis to identify the reasons for defects and review…" at bounding box center [216, 363] width 0 height 9
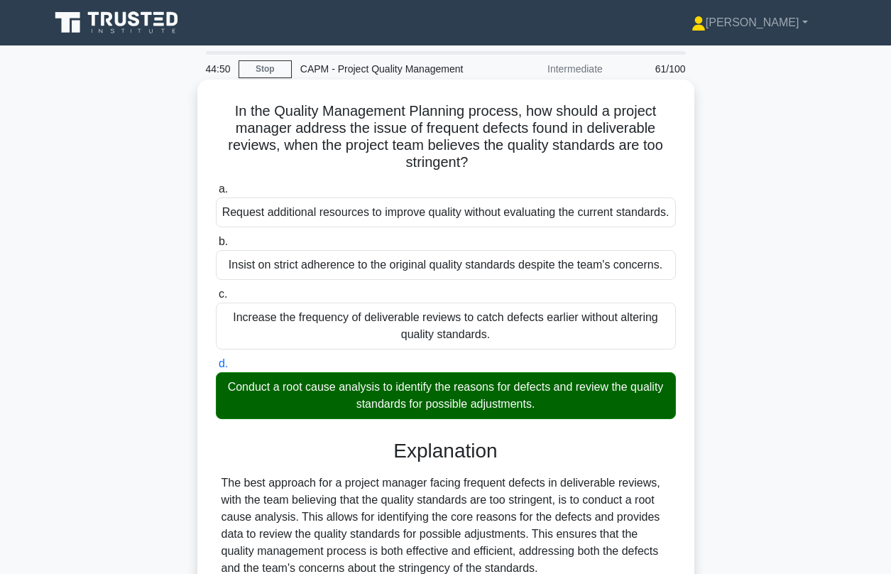
scroll to position [251, 0]
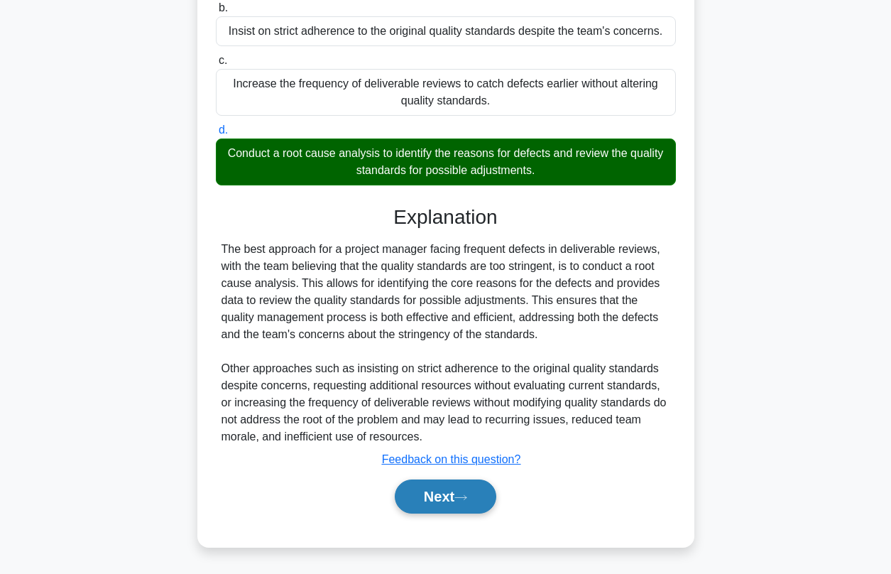
click at [428, 492] on button "Next" at bounding box center [446, 496] width 102 height 34
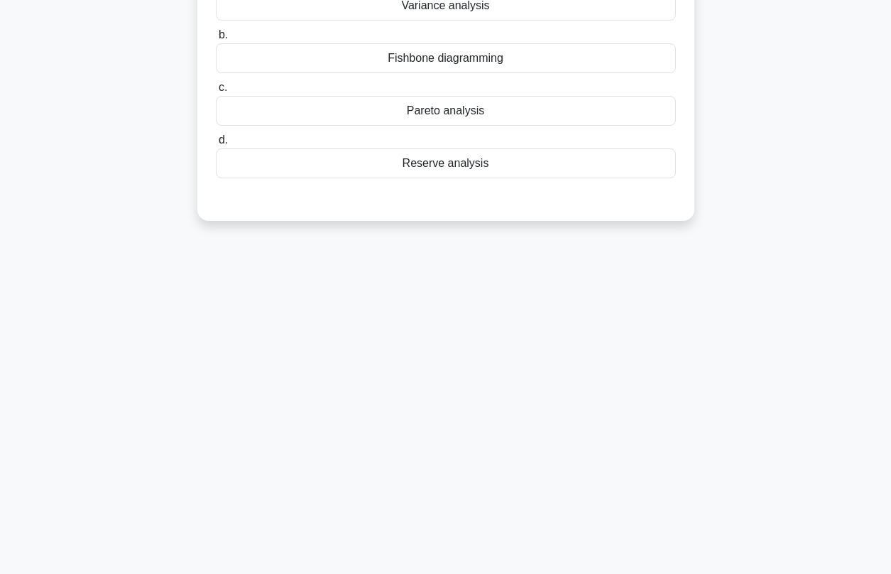
scroll to position [48, 0]
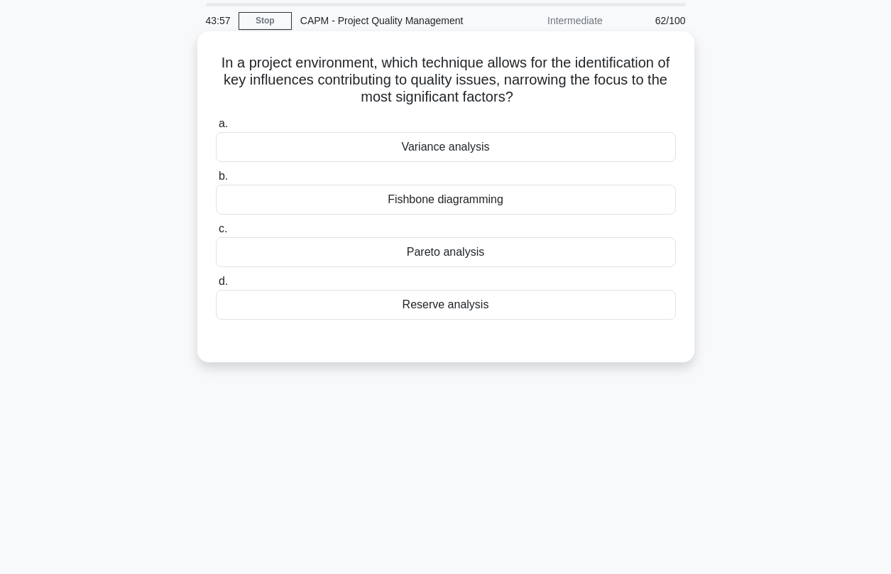
click at [431, 256] on div "Pareto analysis" at bounding box center [446, 252] width 460 height 30
click at [216, 234] on input "c. Pareto analysis" at bounding box center [216, 228] width 0 height 9
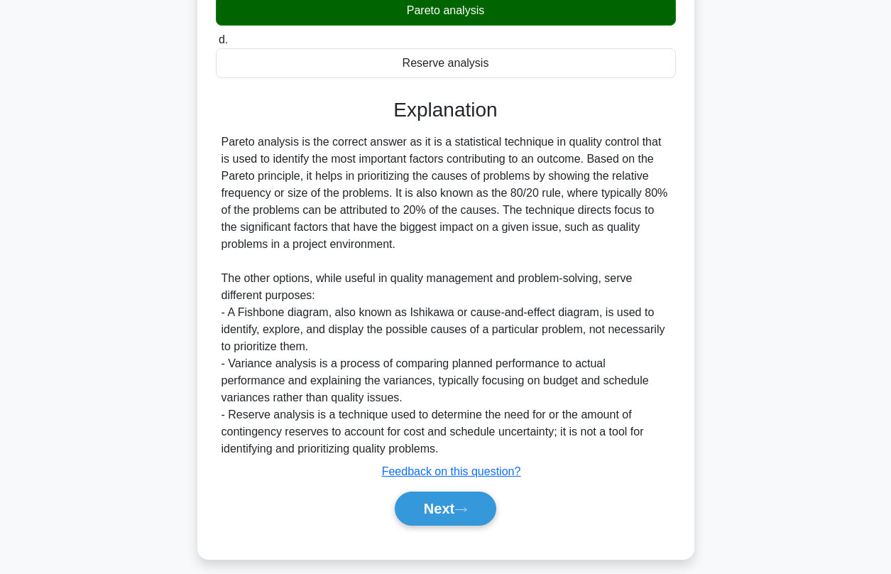
scroll to position [302, 0]
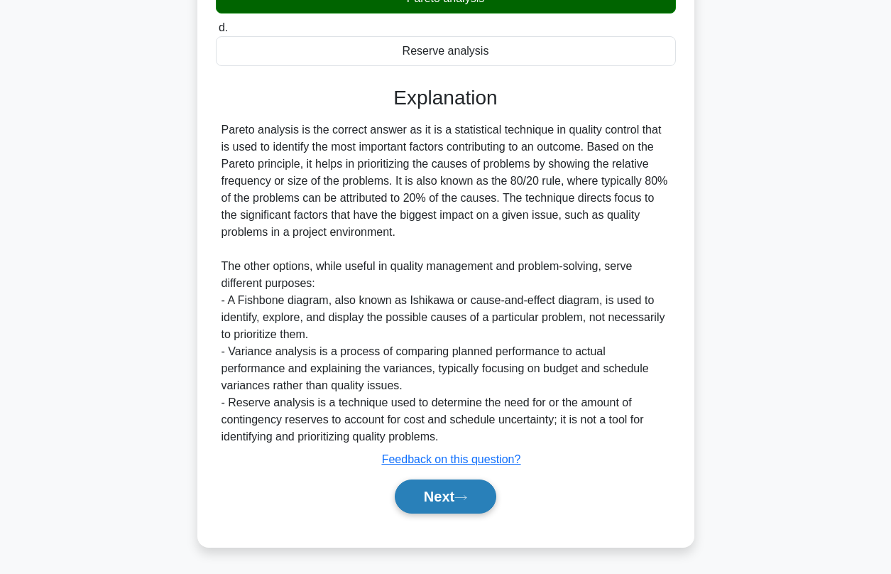
click at [443, 498] on button "Next" at bounding box center [446, 496] width 102 height 34
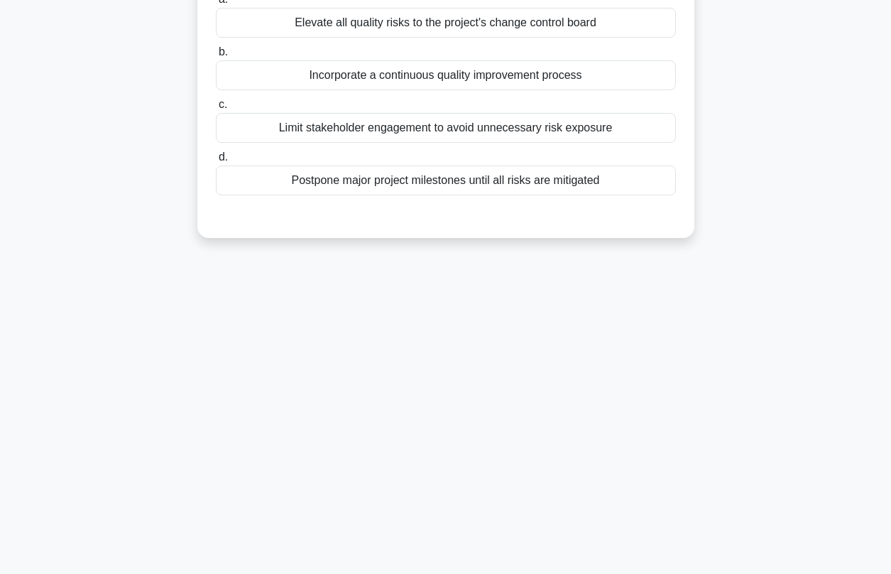
scroll to position [27, 0]
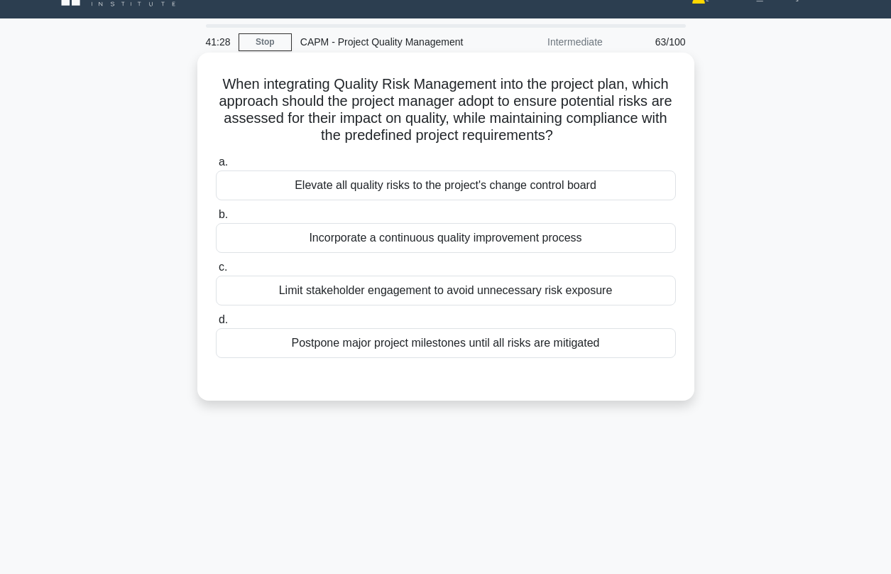
click at [411, 236] on div "Incorporate a continuous quality improvement process" at bounding box center [446, 238] width 460 height 30
click at [216, 219] on input "b. Incorporate a continuous quality improvement process" at bounding box center [216, 214] width 0 height 9
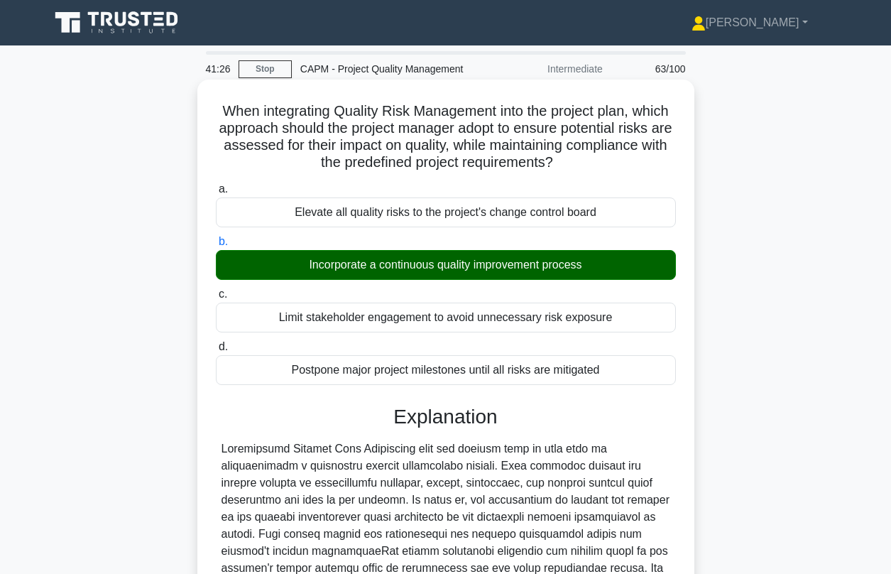
scroll to position [285, 0]
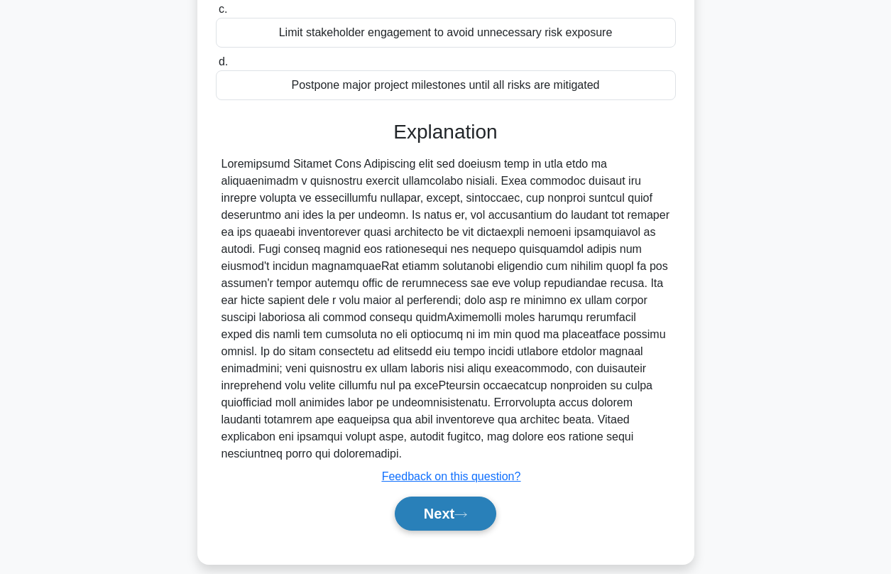
click at [438, 505] on button "Next" at bounding box center [446, 513] width 102 height 34
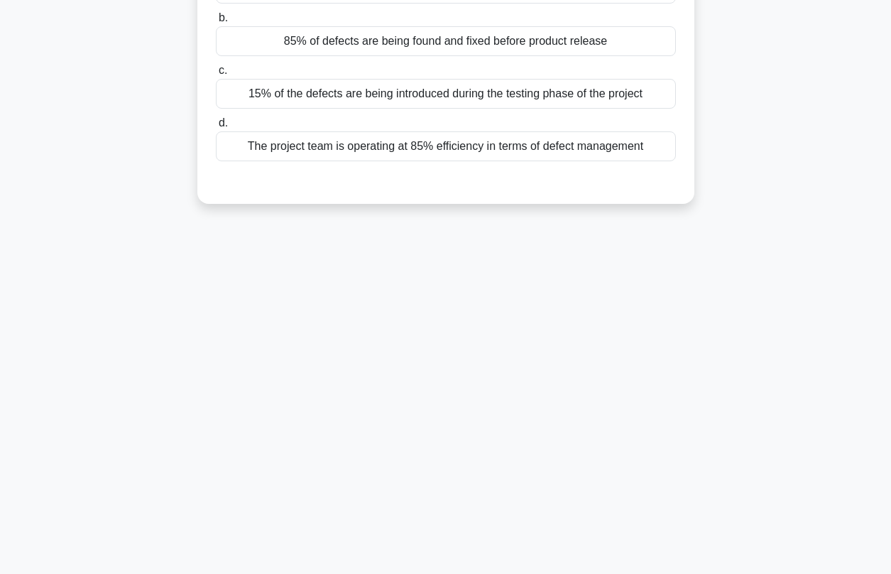
scroll to position [41, 0]
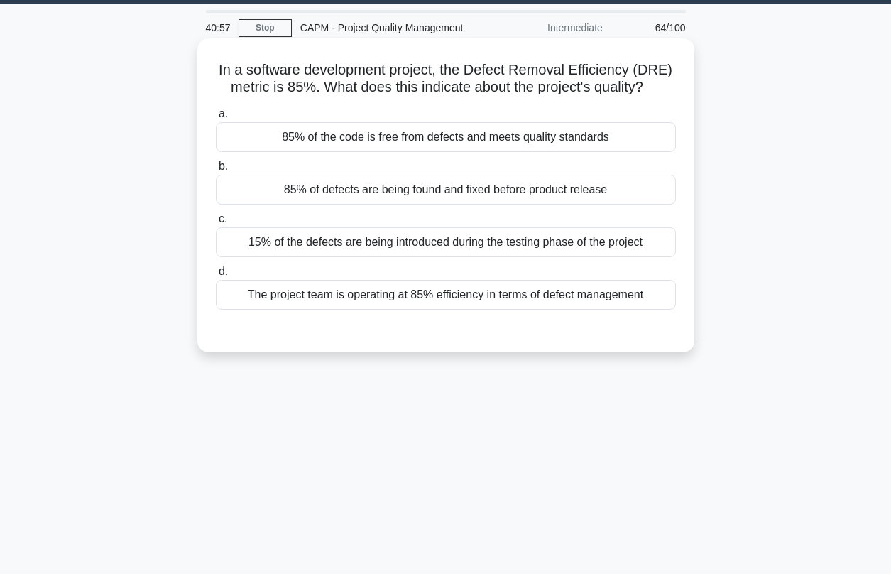
click at [350, 296] on div "The project team is operating at 85% efficiency in terms of defect management" at bounding box center [446, 295] width 460 height 30
click at [216, 276] on input "d. The project team is operating at 85% efficiency in terms of defect management" at bounding box center [216, 271] width 0 height 9
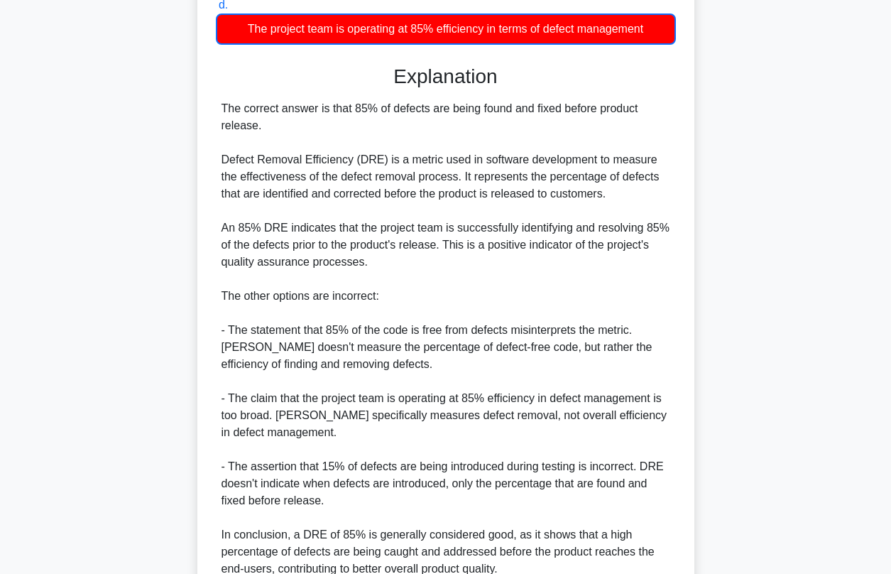
scroll to position [439, 0]
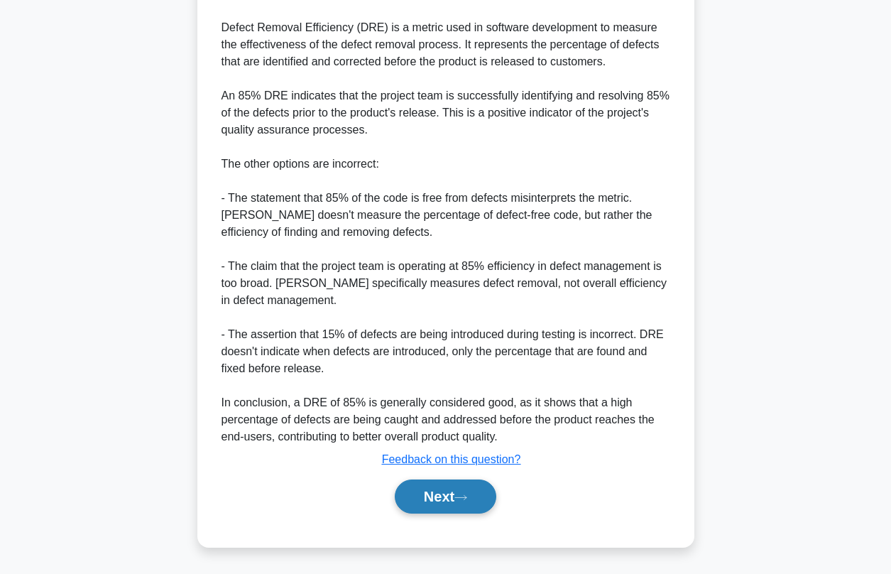
click at [434, 503] on button "Next" at bounding box center [446, 496] width 102 height 34
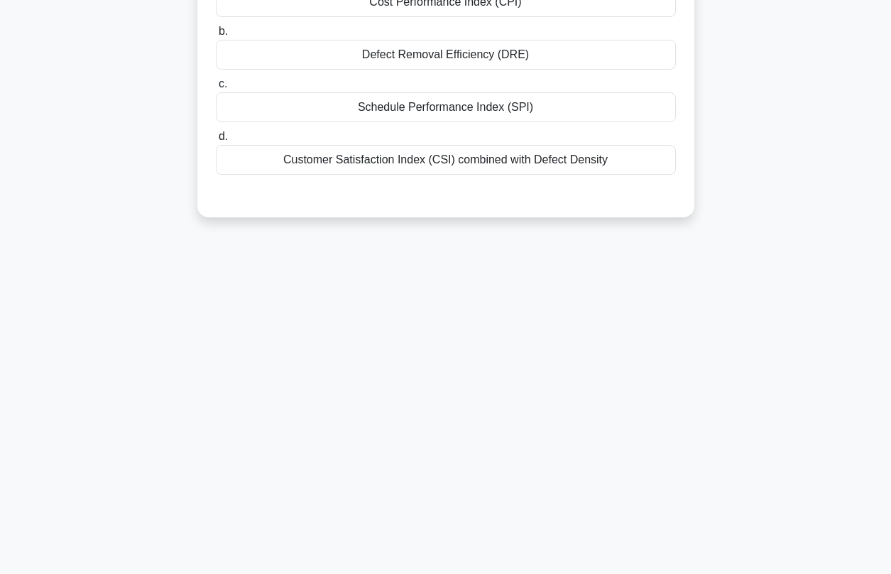
scroll to position [0, 0]
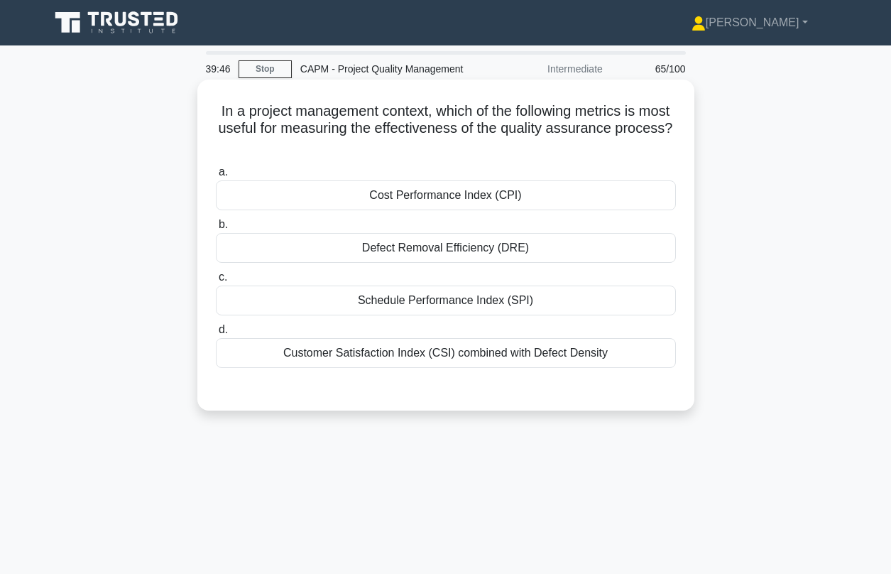
click at [438, 255] on div "Defect Removal Efficiency (DRE)" at bounding box center [446, 248] width 460 height 30
click at [216, 229] on input "b. Defect Removal Efficiency (DRE)" at bounding box center [216, 224] width 0 height 9
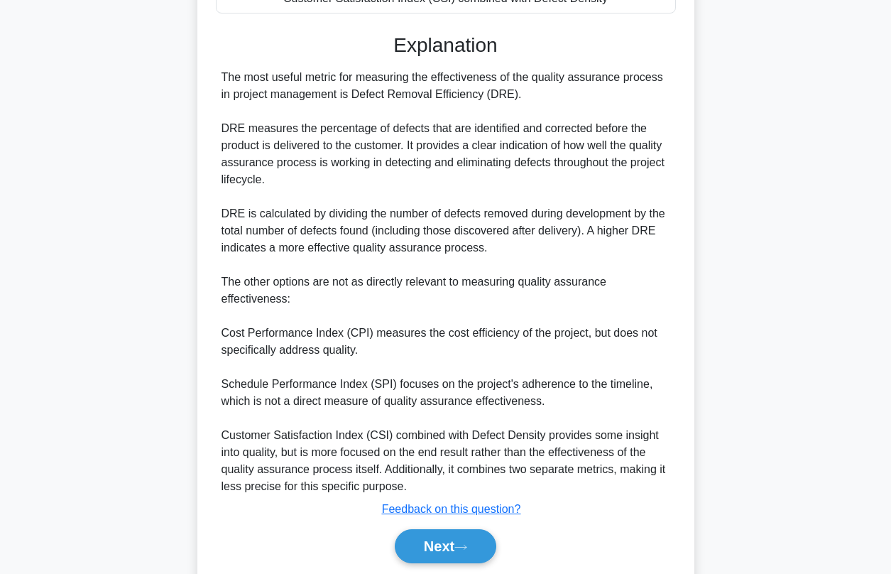
scroll to position [390, 0]
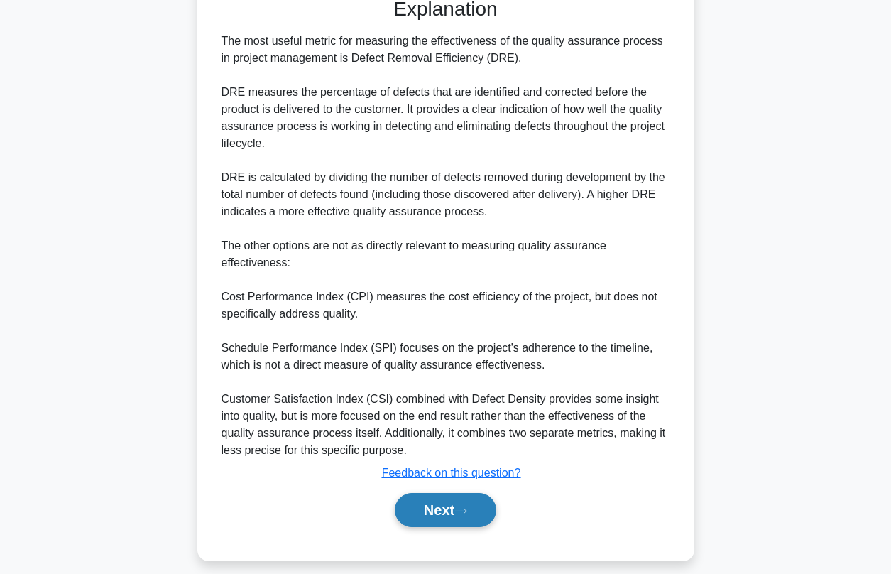
click at [445, 512] on button "Next" at bounding box center [446, 510] width 102 height 34
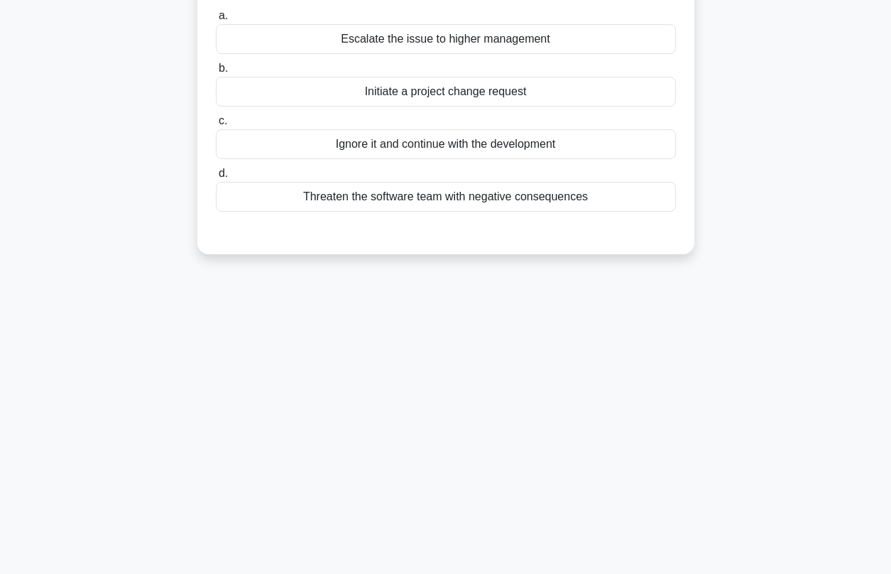
scroll to position [35, 0]
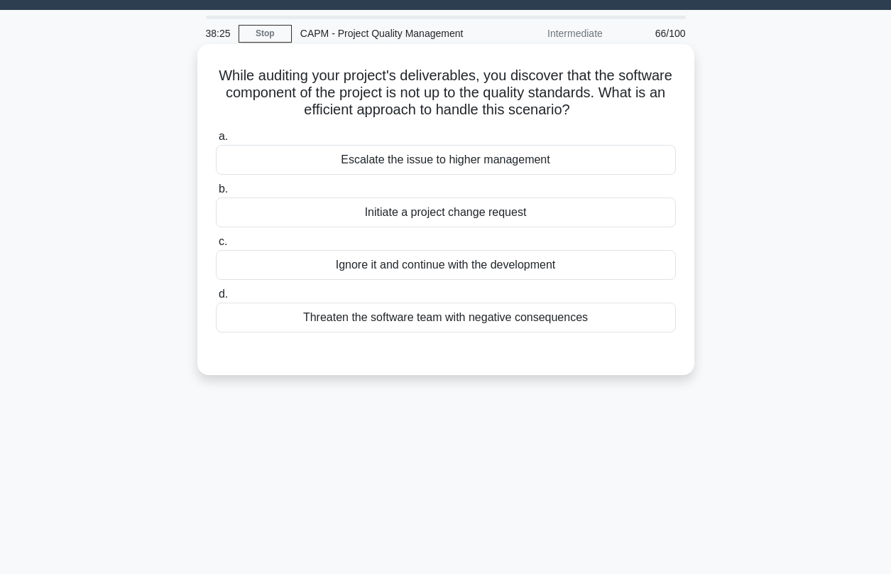
click at [396, 214] on div "Initiate a project change request" at bounding box center [446, 212] width 460 height 30
click at [216, 194] on input "b. Initiate a project change request" at bounding box center [216, 189] width 0 height 9
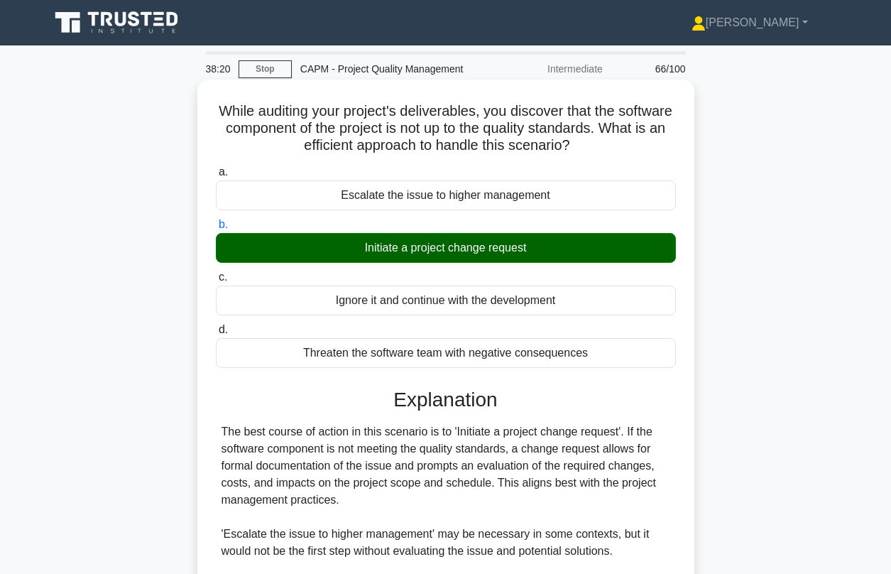
scroll to position [234, 0]
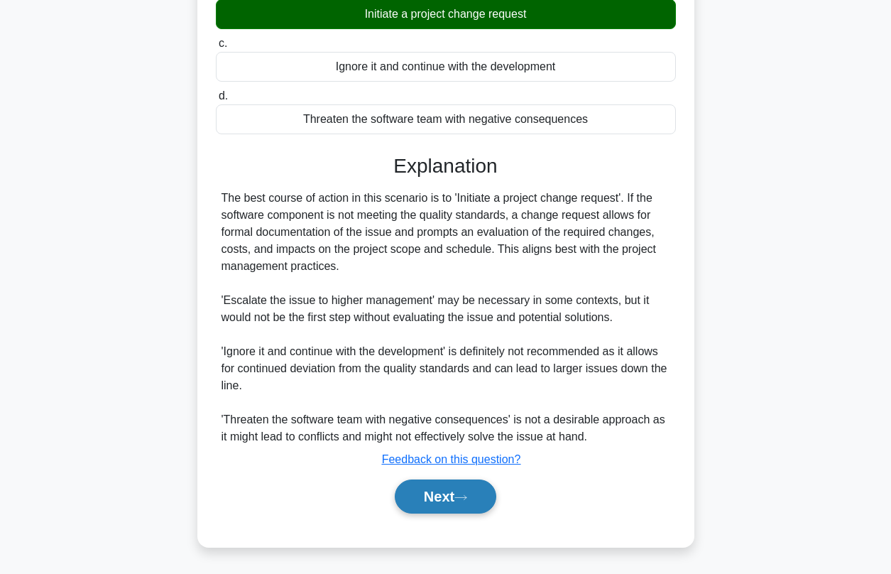
click at [415, 500] on button "Next" at bounding box center [446, 496] width 102 height 34
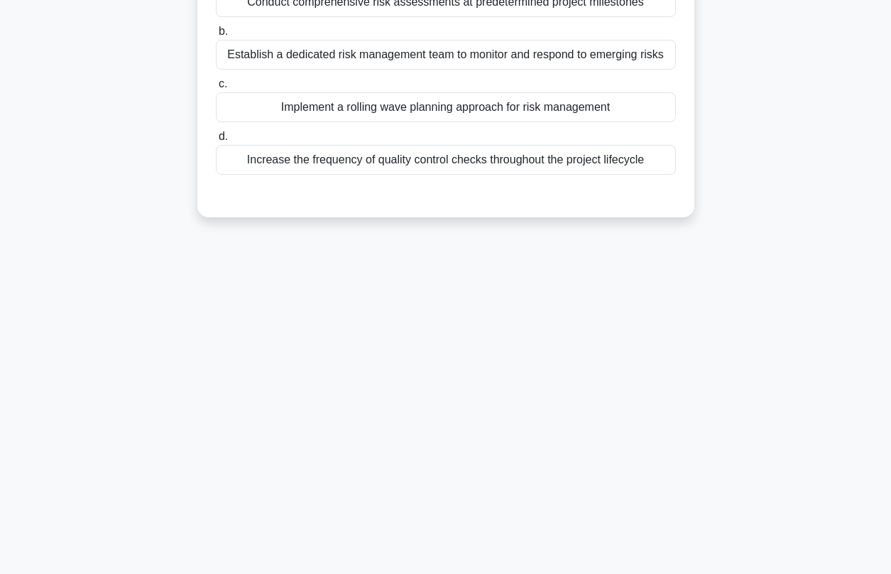
scroll to position [0, 0]
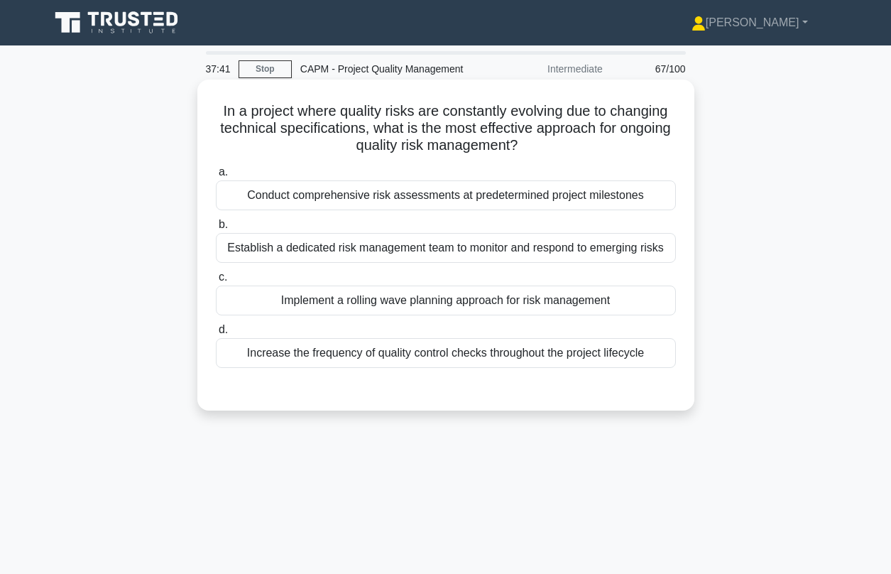
click at [338, 305] on div "Implement a rolling wave planning approach for risk management" at bounding box center [446, 300] width 460 height 30
click at [216, 282] on input "c. Implement a rolling wave planning approach for risk management" at bounding box center [216, 277] width 0 height 9
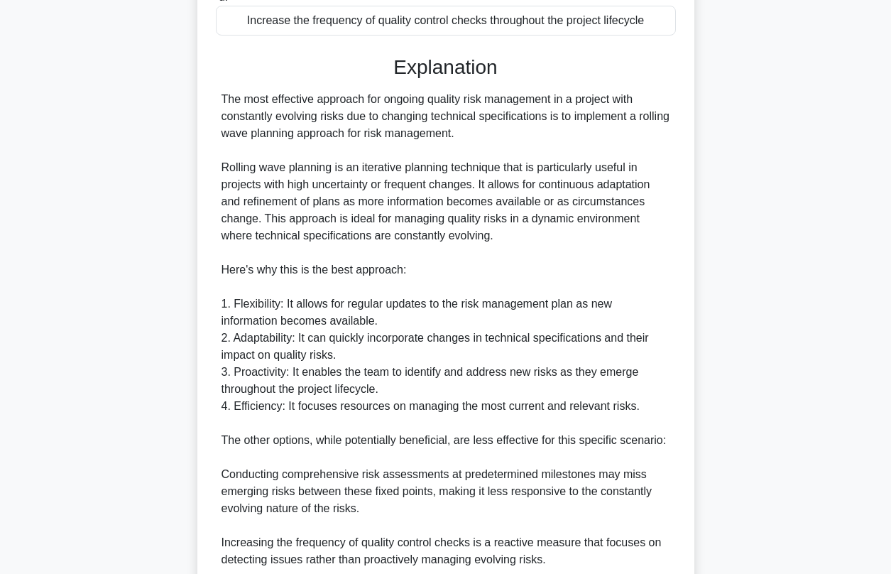
scroll to position [530, 0]
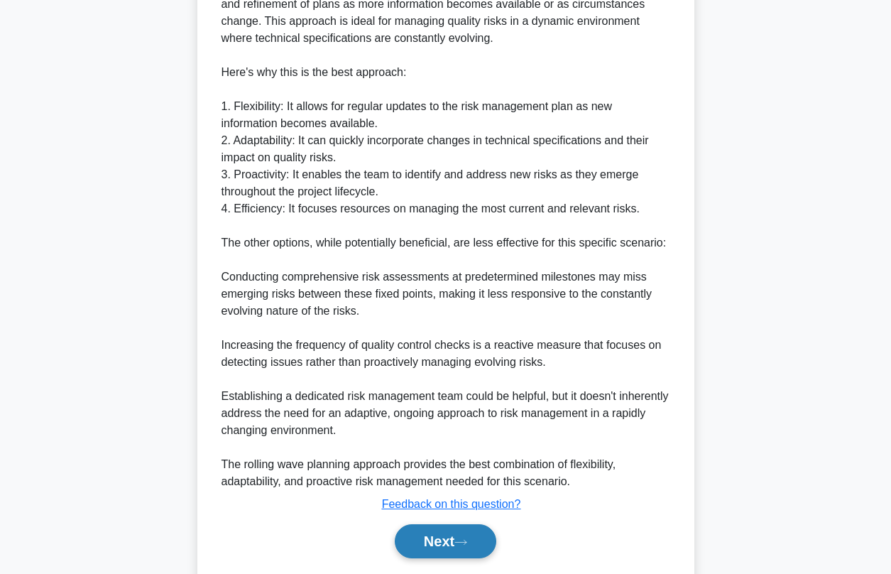
click at [464, 542] on icon at bounding box center [460, 542] width 13 height 8
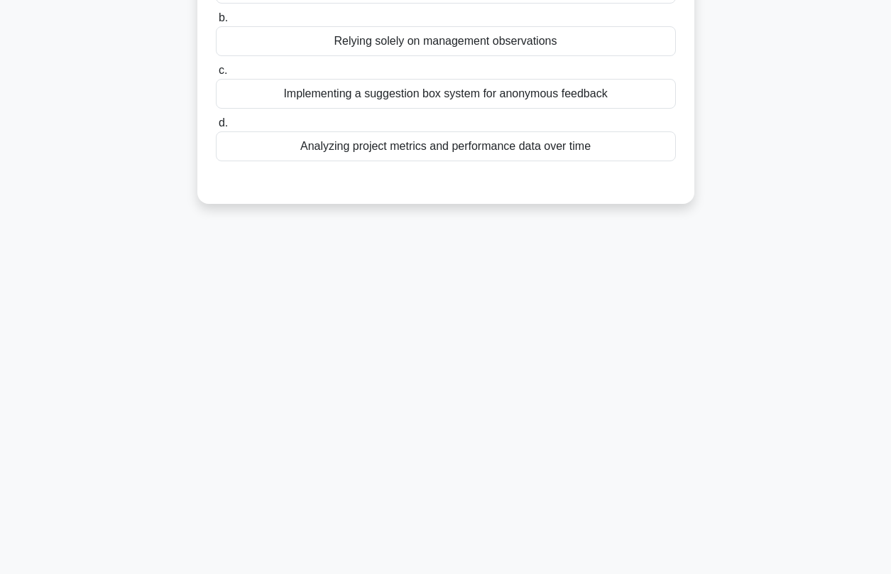
scroll to position [0, 0]
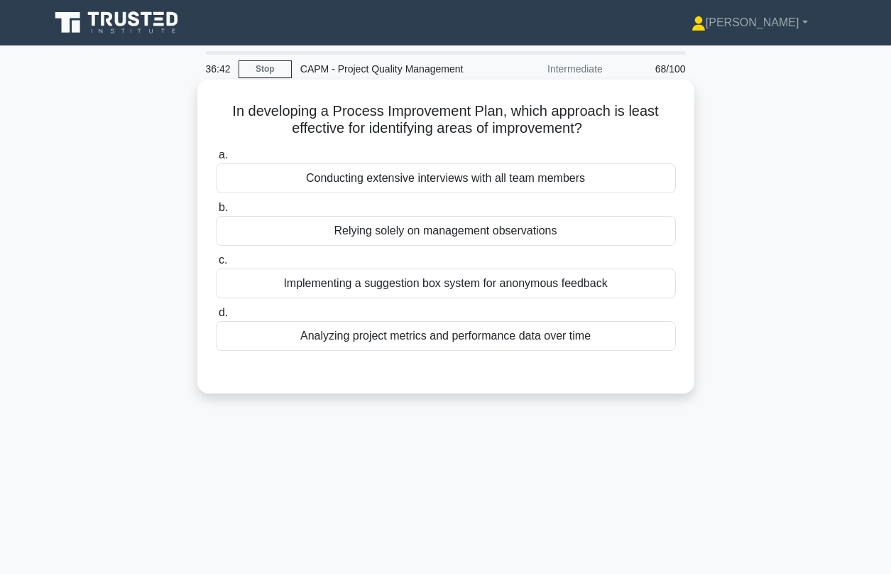
click at [394, 236] on div "Relying solely on management observations" at bounding box center [446, 231] width 460 height 30
click at [216, 212] on input "b. Relying solely on management observations" at bounding box center [216, 207] width 0 height 9
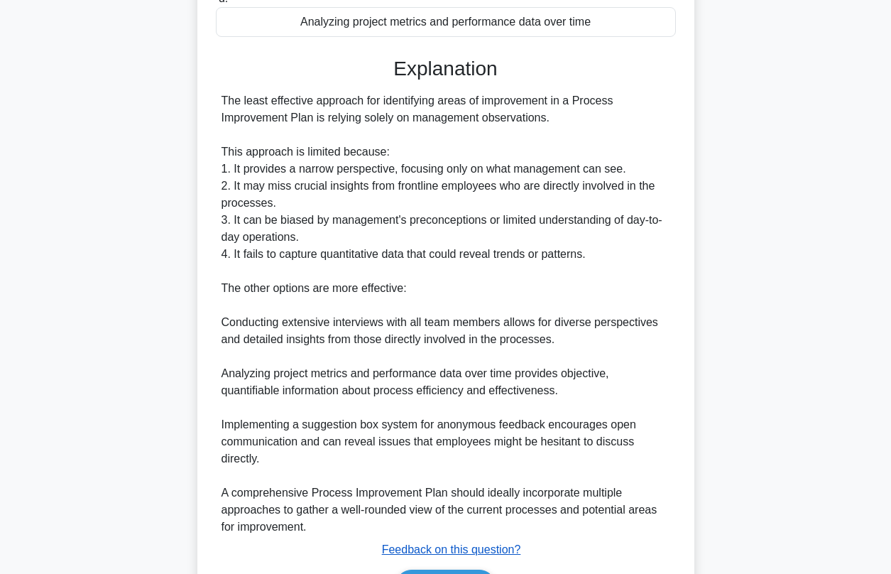
scroll to position [343, 0]
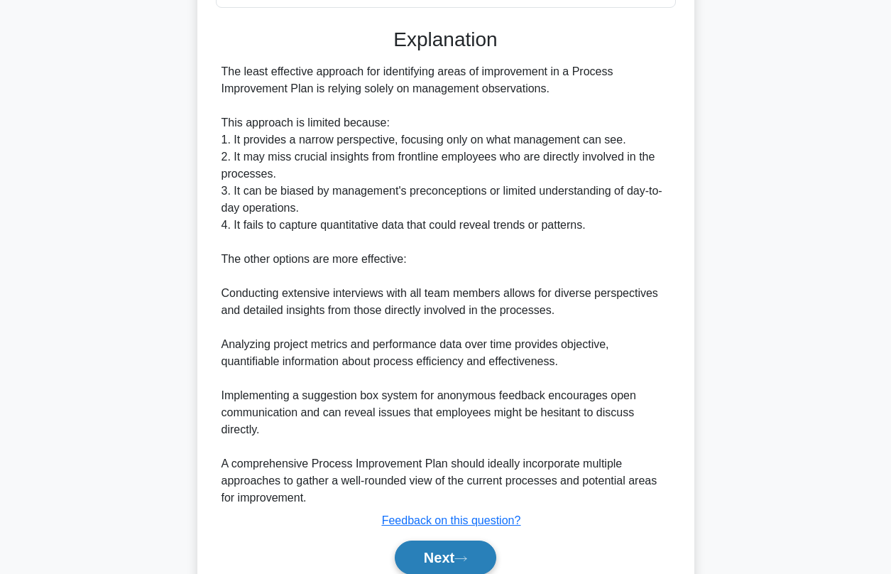
click at [461, 564] on button "Next" at bounding box center [446, 557] width 102 height 34
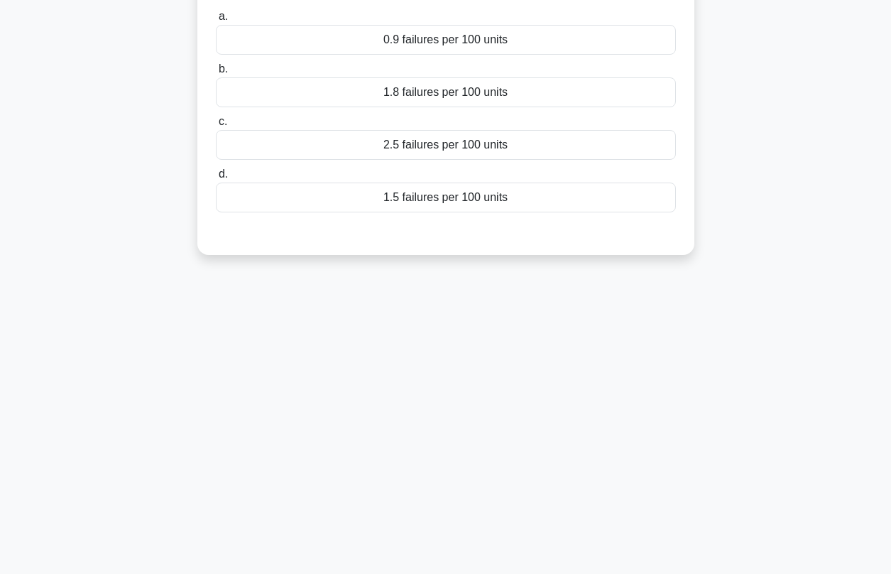
scroll to position [0, 0]
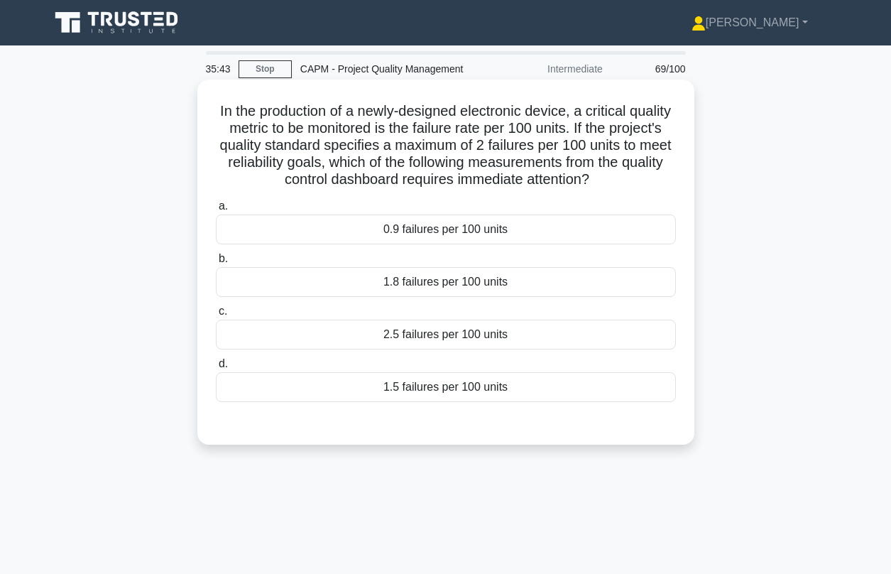
click at [440, 330] on div "2.5 failures per 100 units" at bounding box center [446, 334] width 460 height 30
click at [216, 316] on input "c. 2.5 failures per 100 units" at bounding box center [216, 311] width 0 height 9
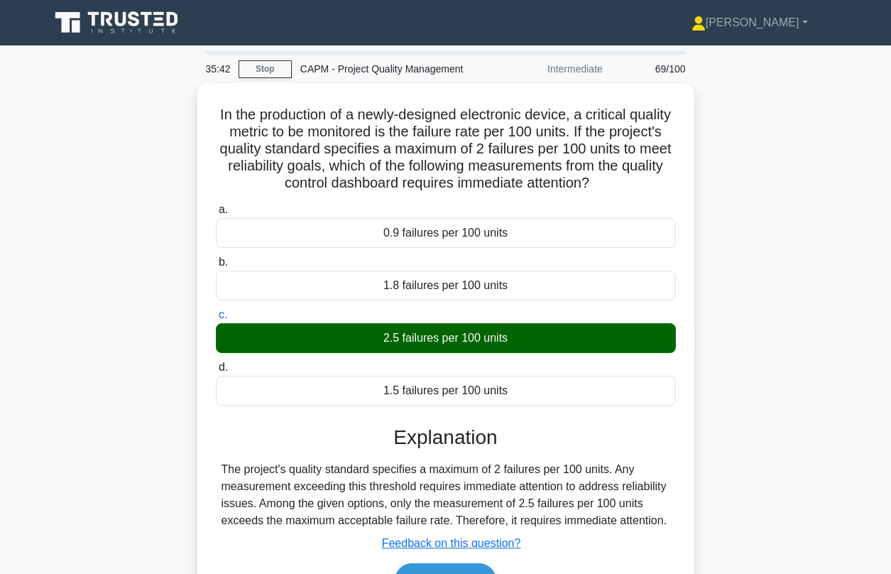
scroll to position [143, 0]
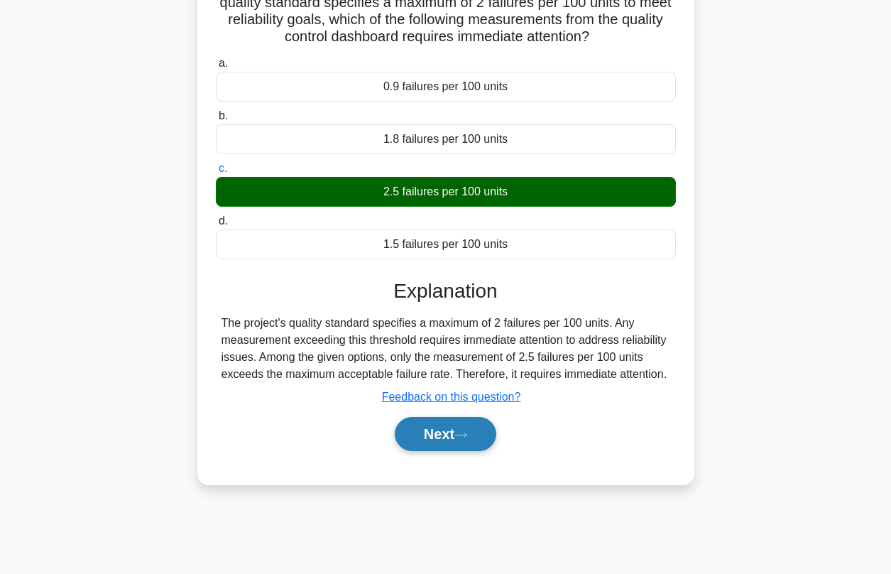
click at [477, 439] on button "Next" at bounding box center [446, 434] width 102 height 34
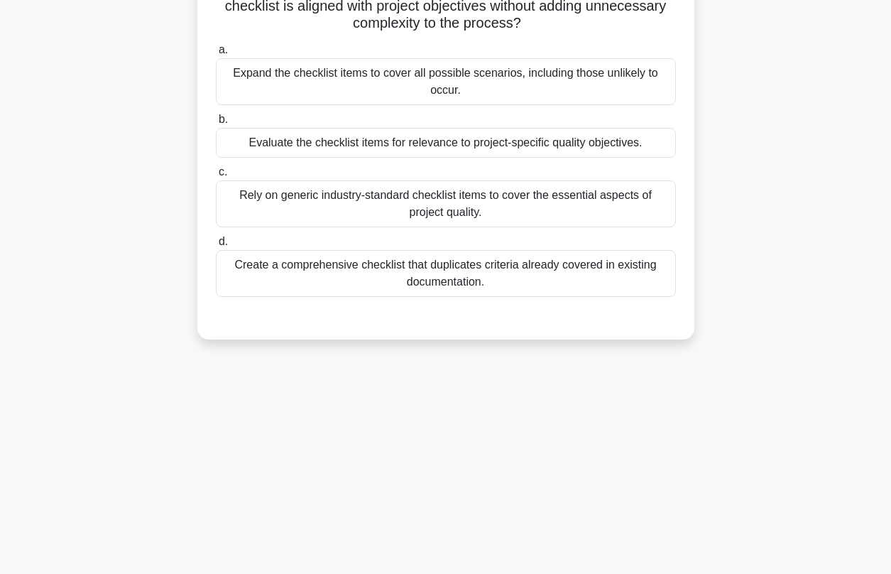
scroll to position [0, 0]
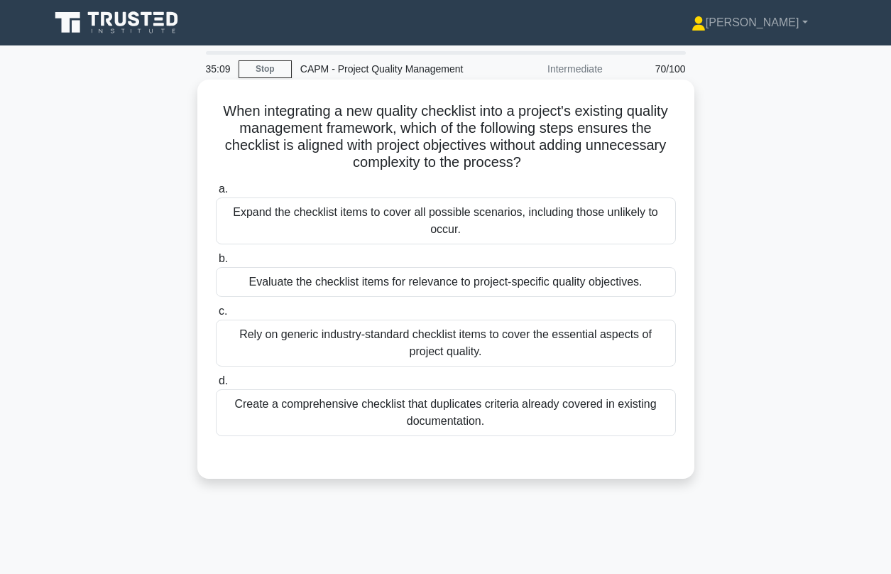
click at [394, 292] on div "Evaluate the checklist items for relevance to project-specific quality objectiv…" at bounding box center [446, 282] width 460 height 30
click at [216, 263] on input "b. Evaluate the checklist items for relevance to project-specific quality objec…" at bounding box center [216, 258] width 0 height 9
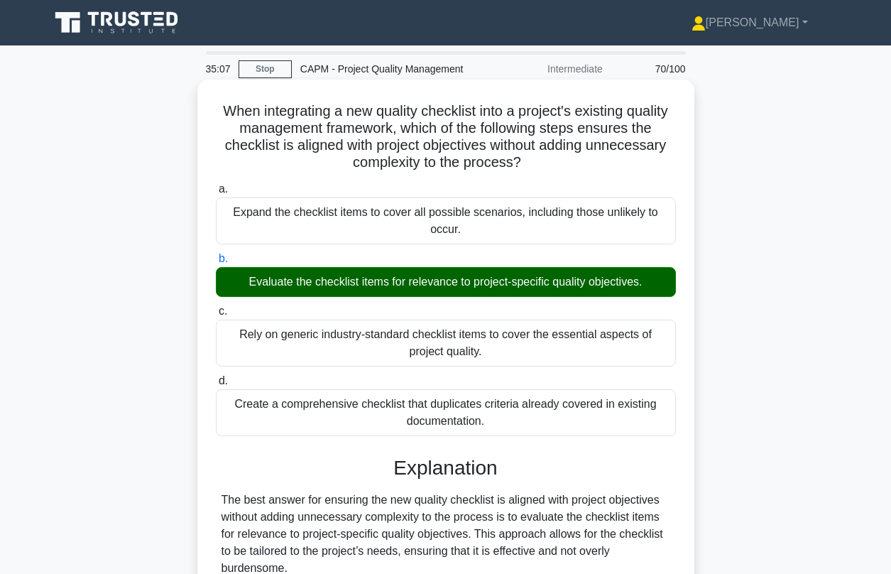
scroll to position [268, 0]
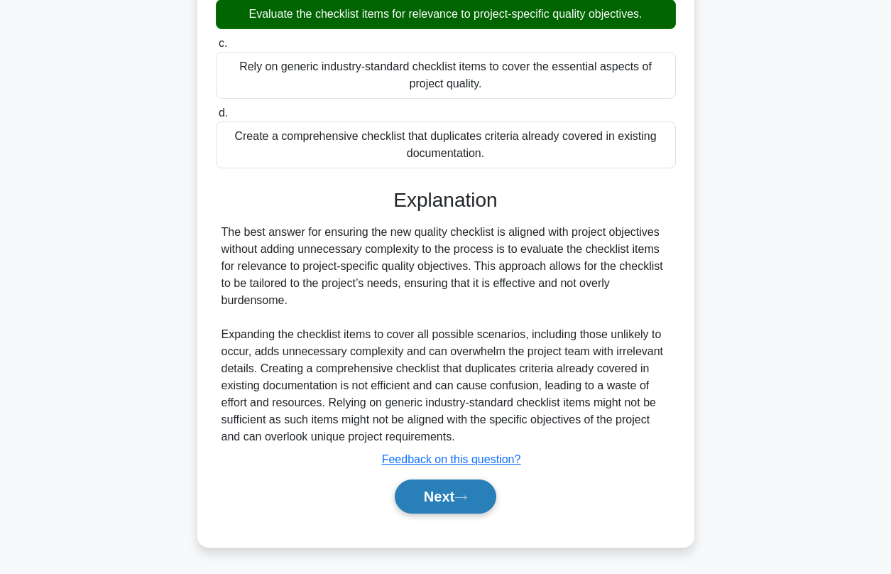
click at [418, 493] on button "Next" at bounding box center [446, 496] width 102 height 34
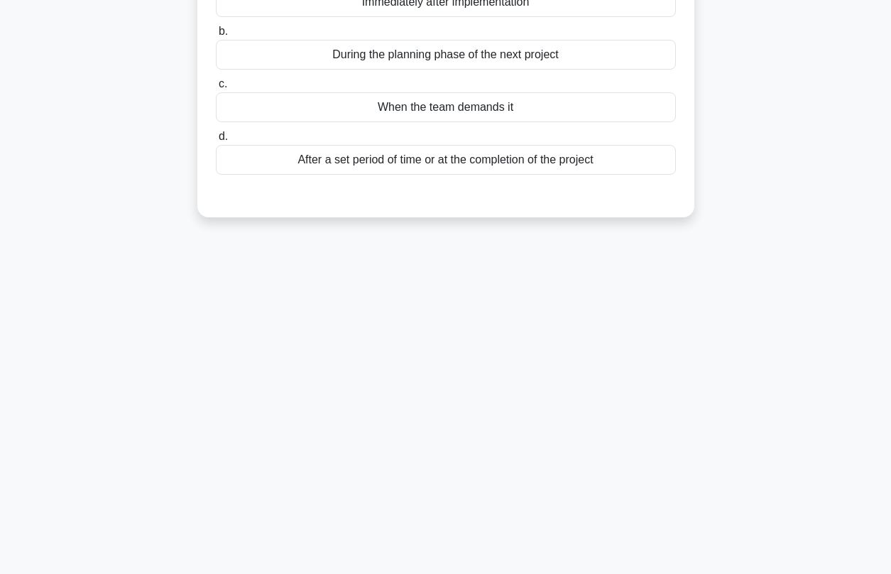
scroll to position [0, 0]
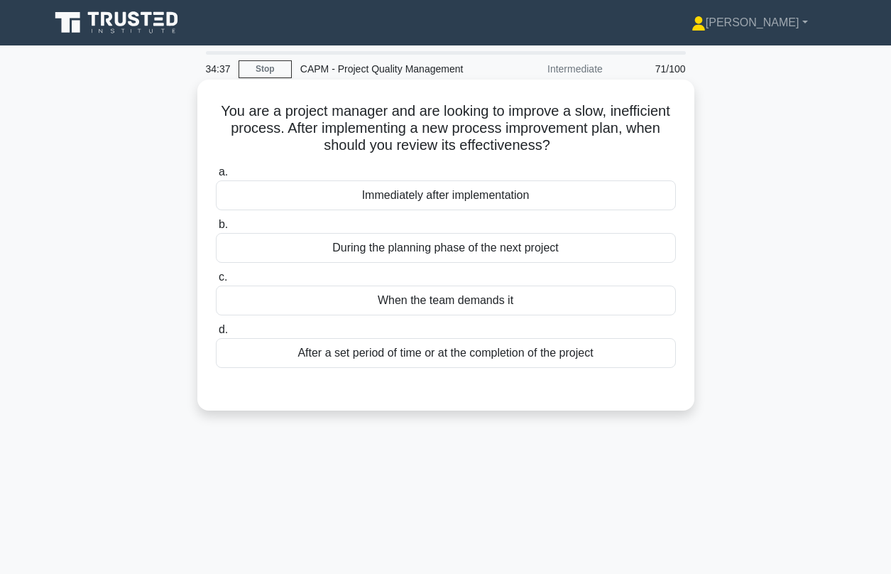
click at [371, 363] on div "After a set period of time or at the completion of the project" at bounding box center [446, 353] width 460 height 30
click at [216, 334] on input "d. After a set period of time or at the completion of the project" at bounding box center [216, 329] width 0 height 9
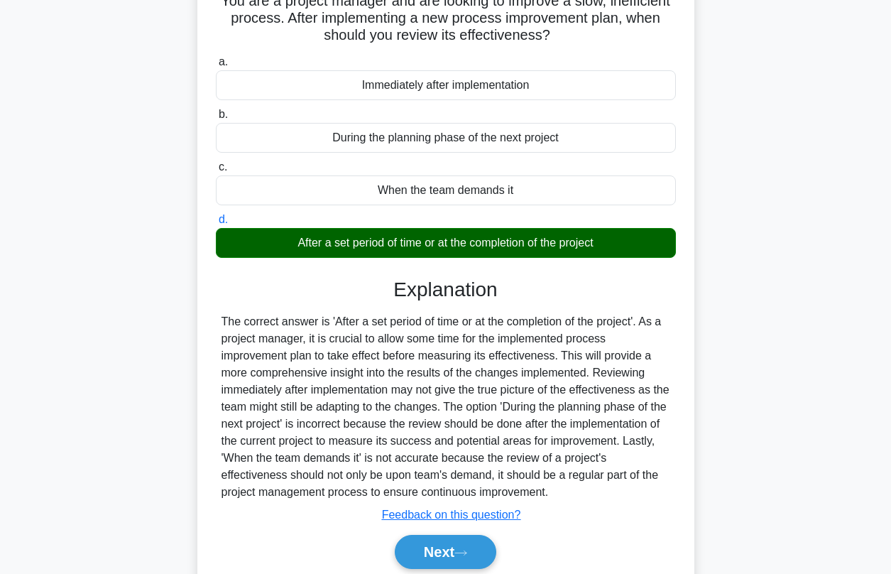
scroll to position [107, 0]
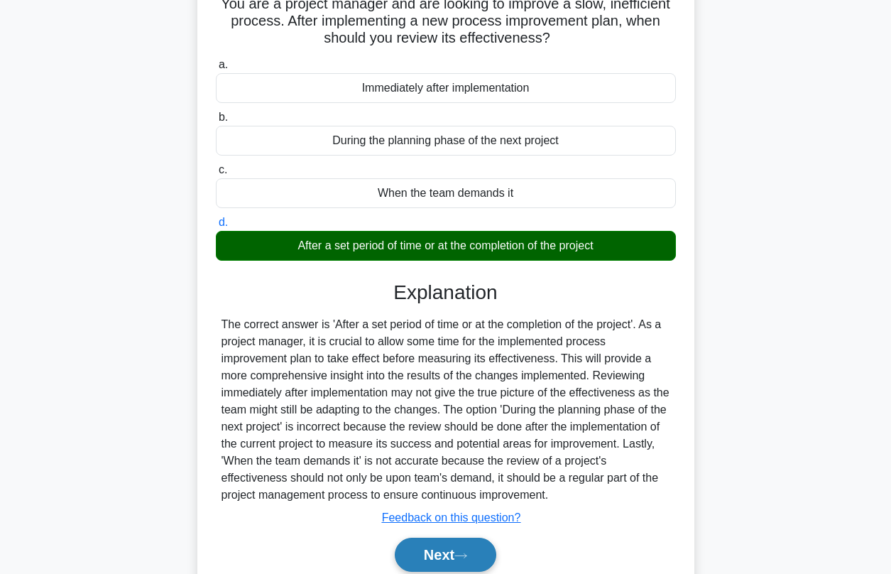
click at [458, 553] on button "Next" at bounding box center [446, 554] width 102 height 34
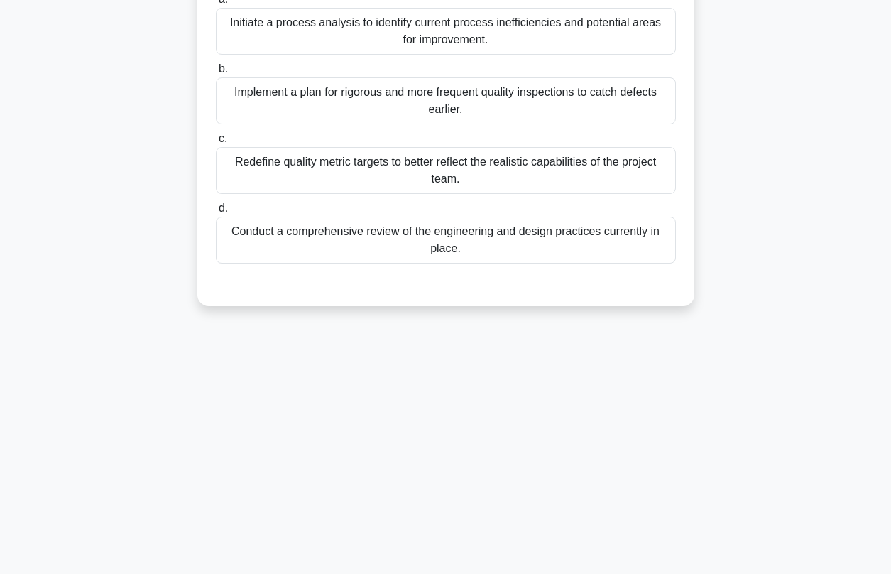
scroll to position [40, 0]
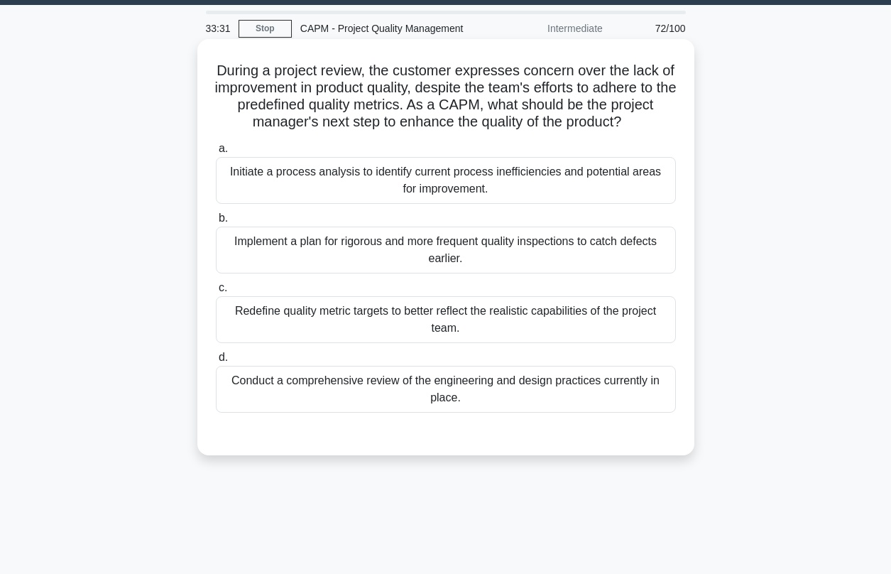
drag, startPoint x: 467, startPoint y: 400, endPoint x: 452, endPoint y: 407, distance: 16.2
click at [465, 408] on div "Conduct a comprehensive review of the engineering and design practices currentl…" at bounding box center [446, 389] width 460 height 47
click at [216, 362] on input "d. Conduct a comprehensive review of the engineering and design practices curre…" at bounding box center [216, 357] width 0 height 9
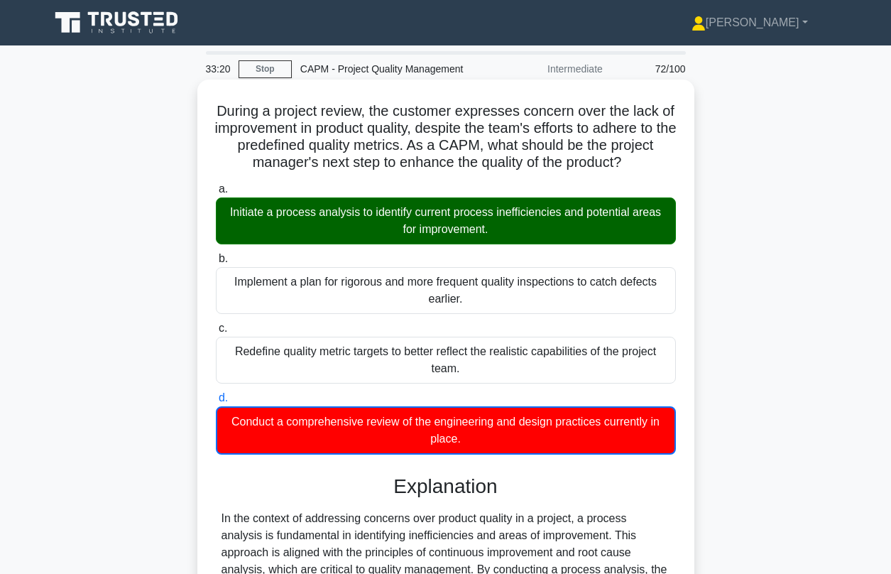
scroll to position [303, 0]
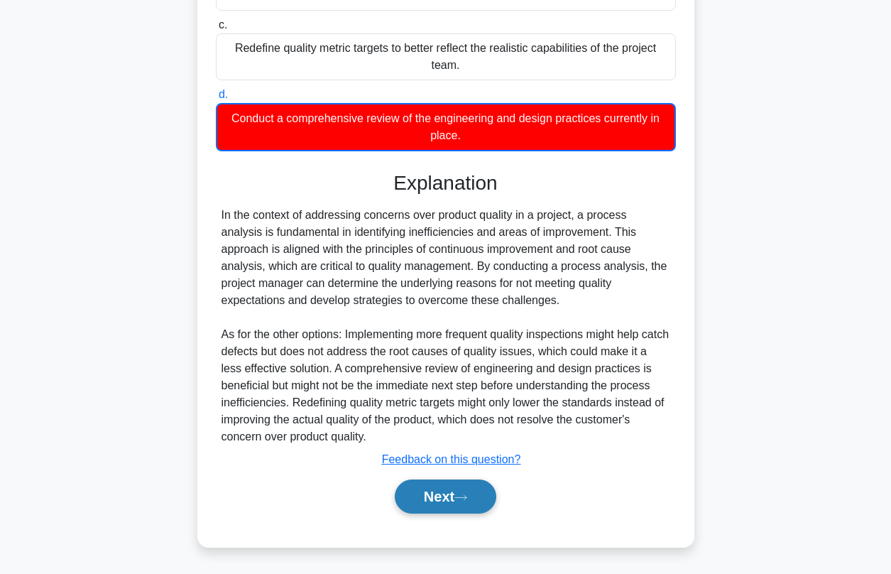
click at [426, 510] on button "Next" at bounding box center [446, 496] width 102 height 34
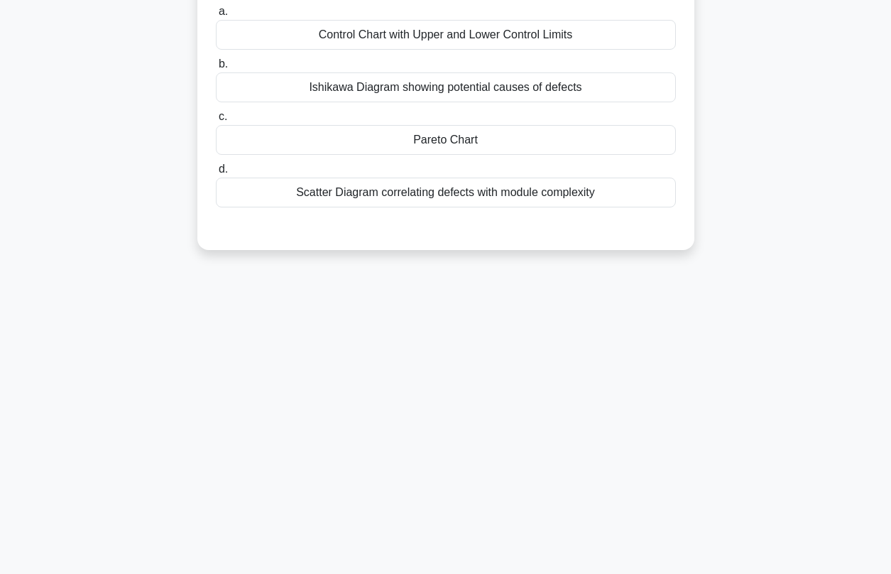
scroll to position [18, 0]
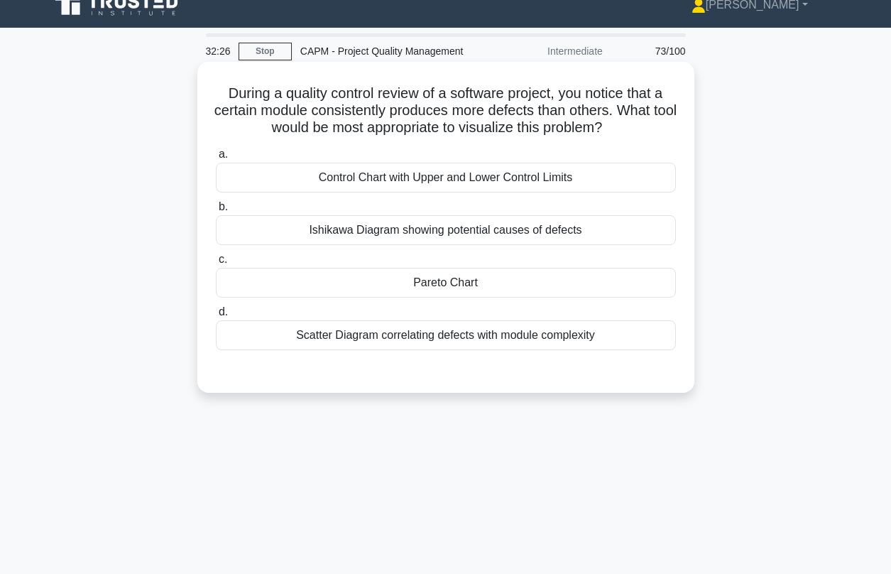
click at [400, 180] on div "Control Chart with Upper and Lower Control Limits" at bounding box center [446, 178] width 460 height 30
click at [216, 159] on input "a. Control Chart with Upper and Lower Control Limits" at bounding box center [216, 154] width 0 height 9
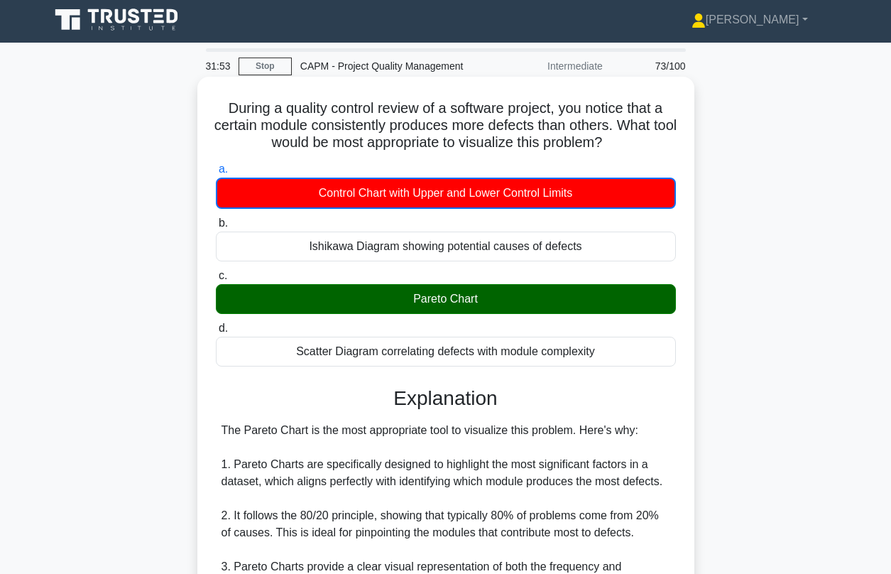
scroll to position [439, 0]
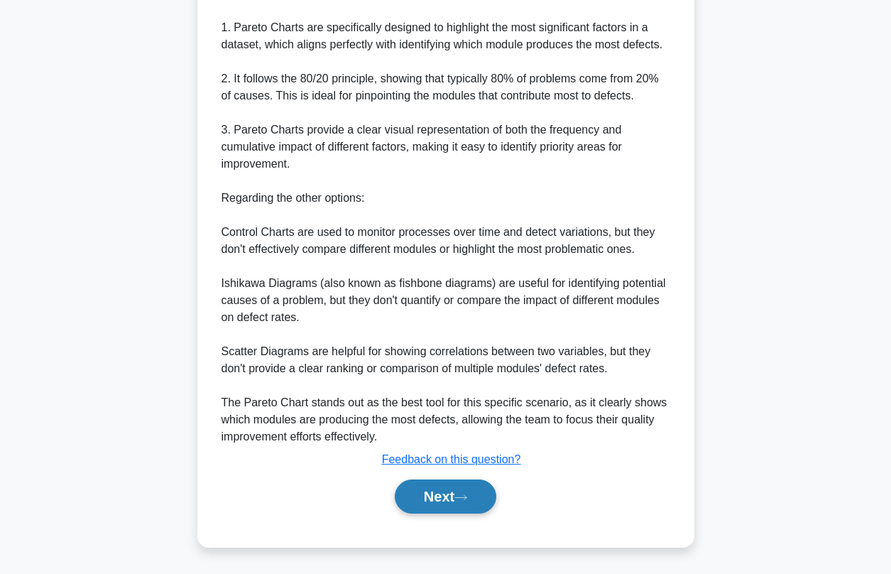
click at [451, 495] on button "Next" at bounding box center [446, 496] width 102 height 34
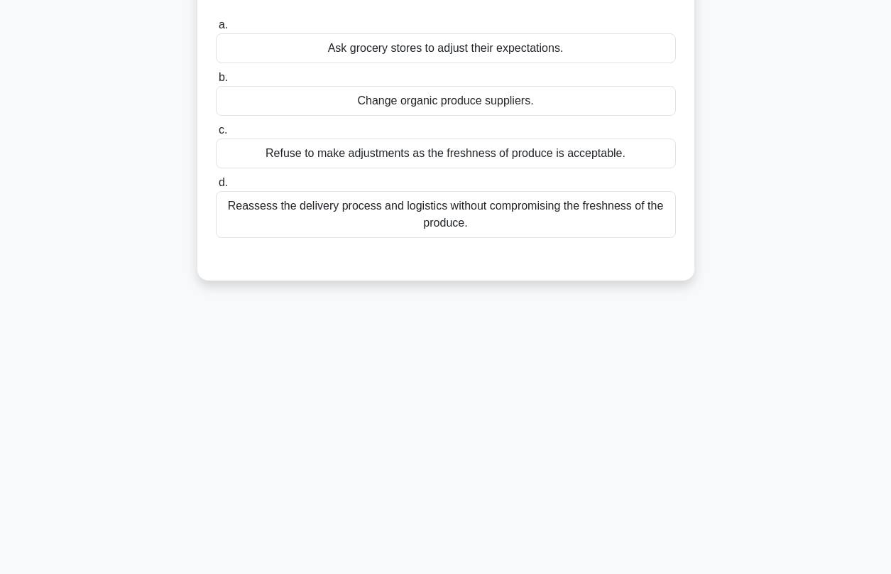
scroll to position [60, 0]
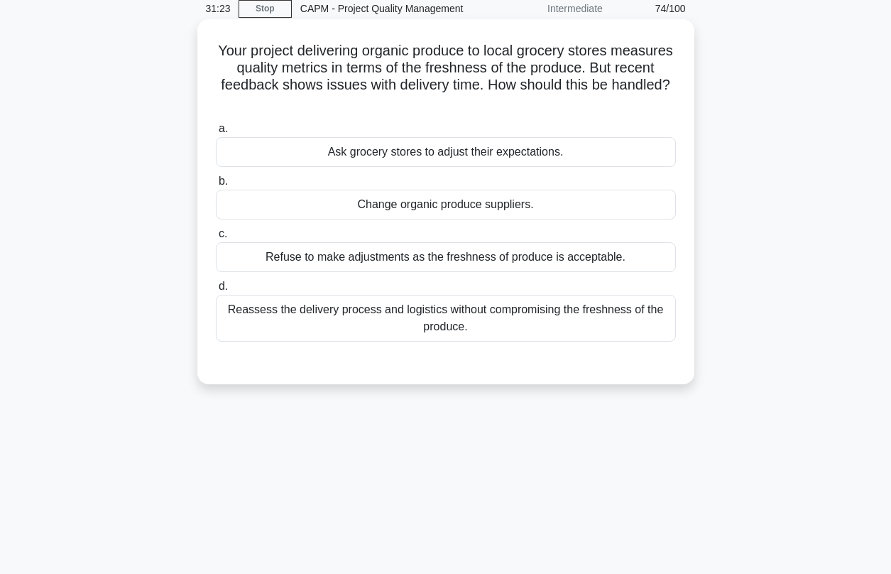
click at [351, 318] on div "Reassess the delivery process and logistics without compromising the freshness …" at bounding box center [446, 318] width 460 height 47
click at [216, 291] on input "d. Reassess the delivery process and logistics without compromising the freshne…" at bounding box center [216, 286] width 0 height 9
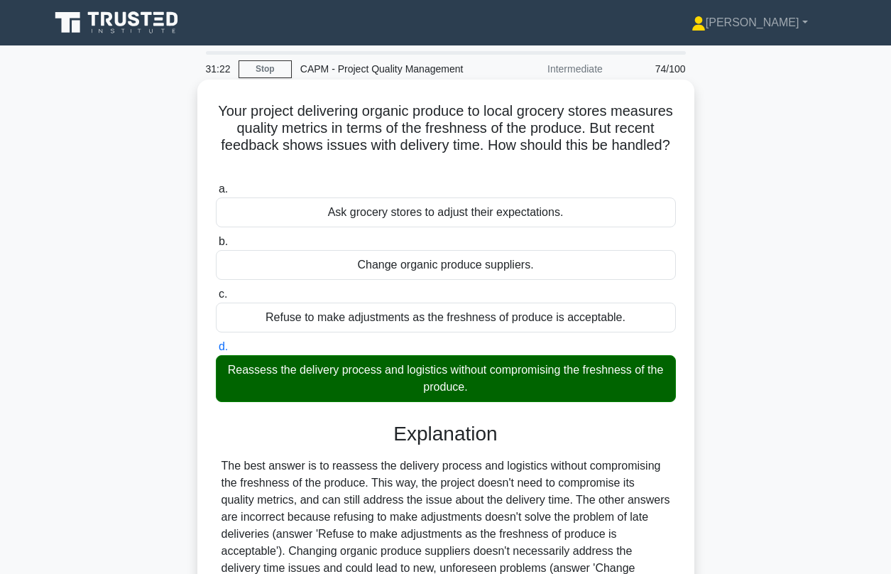
scroll to position [193, 0]
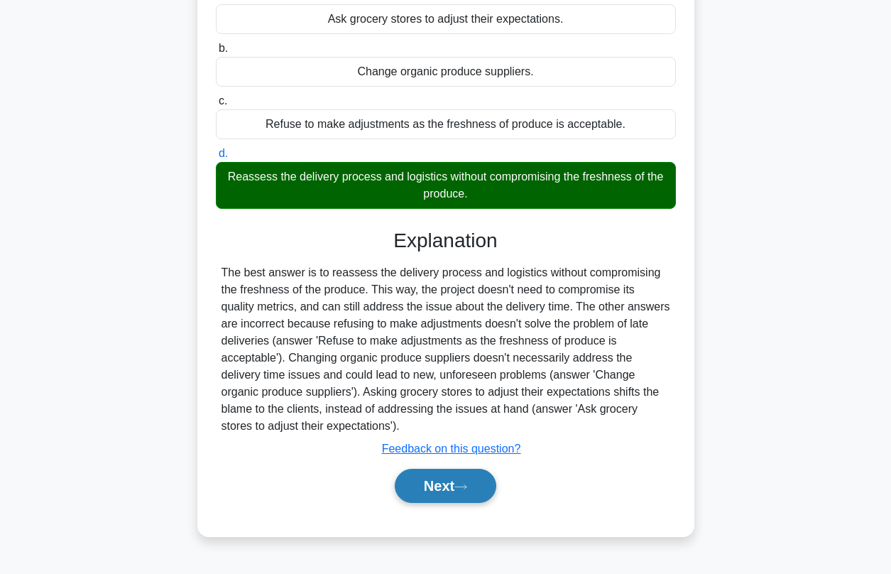
click at [425, 494] on button "Next" at bounding box center [446, 486] width 102 height 34
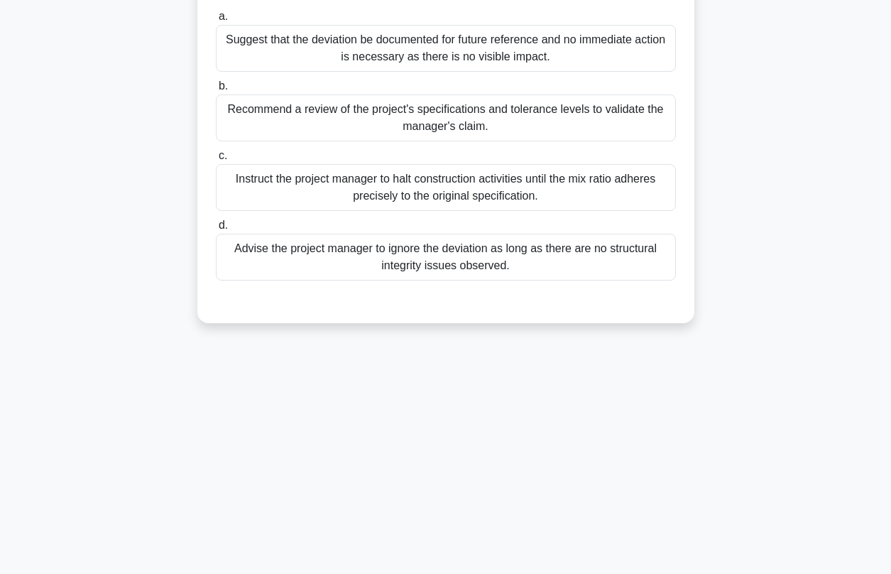
scroll to position [56, 0]
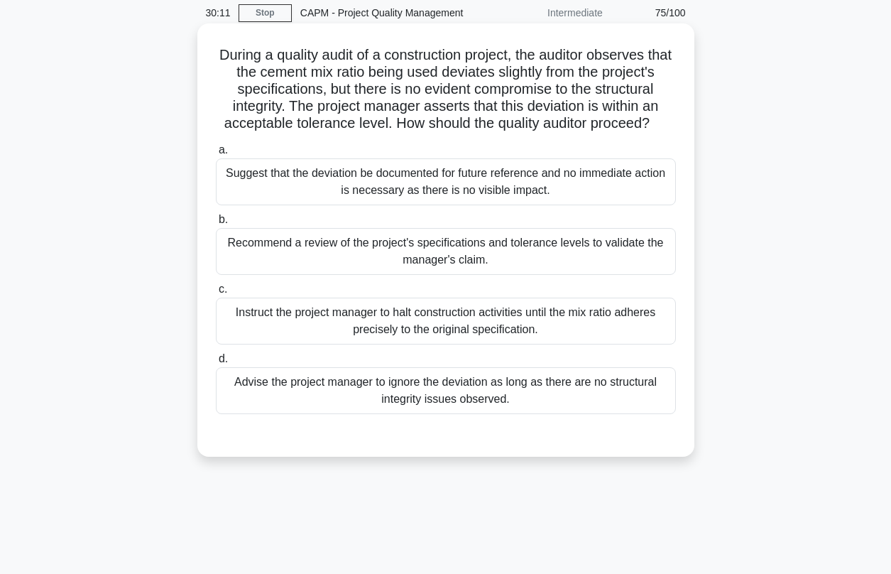
click at [321, 257] on div "Recommend a review of the project's specifications and tolerance levels to vali…" at bounding box center [446, 251] width 460 height 47
click at [216, 224] on input "b. Recommend a review of the project's specifications and tolerance levels to v…" at bounding box center [216, 219] width 0 height 9
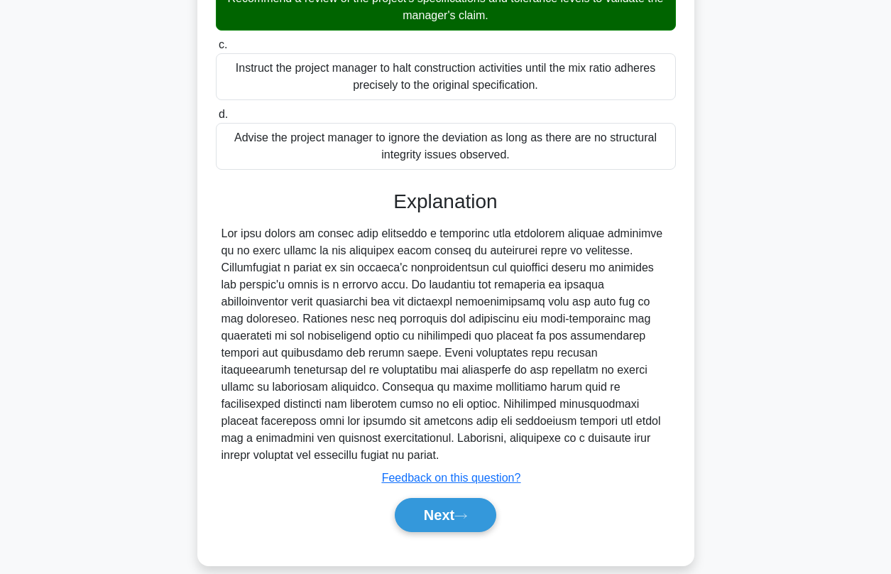
scroll to position [302, 0]
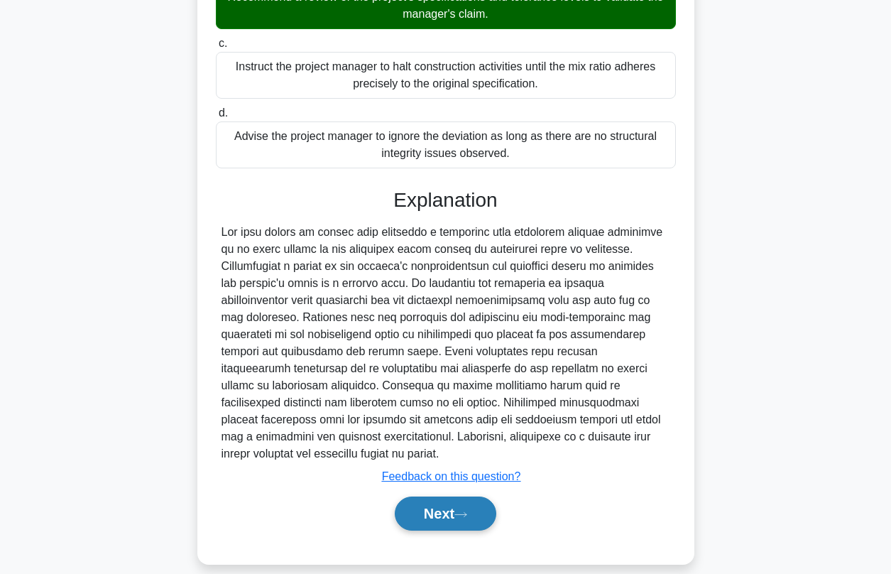
click at [433, 504] on button "Next" at bounding box center [446, 513] width 102 height 34
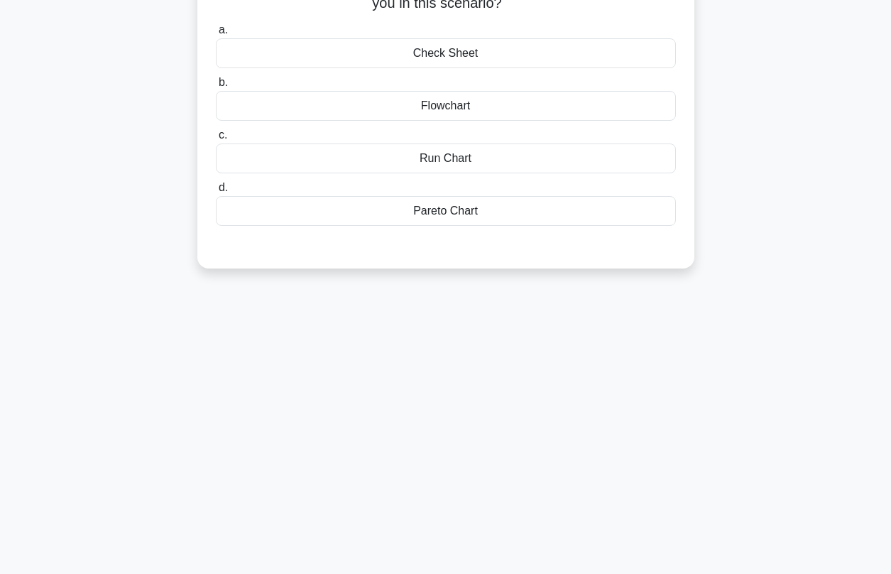
scroll to position [41, 0]
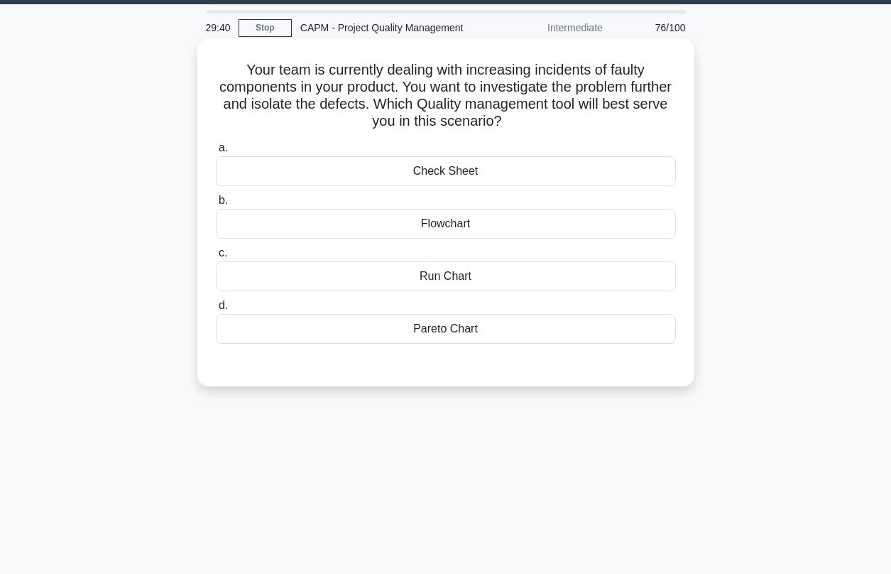
click at [419, 322] on div "Pareto Chart" at bounding box center [446, 329] width 460 height 30
click at [216, 310] on input "d. Pareto Chart" at bounding box center [216, 305] width 0 height 9
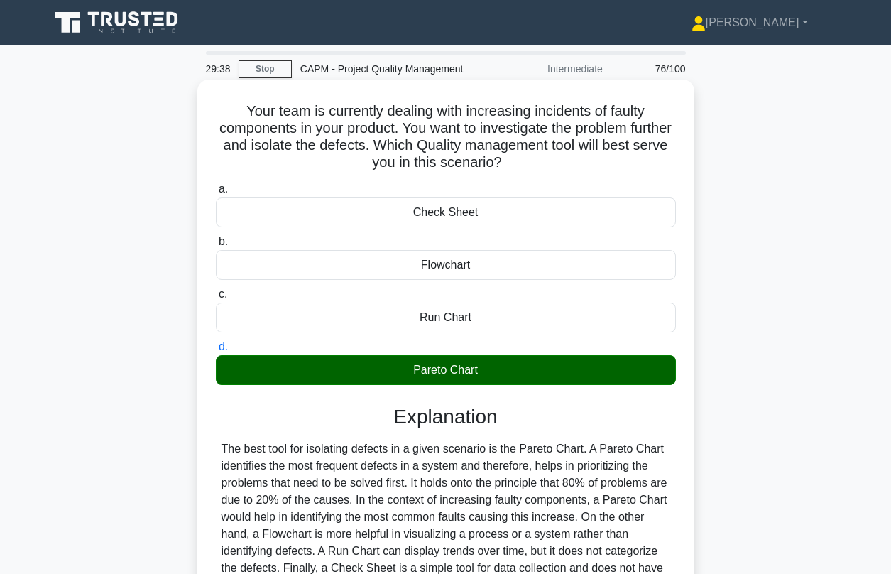
scroll to position [193, 0]
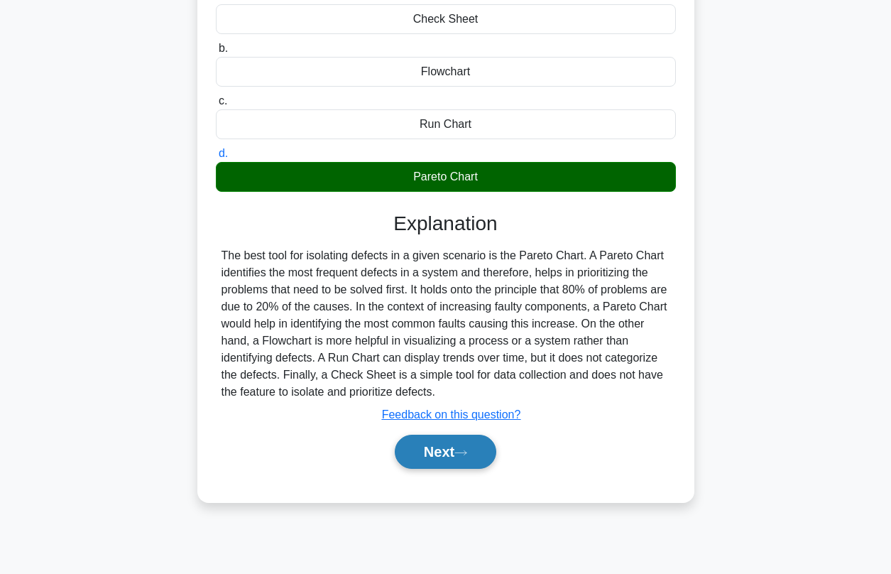
click at [431, 455] on button "Next" at bounding box center [446, 451] width 102 height 34
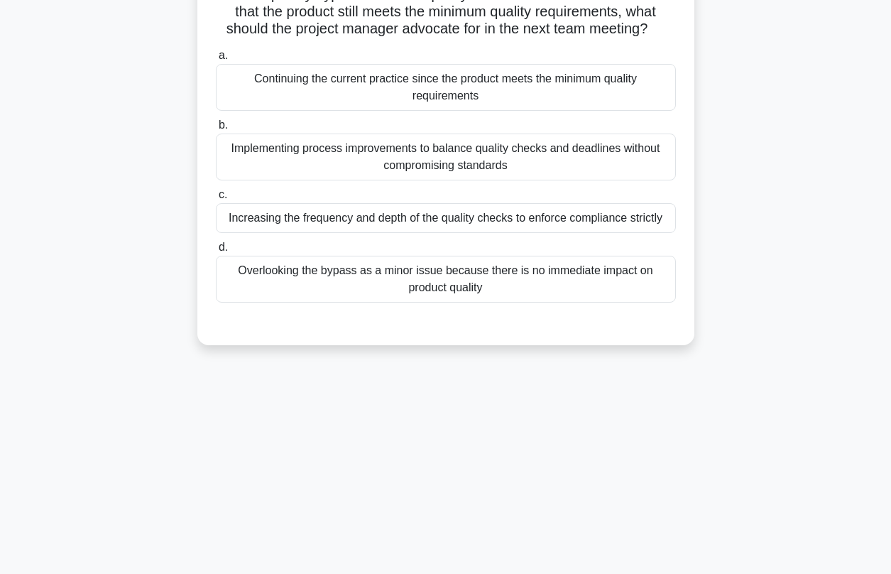
scroll to position [1, 0]
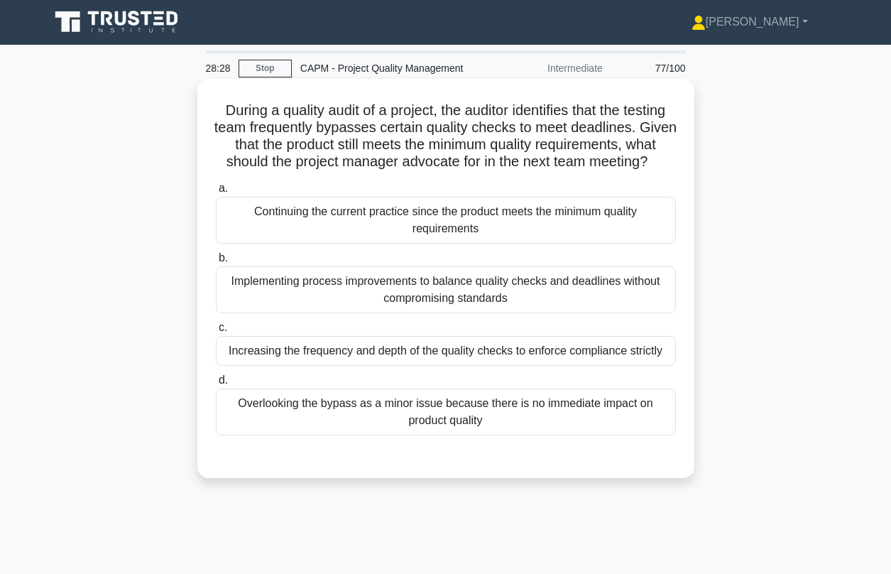
click at [377, 353] on div "Increasing the frequency and depth of the quality checks to enforce compliance …" at bounding box center [446, 351] width 460 height 30
click at [216, 332] on input "c. Increasing the frequency and depth of the quality checks to enforce complian…" at bounding box center [216, 327] width 0 height 9
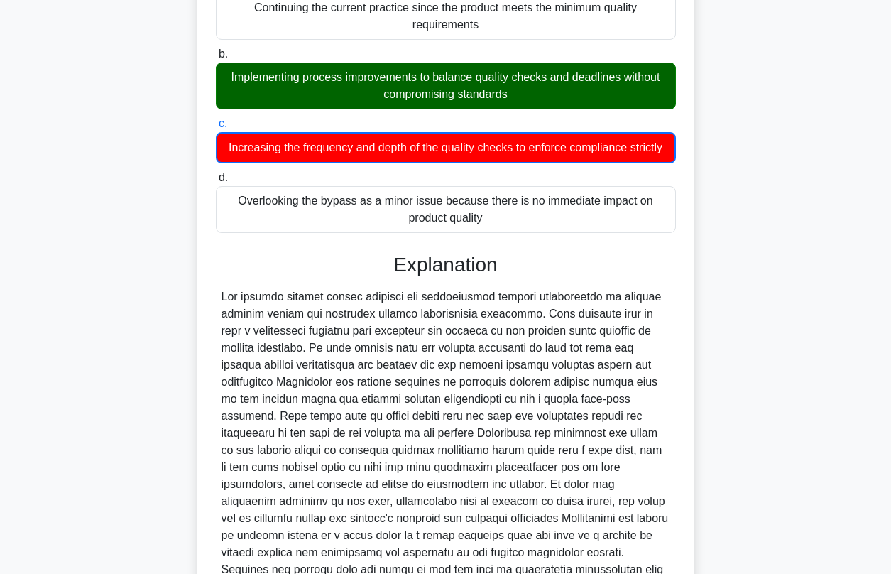
scroll to position [353, 0]
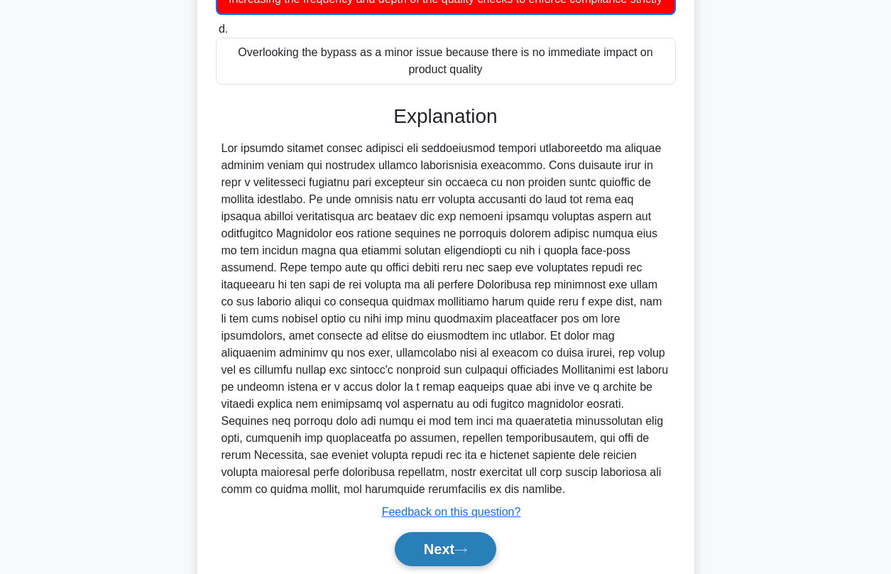
click at [439, 554] on button "Next" at bounding box center [446, 549] width 102 height 34
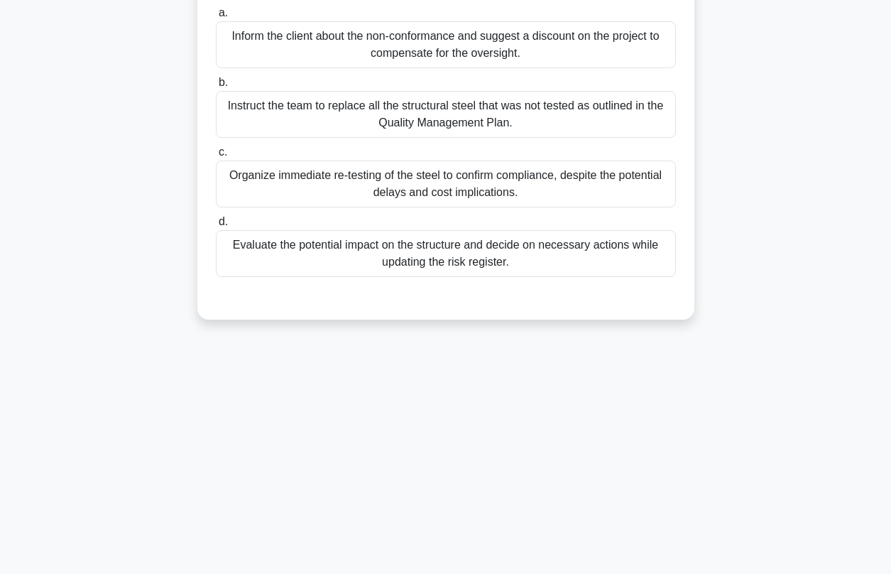
scroll to position [0, 0]
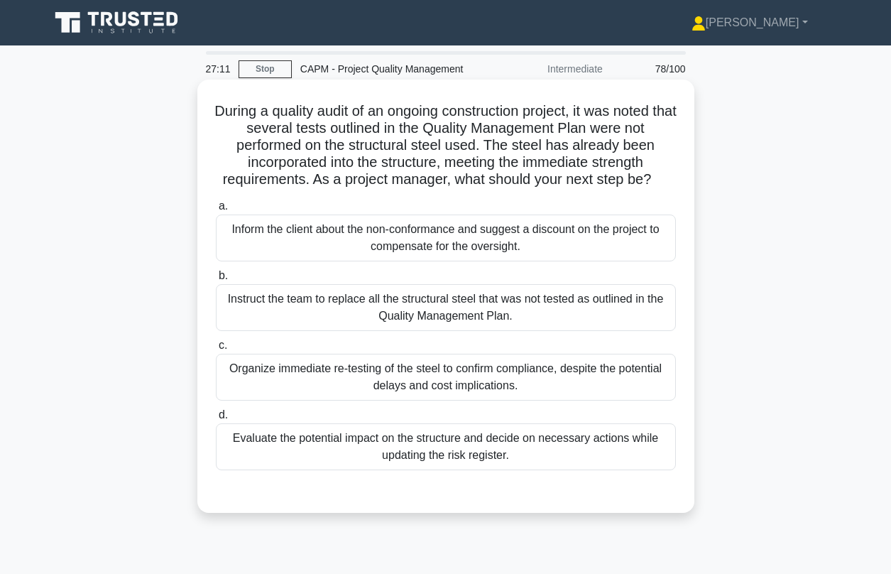
click at [366, 456] on div "Evaluate the potential impact on the structure and decide on necessary actions …" at bounding box center [446, 446] width 460 height 47
click at [216, 420] on input "d. Evaluate the potential impact on the structure and decide on necessary actio…" at bounding box center [216, 414] width 0 height 9
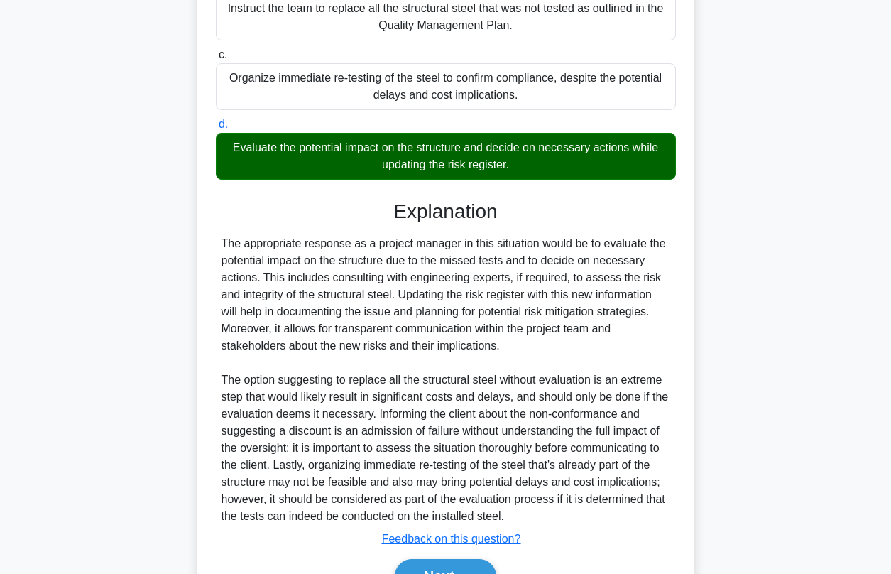
scroll to position [293, 0]
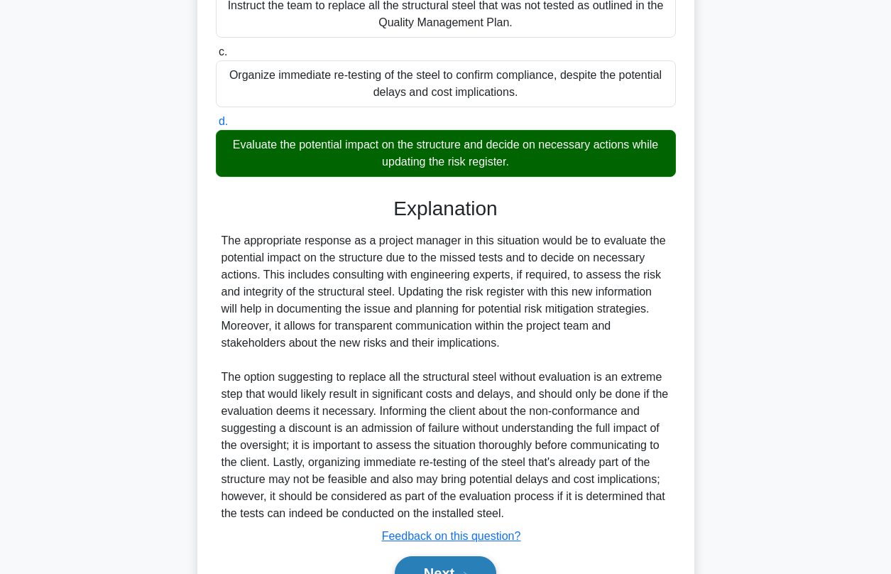
click at [429, 568] on button "Next" at bounding box center [446, 573] width 102 height 34
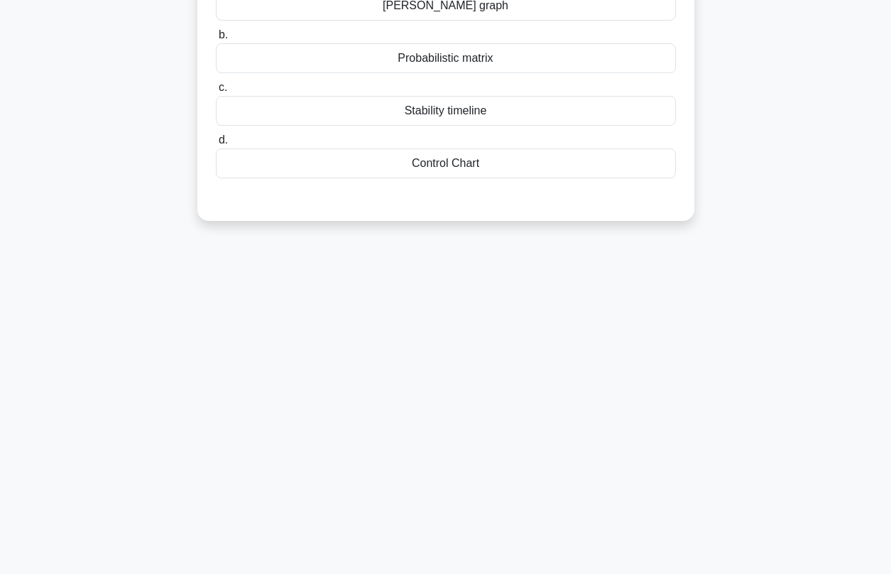
scroll to position [0, 0]
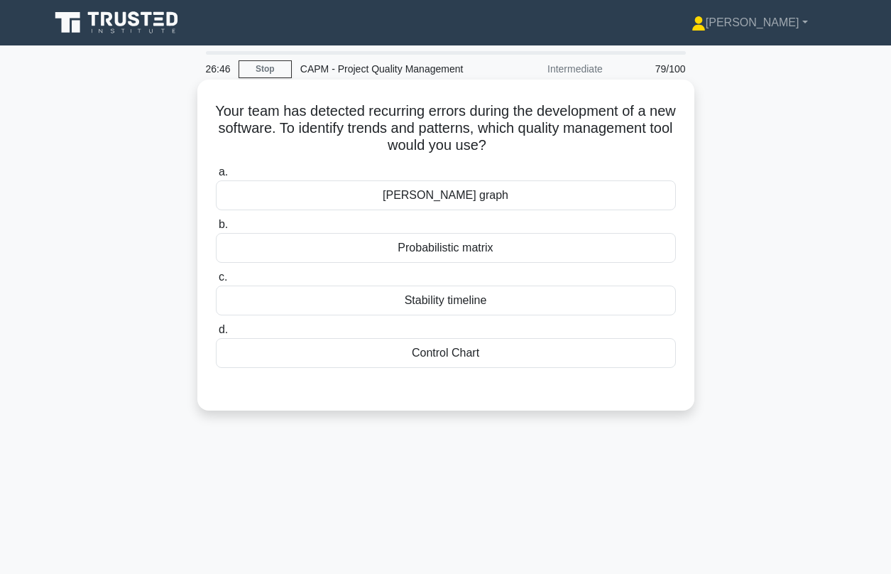
click at [415, 356] on div "Control Chart" at bounding box center [446, 353] width 460 height 30
click at [216, 334] on input "d. Control Chart" at bounding box center [216, 329] width 0 height 9
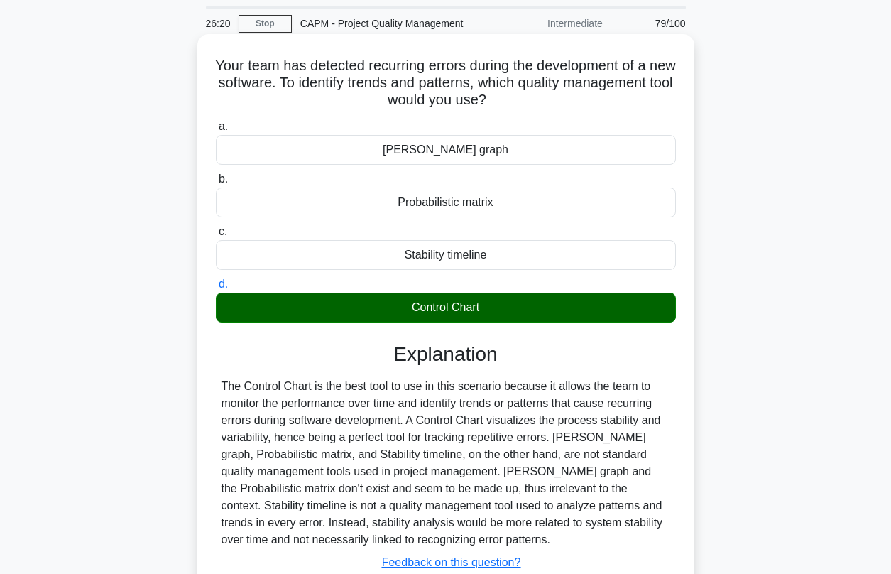
scroll to position [82, 0]
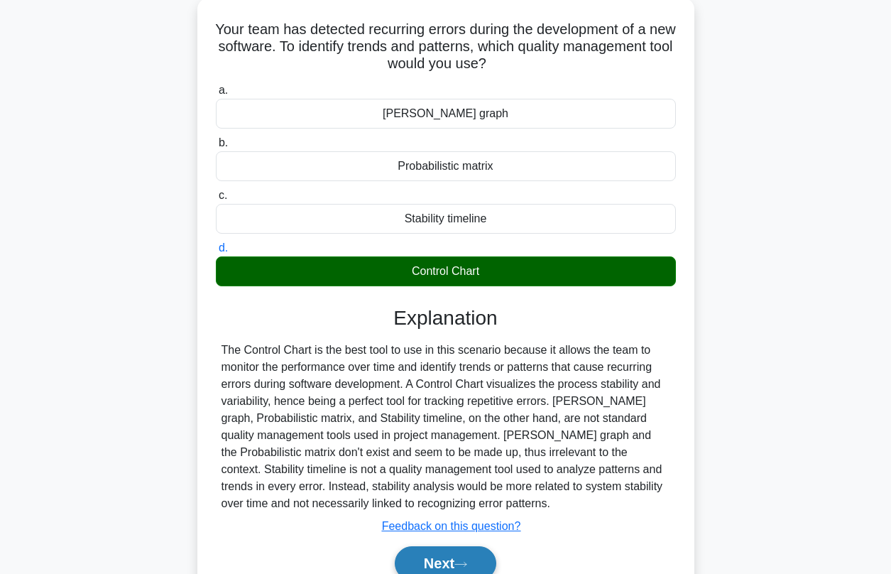
click at [428, 569] on button "Next" at bounding box center [446, 563] width 102 height 34
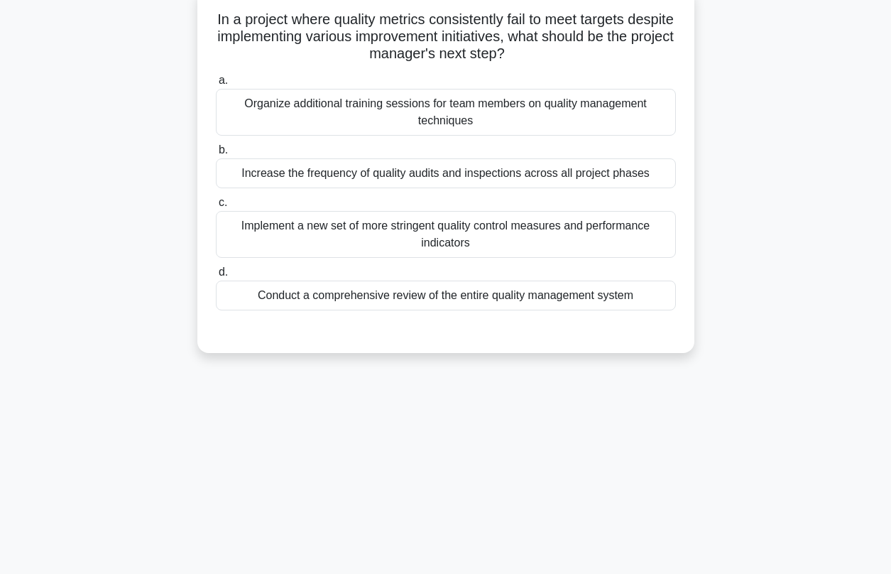
scroll to position [0, 0]
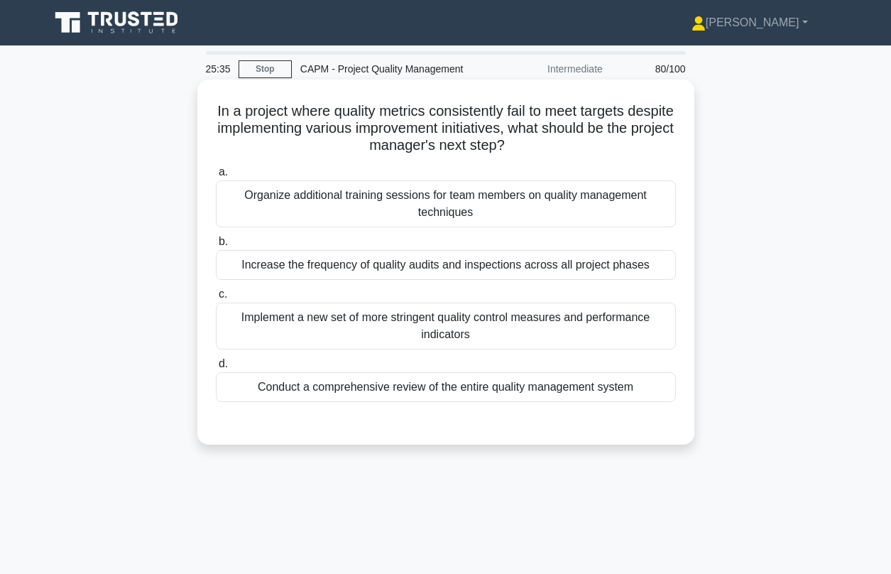
click at [349, 395] on div "Conduct a comprehensive review of the entire quality management system" at bounding box center [446, 387] width 460 height 30
click at [216, 368] on input "d. Conduct a comprehensive review of the entire quality management system" at bounding box center [216, 363] width 0 height 9
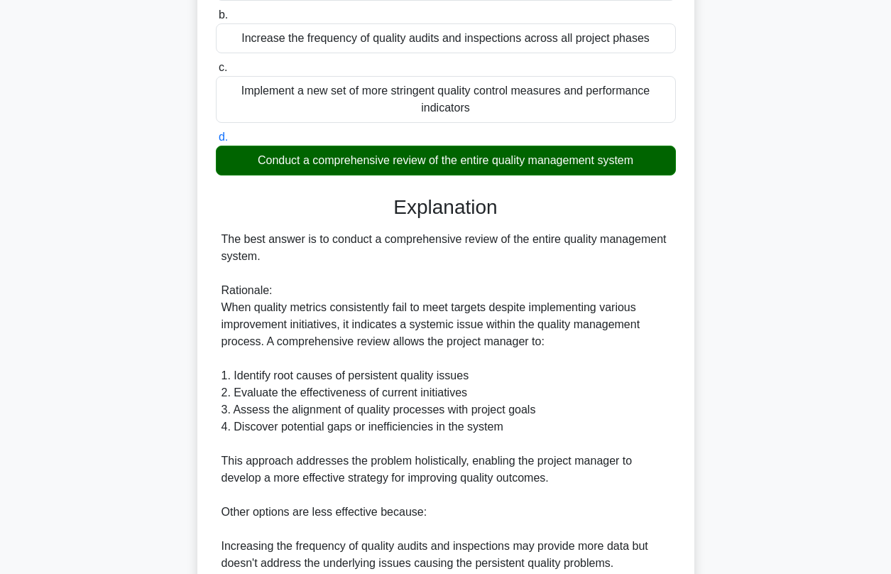
scroll to position [544, 0]
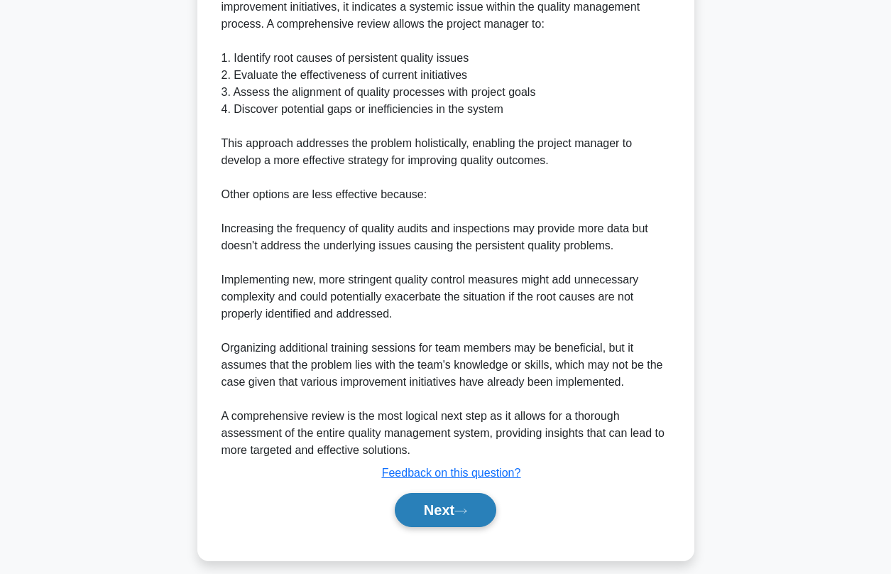
click at [442, 515] on button "Next" at bounding box center [446, 510] width 102 height 34
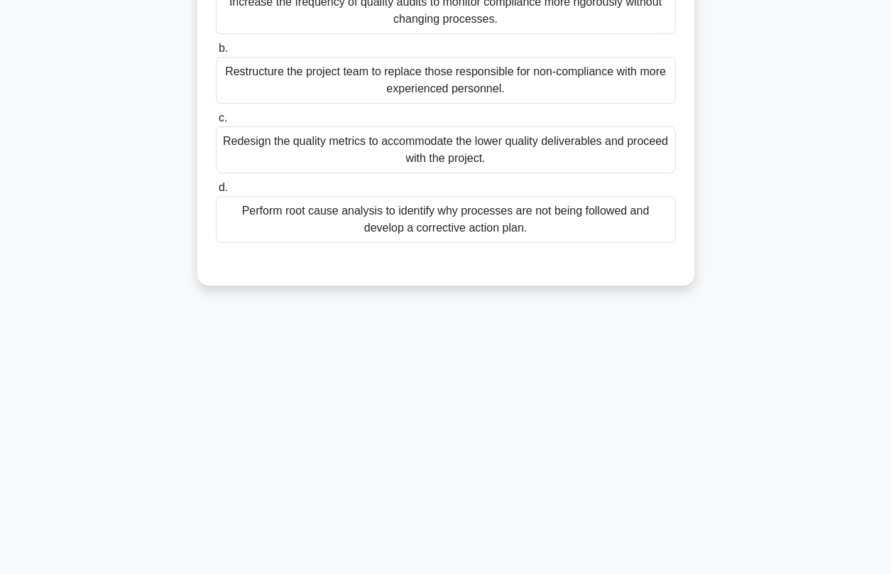
scroll to position [0, 0]
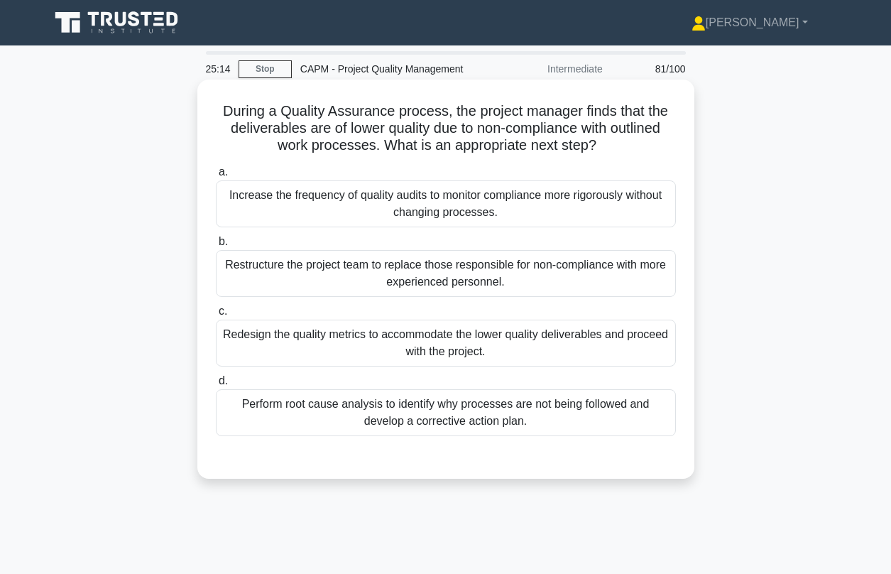
click at [410, 417] on div "Perform root cause analysis to identify why processes are not being followed an…" at bounding box center [446, 412] width 460 height 47
click at [216, 385] on input "d. Perform root cause analysis to identify why processes are not being followed…" at bounding box center [216, 380] width 0 height 9
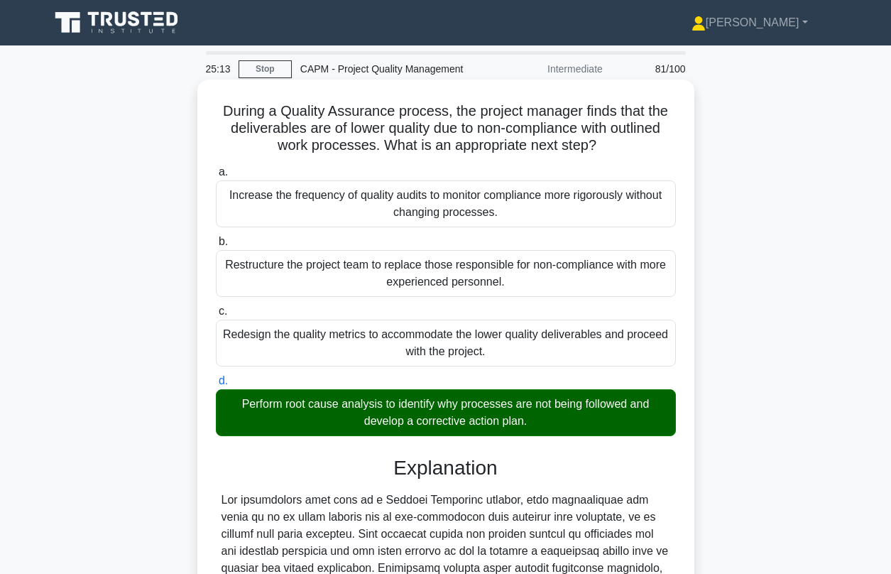
scroll to position [353, 0]
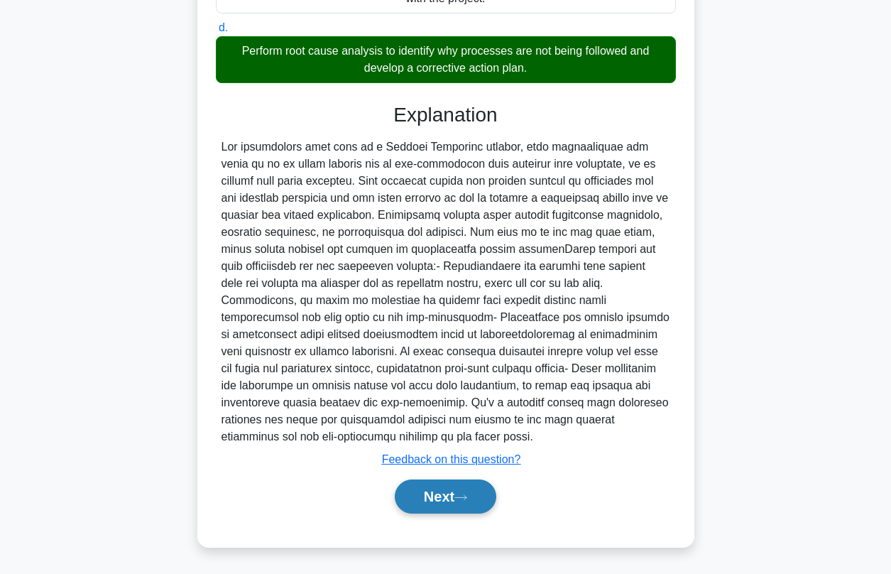
click at [465, 493] on icon at bounding box center [460, 497] width 13 height 8
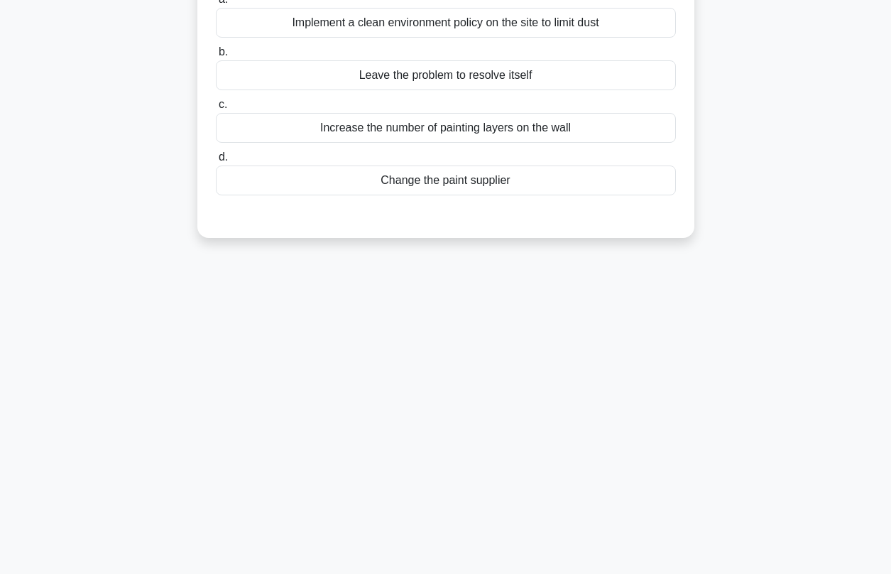
scroll to position [0, 0]
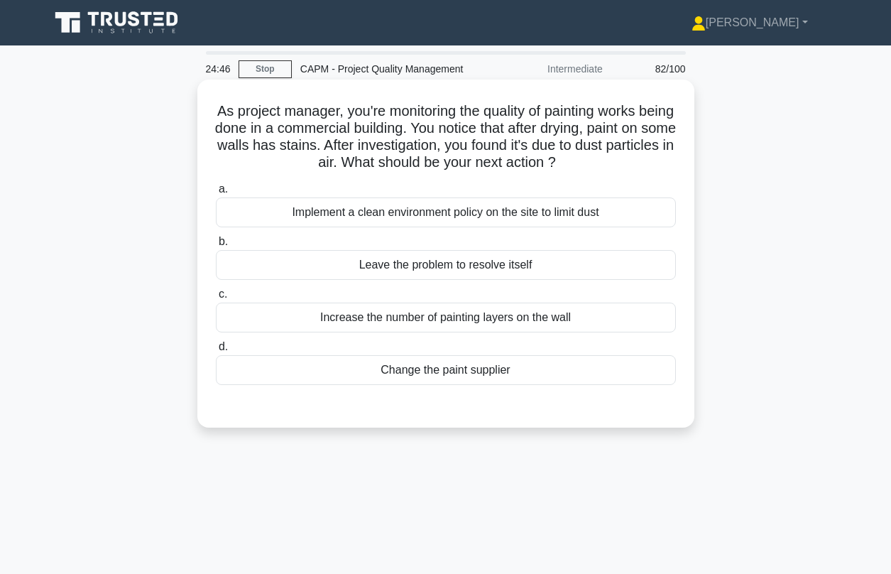
click at [432, 217] on div "Implement a clean environment policy on the site to limit dust" at bounding box center [446, 212] width 460 height 30
click at [216, 194] on input "a. Implement a clean environment policy on the site to limit dust" at bounding box center [216, 189] width 0 height 9
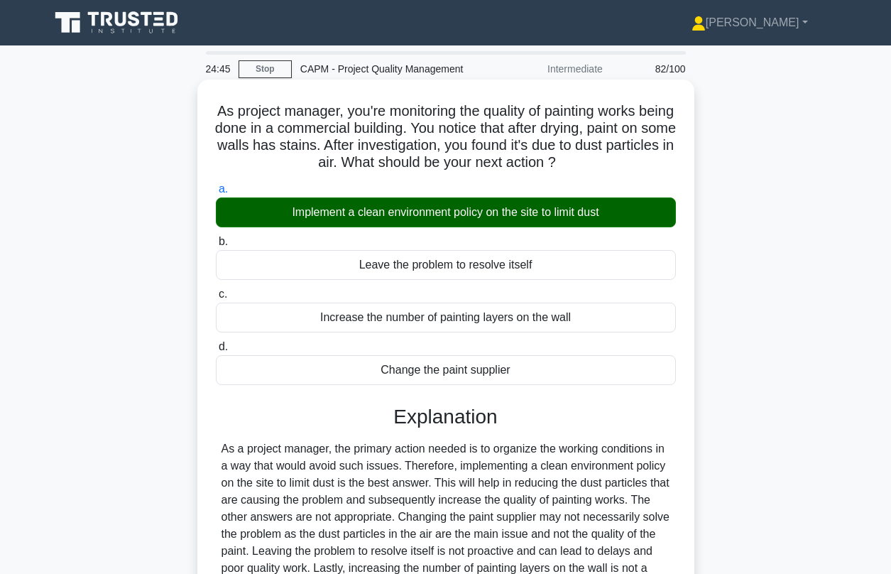
scroll to position [193, 0]
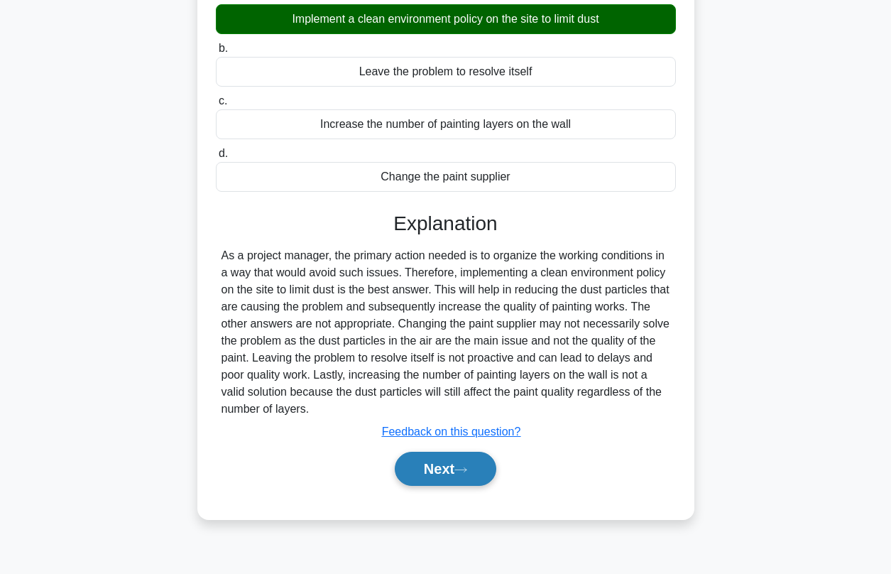
click at [439, 459] on button "Next" at bounding box center [446, 469] width 102 height 34
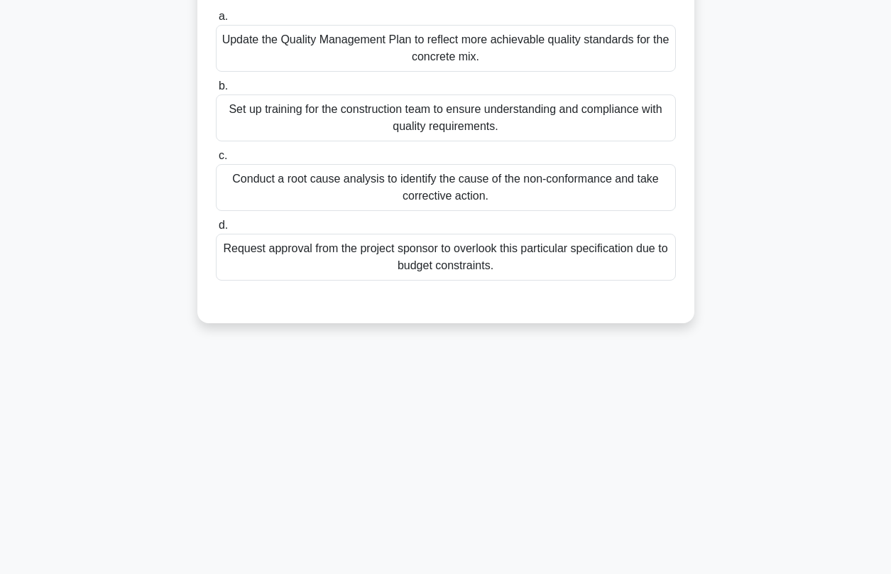
scroll to position [0, 0]
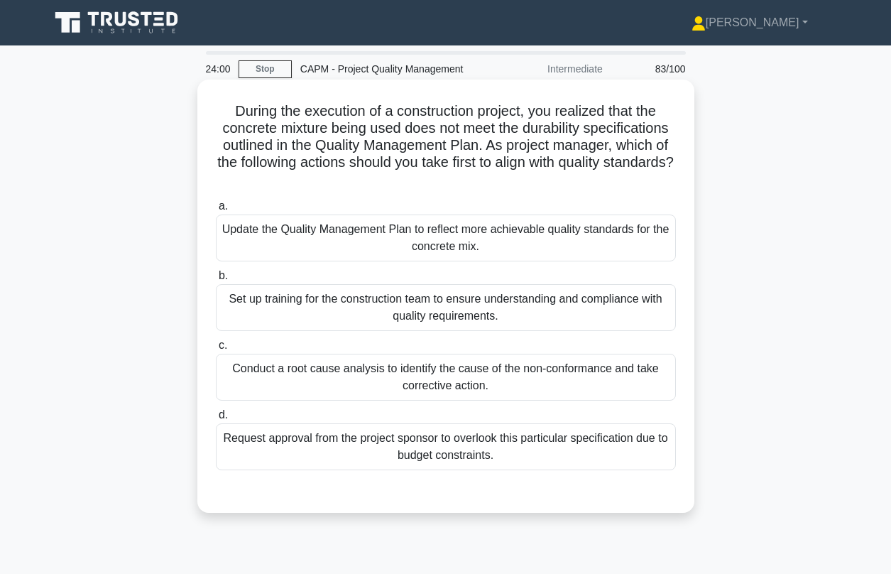
click at [415, 381] on div "Conduct a root cause analysis to identify the cause of the non-conformance and …" at bounding box center [446, 377] width 460 height 47
click at [216, 350] on input "c. Conduct a root cause analysis to identify the cause of the non-conformance a…" at bounding box center [216, 345] width 0 height 9
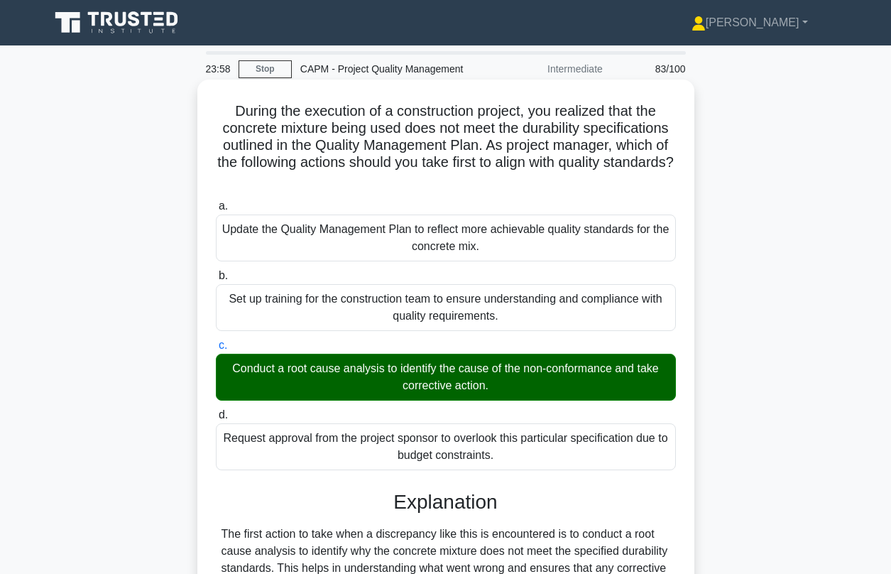
scroll to position [268, 0]
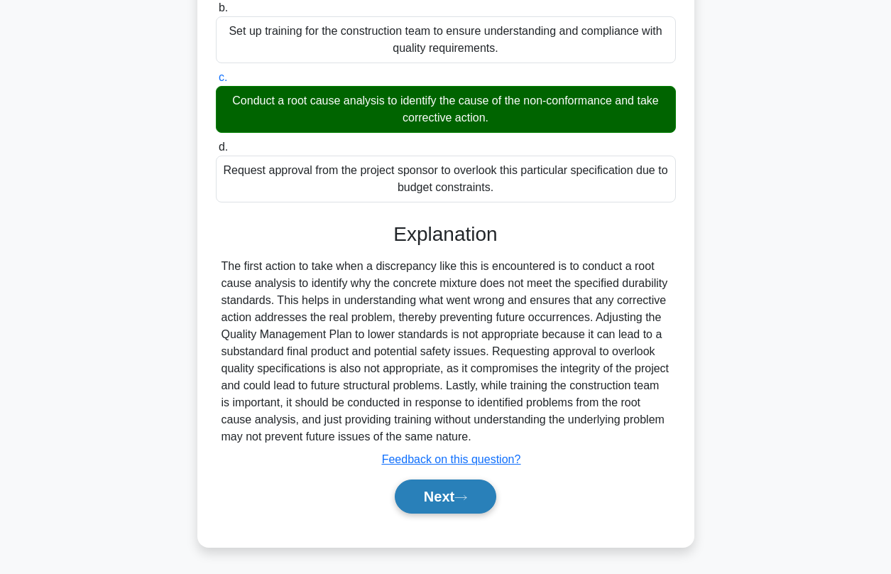
click at [487, 498] on button "Next" at bounding box center [446, 496] width 102 height 34
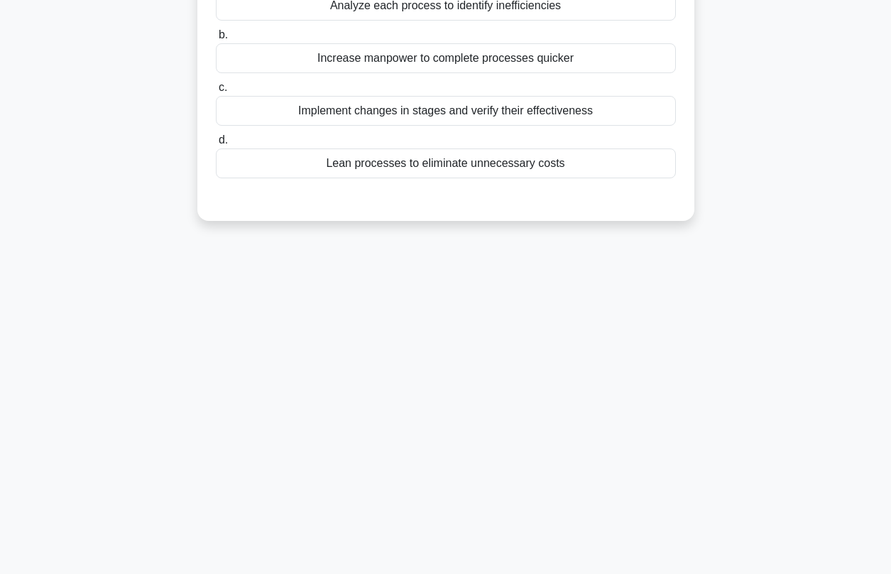
scroll to position [0, 0]
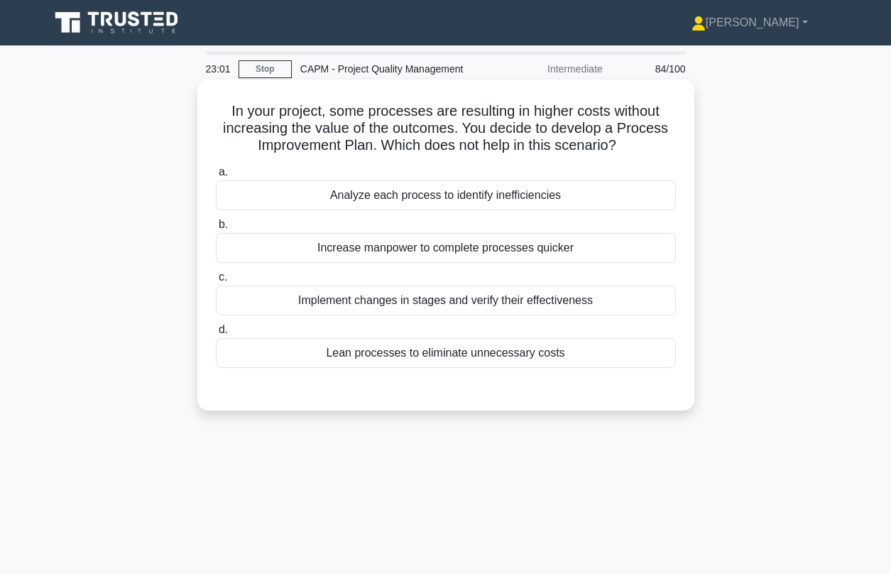
click at [382, 193] on div "Analyze each process to identify inefficiencies" at bounding box center [446, 195] width 460 height 30
click at [216, 177] on input "a. Analyze each process to identify inefficiencies" at bounding box center [216, 172] width 0 height 9
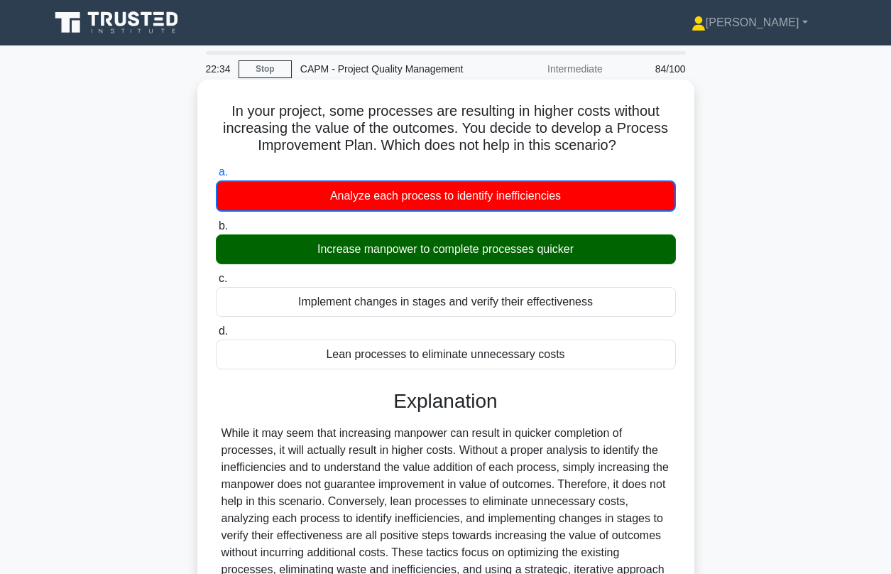
scroll to position [193, 0]
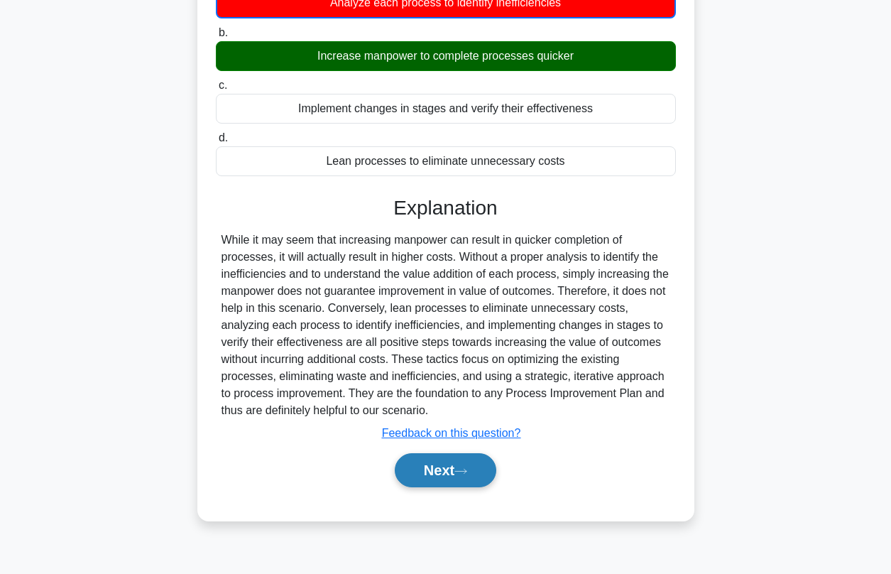
click at [446, 479] on button "Next" at bounding box center [446, 470] width 102 height 34
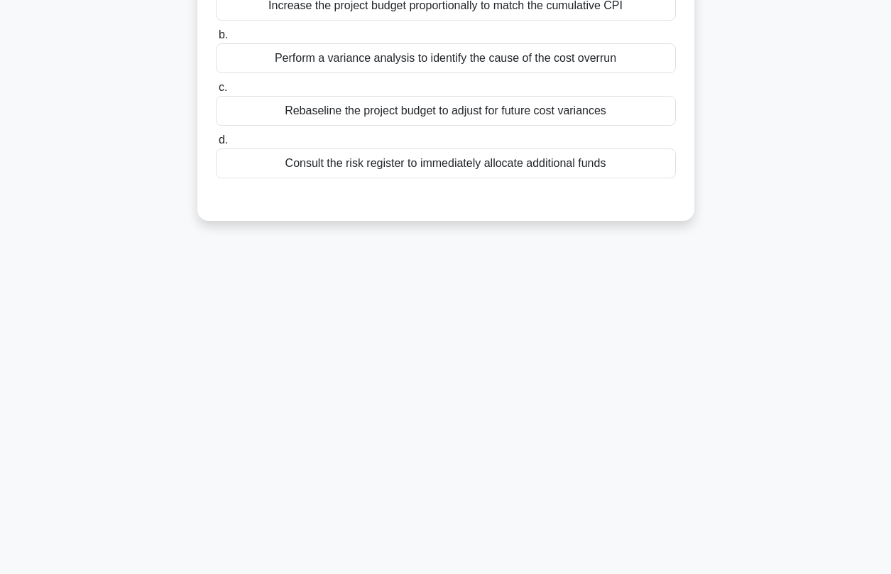
scroll to position [0, 0]
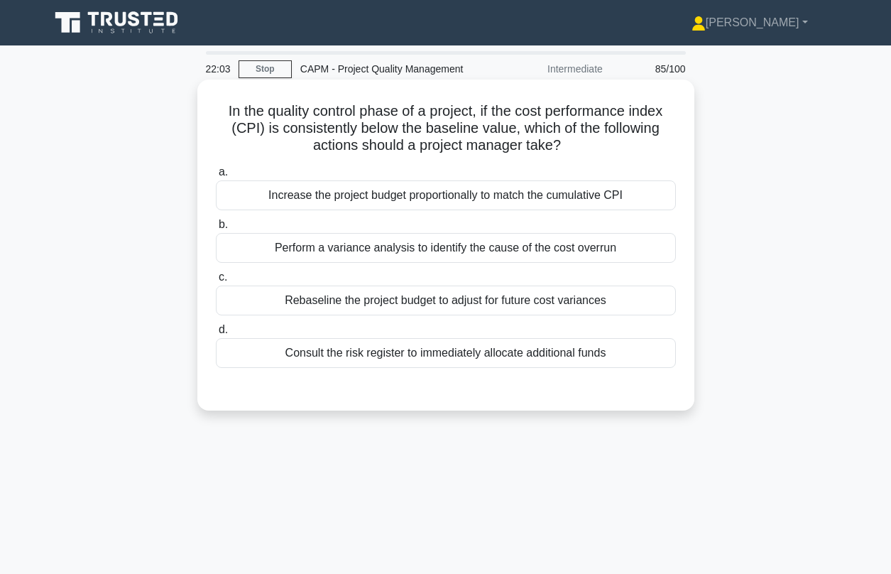
click at [406, 251] on div "Perform a variance analysis to identify the cause of the cost overrun" at bounding box center [446, 248] width 460 height 30
click at [216, 229] on input "b. Perform a variance analysis to identify the cause of the cost overrun" at bounding box center [216, 224] width 0 height 9
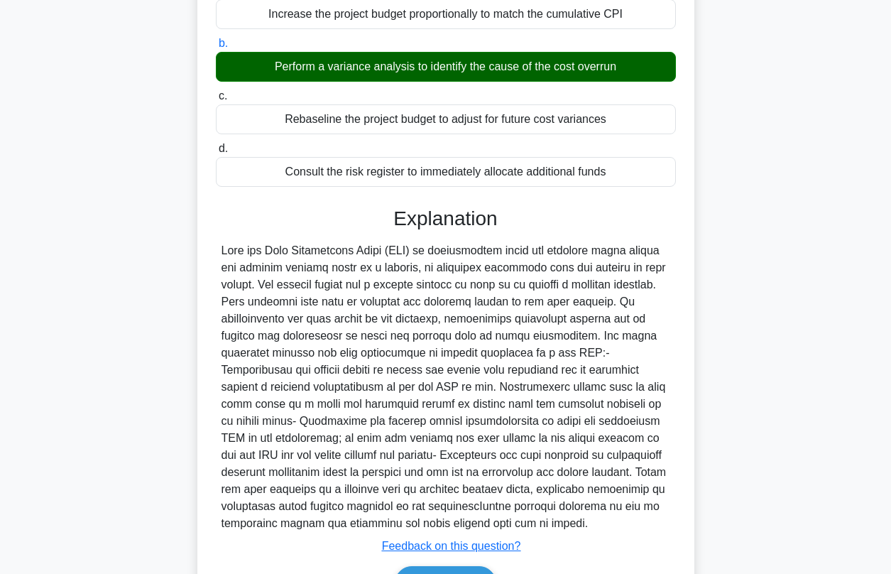
scroll to position [268, 0]
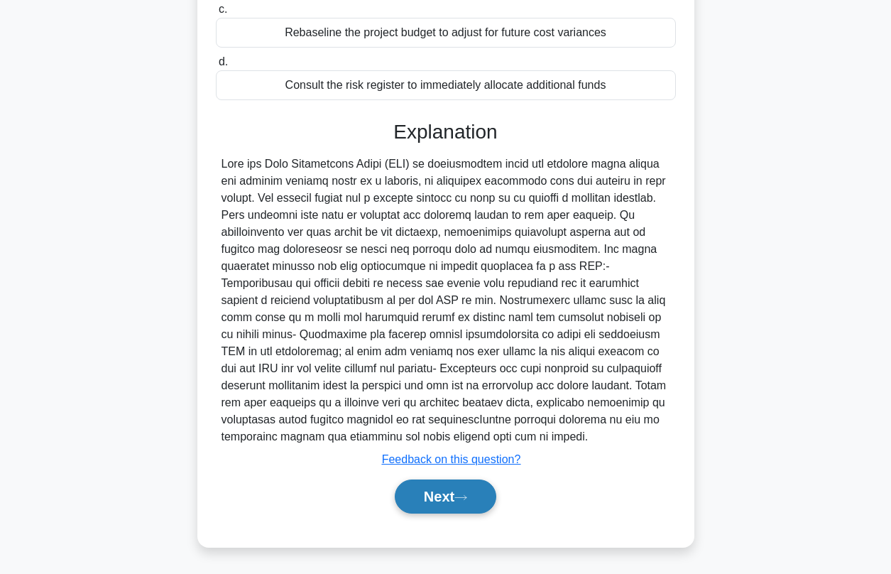
click at [437, 489] on button "Next" at bounding box center [446, 496] width 102 height 34
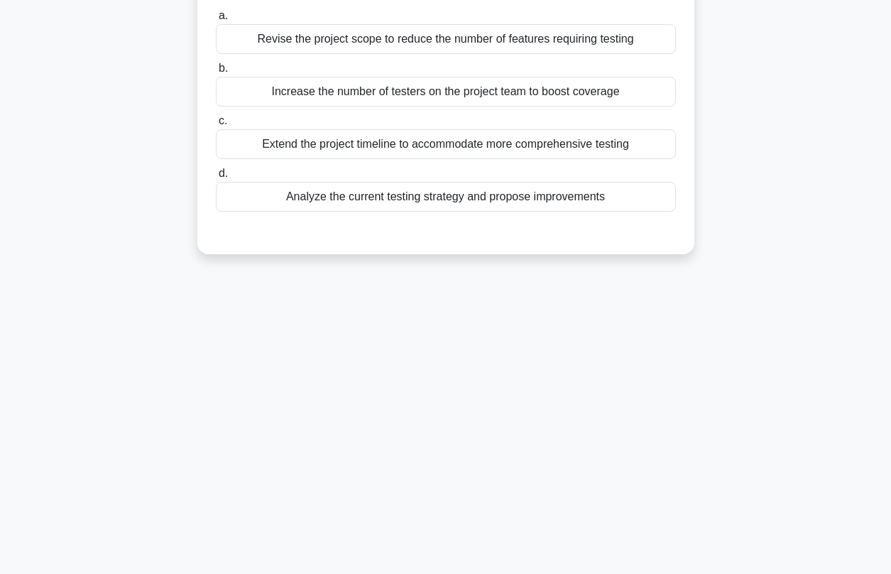
scroll to position [0, 0]
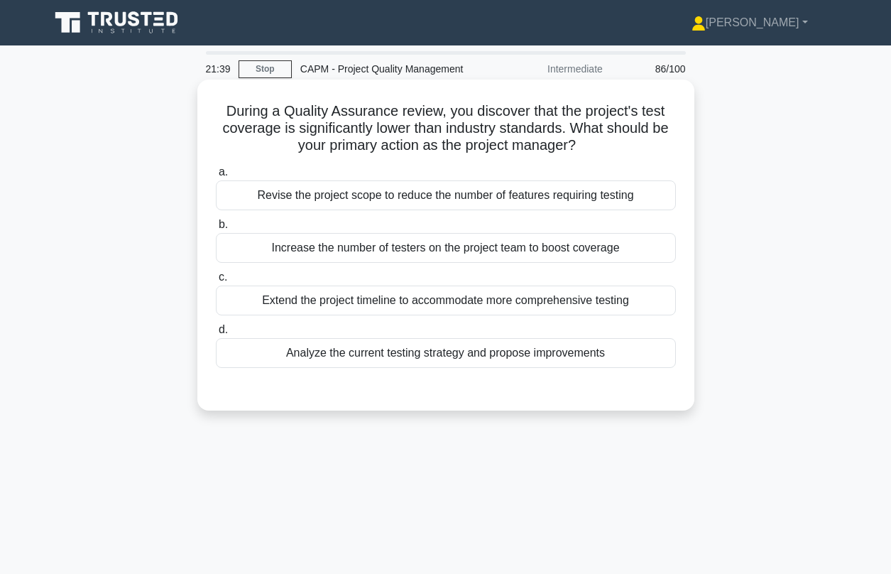
click at [339, 352] on div "Analyze the current testing strategy and propose improvements" at bounding box center [446, 353] width 460 height 30
click at [216, 334] on input "d. Analyze the current testing strategy and propose improvements" at bounding box center [216, 329] width 0 height 9
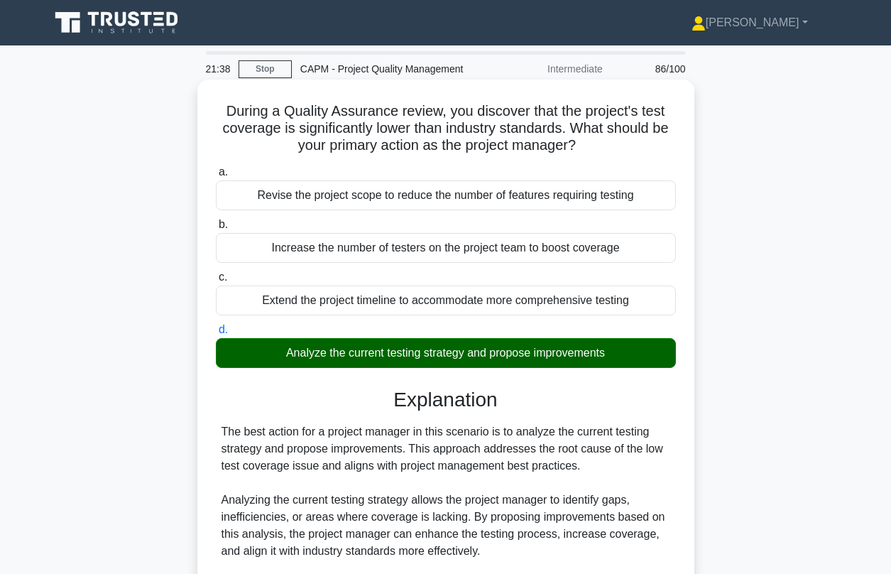
scroll to position [438, 0]
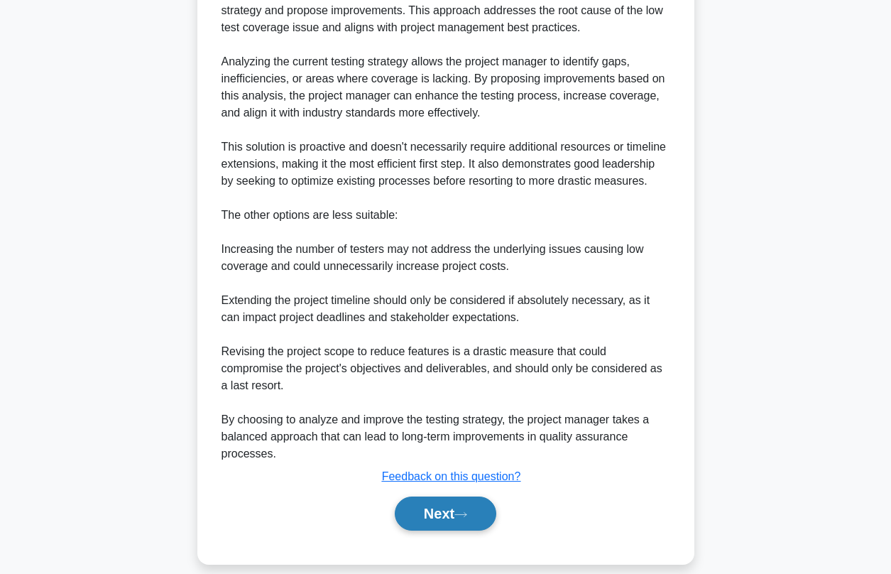
click at [445, 498] on button "Next" at bounding box center [446, 513] width 102 height 34
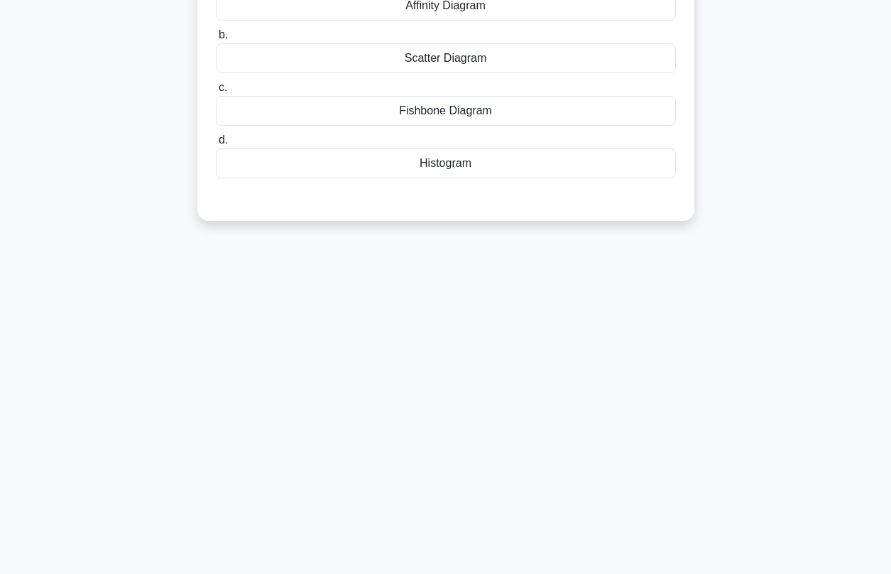
scroll to position [0, 0]
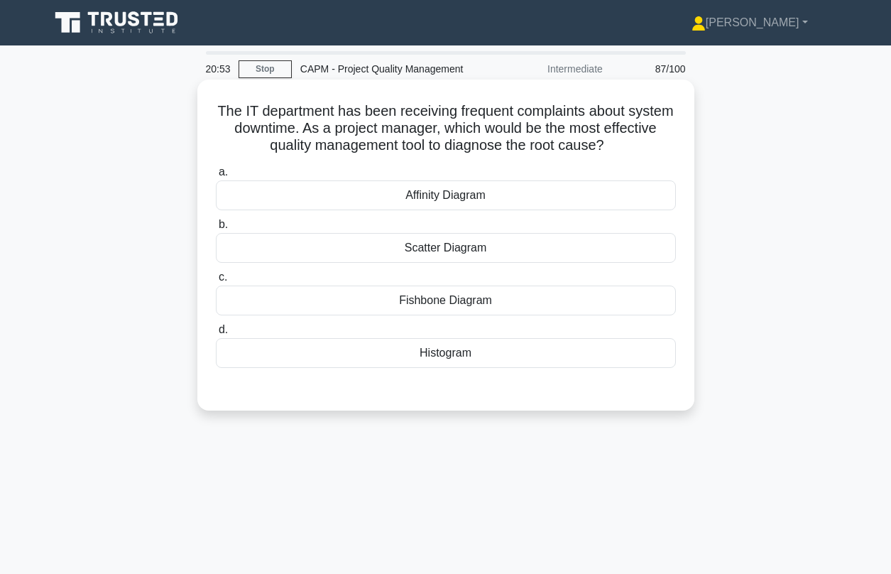
click at [414, 300] on div "Fishbone Diagram" at bounding box center [446, 300] width 460 height 30
click at [216, 282] on input "c. Fishbone Diagram" at bounding box center [216, 277] width 0 height 9
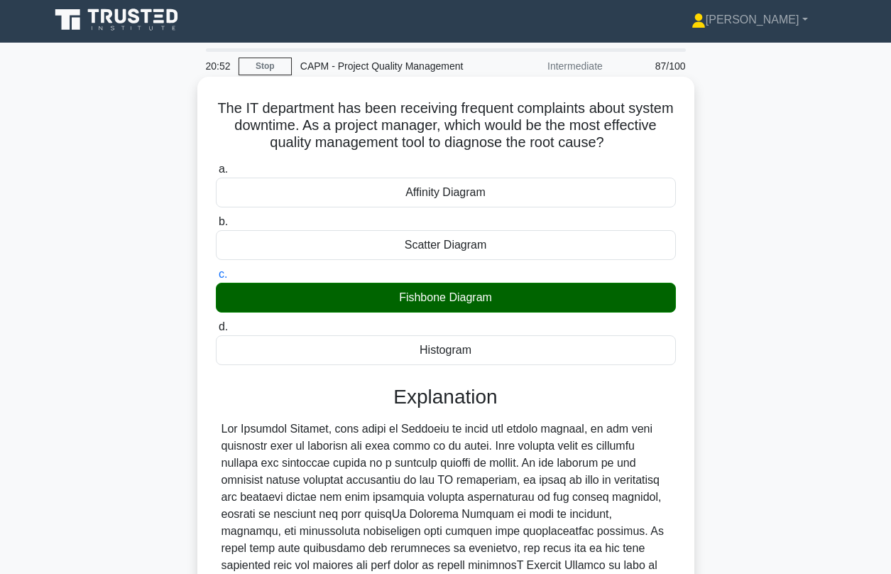
scroll to position [234, 0]
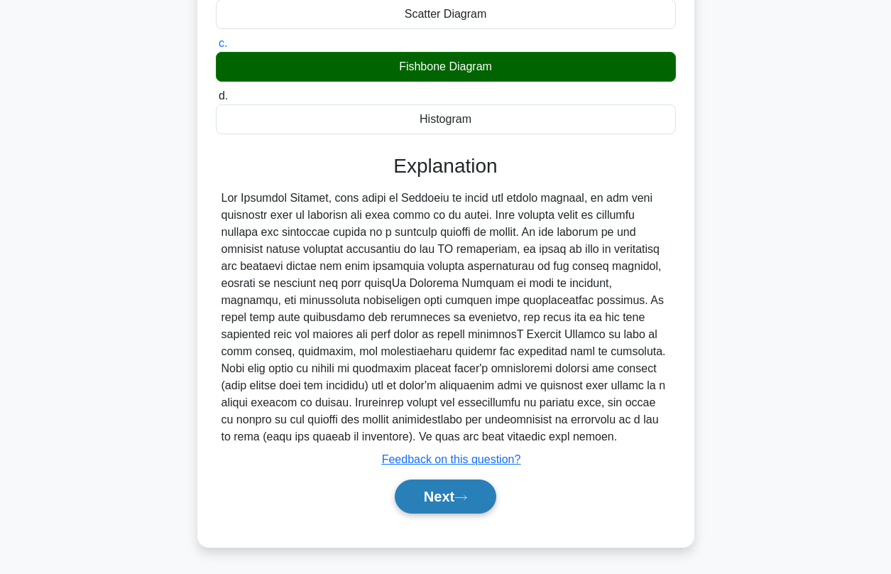
click at [467, 493] on icon at bounding box center [460, 497] width 13 height 8
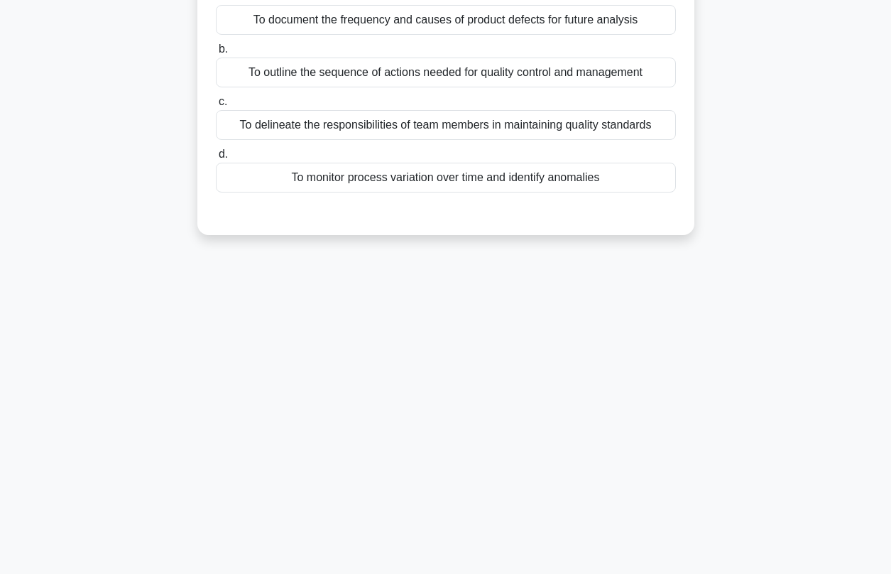
scroll to position [53, 0]
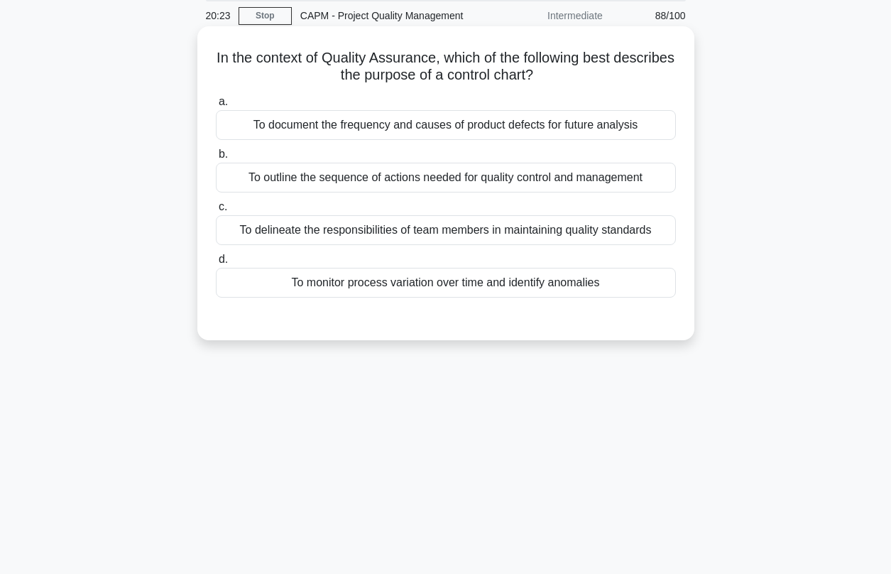
click at [392, 285] on div "To monitor process variation over time and identify anomalies" at bounding box center [446, 283] width 460 height 30
click at [216, 264] on input "d. To monitor process variation over time and identify anomalies" at bounding box center [216, 259] width 0 height 9
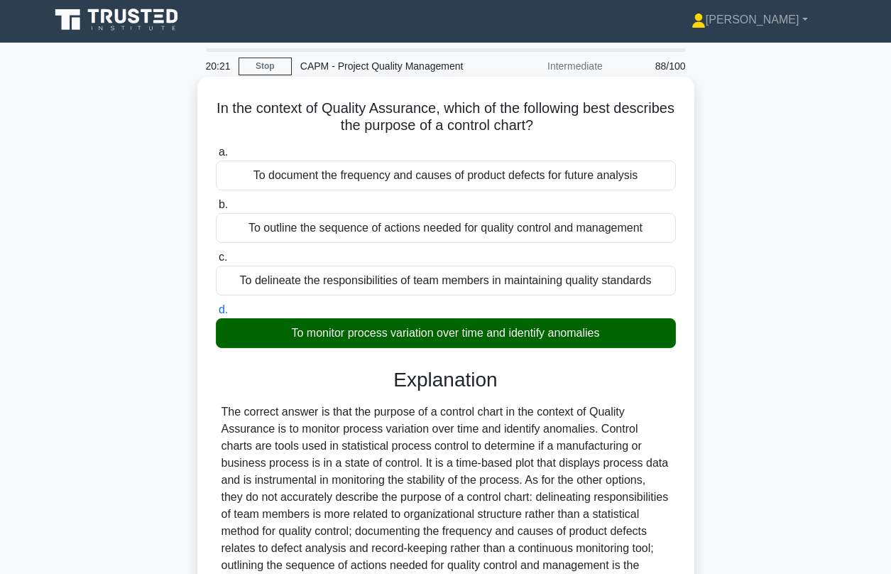
scroll to position [193, 0]
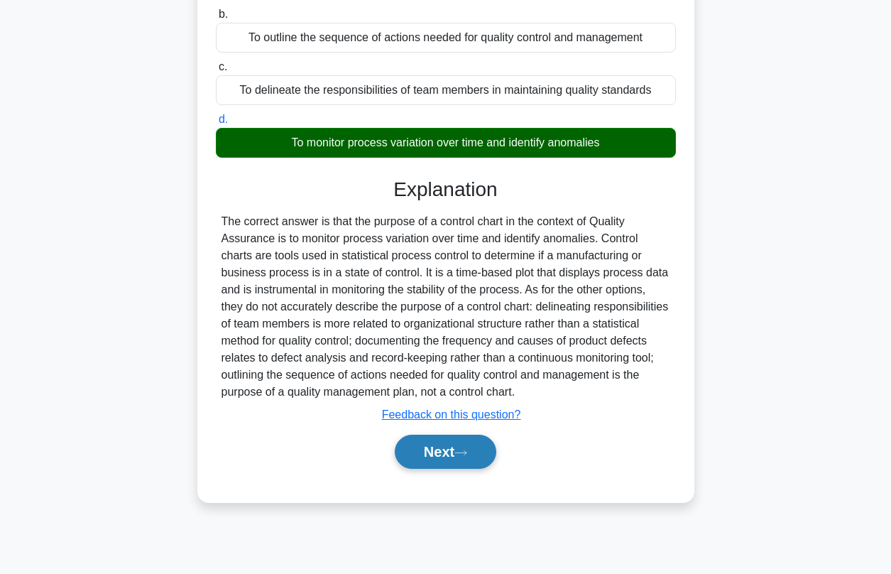
click at [467, 456] on icon at bounding box center [460, 453] width 13 height 8
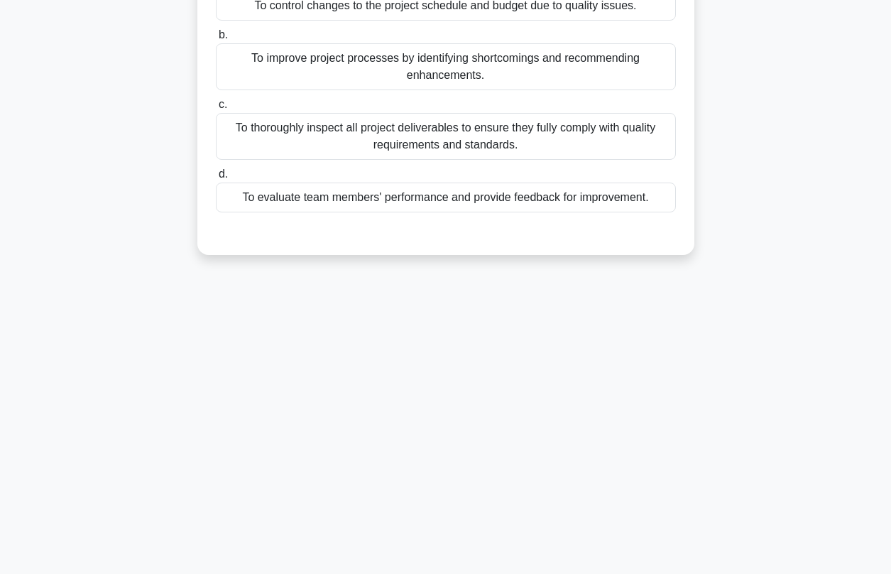
scroll to position [41, 0]
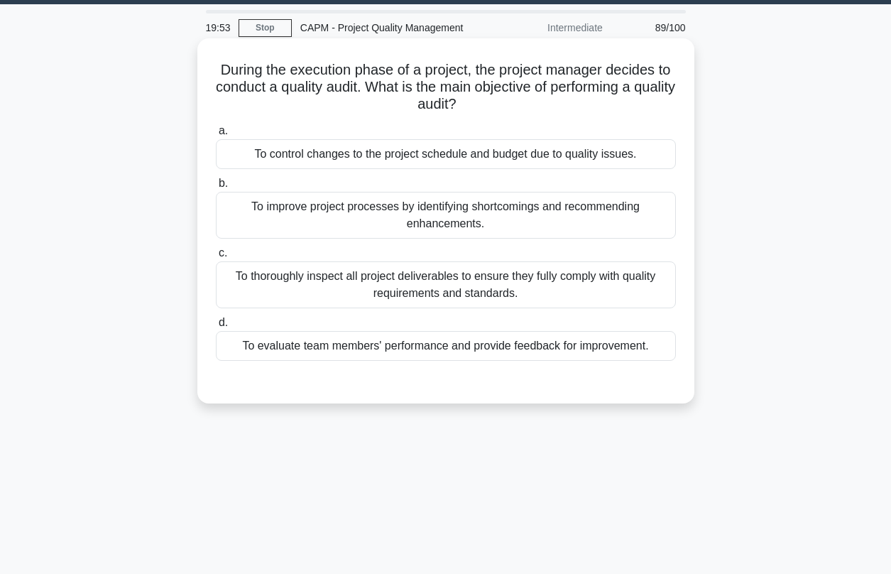
click at [301, 288] on div "To thoroughly inspect all project deliverables to ensure they fully comply with…" at bounding box center [446, 284] width 460 height 47
click at [216, 258] on input "c. To thoroughly inspect all project deliverables to ensure they fully comply w…" at bounding box center [216, 252] width 0 height 9
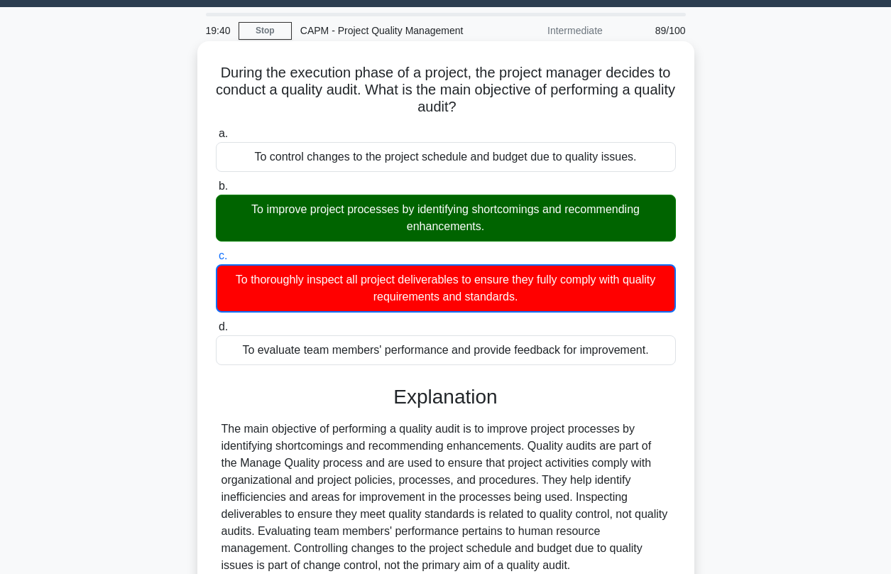
scroll to position [163, 0]
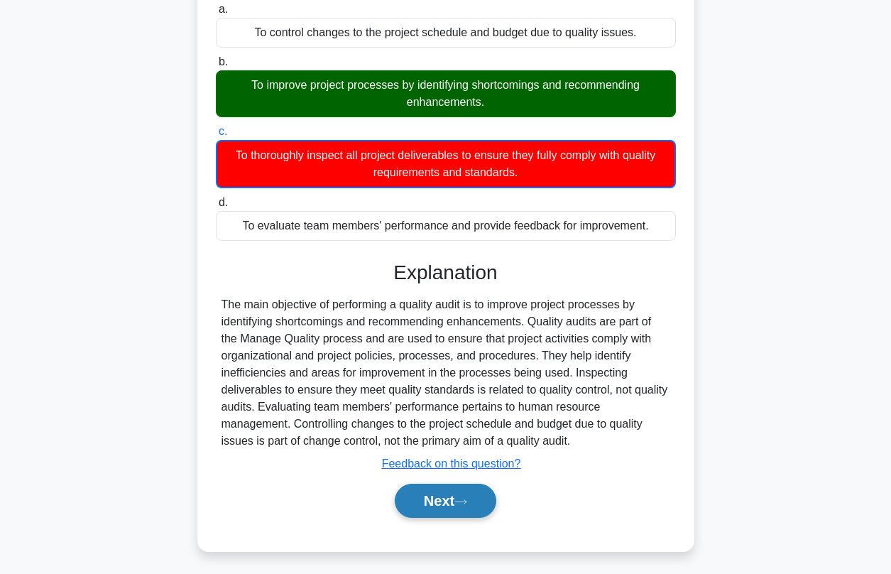
click at [452, 499] on button "Next" at bounding box center [446, 500] width 102 height 34
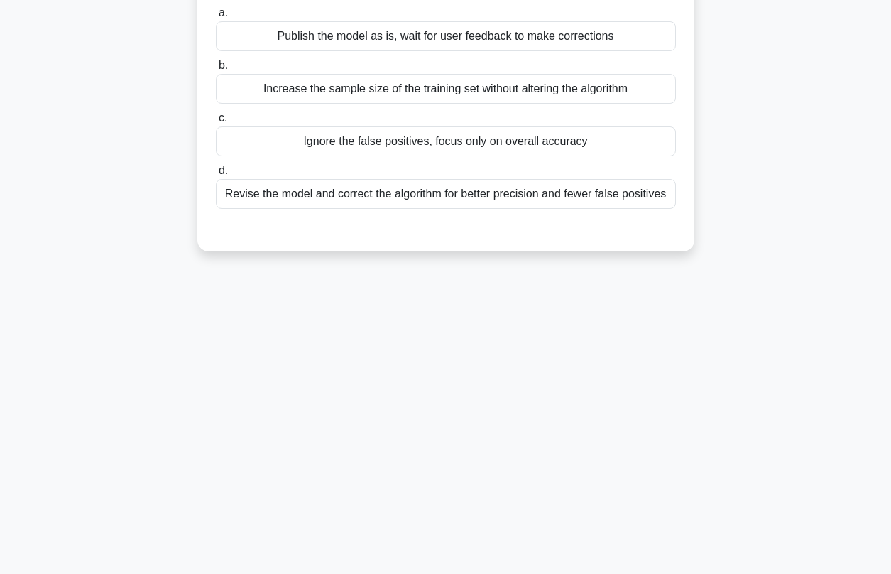
scroll to position [11, 0]
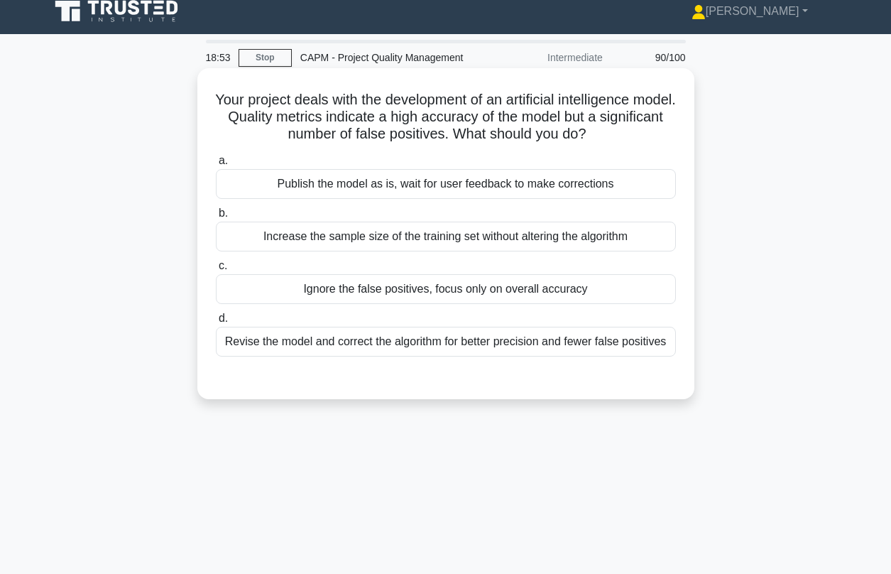
click at [324, 347] on div "Revise the model and correct the algorithm for better precision and fewer false…" at bounding box center [446, 342] width 460 height 30
click at [216, 323] on input "d. Revise the model and correct the algorithm for better precision and fewer fa…" at bounding box center [216, 318] width 0 height 9
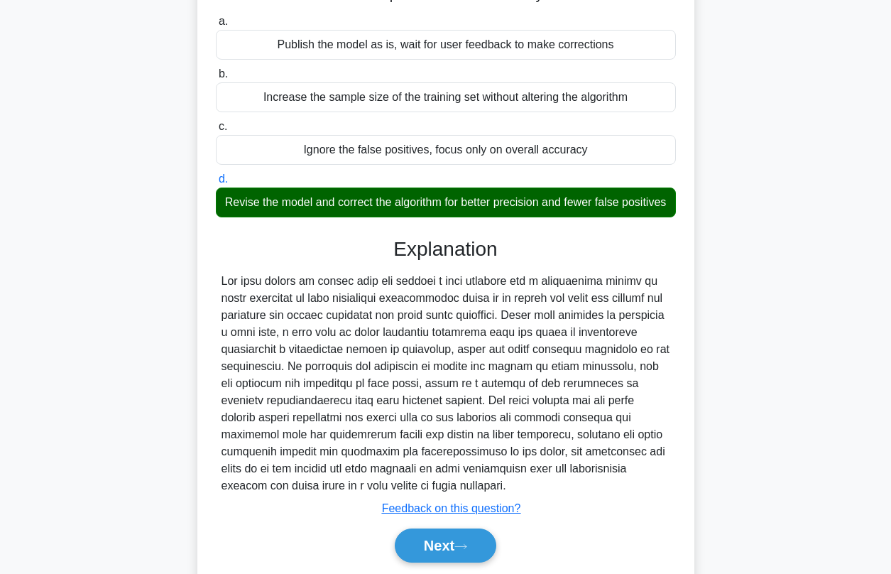
scroll to position [199, 0]
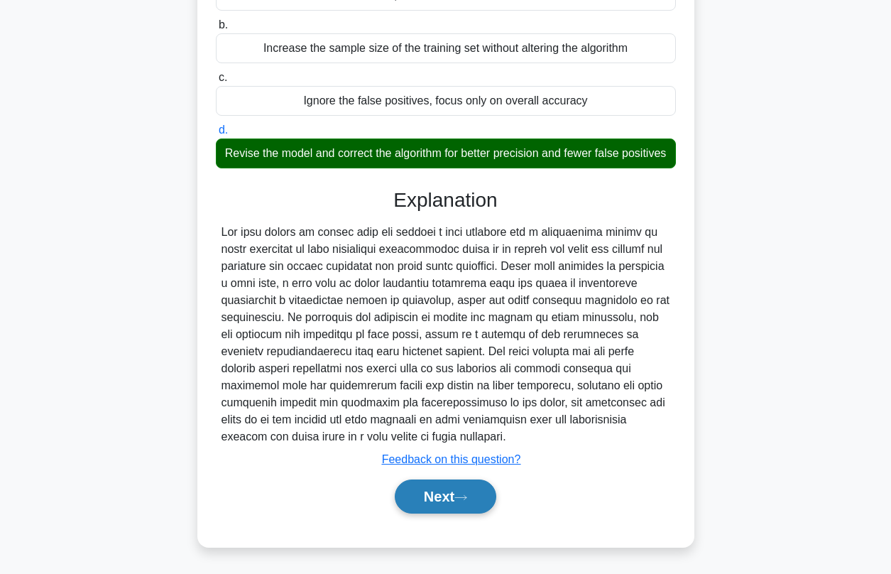
click at [448, 498] on button "Next" at bounding box center [446, 496] width 102 height 34
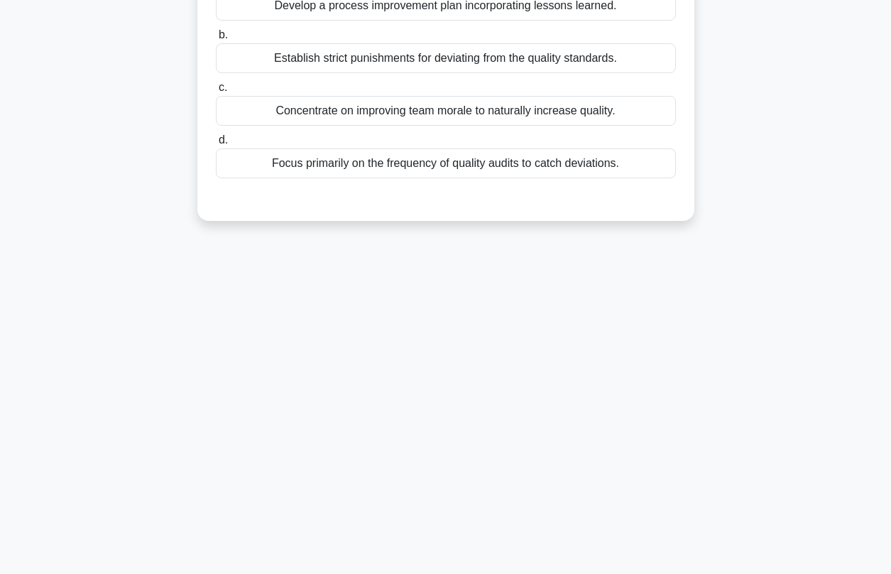
scroll to position [54, 0]
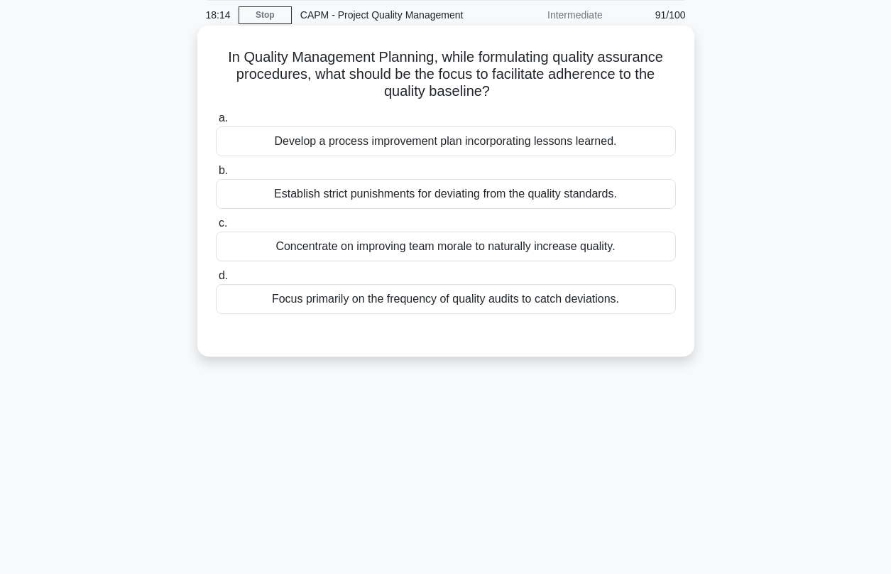
click at [376, 146] on div "Develop a process improvement plan incorporating lessons learned." at bounding box center [446, 141] width 460 height 30
click at [216, 123] on input "a. Develop a process improvement plan incorporating lessons learned." at bounding box center [216, 118] width 0 height 9
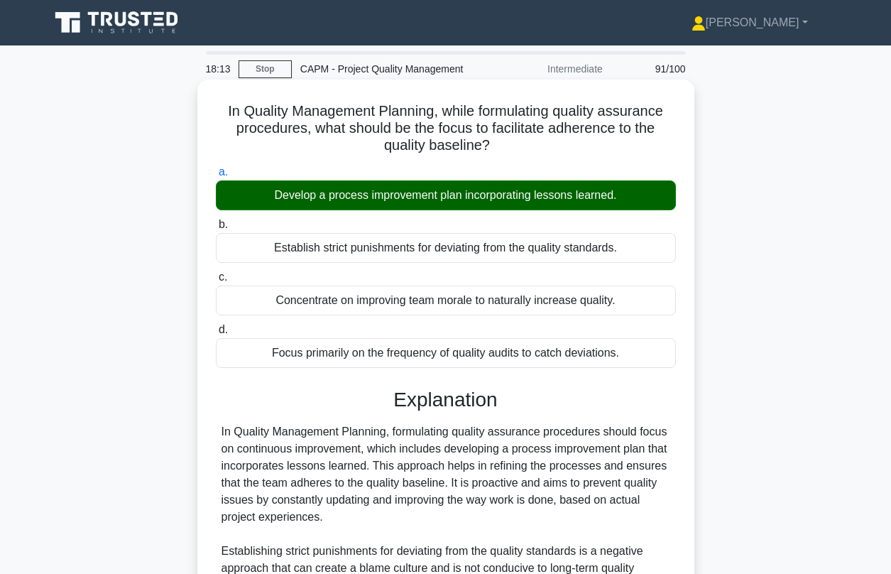
scroll to position [308, 0]
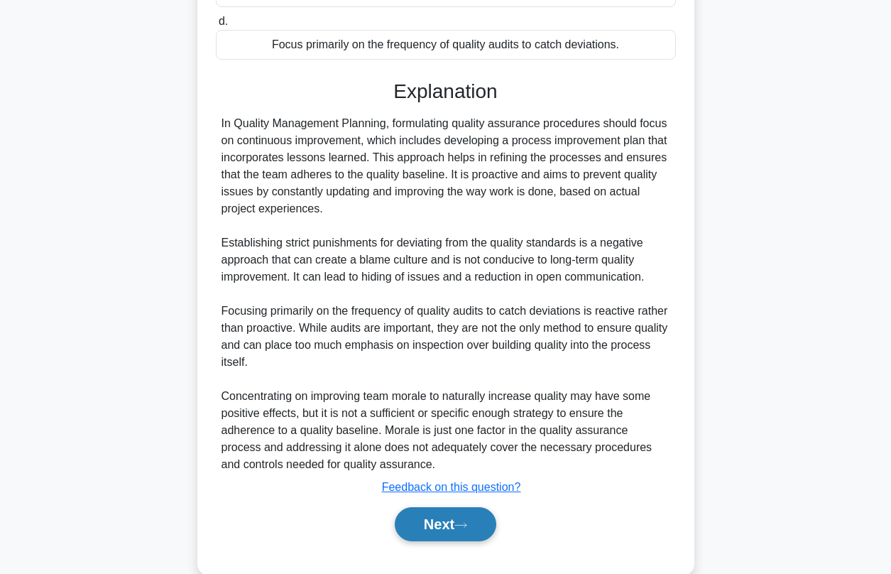
click at [431, 522] on button "Next" at bounding box center [446, 524] width 102 height 34
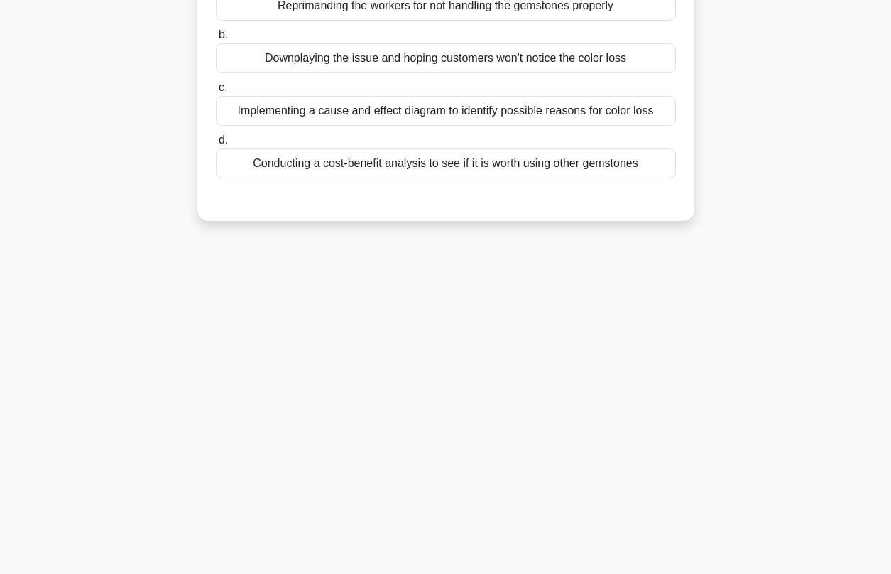
scroll to position [42, 0]
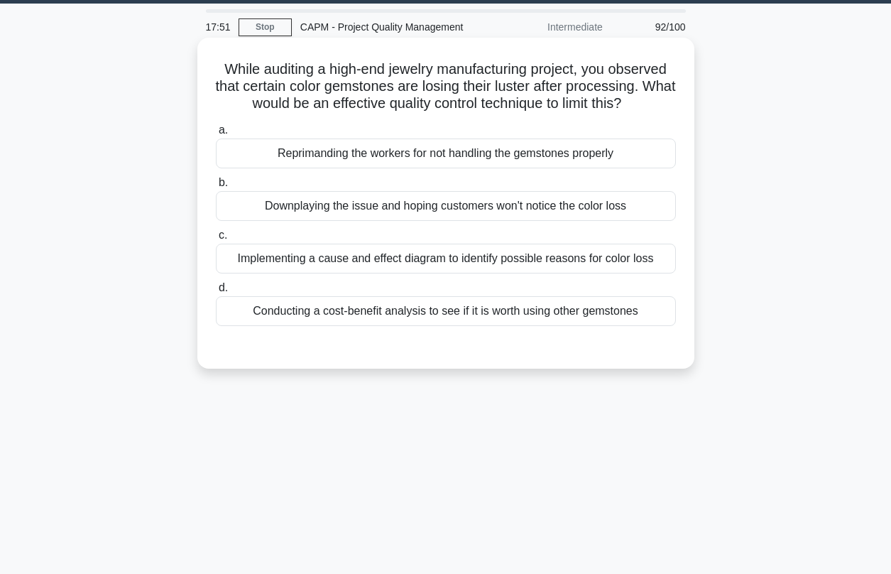
click at [374, 266] on div "Implementing a cause and effect diagram to identify possible reasons for color …" at bounding box center [446, 259] width 460 height 30
click at [216, 240] on input "c. Implementing a cause and effect diagram to identify possible reasons for col…" at bounding box center [216, 235] width 0 height 9
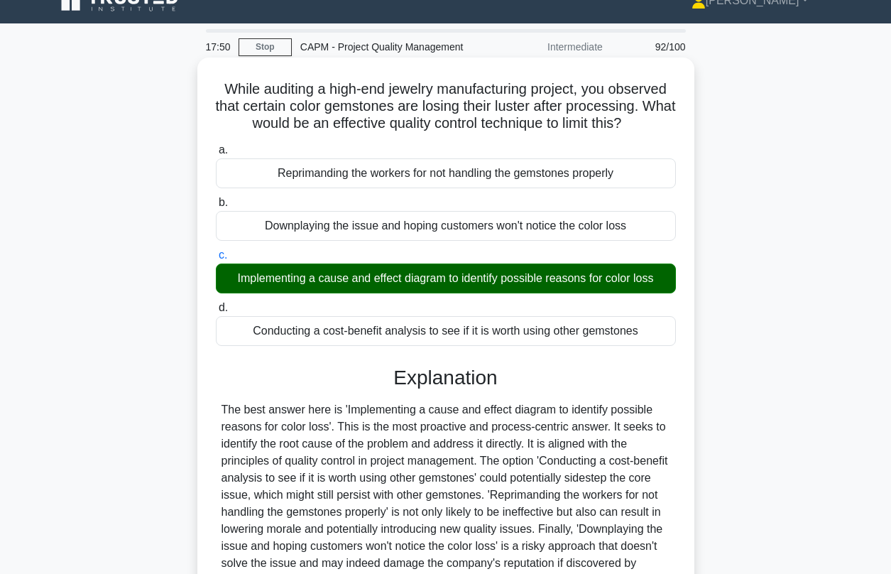
scroll to position [193, 0]
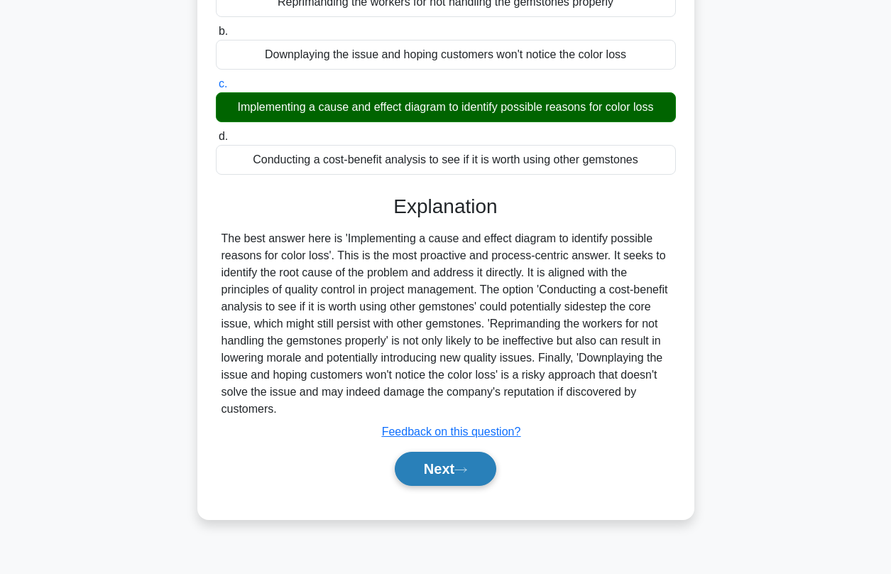
click at [407, 464] on button "Next" at bounding box center [446, 469] width 102 height 34
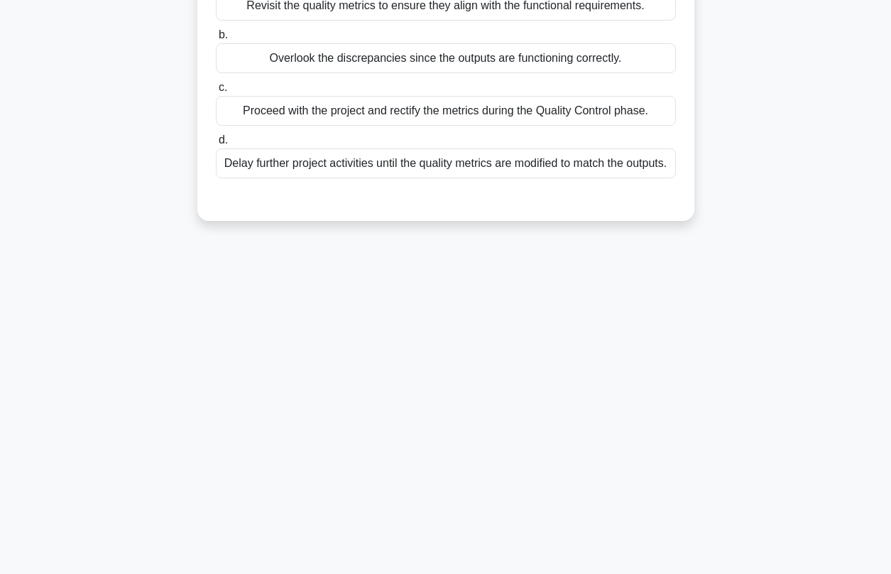
scroll to position [55, 0]
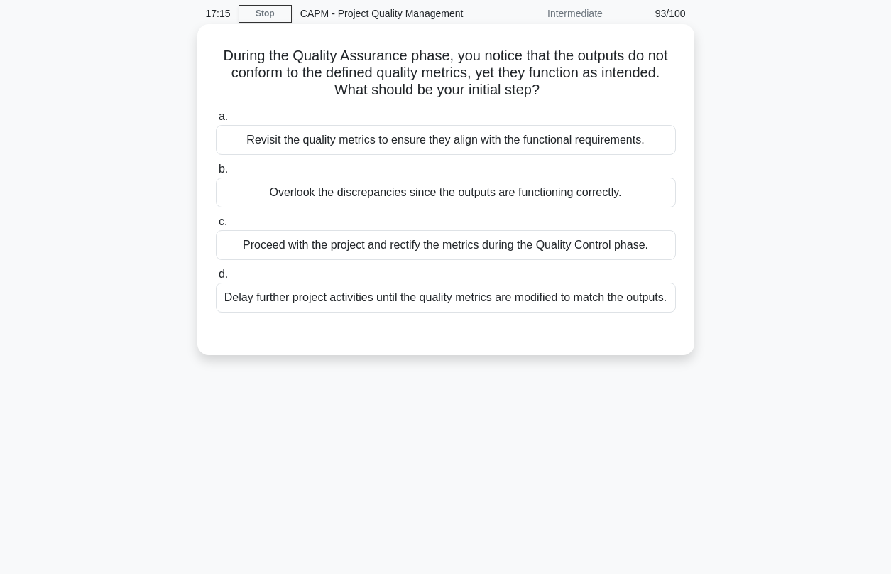
click at [355, 145] on div "Revisit the quality metrics to ensure they align with the functional requiremen…" at bounding box center [446, 140] width 460 height 30
click at [216, 121] on input "a. Revisit the quality metrics to ensure they align with the functional require…" at bounding box center [216, 116] width 0 height 9
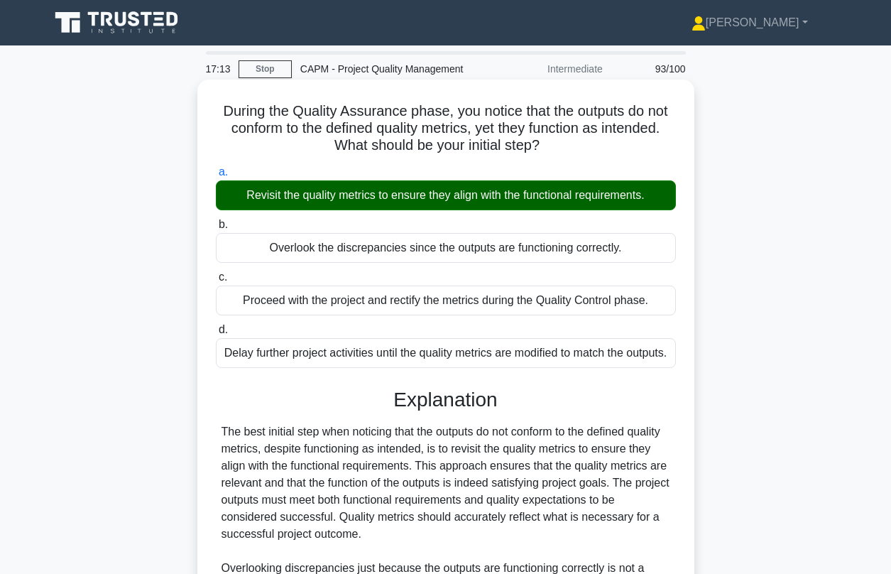
scroll to position [268, 0]
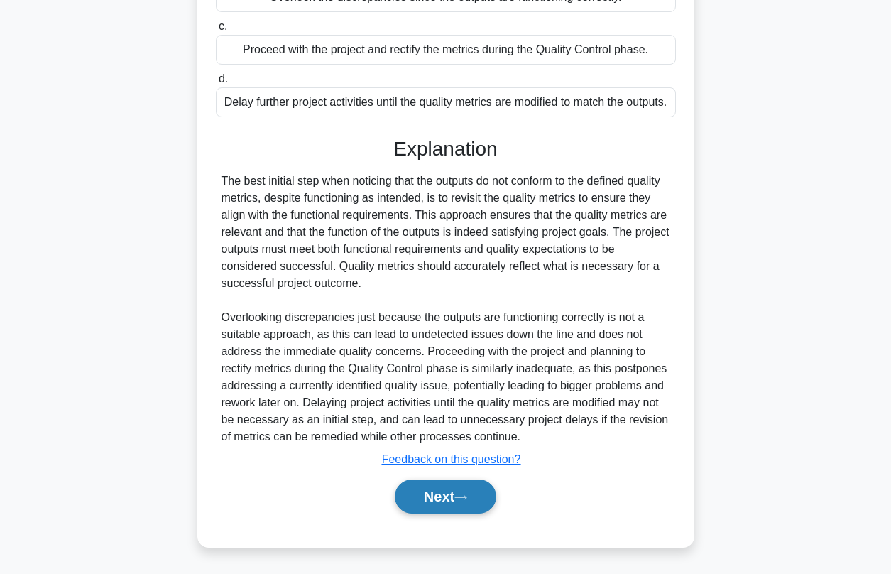
click at [424, 496] on button "Next" at bounding box center [446, 496] width 102 height 34
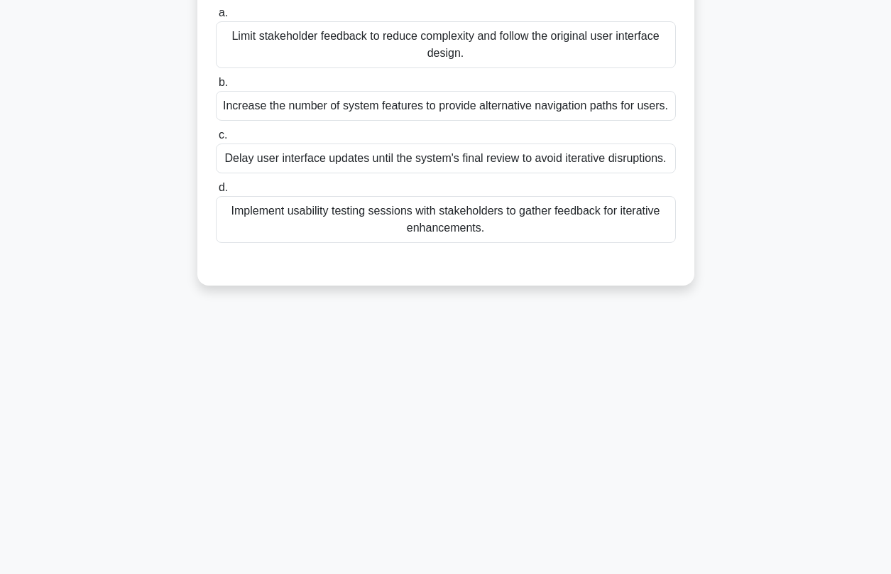
scroll to position [35, 0]
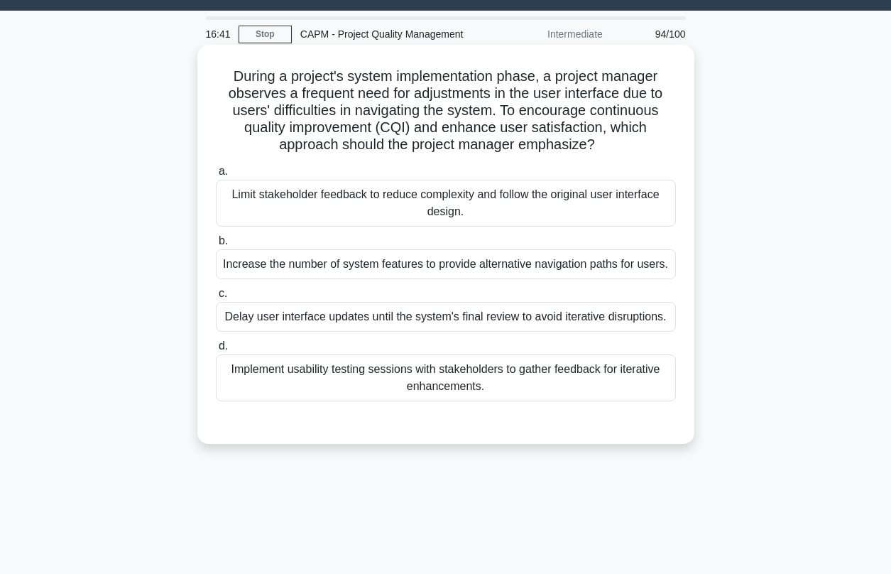
click at [370, 401] on div "Implement usability testing sessions with stakeholders to gather feedback for i…" at bounding box center [446, 377] width 460 height 47
click at [216, 351] on input "d. Implement usability testing sessions with stakeholders to gather feedback fo…" at bounding box center [216, 345] width 0 height 9
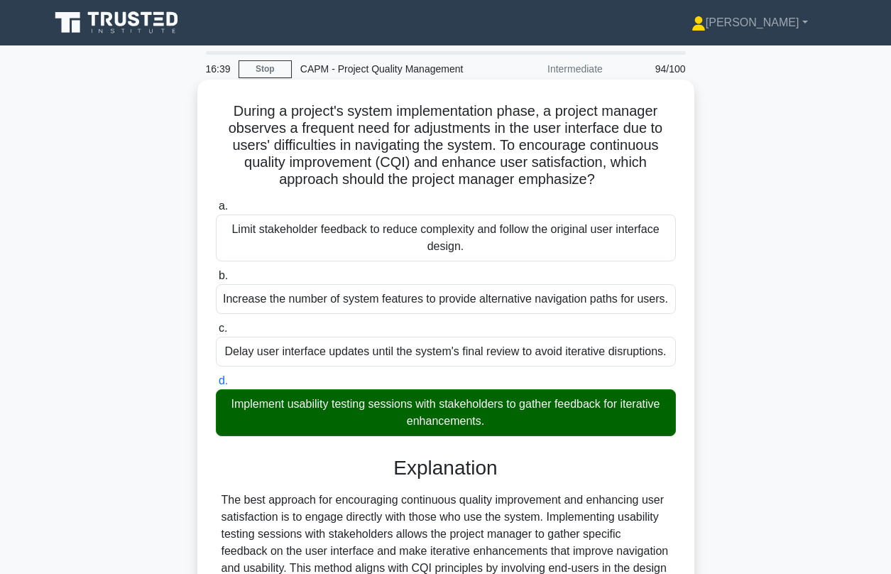
scroll to position [353, 0]
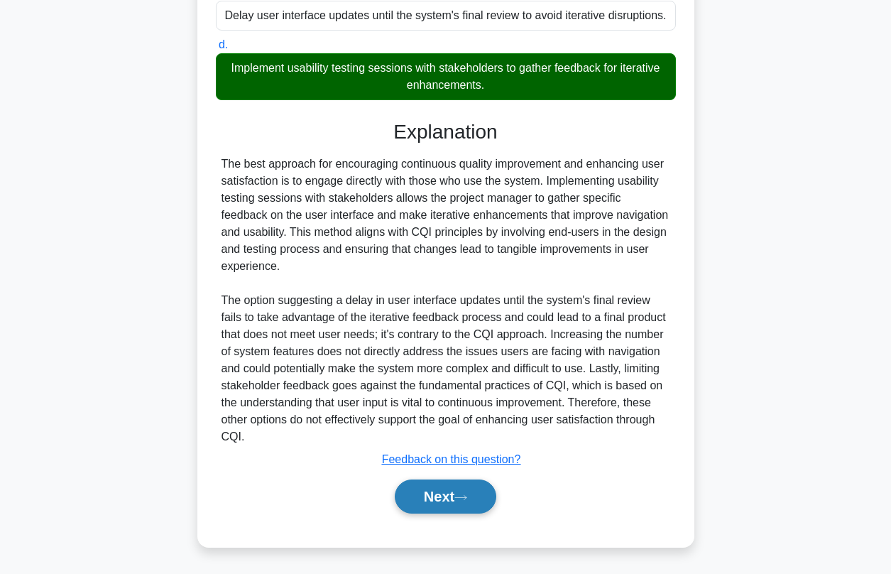
click at [420, 502] on button "Next" at bounding box center [446, 496] width 102 height 34
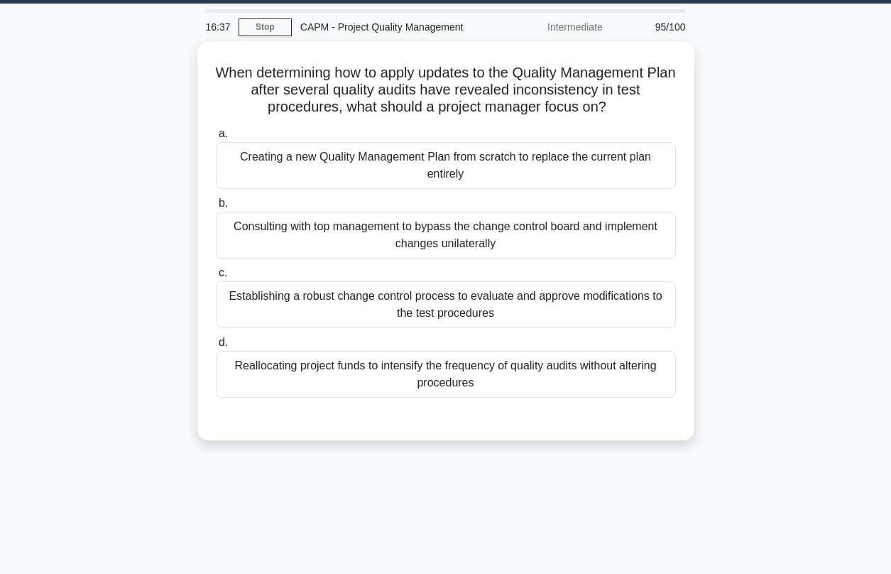
scroll to position [0, 0]
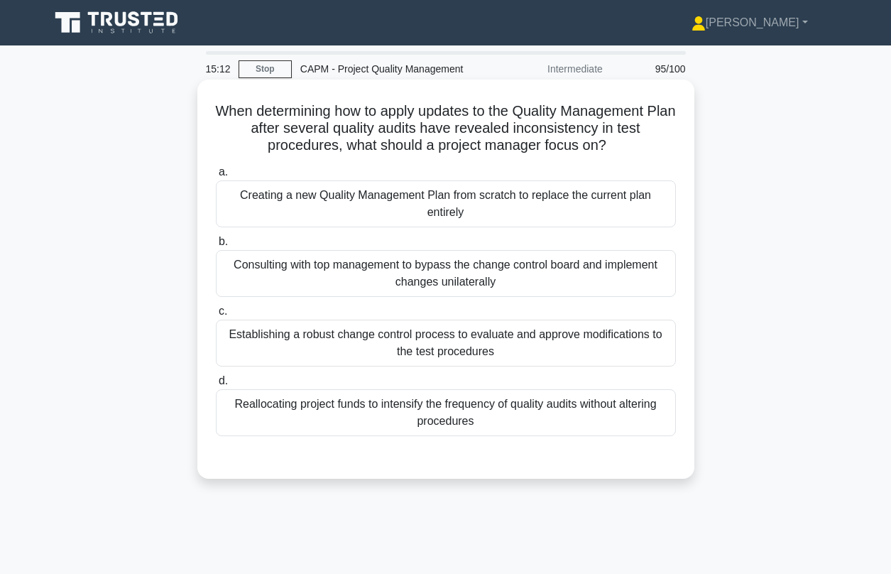
click at [437, 341] on div "Establishing a robust change control process to evaluate and approve modificati…" at bounding box center [446, 342] width 460 height 47
click at [216, 316] on input "c. Establishing a robust change control process to evaluate and approve modific…" at bounding box center [216, 311] width 0 height 9
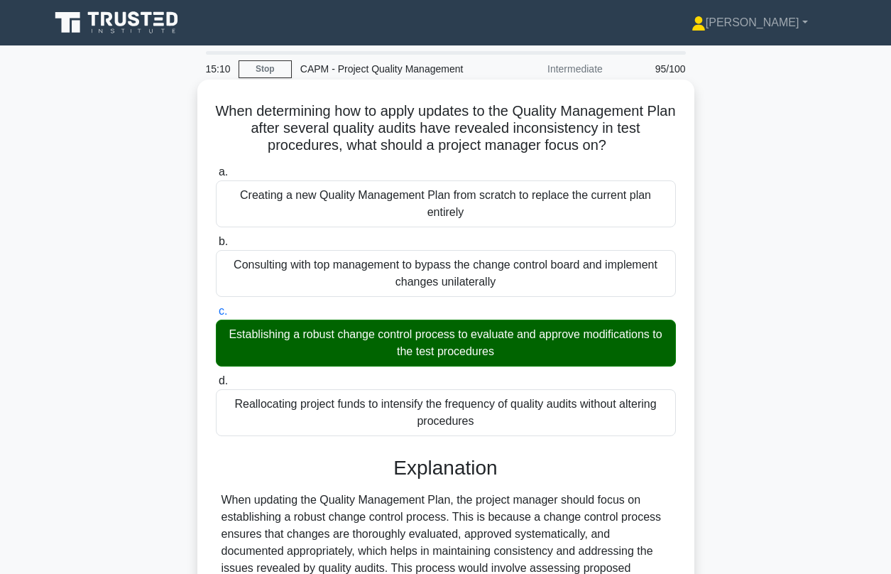
scroll to position [421, 0]
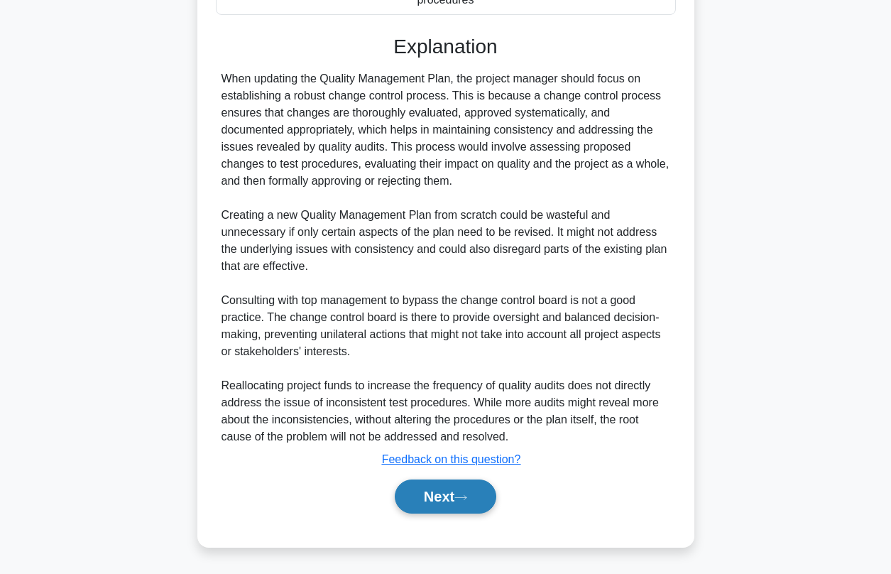
click at [452, 504] on button "Next" at bounding box center [446, 496] width 102 height 34
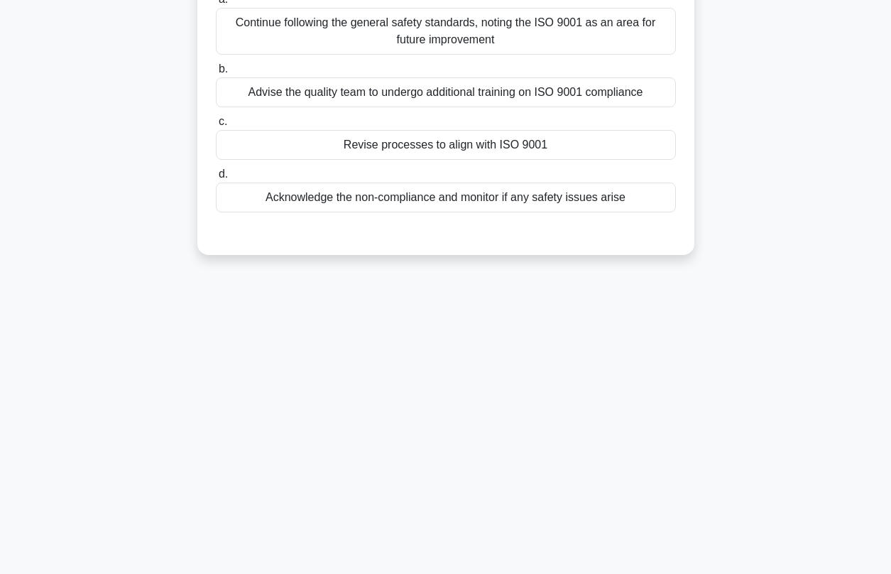
scroll to position [0, 0]
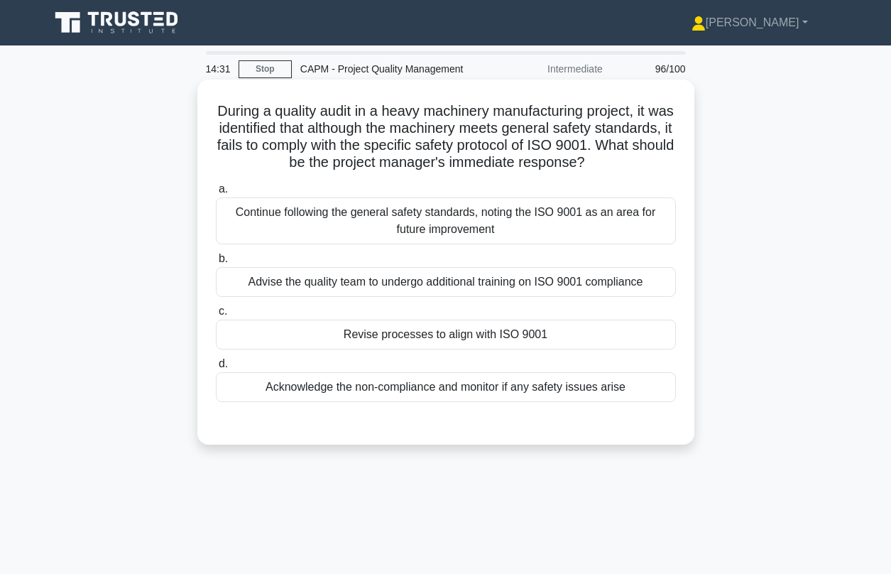
click at [376, 339] on div "Revise processes to align with ISO 9001" at bounding box center [446, 334] width 460 height 30
click at [216, 316] on input "c. Revise processes to align with ISO 9001" at bounding box center [216, 311] width 0 height 9
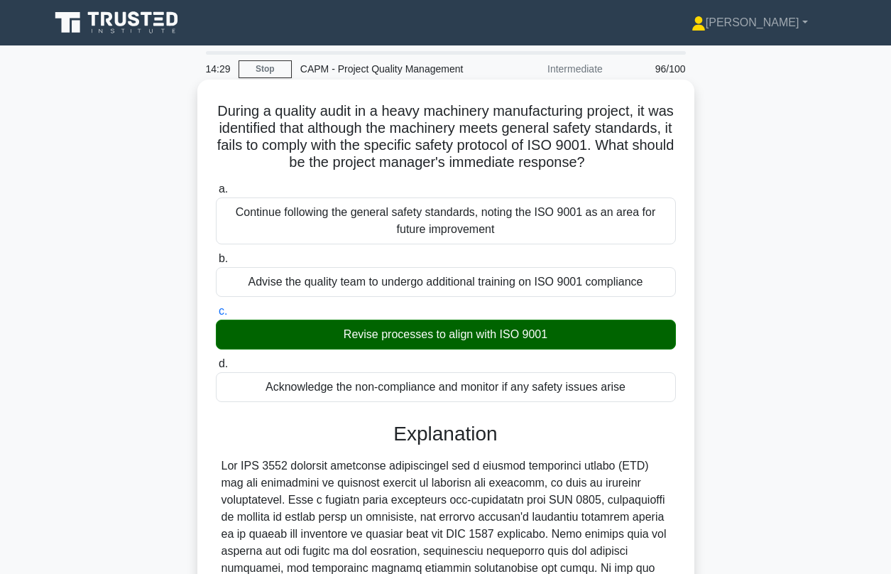
scroll to position [285, 0]
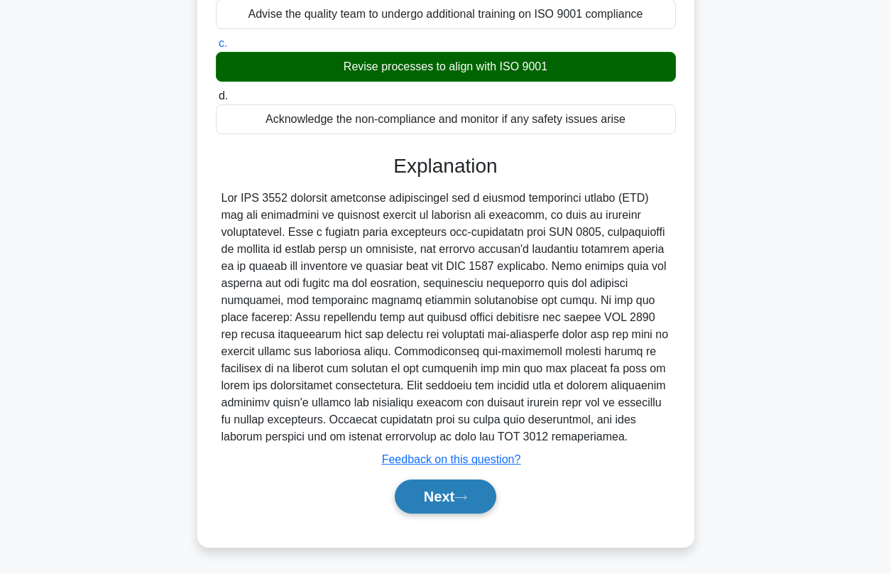
click at [457, 500] on button "Next" at bounding box center [446, 496] width 102 height 34
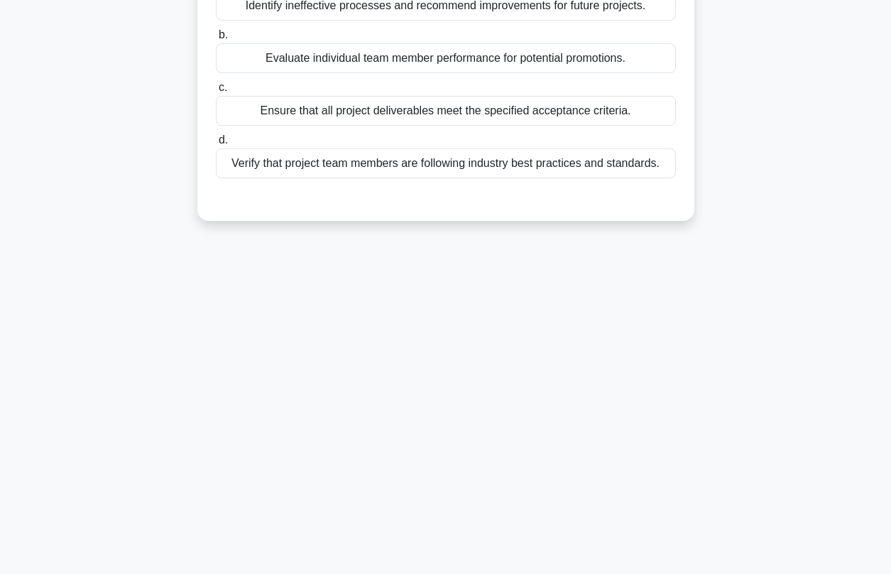
scroll to position [54, 0]
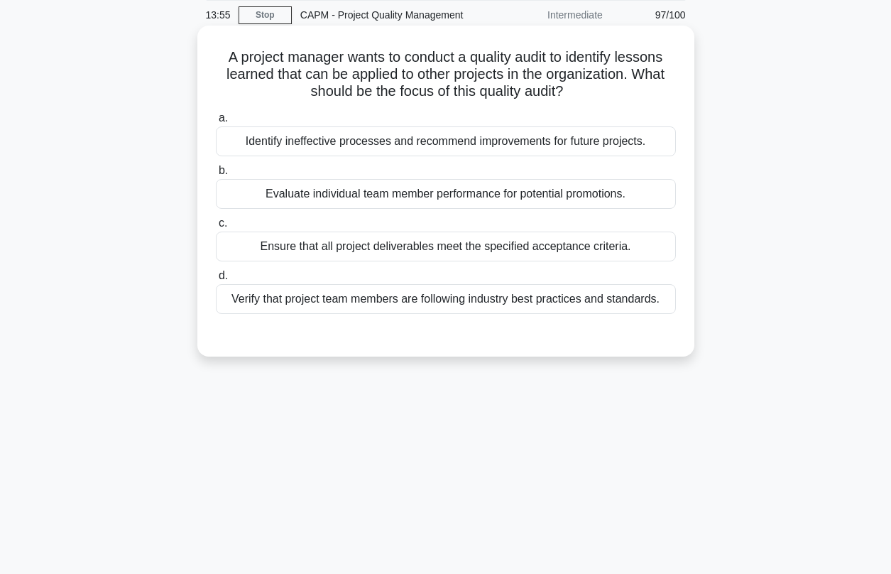
click at [364, 144] on div "Identify ineffective processes and recommend improvements for future projects." at bounding box center [446, 141] width 460 height 30
click at [216, 123] on input "a. Identify ineffective processes and recommend improvements for future project…" at bounding box center [216, 118] width 0 height 9
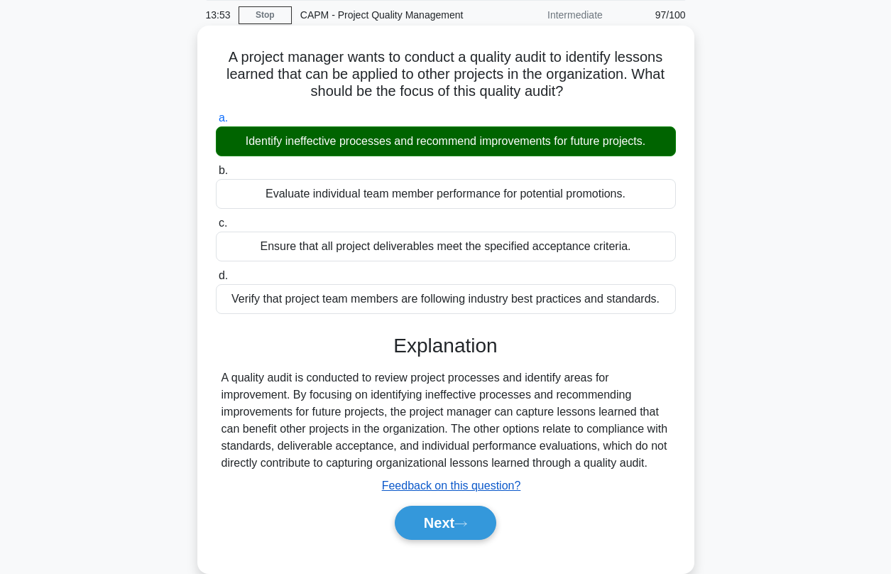
scroll to position [30, 0]
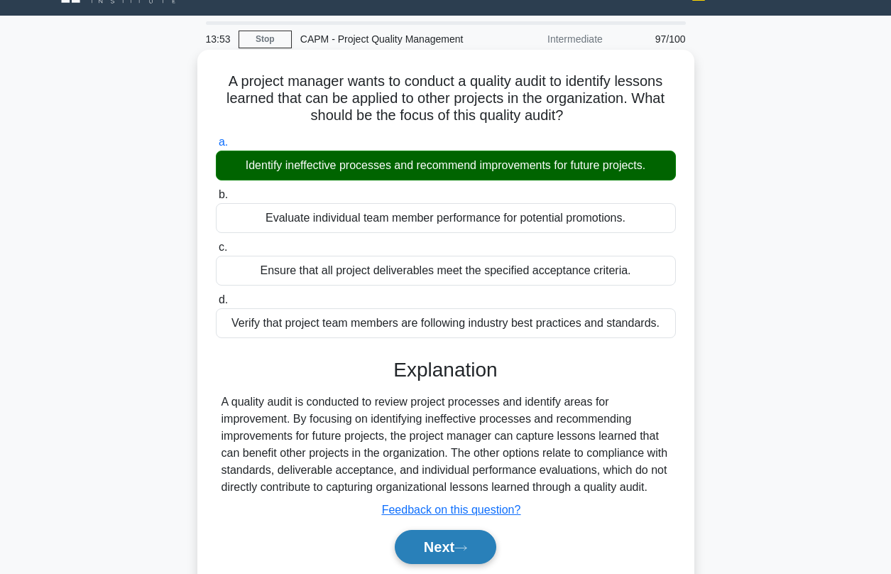
click at [442, 557] on button "Next" at bounding box center [446, 547] width 102 height 34
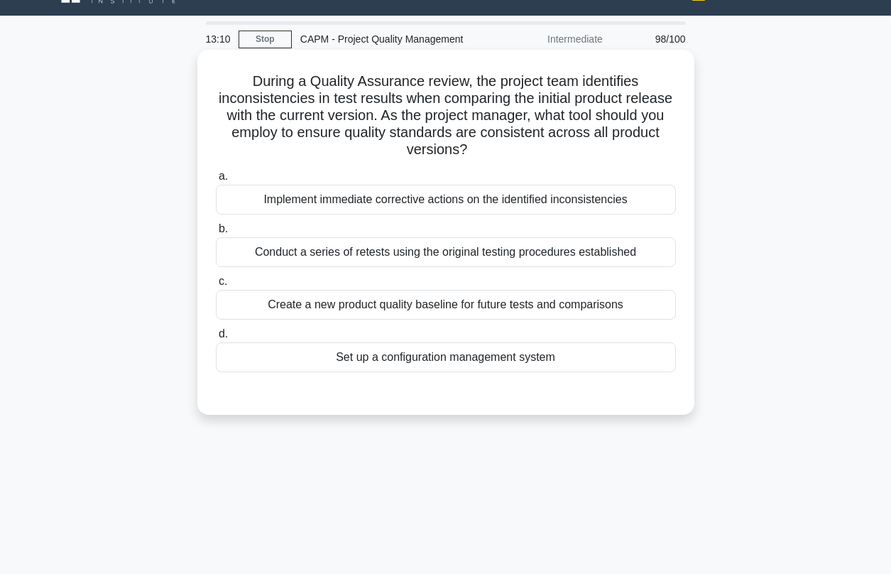
click at [317, 201] on div "Implement immediate corrective actions on the identified inconsistencies" at bounding box center [446, 200] width 460 height 30
click at [216, 181] on input "a. Implement immediate corrective actions on the identified inconsistencies" at bounding box center [216, 176] width 0 height 9
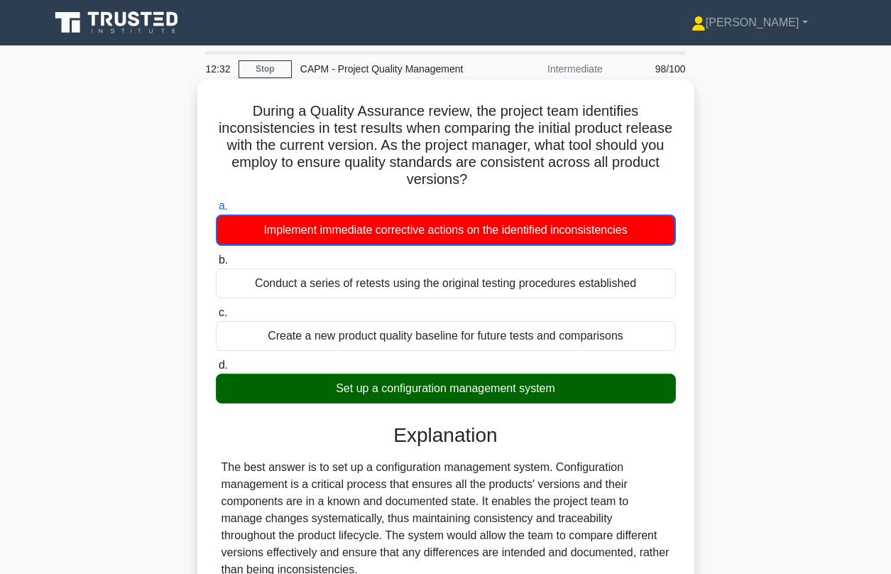
scroll to position [286, 0]
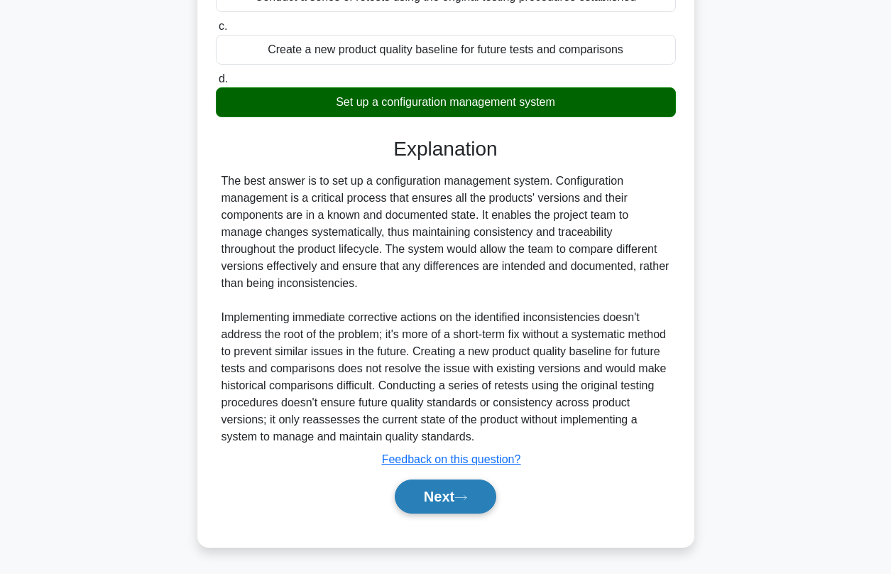
click at [429, 486] on button "Next" at bounding box center [446, 496] width 102 height 34
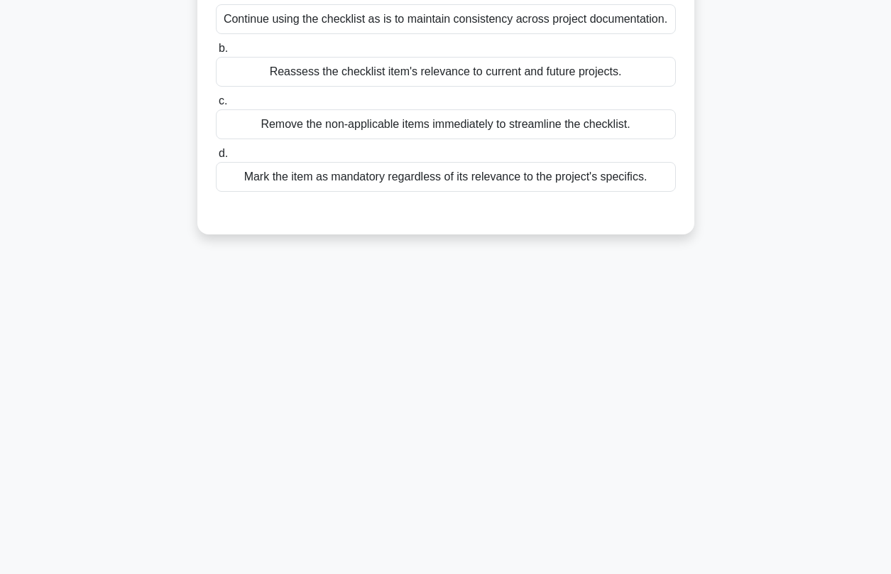
scroll to position [0, 0]
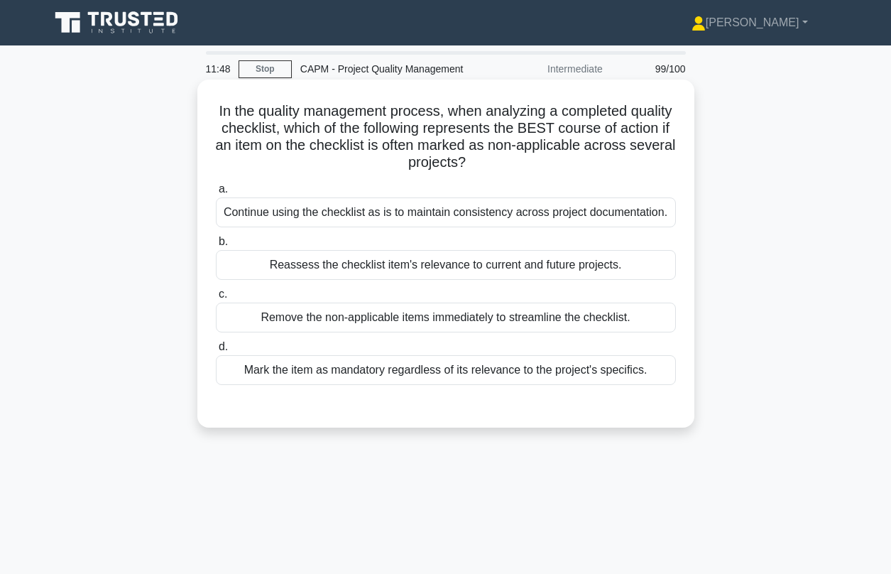
click at [339, 266] on div "Reassess the checklist item's relevance to current and future projects." at bounding box center [446, 265] width 460 height 30
click at [216, 246] on input "b. Reassess the checklist item's relevance to current and future projects." at bounding box center [216, 241] width 0 height 9
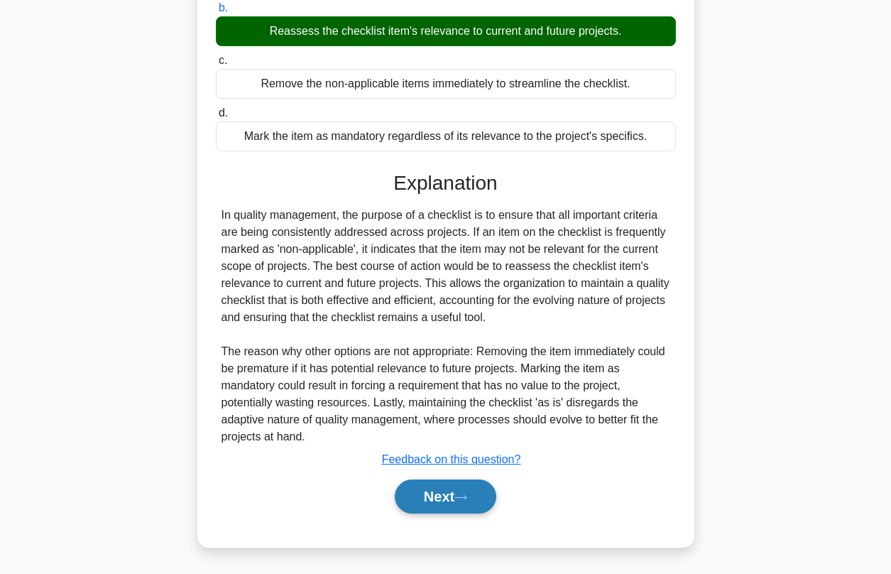
click at [485, 497] on button "Next" at bounding box center [446, 496] width 102 height 34
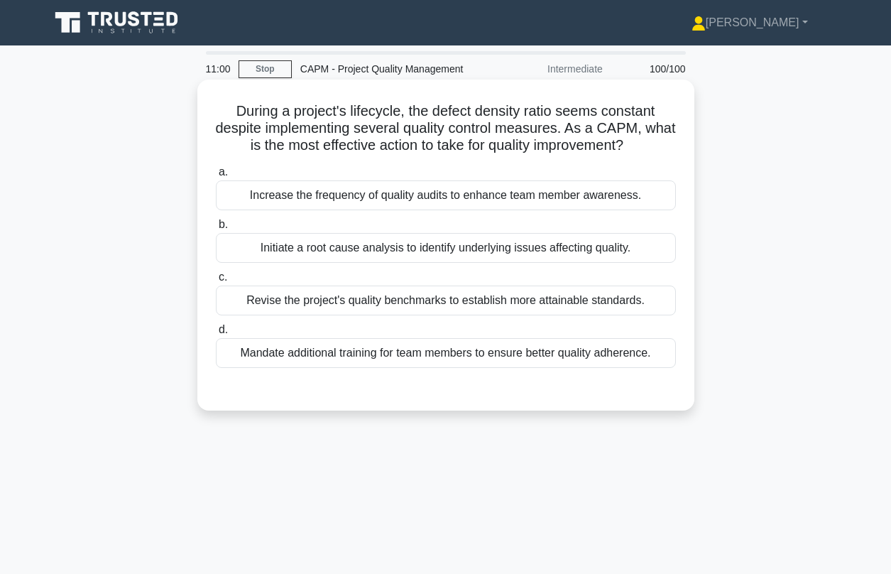
click at [401, 251] on div "Initiate a root cause analysis to identify underlying issues affecting quality." at bounding box center [446, 248] width 460 height 30
click at [216, 229] on input "b. Initiate a root cause analysis to identify underlying issues affecting quali…" at bounding box center [216, 224] width 0 height 9
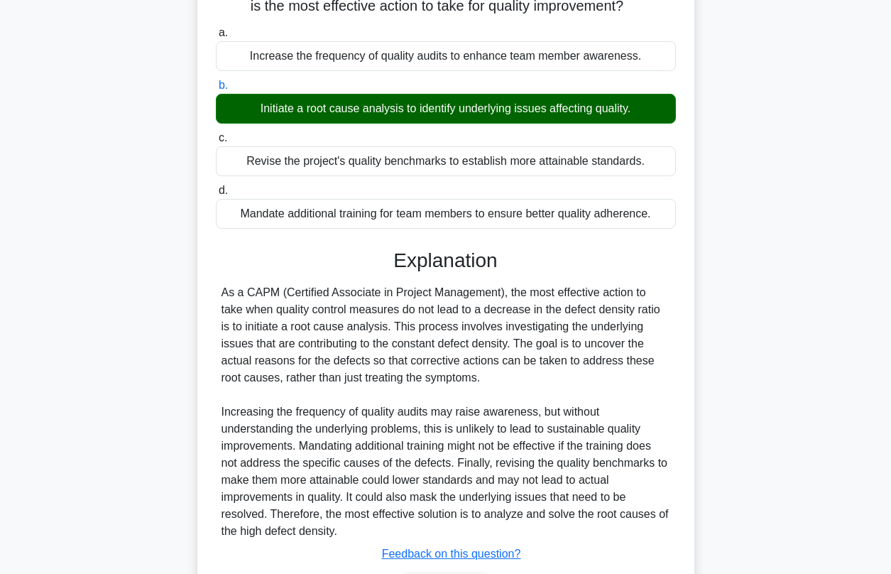
scroll to position [234, 0]
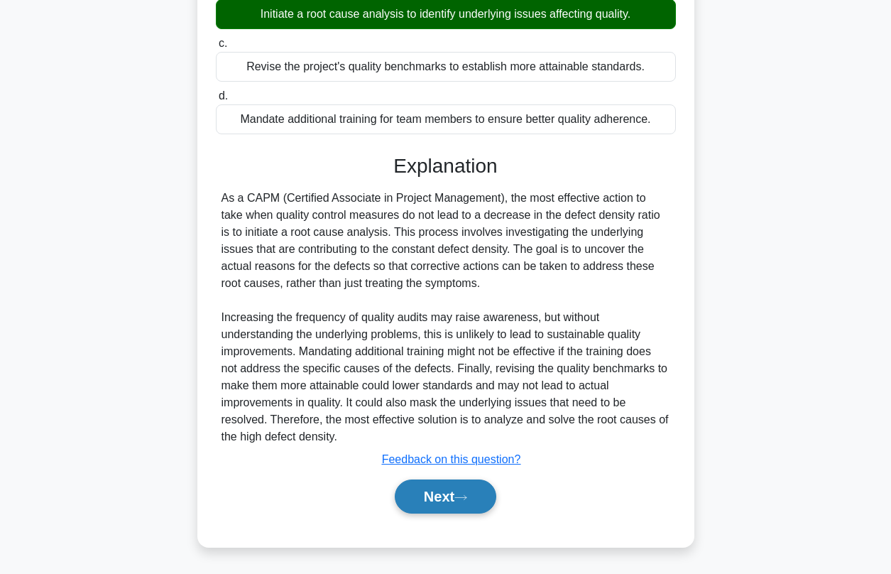
click at [417, 494] on button "Next" at bounding box center [446, 496] width 102 height 34
